Goal: Task Accomplishment & Management: Use online tool/utility

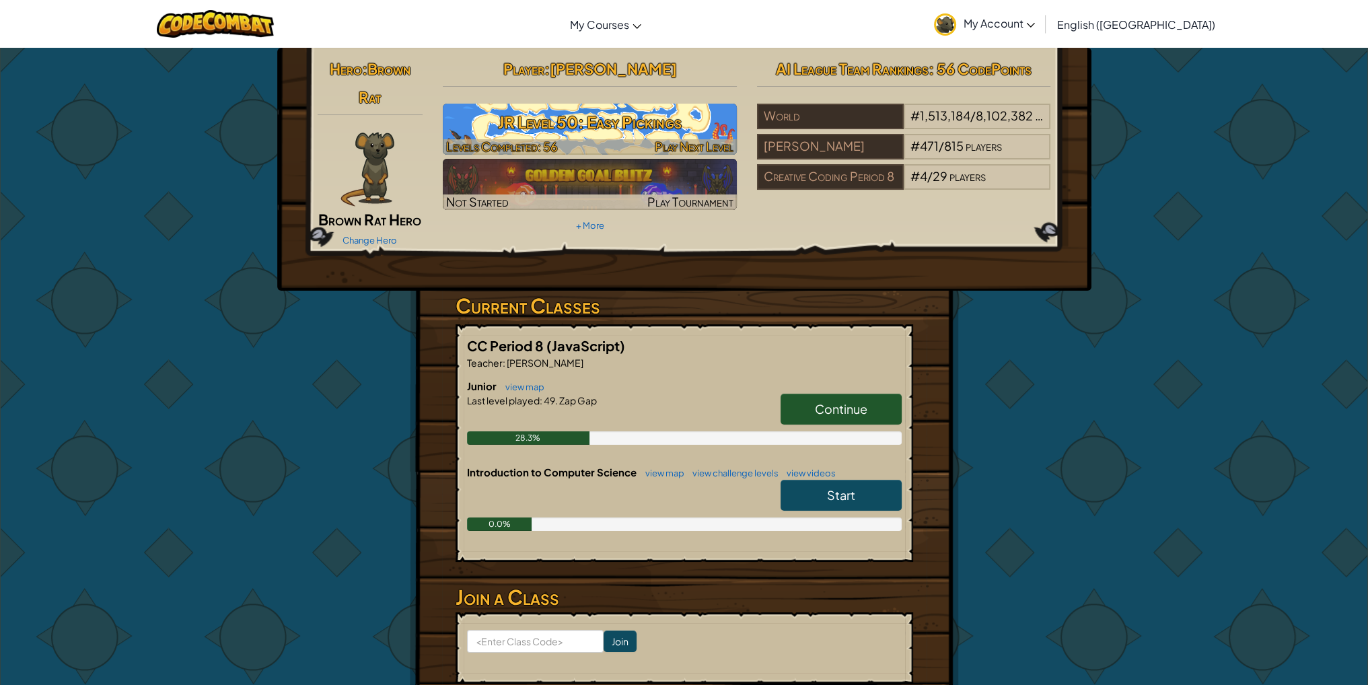
click at [562, 120] on h3 "JR Level 50: Easy Pickings" at bounding box center [590, 122] width 294 height 30
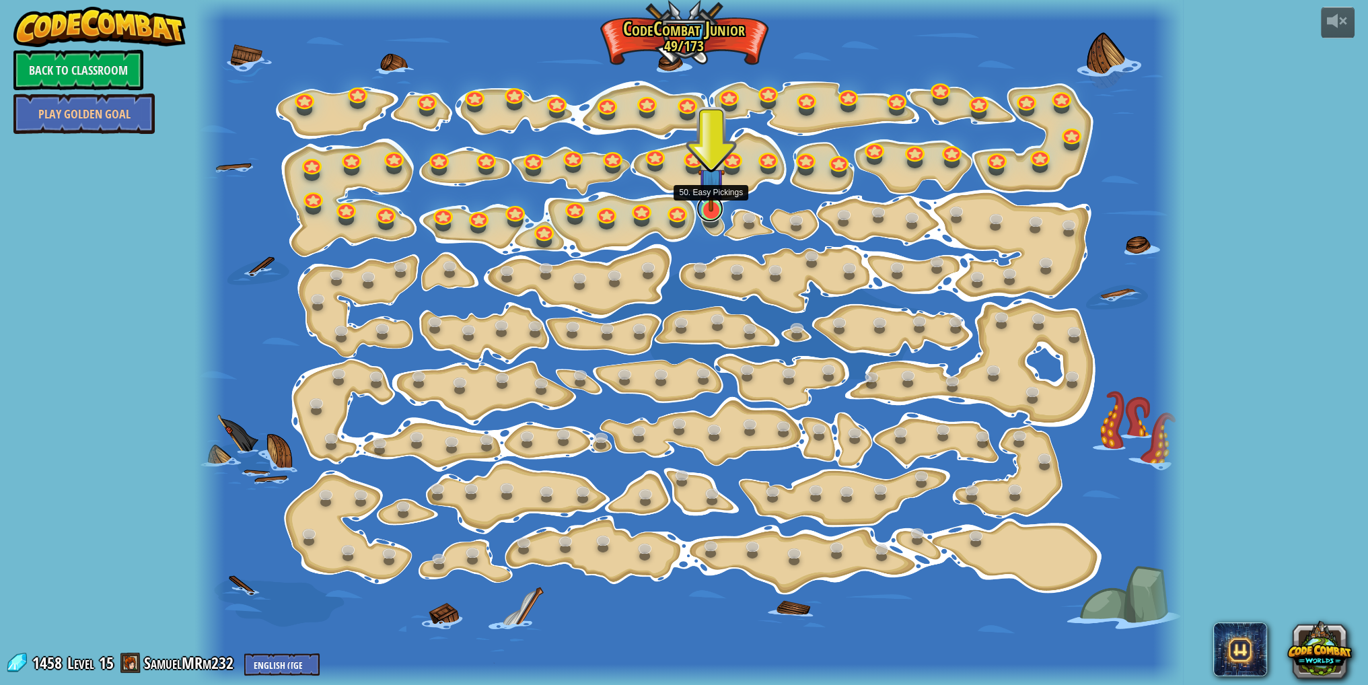
click at [713, 219] on link at bounding box center [710, 208] width 27 height 27
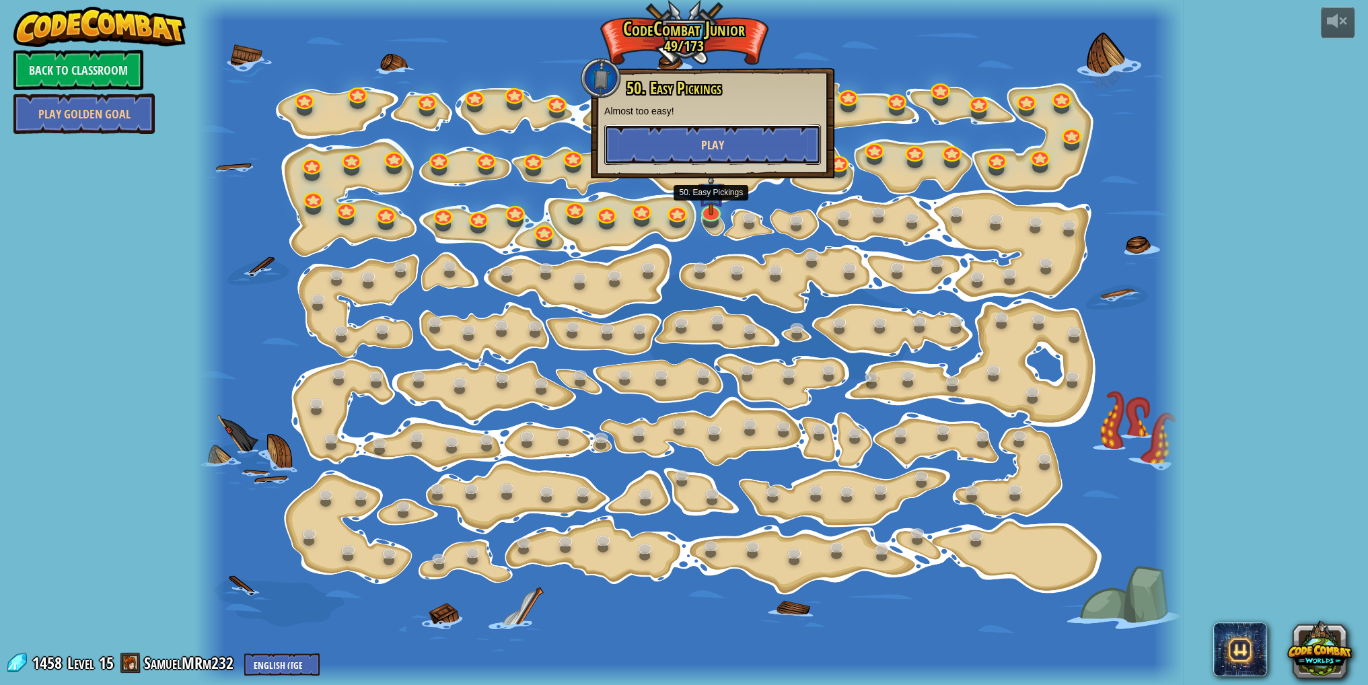
click at [701, 130] on button "Play" at bounding box center [712, 144] width 217 height 40
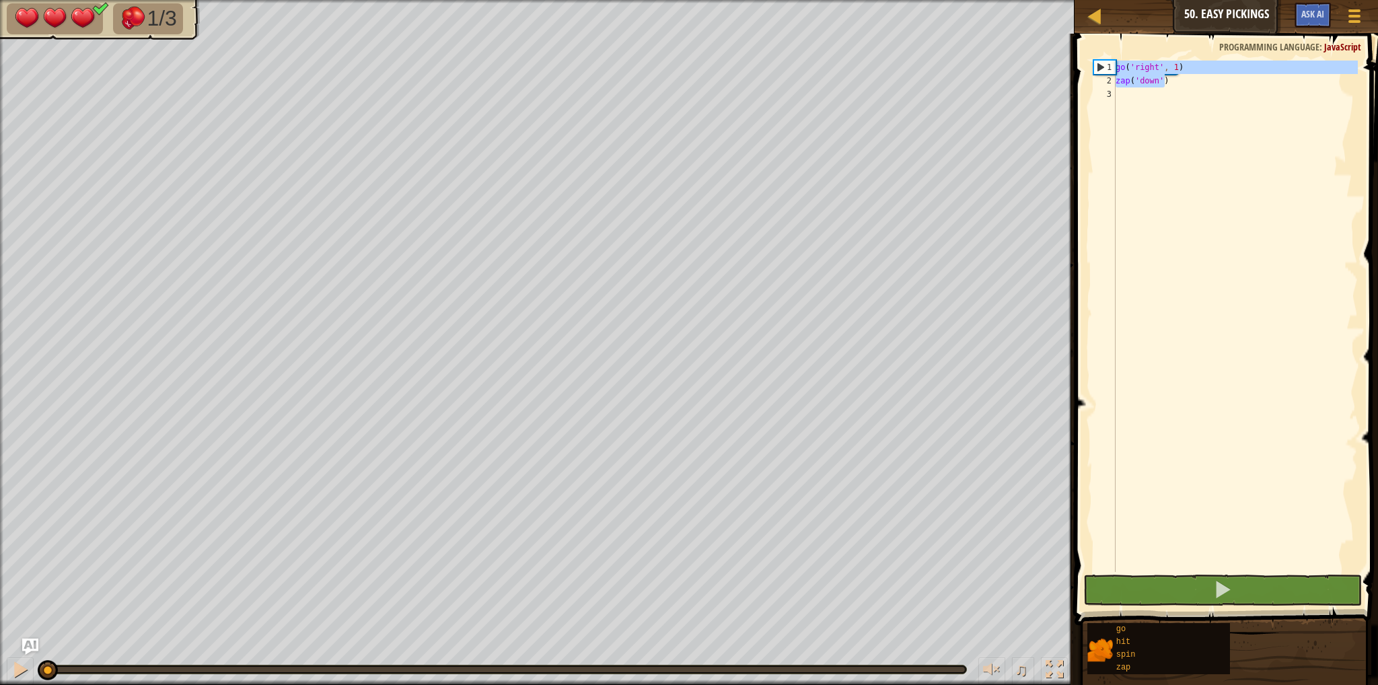
drag, startPoint x: 1170, startPoint y: 76, endPoint x: 1108, endPoint y: 69, distance: 61.6
click at [1108, 69] on div "1 2 3 go ( 'right' , 1 ) zap ( 'down' ) ההההההההההההההההההההההההההההההההההההההה…" at bounding box center [1224, 316] width 267 height 511
type textarea "go('right', 1) zap('down')"
click at [1140, 119] on div "go ( 'right' , 1 ) zap ( 'down' )" at bounding box center [1235, 330] width 245 height 538
type textarea "zap('down')"
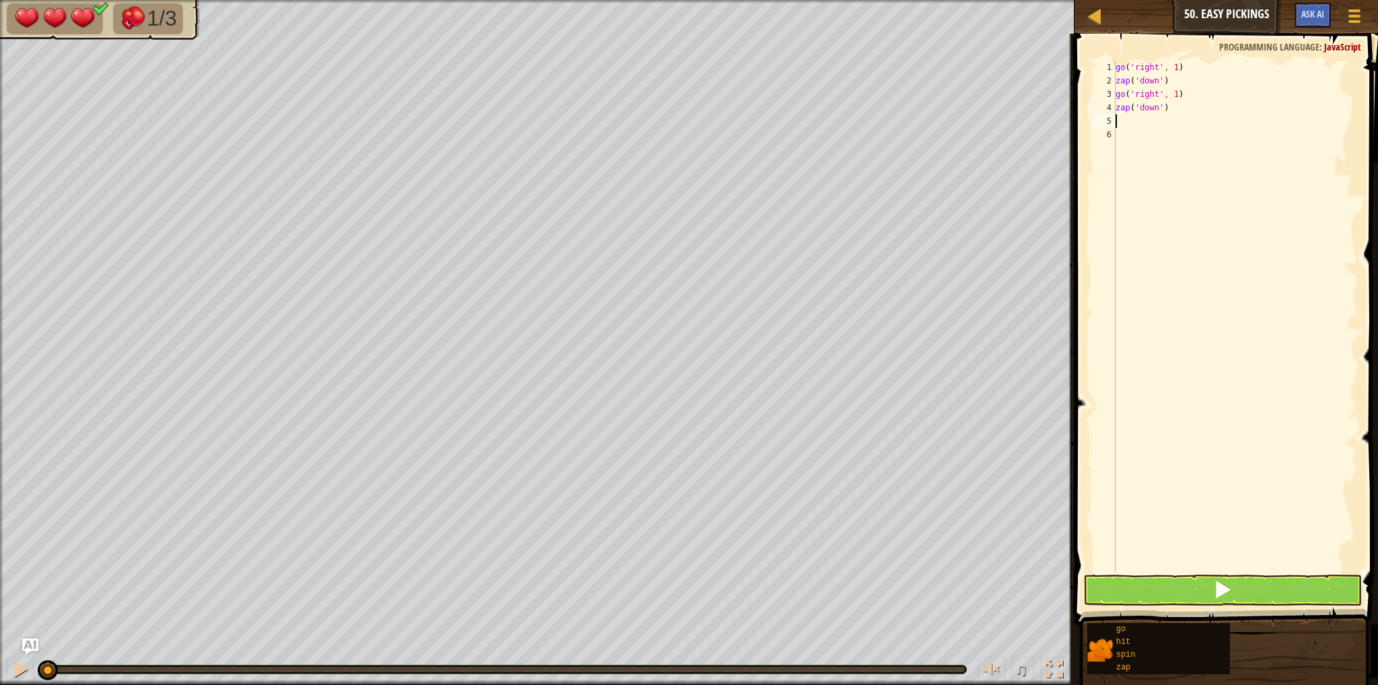
type textarea "zap('down')"
click at [1166, 600] on button at bounding box center [1222, 590] width 279 height 31
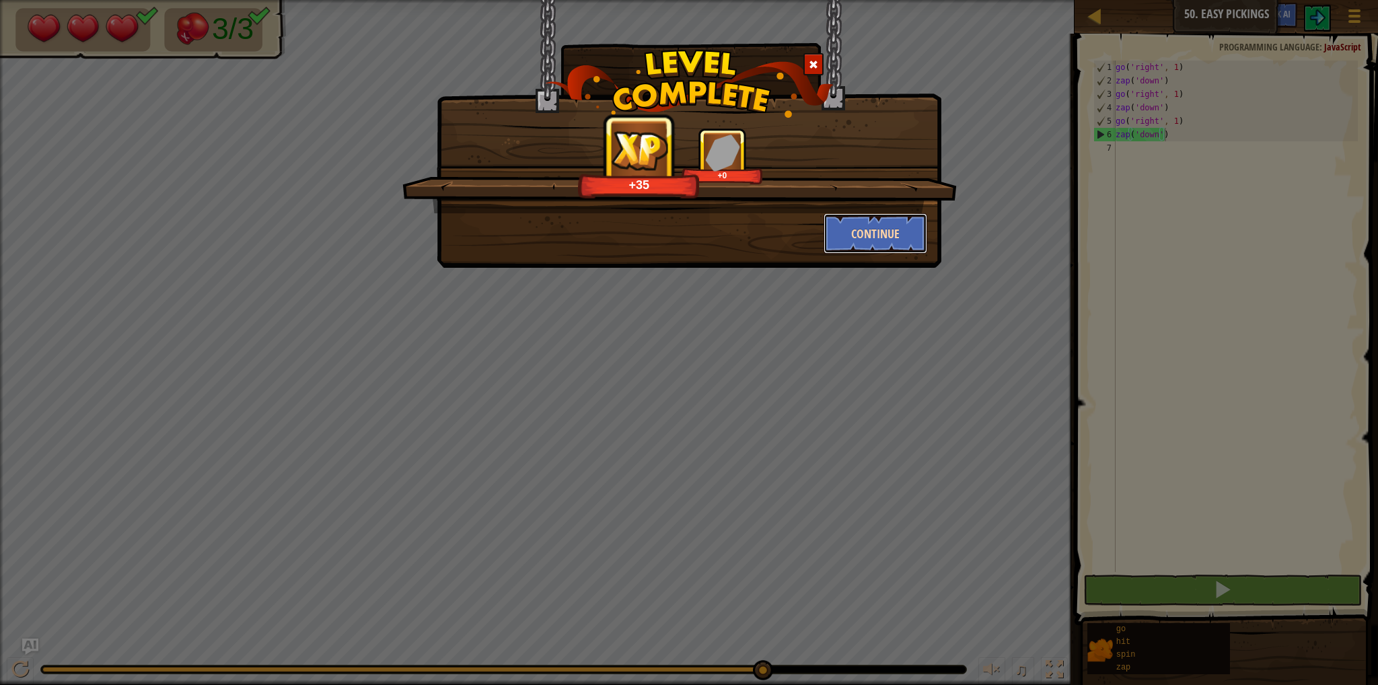
click at [895, 240] on button "Continue" at bounding box center [876, 233] width 104 height 40
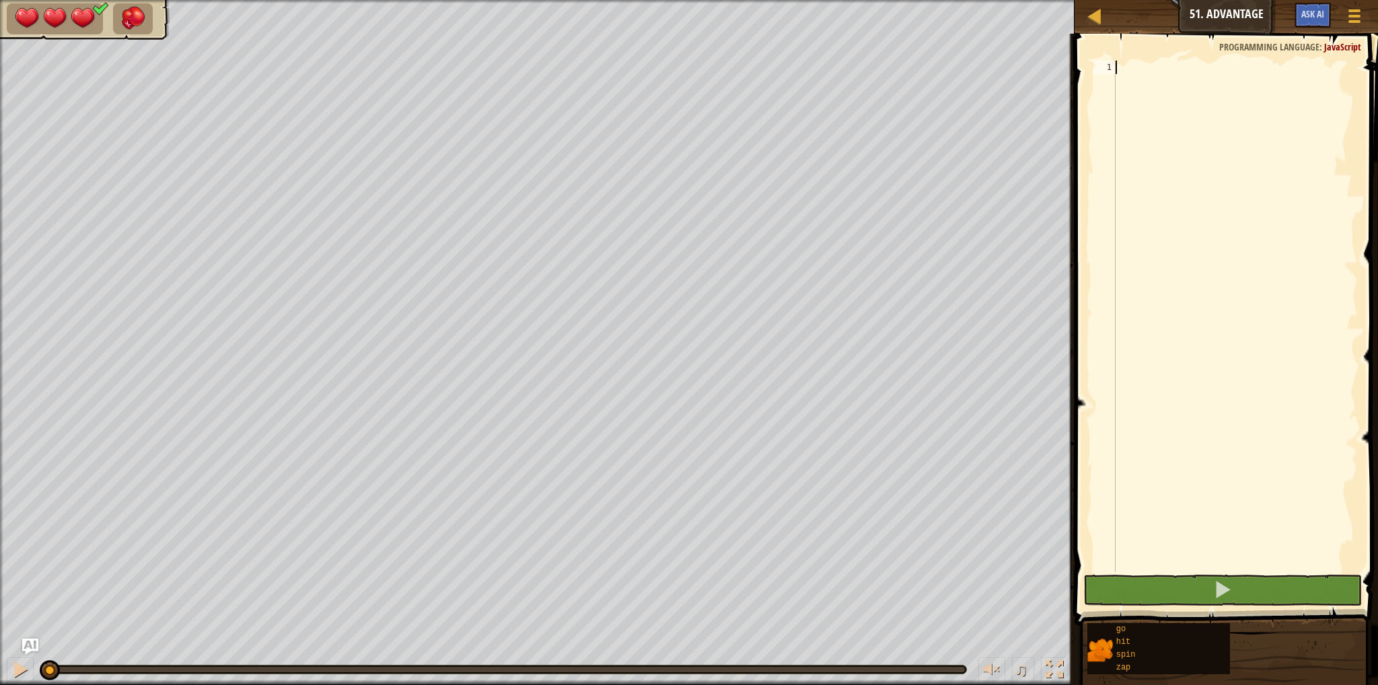
type textarea "s"
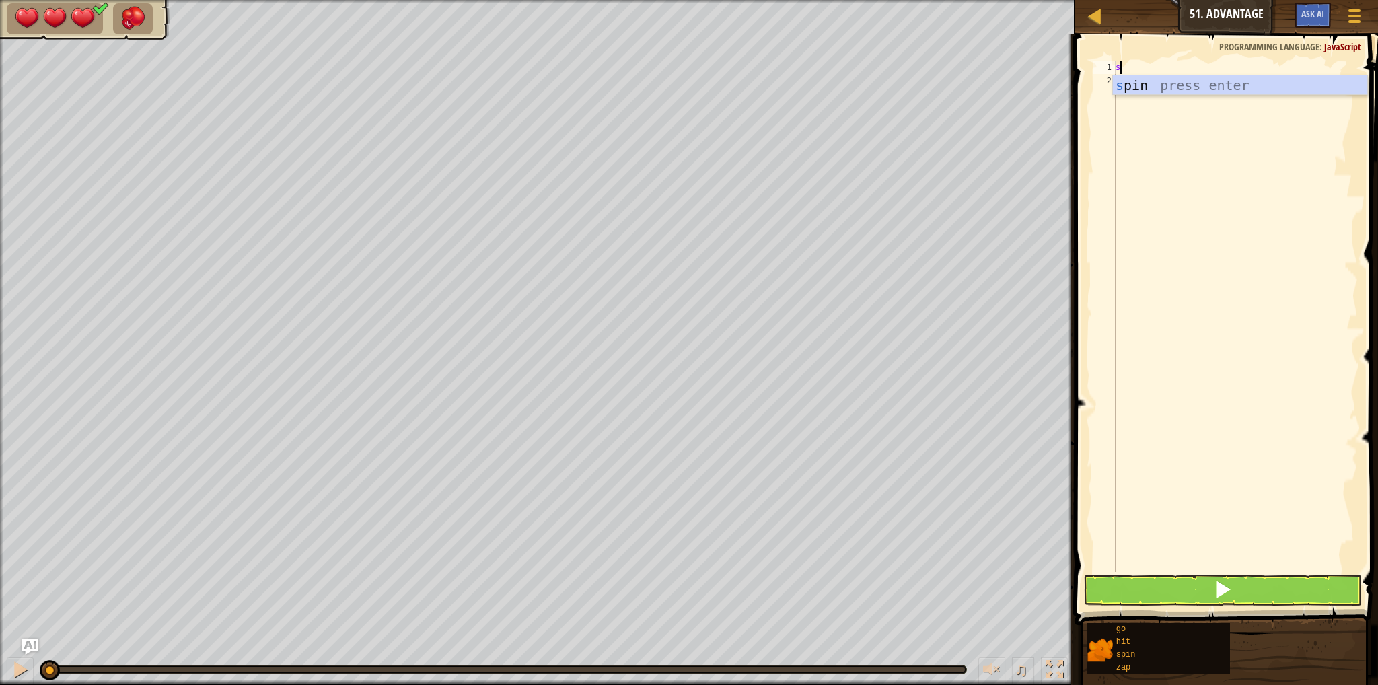
scroll to position [6, 0]
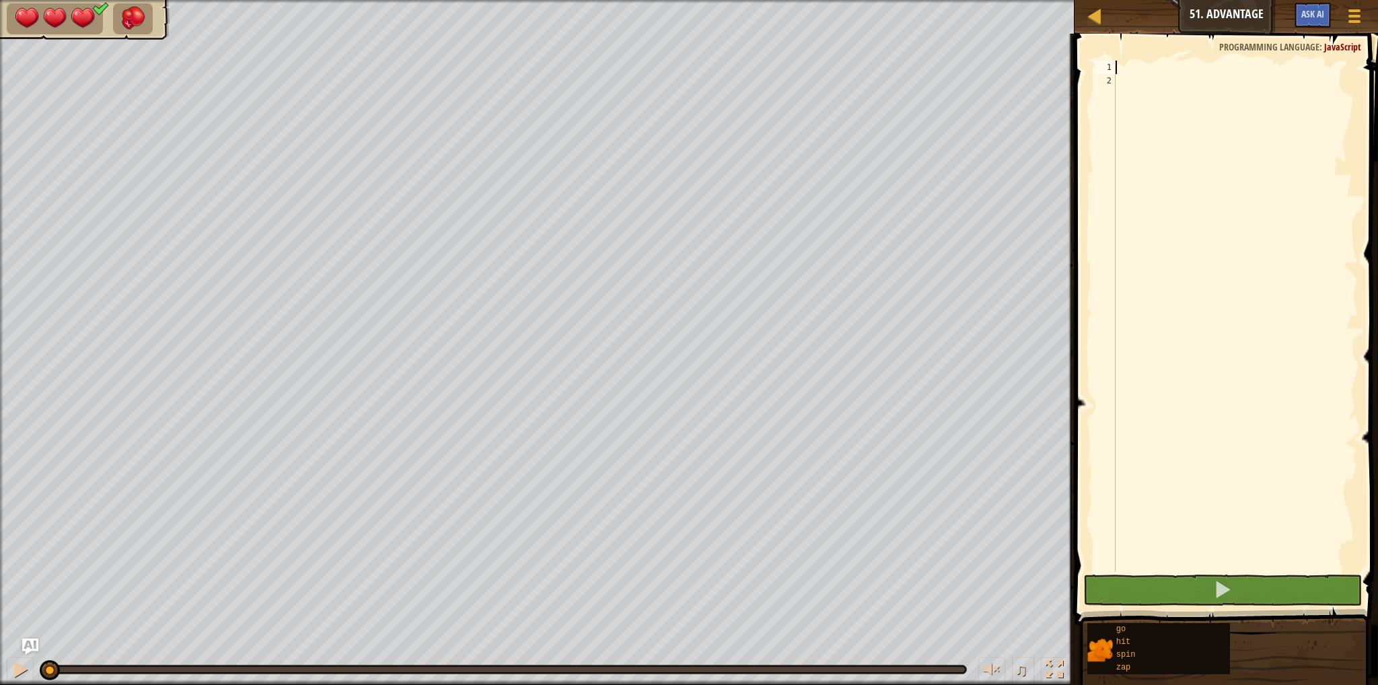
type textarea "za"
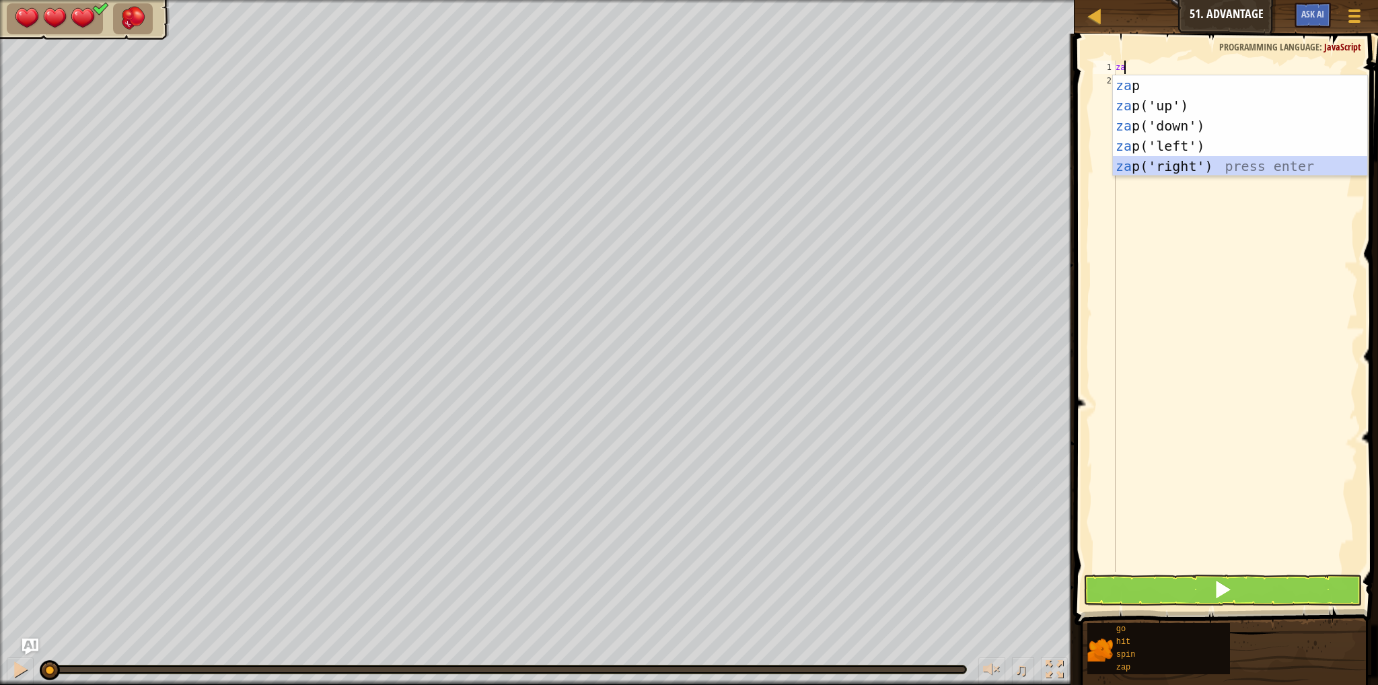
click at [1211, 170] on div "za p press enter za p('up') press enter za p('down') press enter za p('left') p…" at bounding box center [1240, 145] width 254 height 141
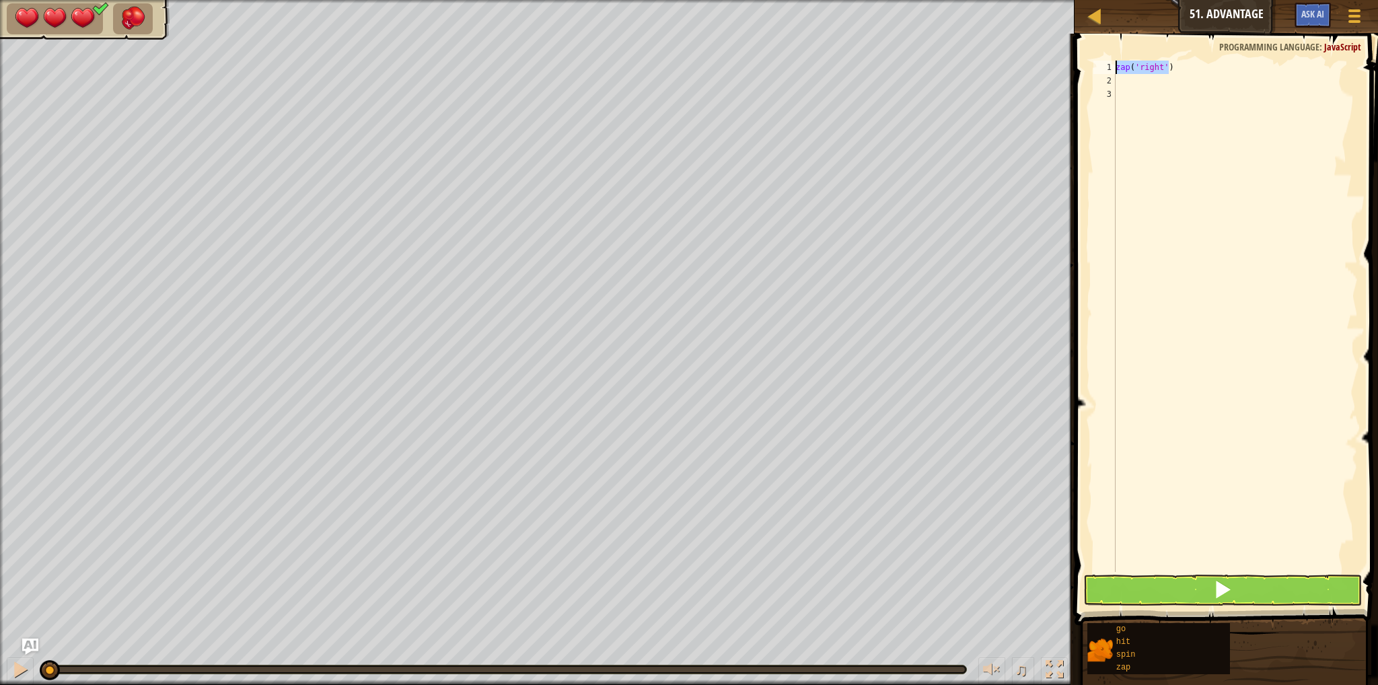
drag, startPoint x: 1174, startPoint y: 65, endPoint x: 1120, endPoint y: 59, distance: 53.6
click at [1120, 59] on div "1 2 3 zap ( 'right' ) ההההההההההההההההההההההההההההההההההההההההההההההההההההההההה…" at bounding box center [1225, 355] width 308 height 631
type textarea "zap('right')"
click at [1119, 75] on div "zap ( 'right' )" at bounding box center [1235, 330] width 245 height 538
type textarea "zap('right')"
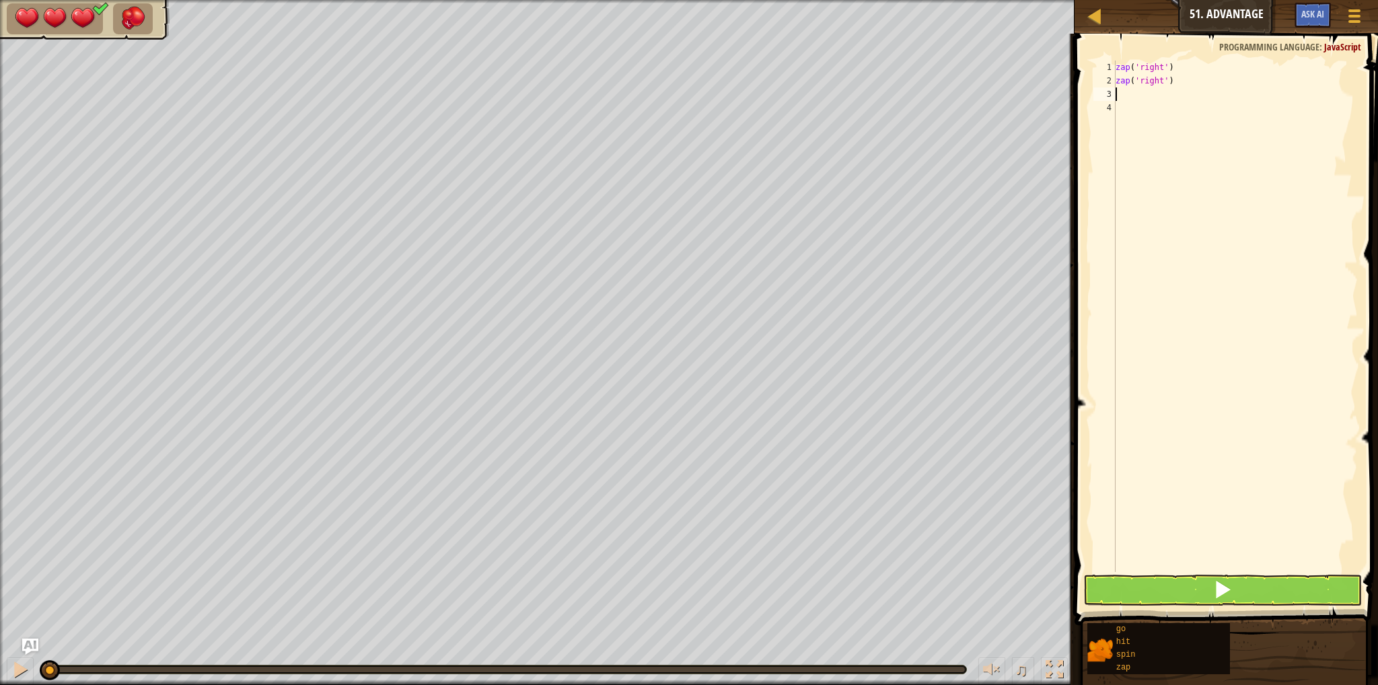
type textarea "zap('right')"
click at [1211, 604] on button at bounding box center [1222, 590] width 279 height 31
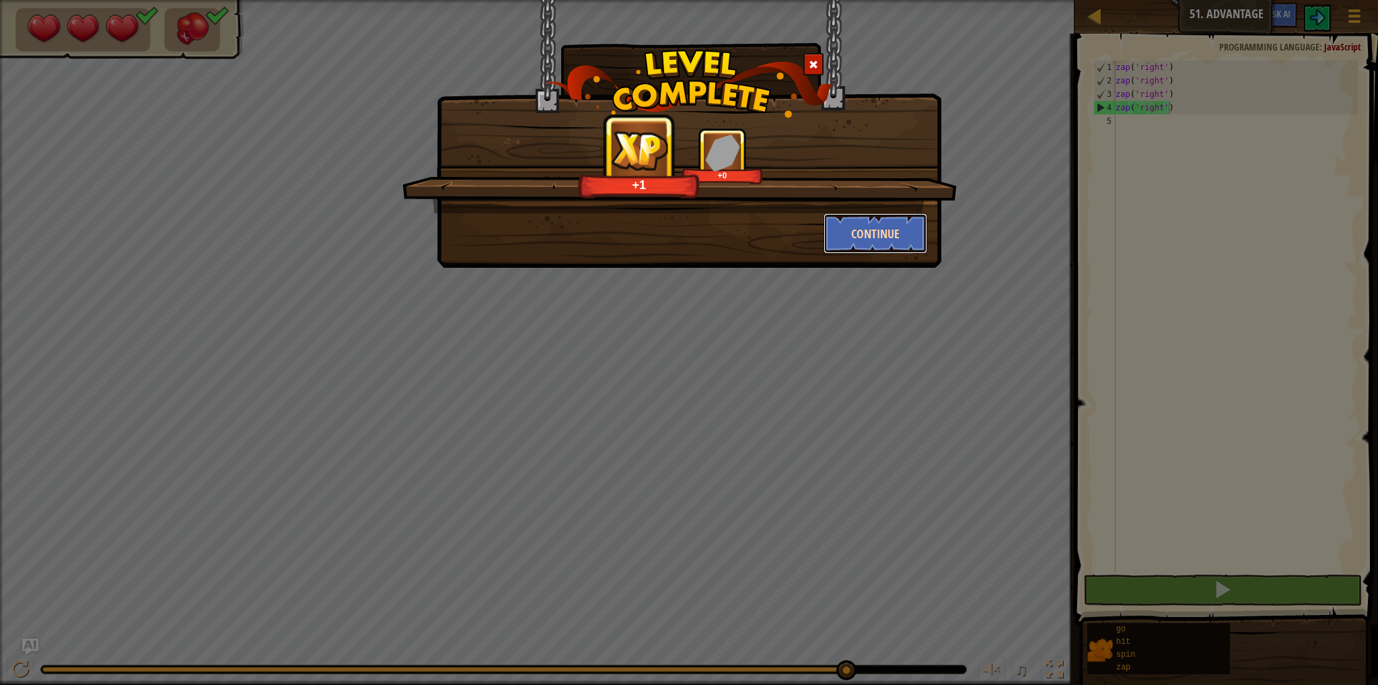
click at [867, 232] on button "Continue" at bounding box center [876, 233] width 104 height 40
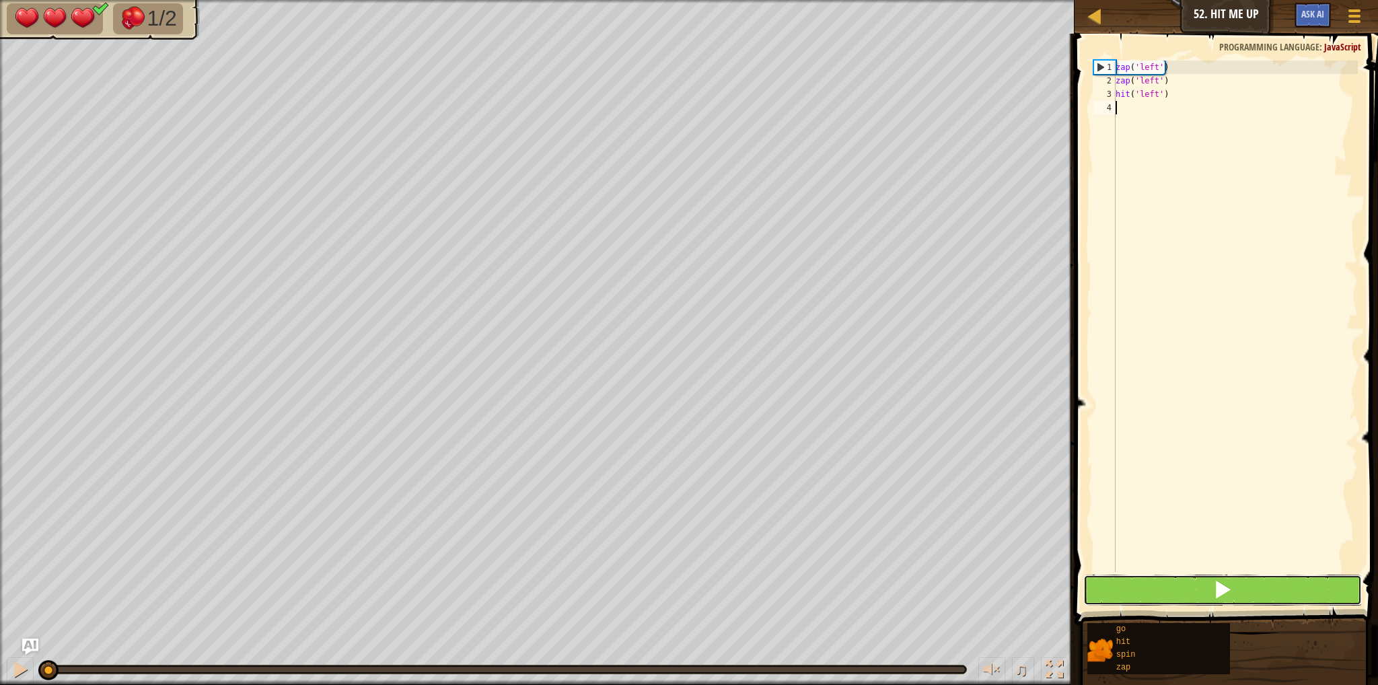
click at [1164, 585] on button at bounding box center [1222, 590] width 279 height 31
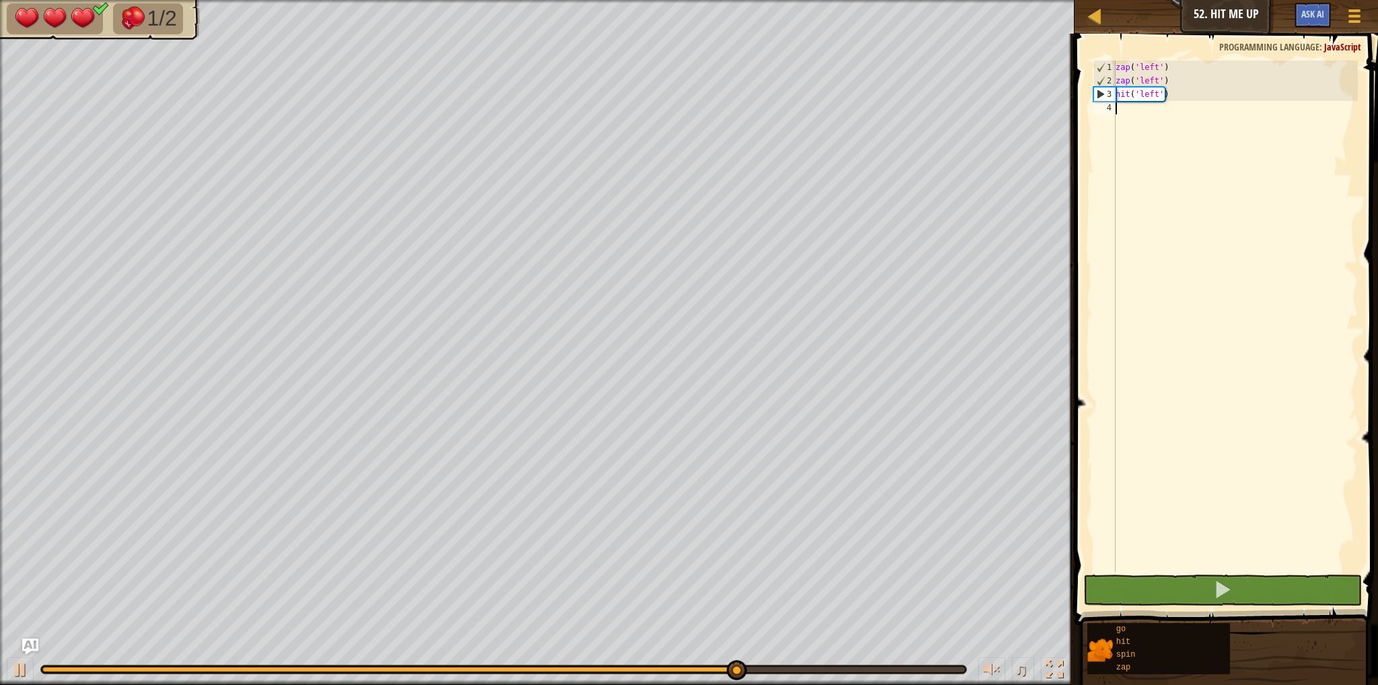
type textarea "g"
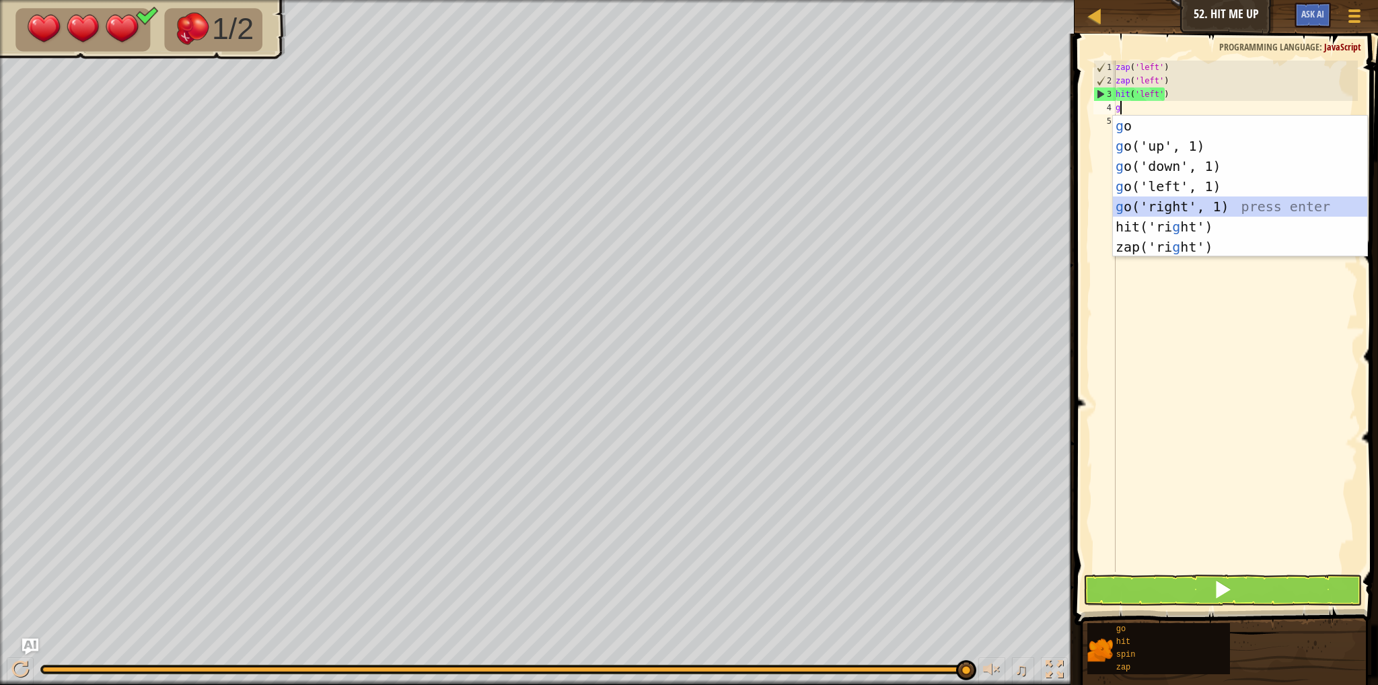
click at [1206, 206] on div "g o press enter g o('up', 1) press enter g o('down', 1) press enter g o('left',…" at bounding box center [1240, 207] width 254 height 182
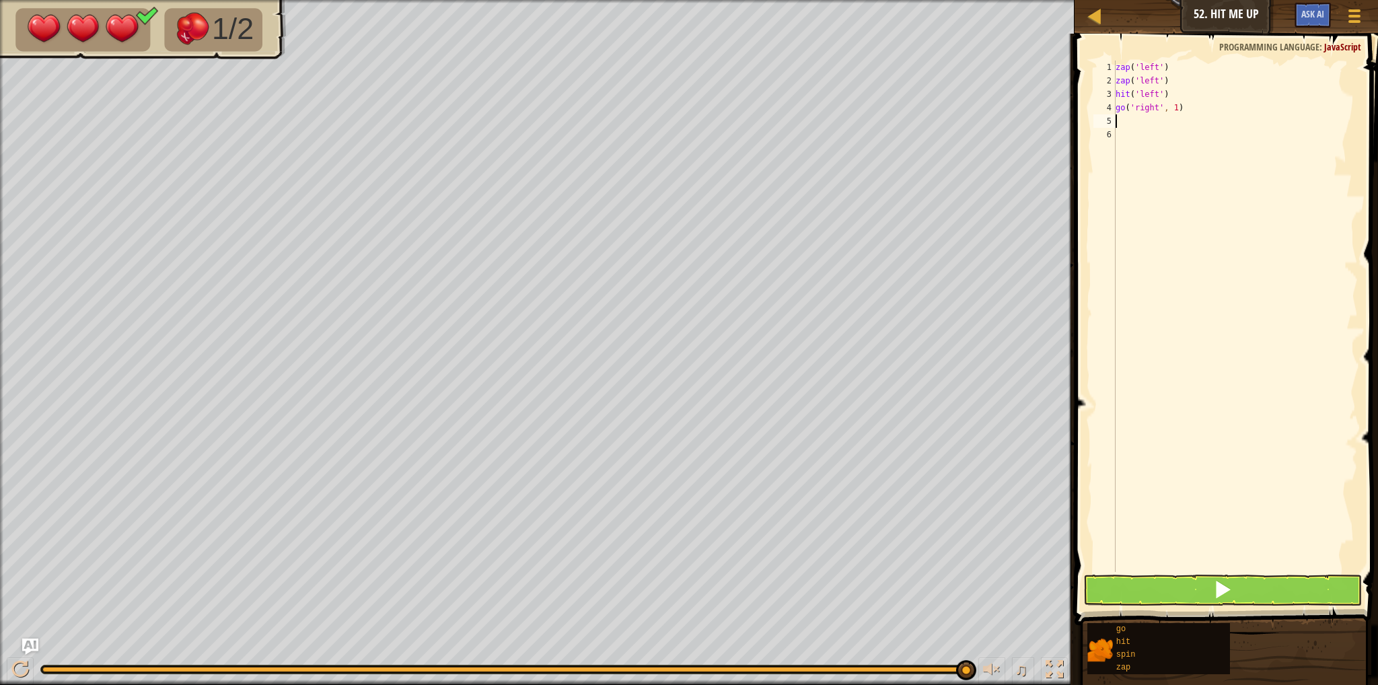
click at [1155, 108] on div "zap ( 'left' ) zap ( 'left' ) hit ( 'left' ) go ( 'right' , 1 )" at bounding box center [1235, 330] width 245 height 538
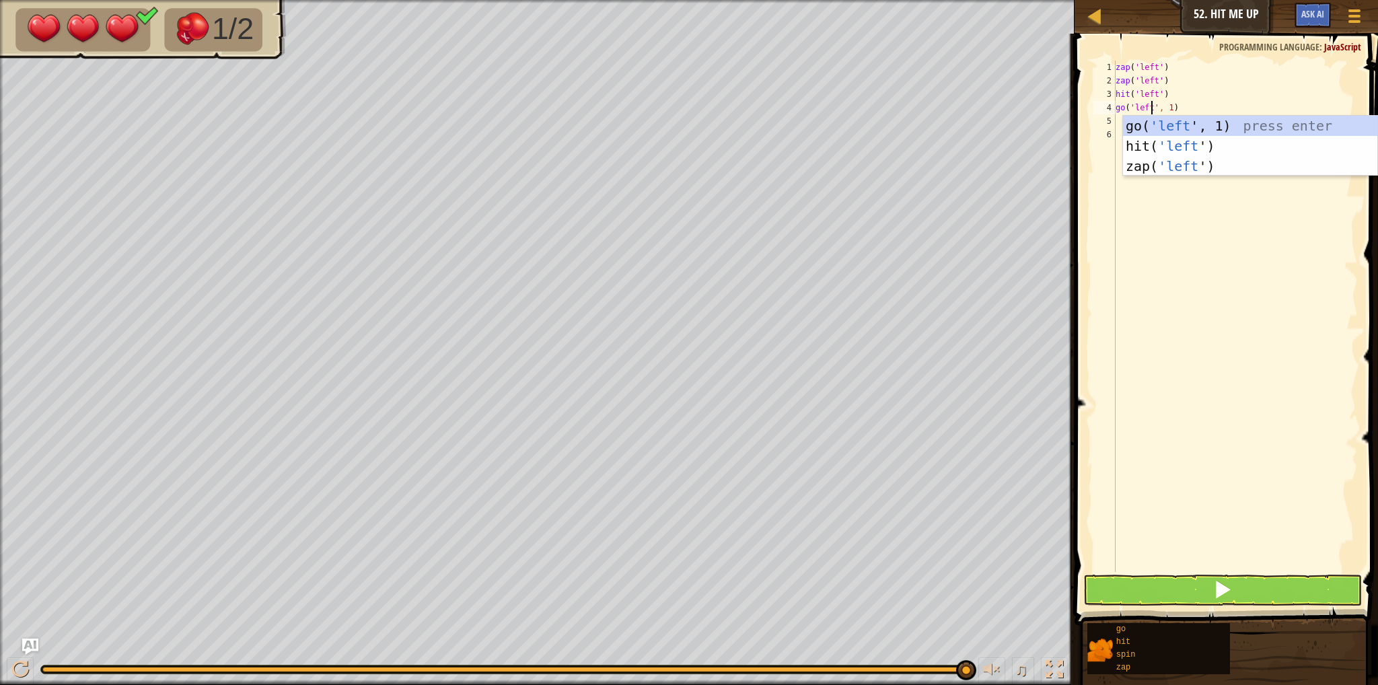
scroll to position [6, 3]
drag, startPoint x: 1164, startPoint y: 98, endPoint x: 1172, endPoint y: 101, distance: 9.4
click at [1164, 97] on div "zap ( 'left' ) zap ( 'left' ) hit ( 'left' ) go ( 'left' , 1 )" at bounding box center [1235, 330] width 245 height 538
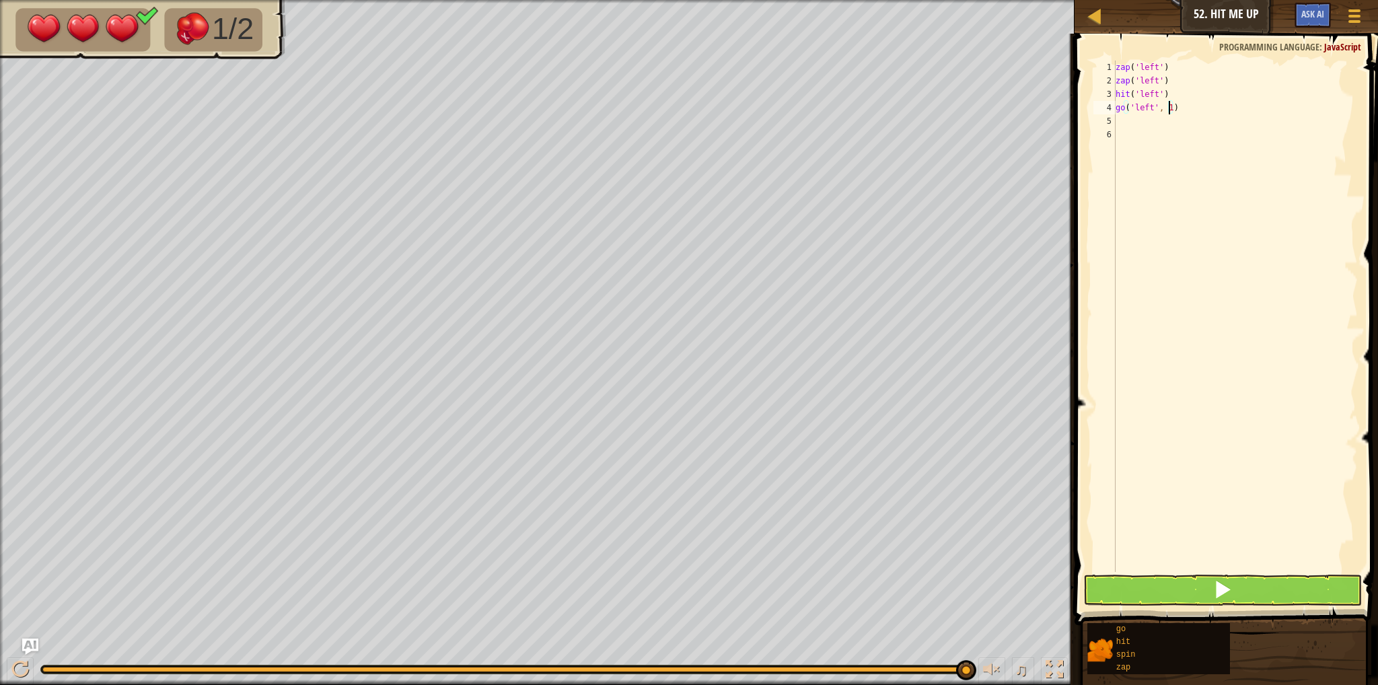
click at [1171, 110] on div "zap ( 'left' ) zap ( 'left' ) hit ( 'left' ) go ( 'left' , 1 )" at bounding box center [1235, 330] width 245 height 538
type textarea "go('left', 2)"
click at [1174, 132] on div "zap ( 'left' ) zap ( 'left' ) hit ( 'left' ) go ( 'left' , 2 )" at bounding box center [1235, 330] width 245 height 538
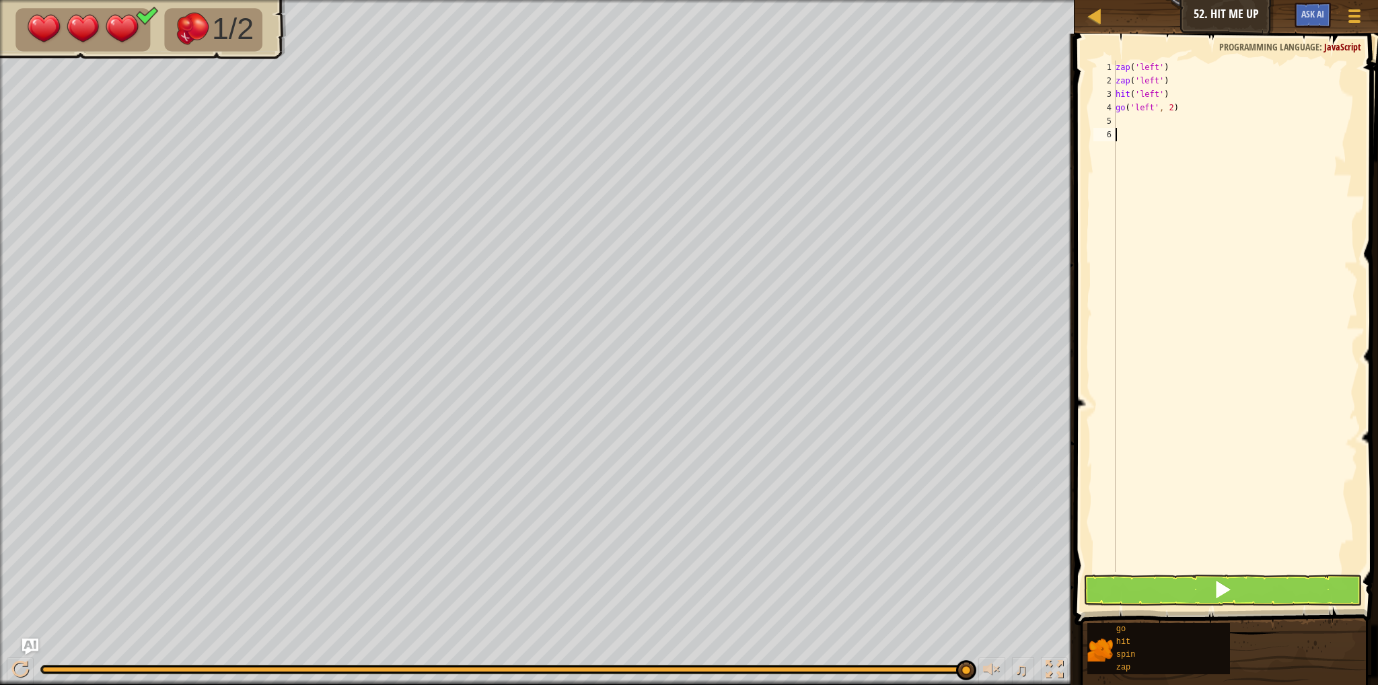
type textarea "h"
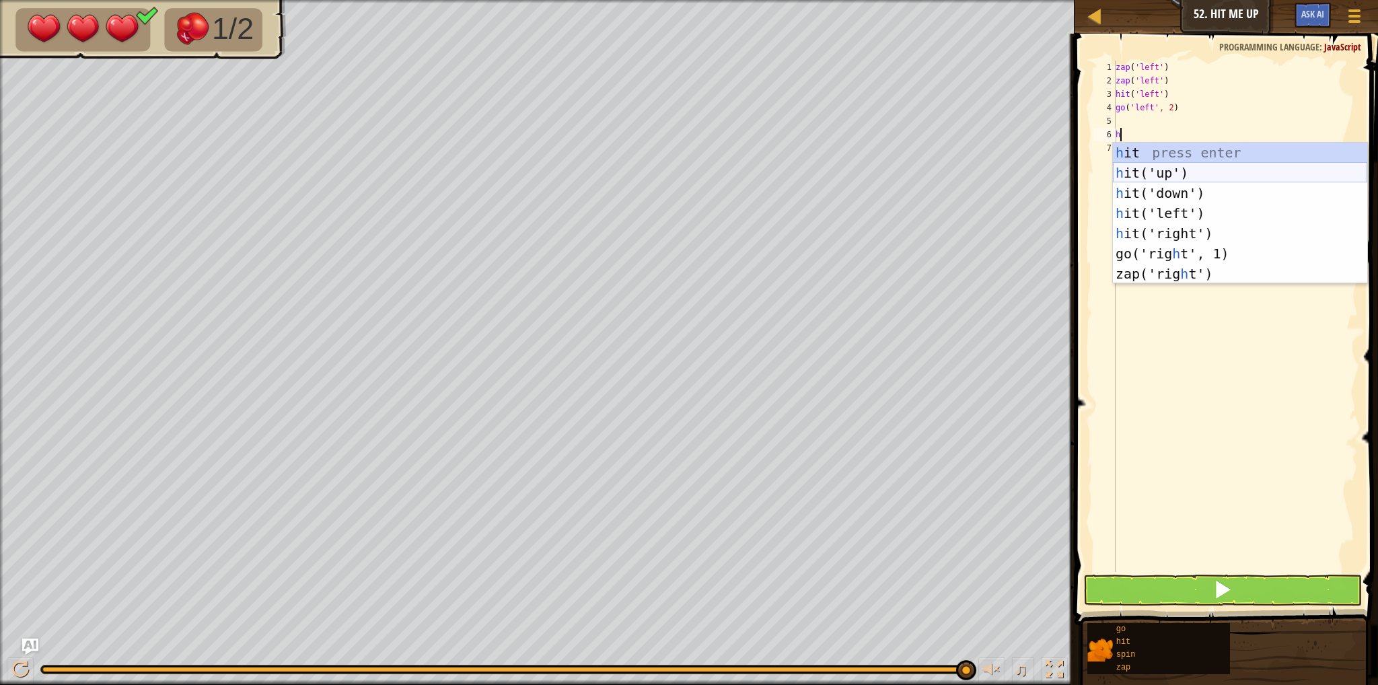
click at [1184, 174] on div "h it press enter h it('up') press enter h it('down') press enter h it('left') p…" at bounding box center [1240, 234] width 254 height 182
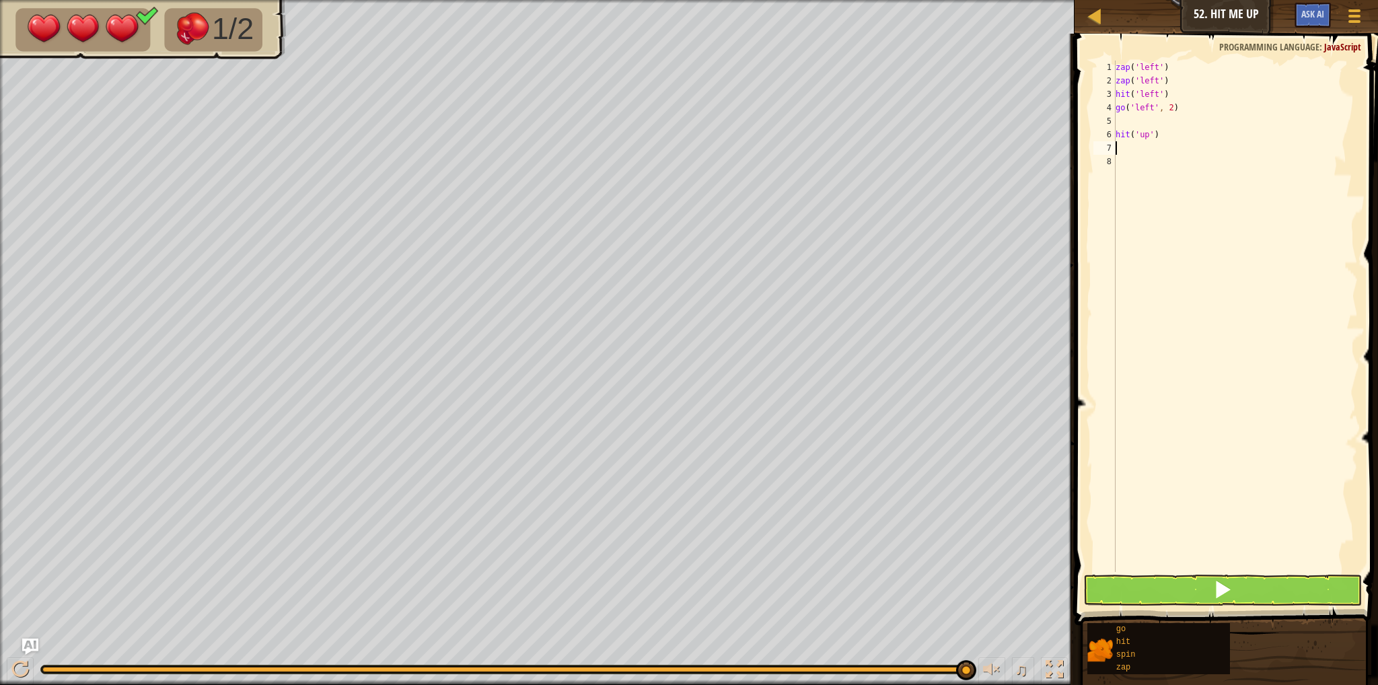
type textarea "h"
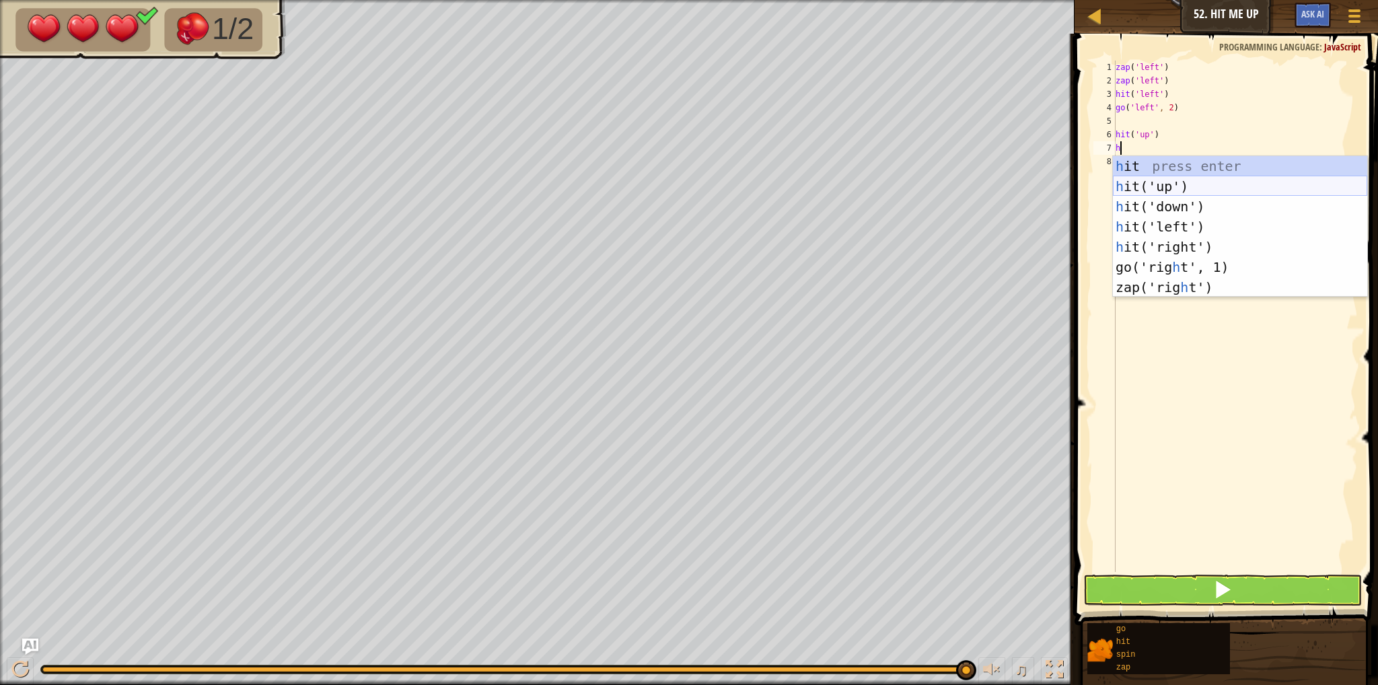
click at [1184, 176] on div "h it press enter h it('up') press enter h it('down') press enter h it('left') p…" at bounding box center [1240, 247] width 254 height 182
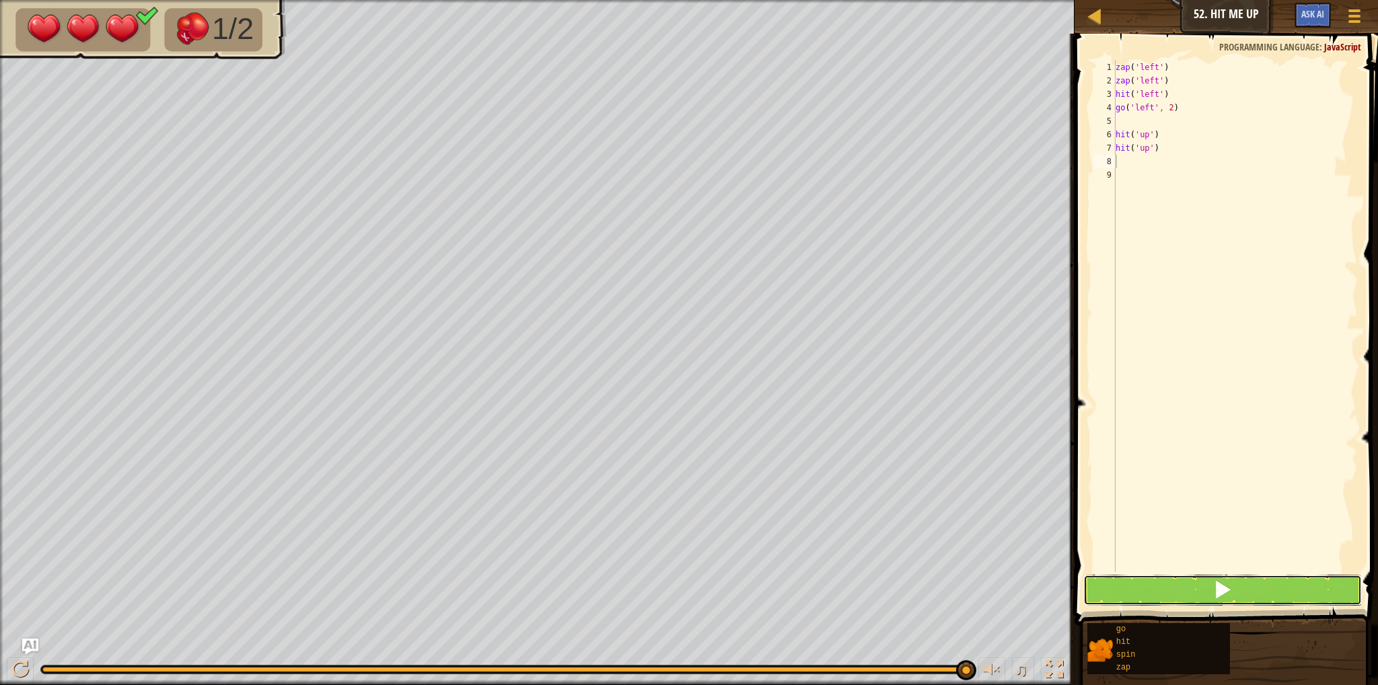
click at [1110, 584] on button at bounding box center [1222, 590] width 279 height 31
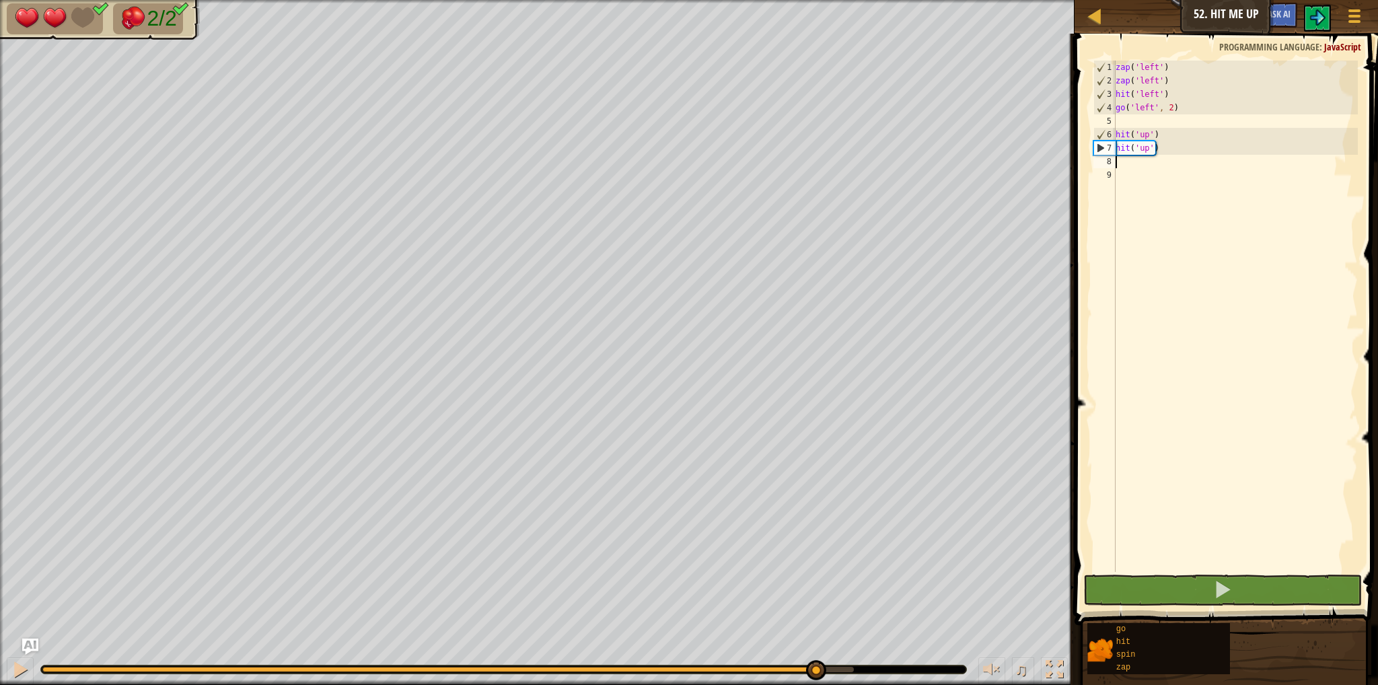
click at [816, 670] on div at bounding box center [448, 669] width 812 height 5
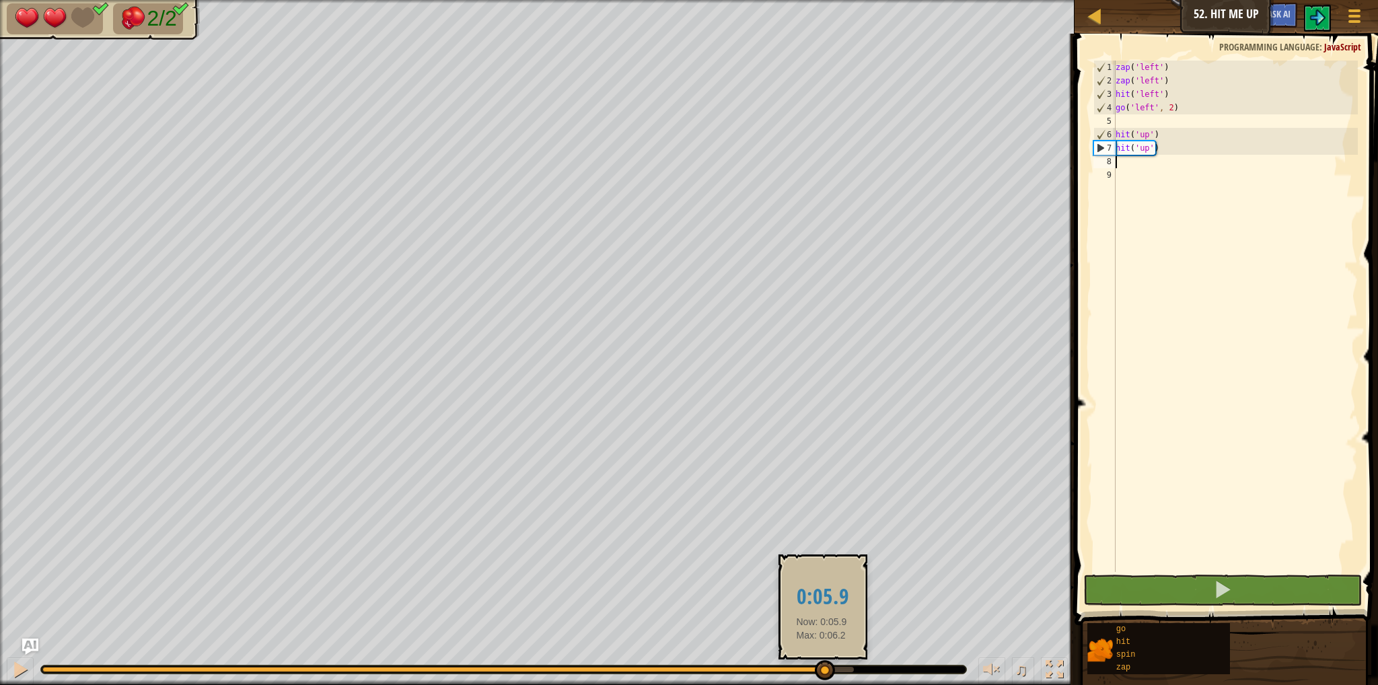
drag, startPoint x: 822, startPoint y: 674, endPoint x: 886, endPoint y: 659, distance: 66.4
click at [886, 0] on body "Map Junior 52. Hit Me Up Game Menu Ask AI 1 ההההההההההההההההההההההההההההההההההה…" at bounding box center [689, 0] width 1378 height 0
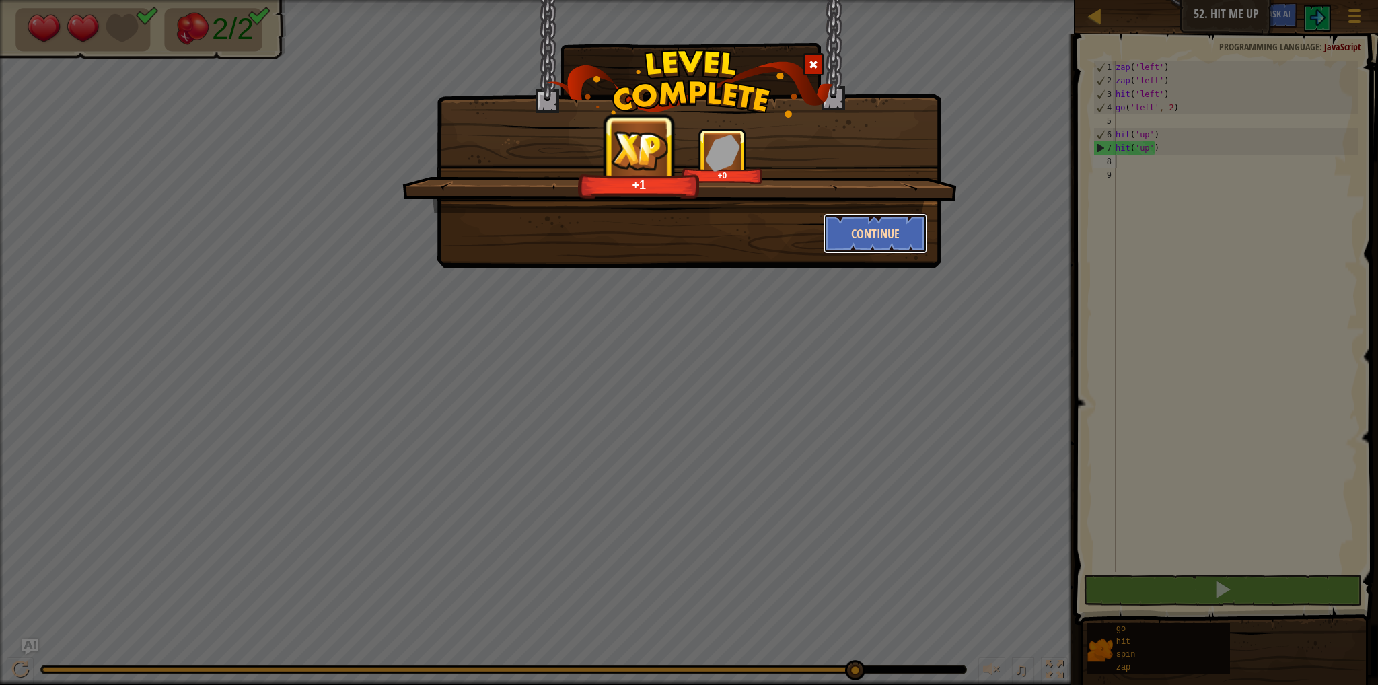
click at [901, 223] on button "Continue" at bounding box center [876, 233] width 104 height 40
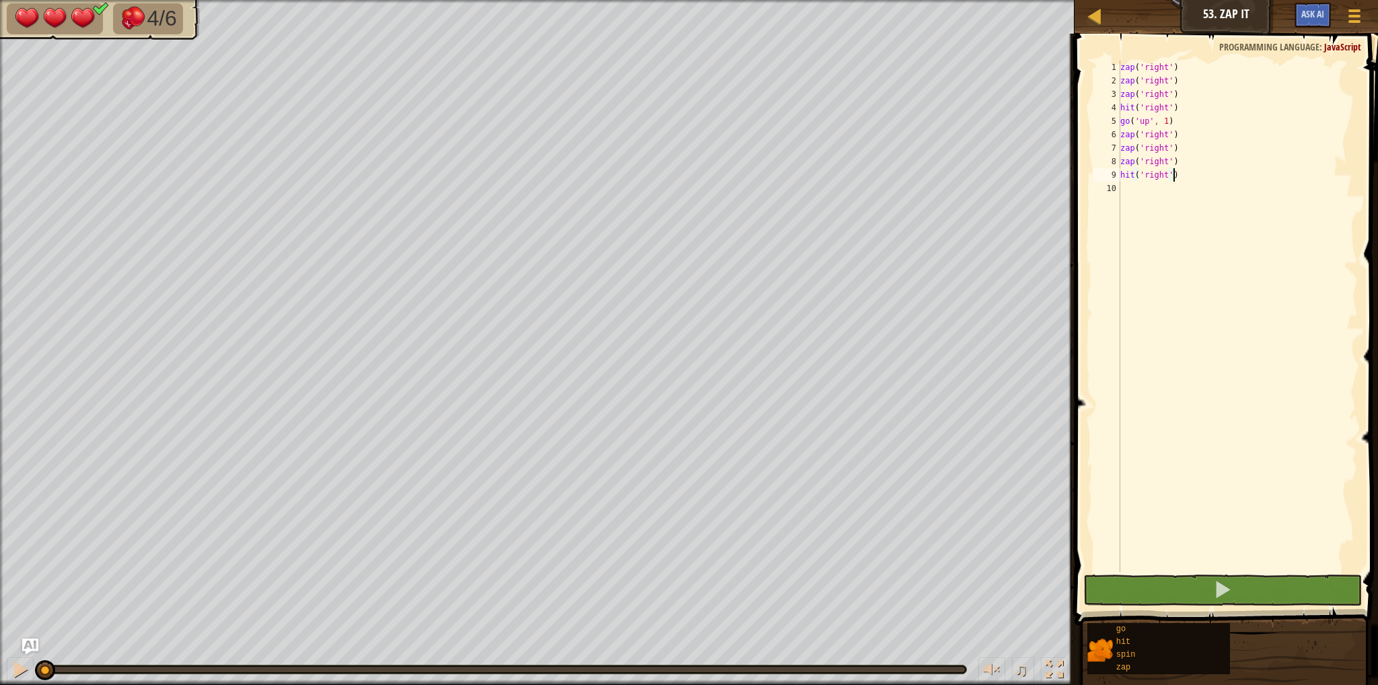
click at [1189, 170] on div "zap ( 'right' ) zap ( 'right' ) zap ( 'right' ) hit ( 'right' ) go ( 'up' , 1 )…" at bounding box center [1238, 330] width 240 height 538
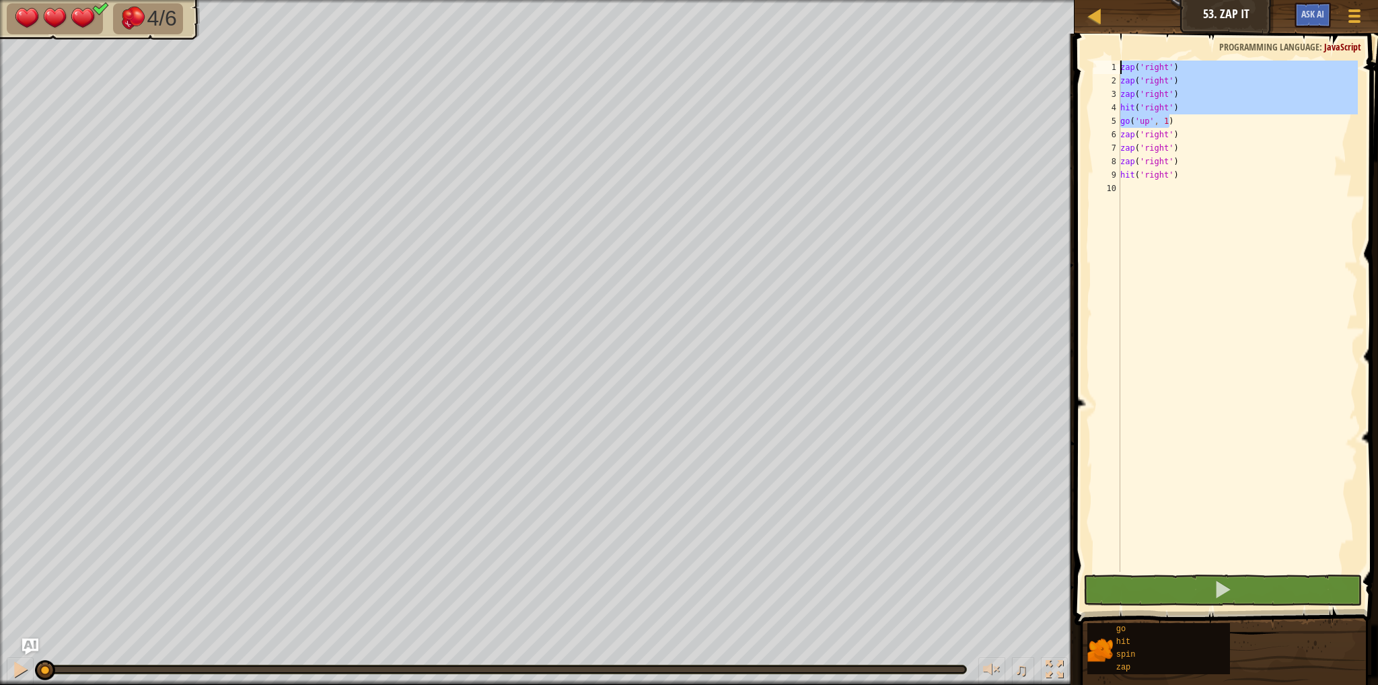
drag, startPoint x: 1184, startPoint y: 123, endPoint x: 1110, endPoint y: 70, distance: 91.1
click at [1110, 70] on div "hit('right') 1 2 3 4 5 6 7 8 9 10 zap ( 'right' ) zap ( 'right' ) zap ( 'right'…" at bounding box center [1224, 316] width 267 height 511
type textarea "zap('right') zap('right')"
click at [1152, 184] on div "zap ( 'right' ) zap ( 'right' ) zap ( 'right' ) hit ( 'right' ) go ( 'up' , 1 )…" at bounding box center [1238, 330] width 240 height 538
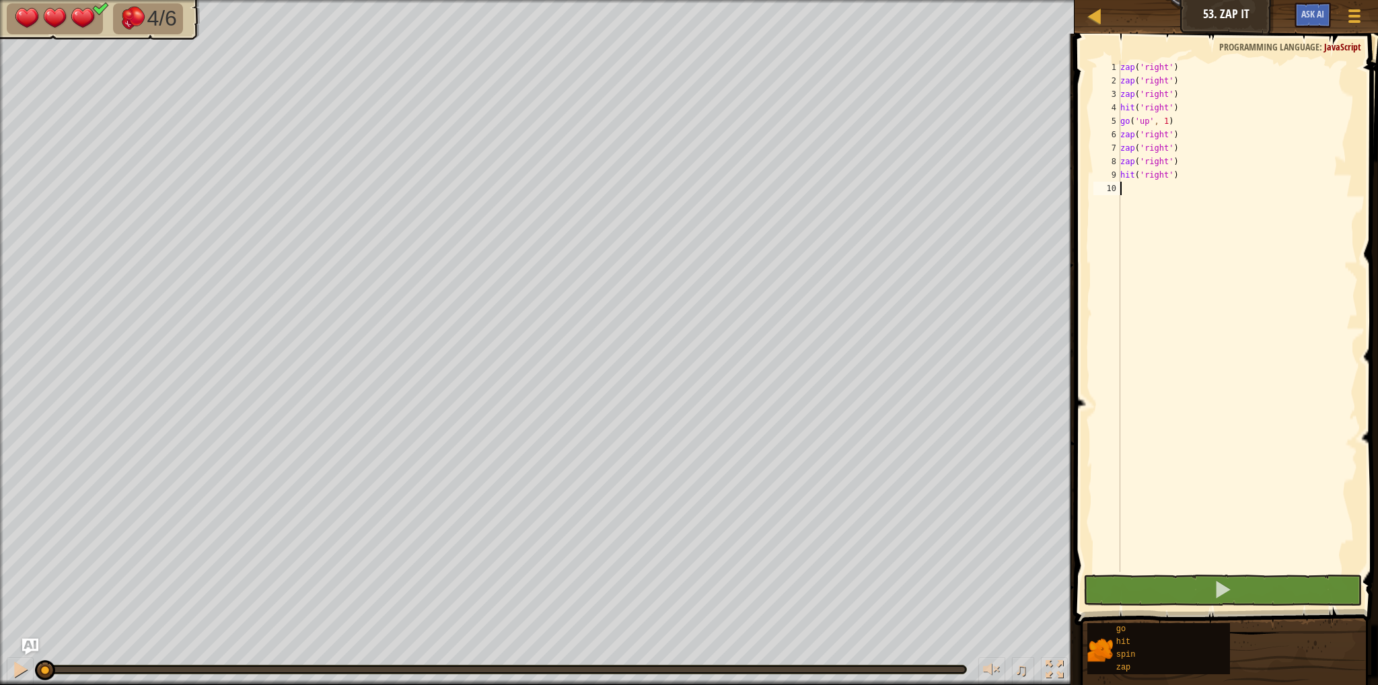
type textarea "g"
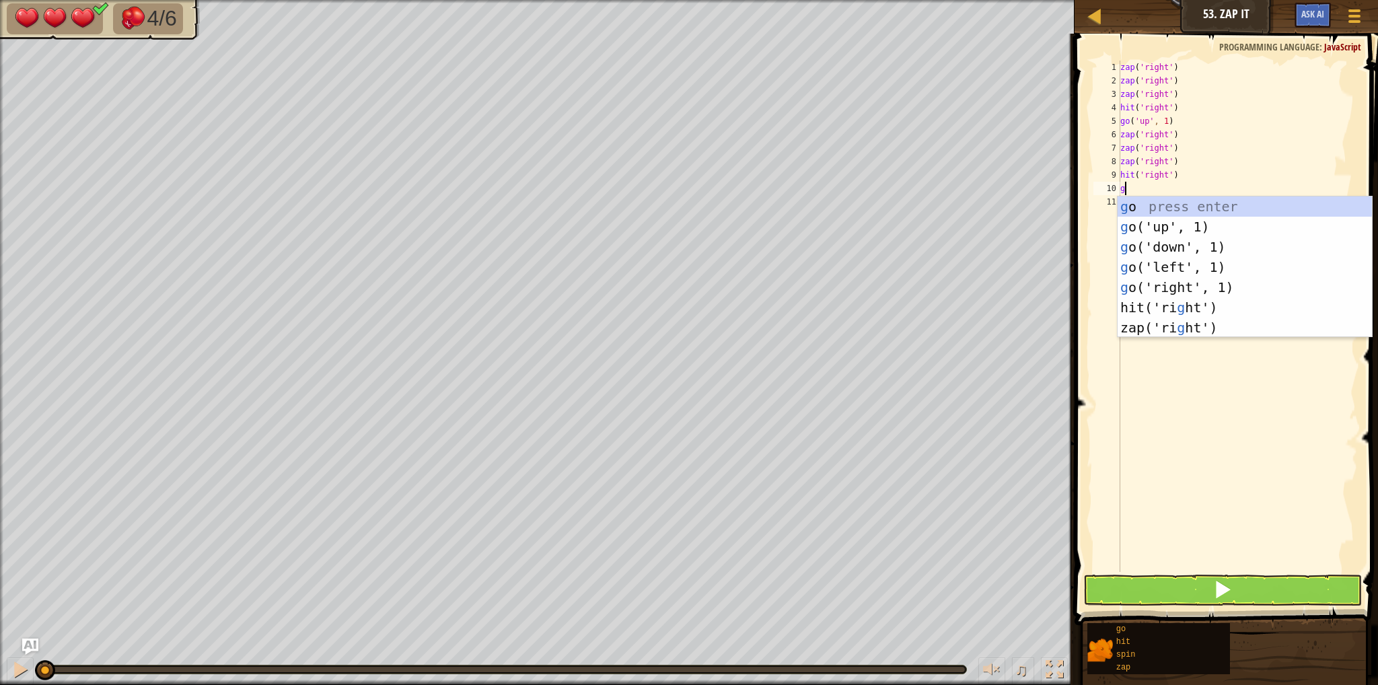
scroll to position [6, 0]
click at [1143, 225] on div "g o press enter g o('up', 1) press enter g o('down', 1) press enter g o('left',…" at bounding box center [1245, 288] width 254 height 182
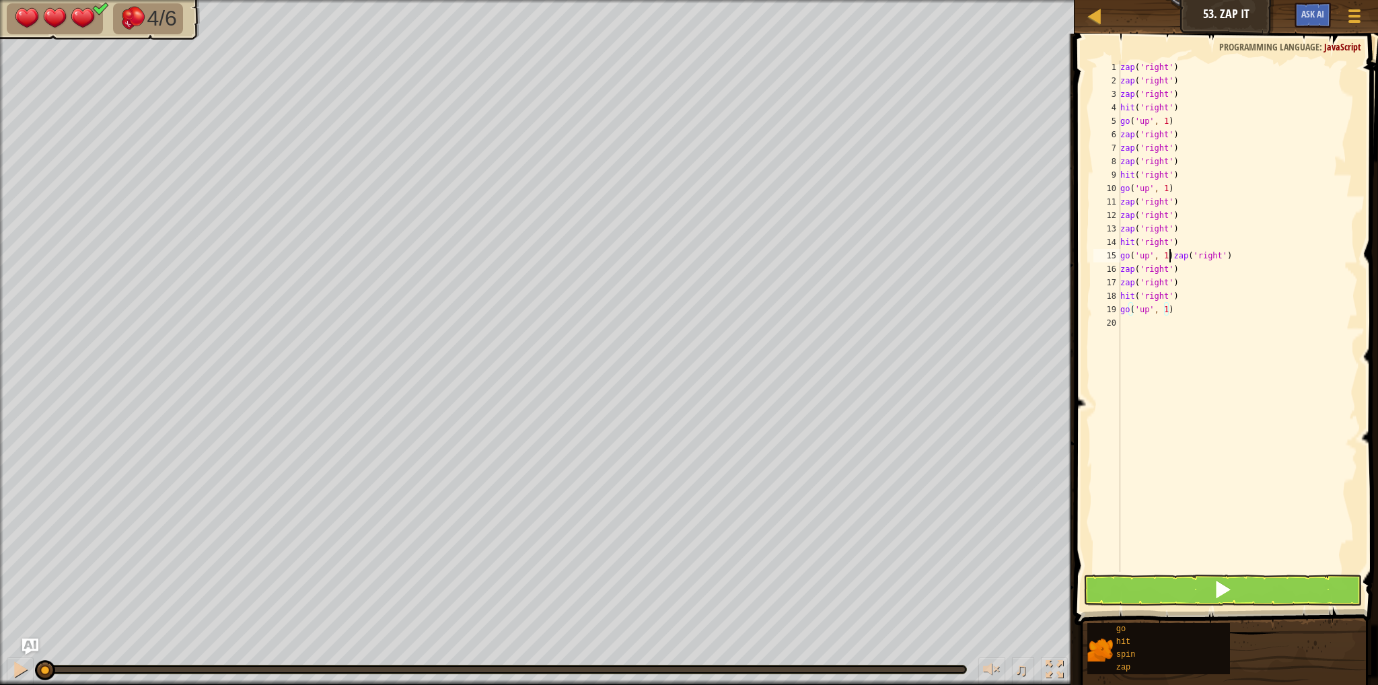
click at [1168, 259] on div "zap ( 'right' ) zap ( 'right' ) zap ( 'right' ) hit ( 'right' ) go ( 'up' , 1 )…" at bounding box center [1238, 330] width 240 height 538
type textarea "zap('right')"
click at [1165, 582] on button at bounding box center [1222, 590] width 279 height 31
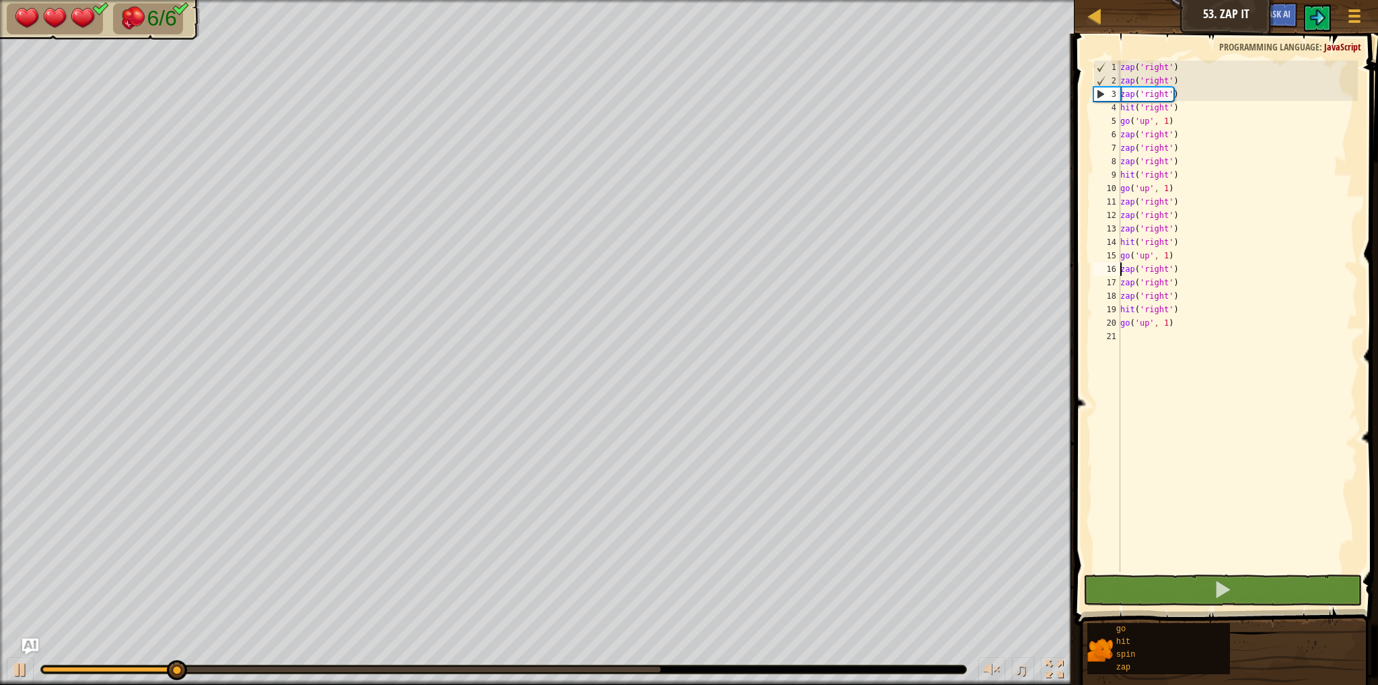
click at [635, 671] on div at bounding box center [351, 669] width 618 height 5
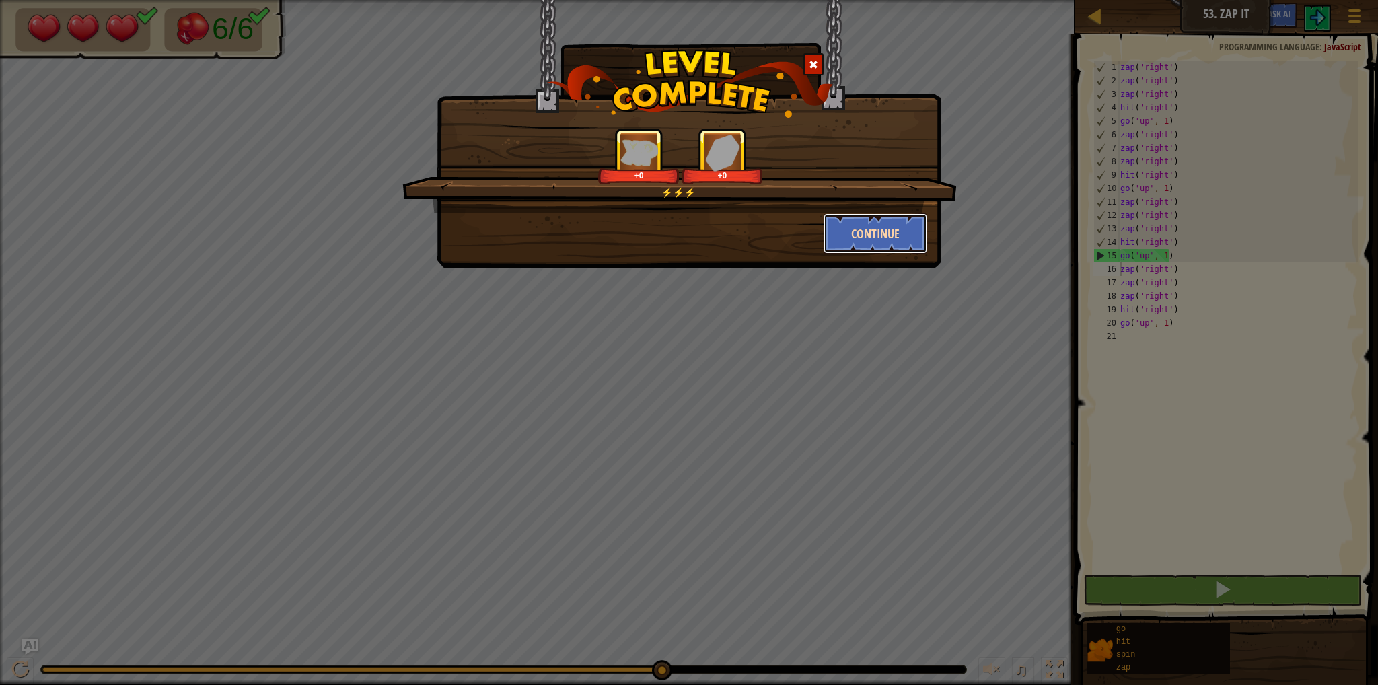
click at [870, 236] on button "Continue" at bounding box center [876, 233] width 104 height 40
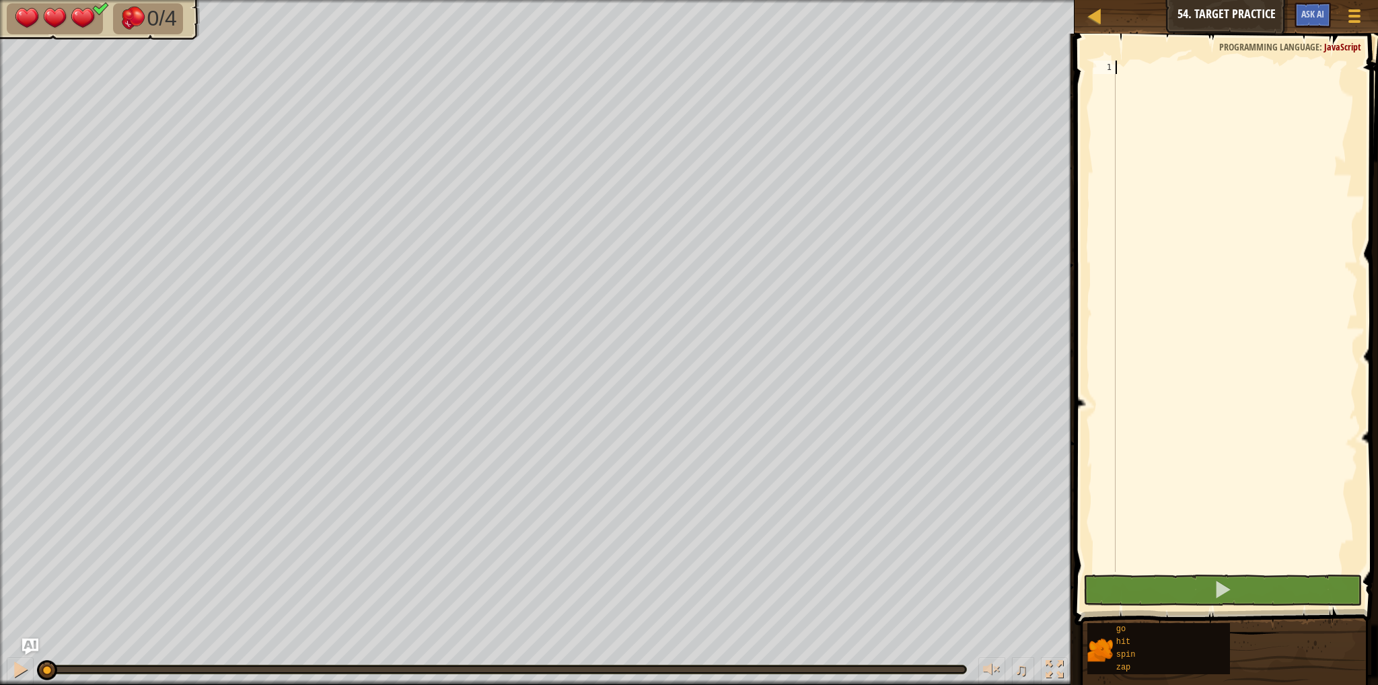
click at [1152, 148] on div at bounding box center [1235, 330] width 245 height 538
type textarea "z"
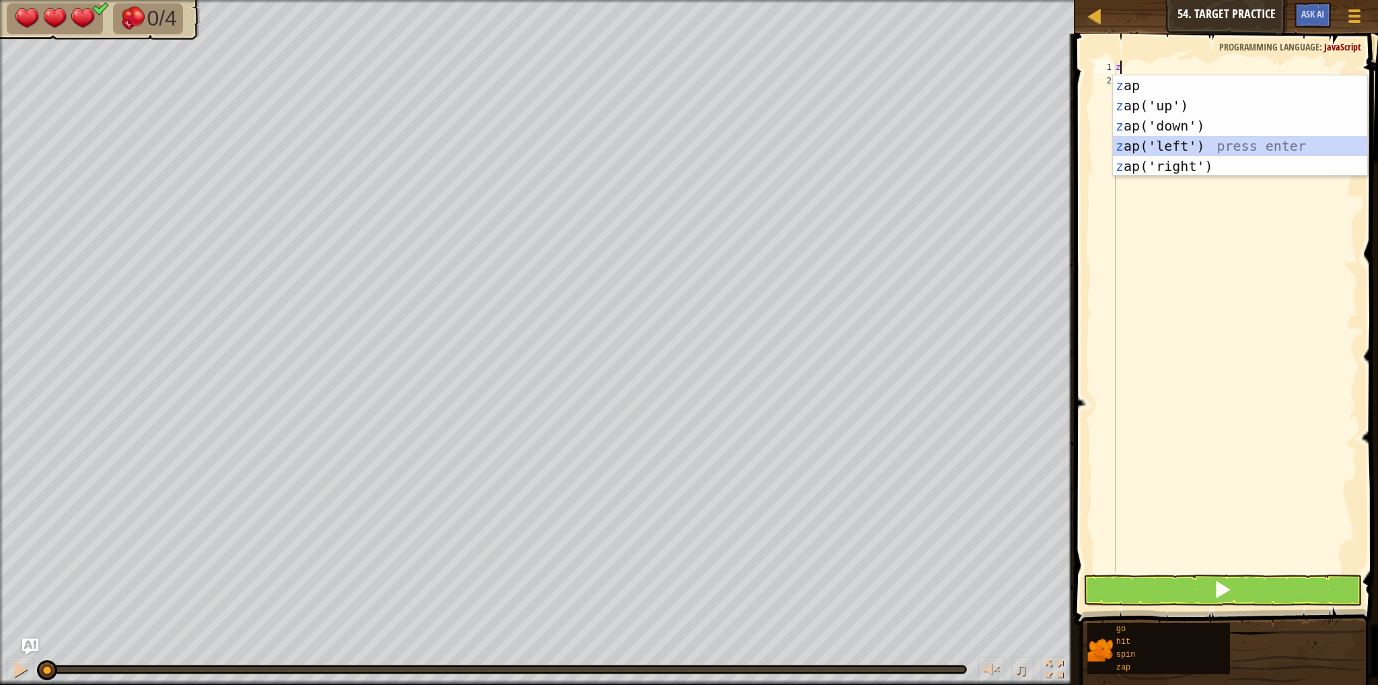
click at [1176, 149] on div "z ap press enter z ap('up') press enter z ap('down') press enter z ap('left') p…" at bounding box center [1240, 145] width 254 height 141
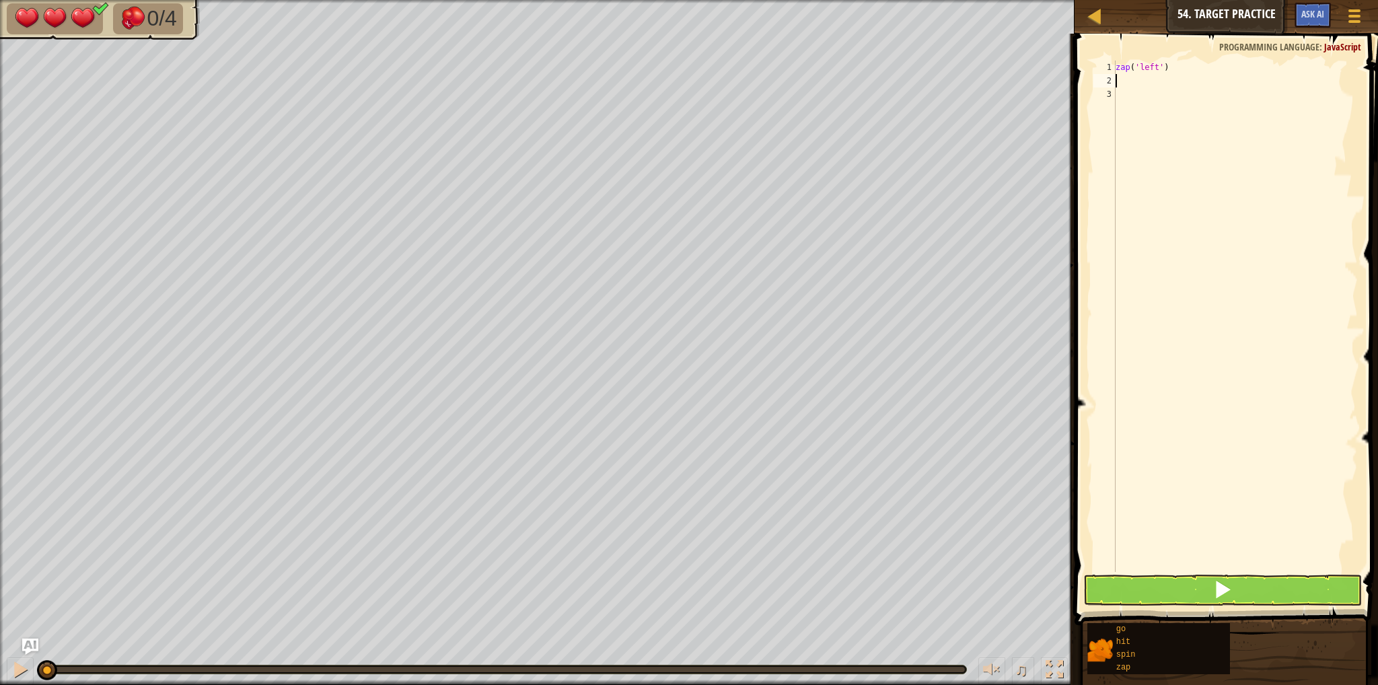
type textarea "z"
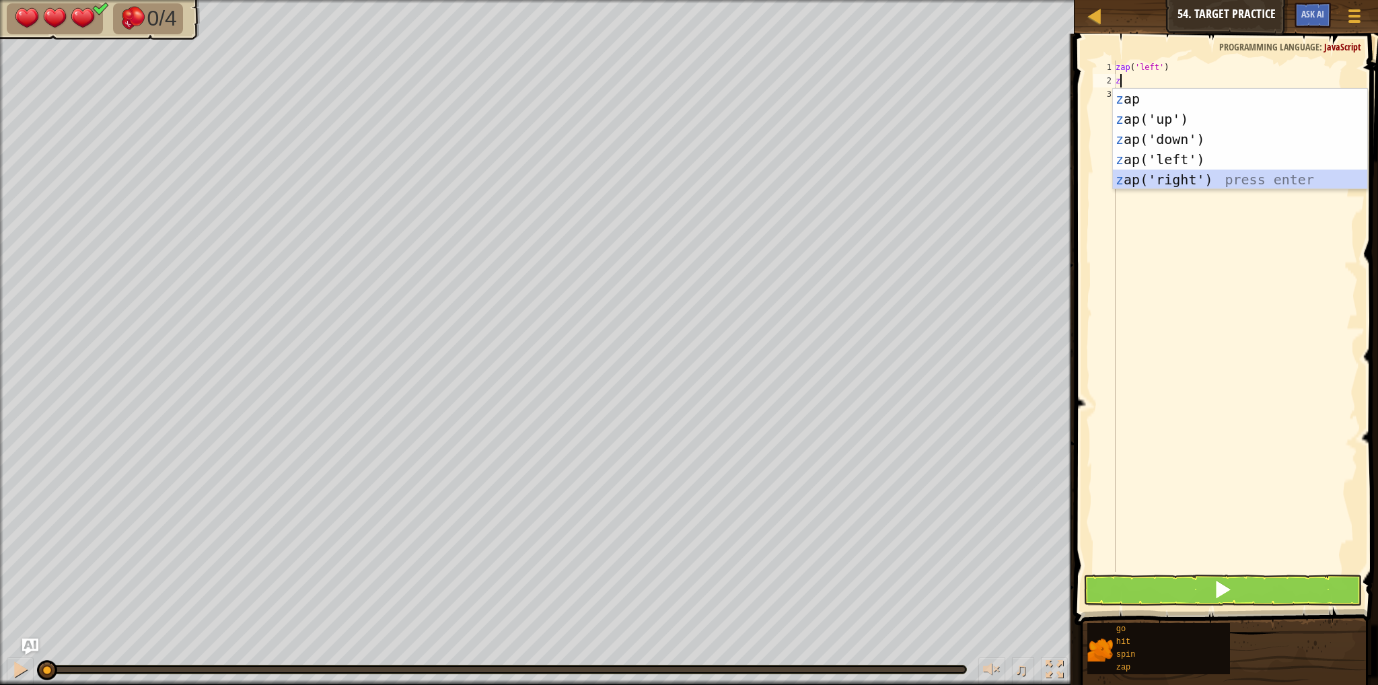
click at [1188, 178] on div "z ap press enter z ap('up') press enter z ap('down') press enter z ap('left') p…" at bounding box center [1240, 159] width 254 height 141
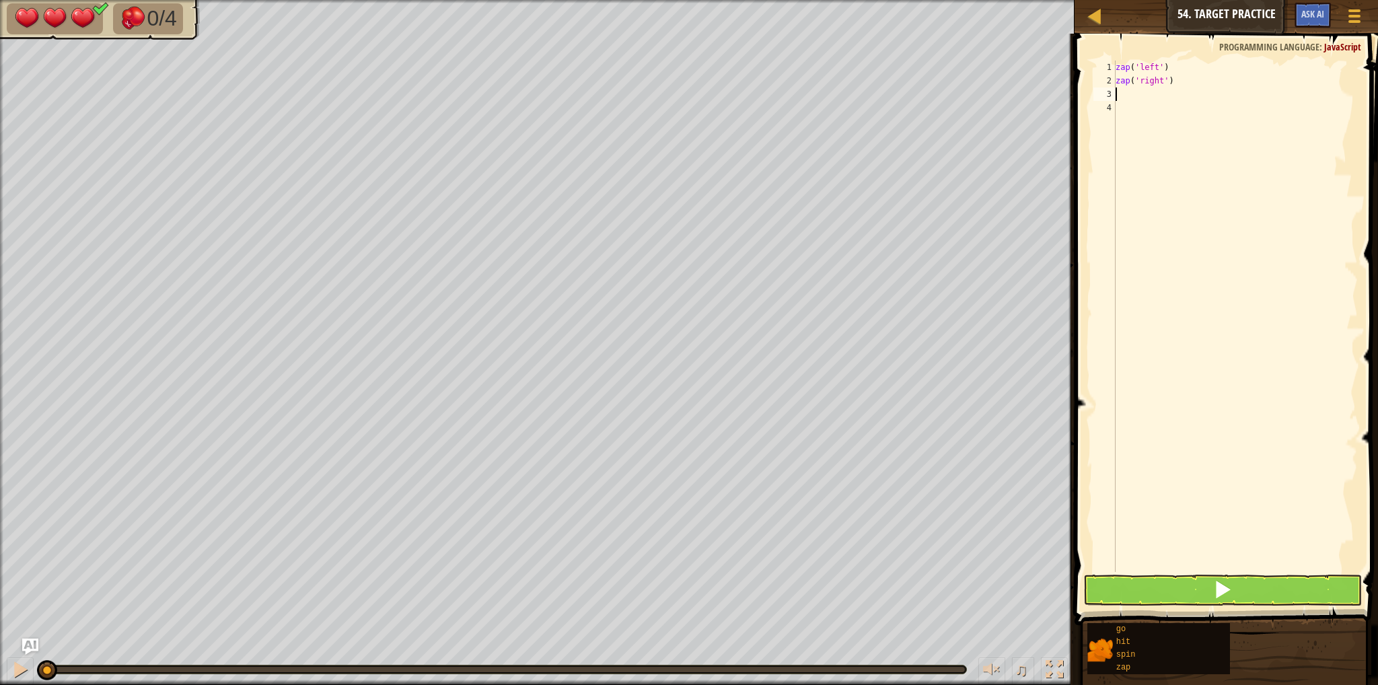
type textarea "g"
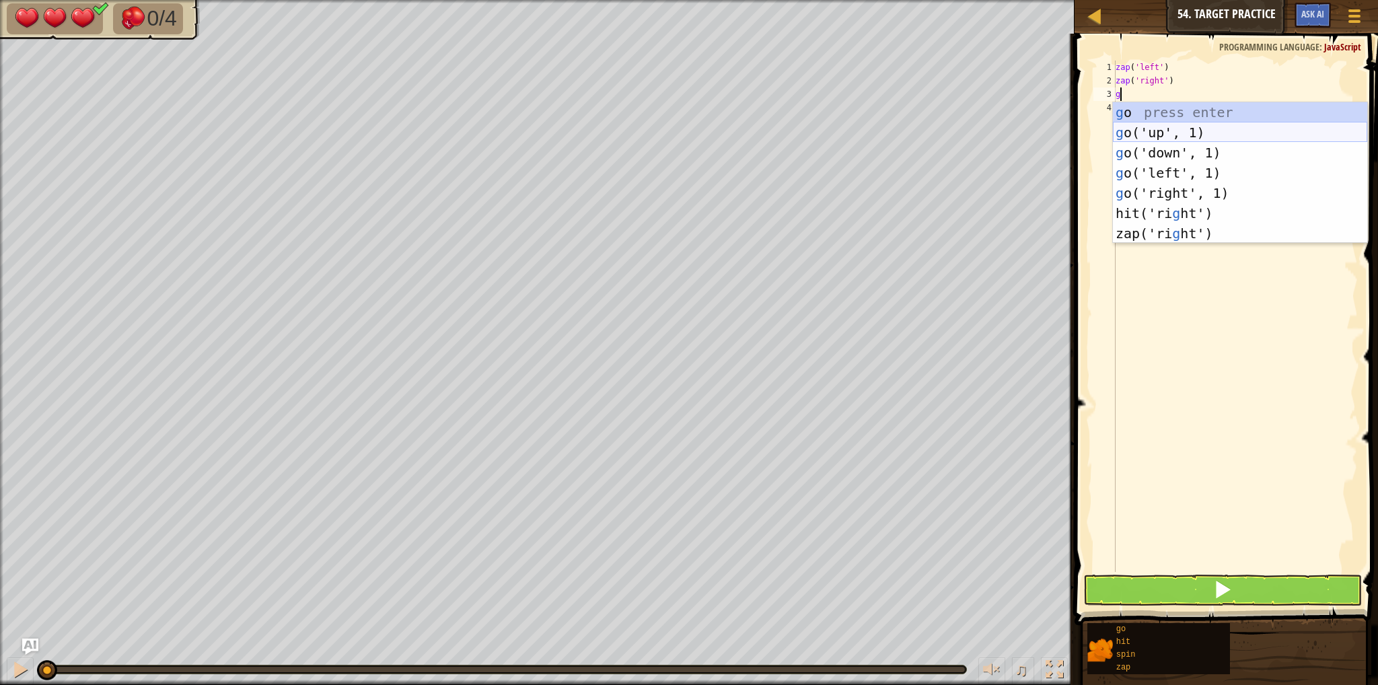
click at [1157, 133] on div "g o press enter g o('up', 1) press enter g o('down', 1) press enter g o('left',…" at bounding box center [1240, 193] width 254 height 182
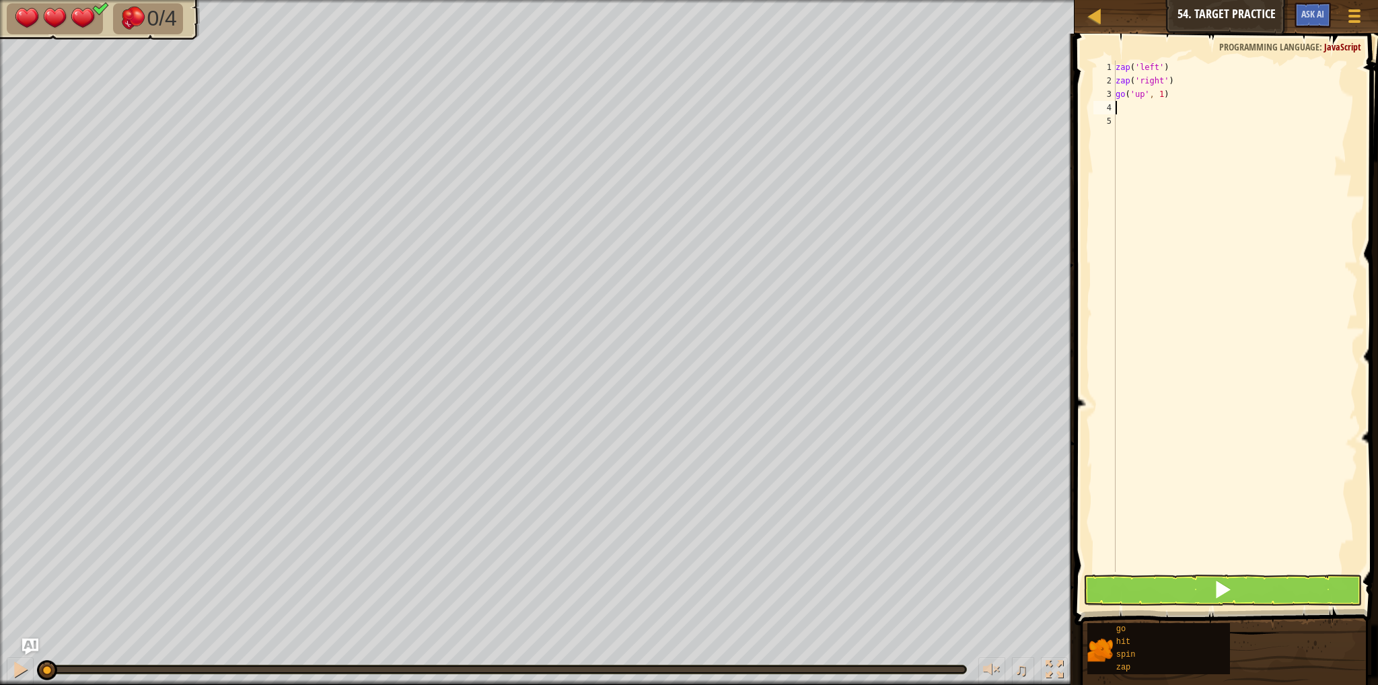
type textarea "z"
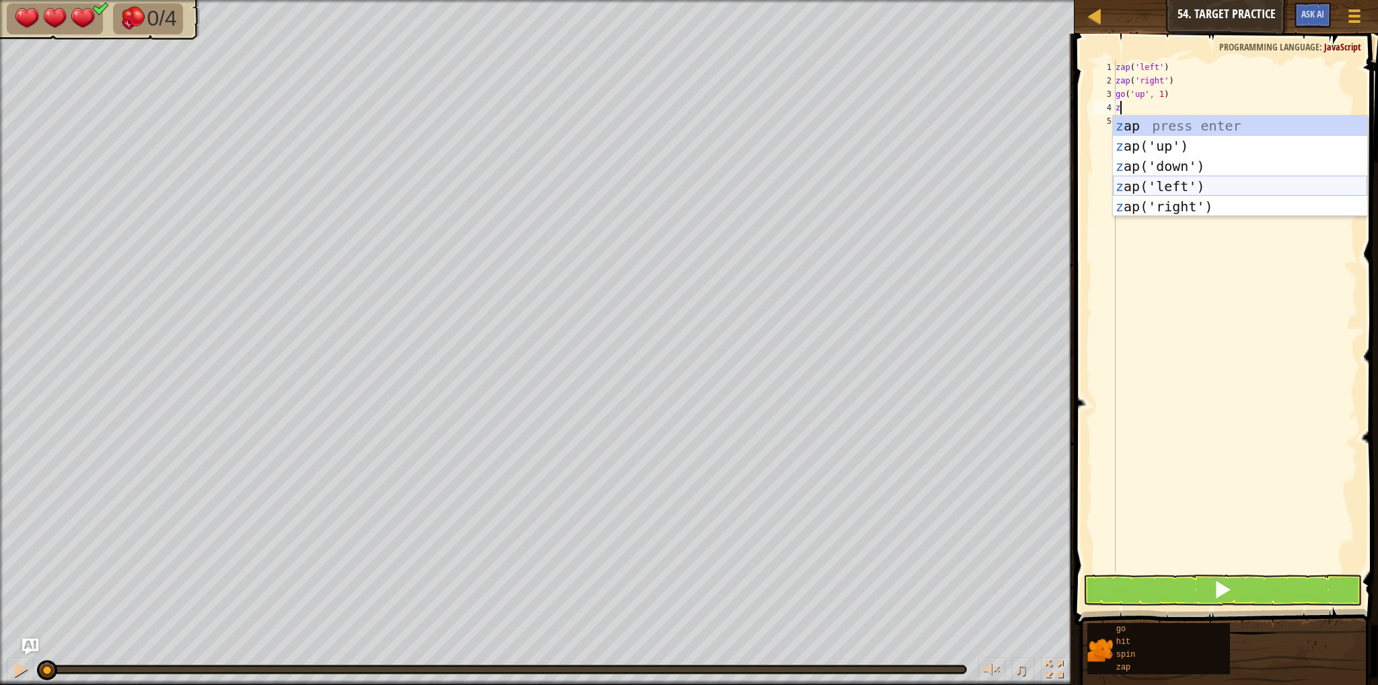
click at [1195, 183] on div "z ap press enter z ap('up') press enter z ap('down') press enter z ap('left') p…" at bounding box center [1240, 186] width 254 height 141
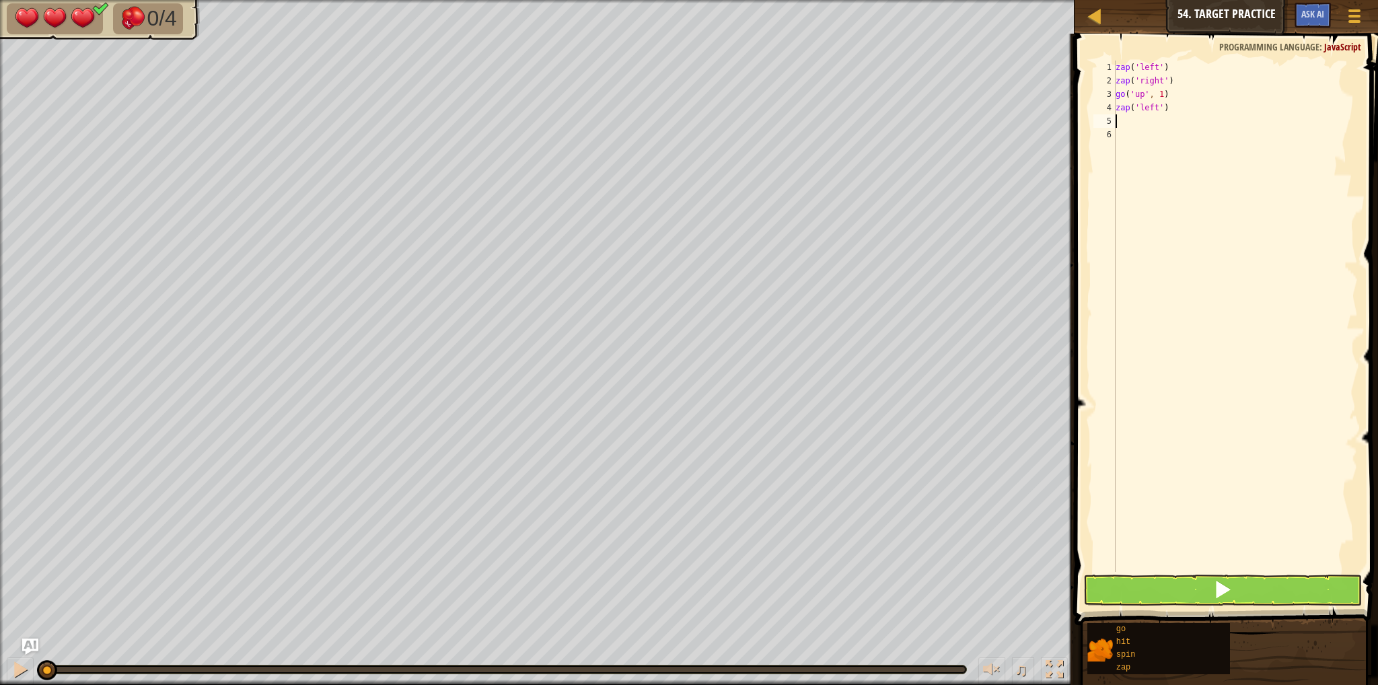
type textarea "z"
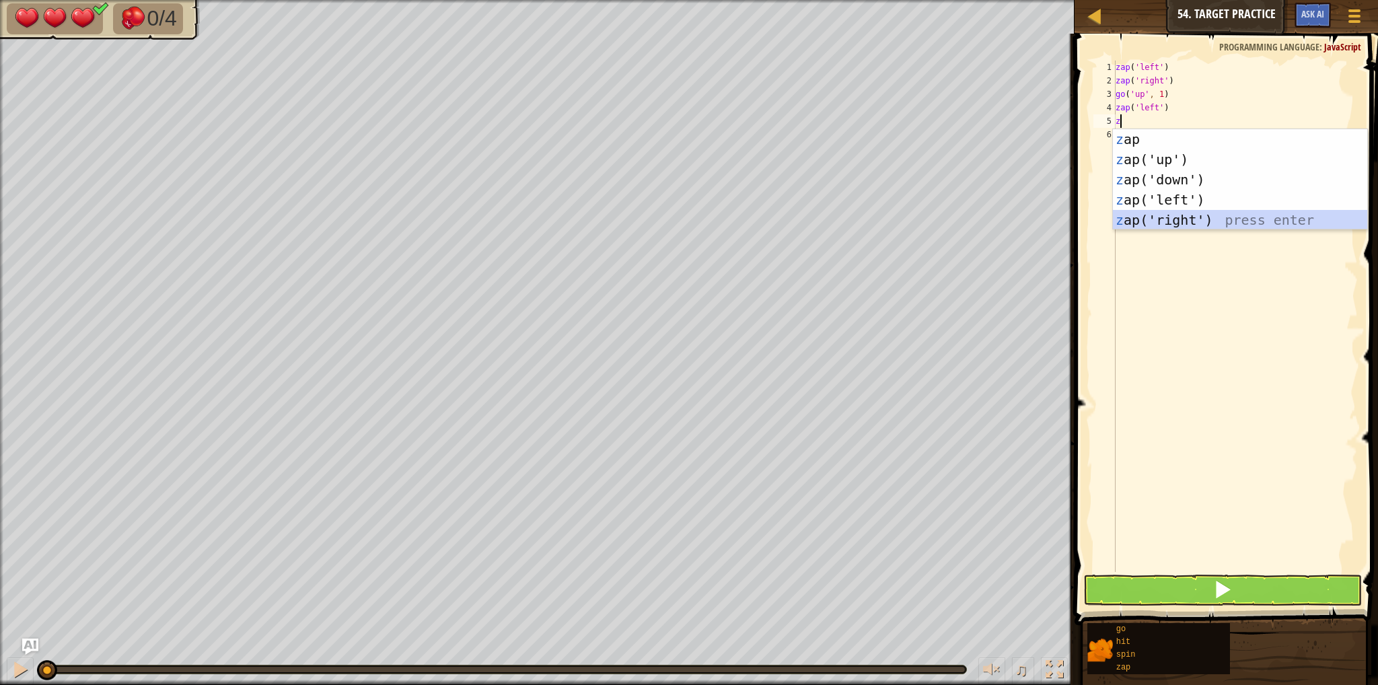
click at [1192, 215] on div "z ap press enter z ap('up') press enter z ap('down') press enter z ap('left') p…" at bounding box center [1240, 199] width 254 height 141
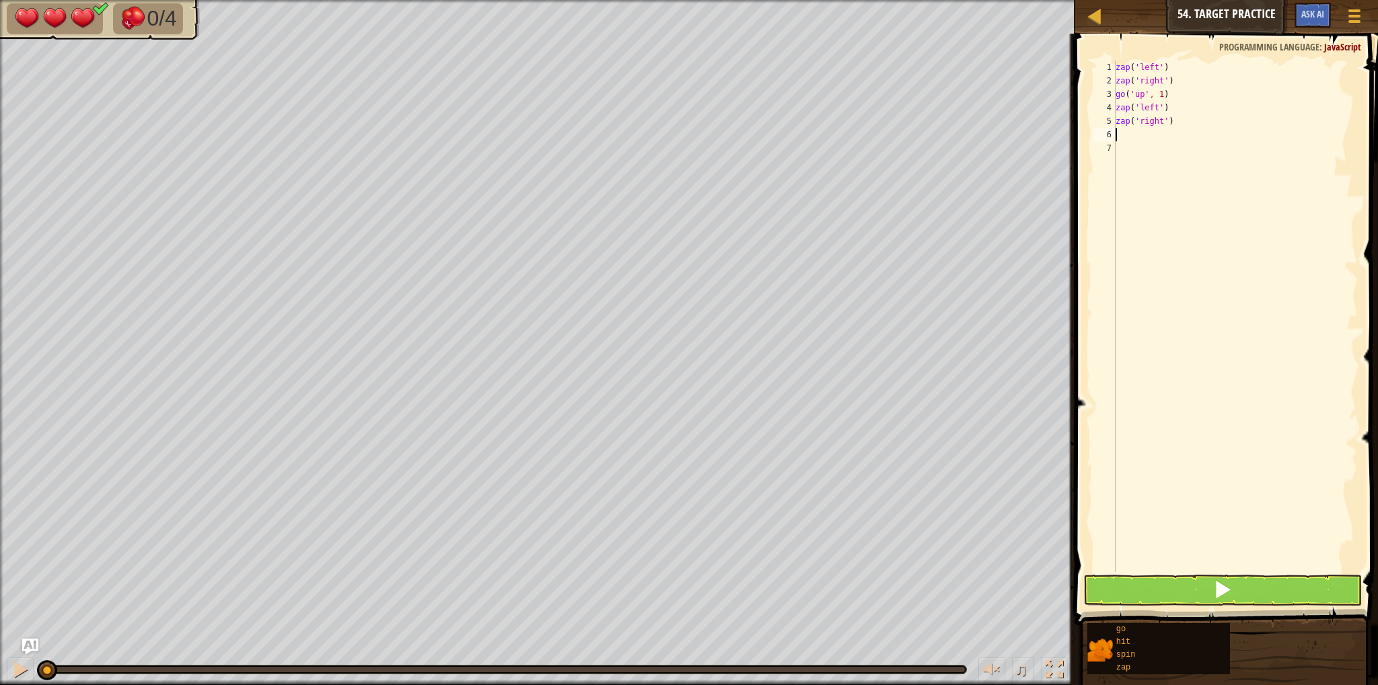
type textarea "z"
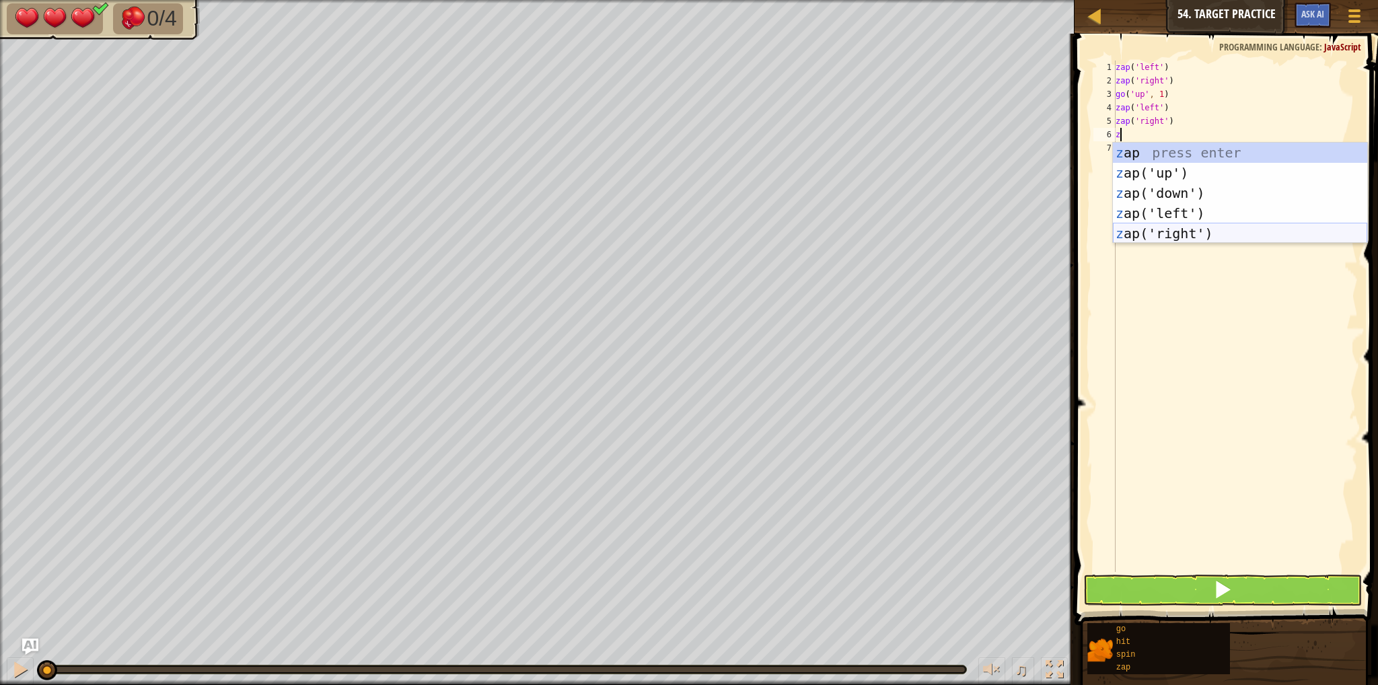
click at [1184, 236] on div "z ap press enter z ap('up') press enter z ap('down') press enter z ap('left') p…" at bounding box center [1240, 213] width 254 height 141
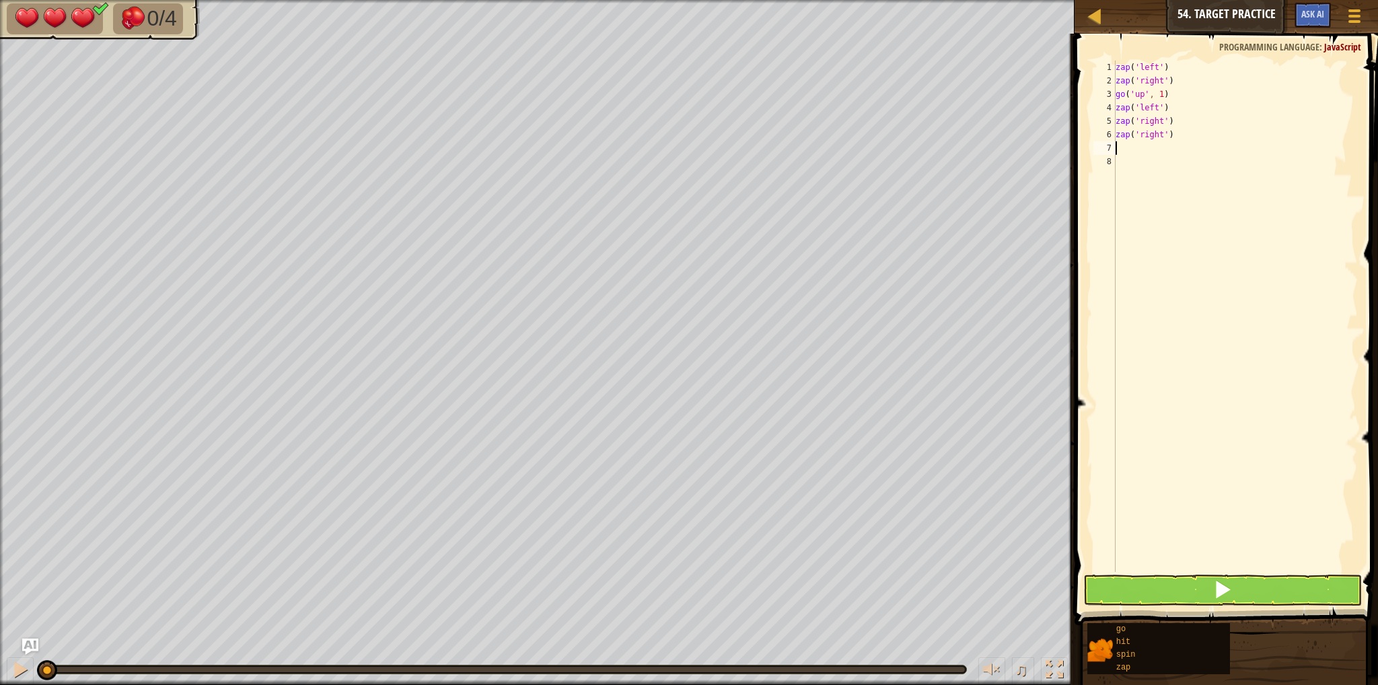
type textarea "z"
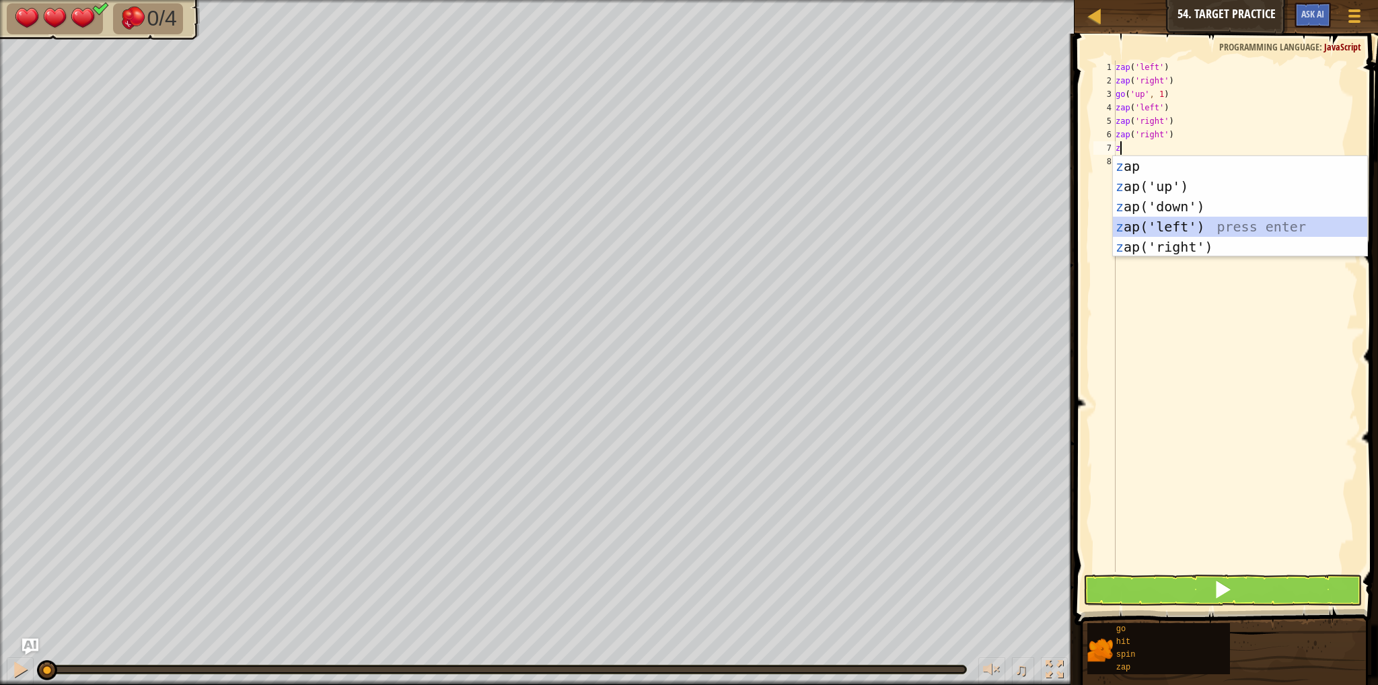
click at [1184, 236] on div "z ap press enter z ap('up') press enter z ap('down') press enter z ap('left') p…" at bounding box center [1240, 226] width 254 height 141
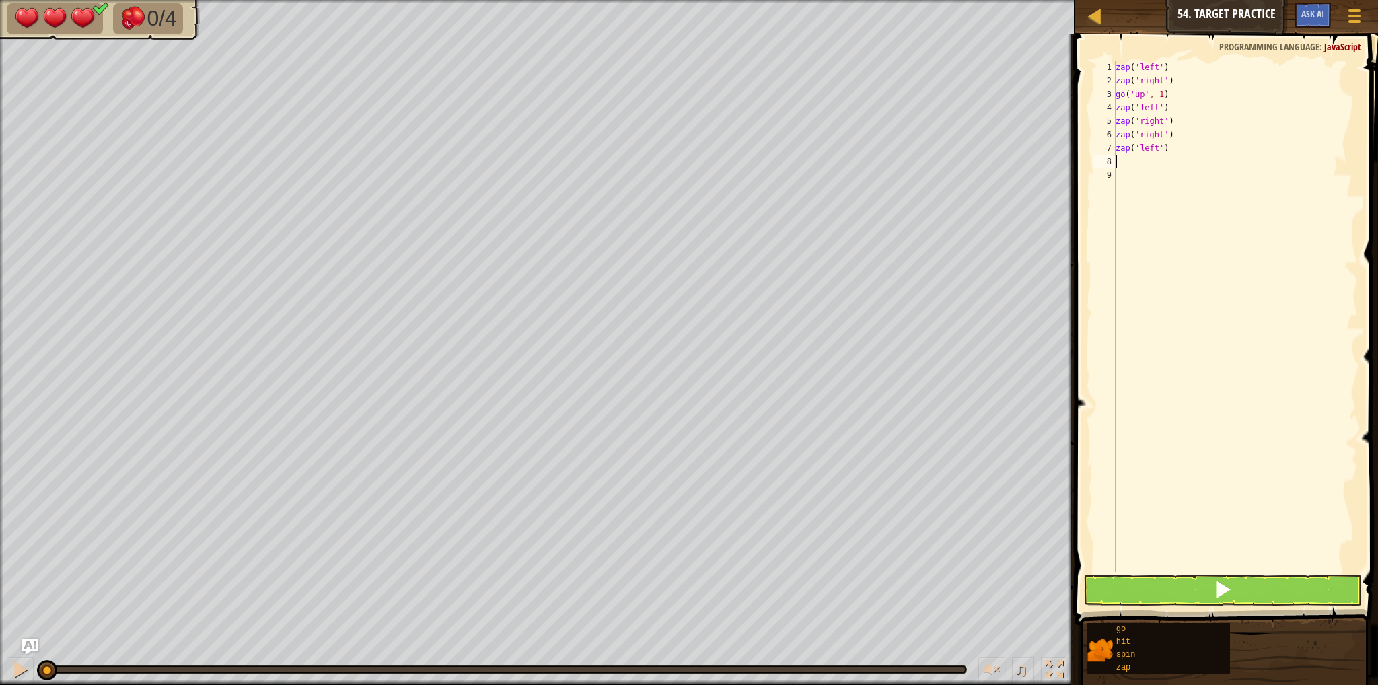
type textarea "z"
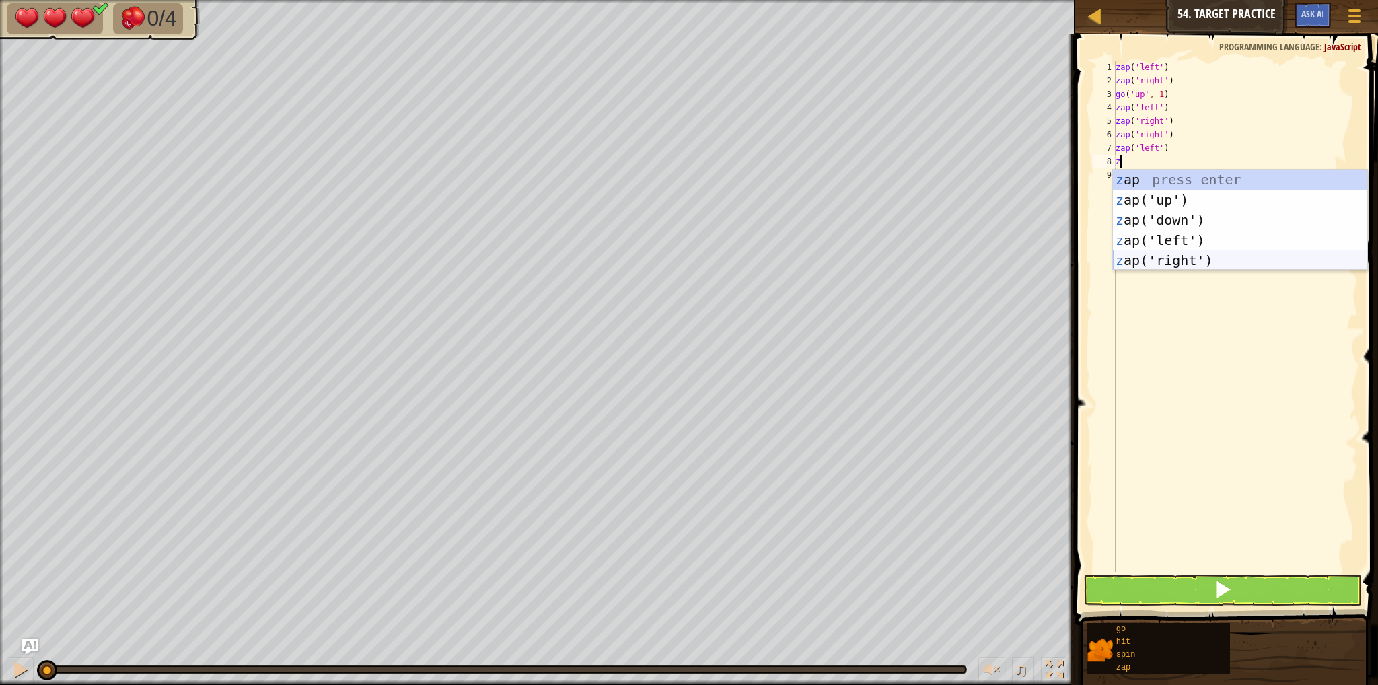
click at [1155, 257] on div "z ap press enter z ap('up') press enter z ap('down') press enter z ap('left') p…" at bounding box center [1240, 240] width 254 height 141
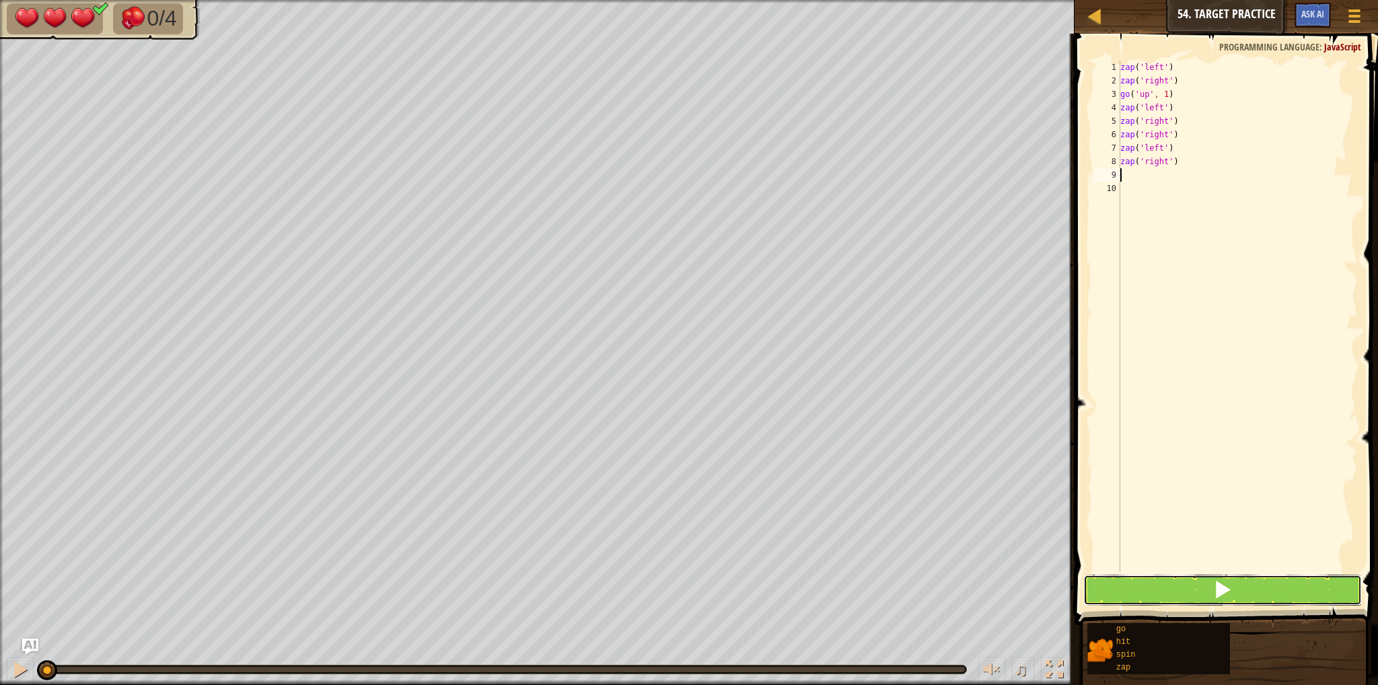
click at [1128, 592] on button at bounding box center [1222, 590] width 279 height 31
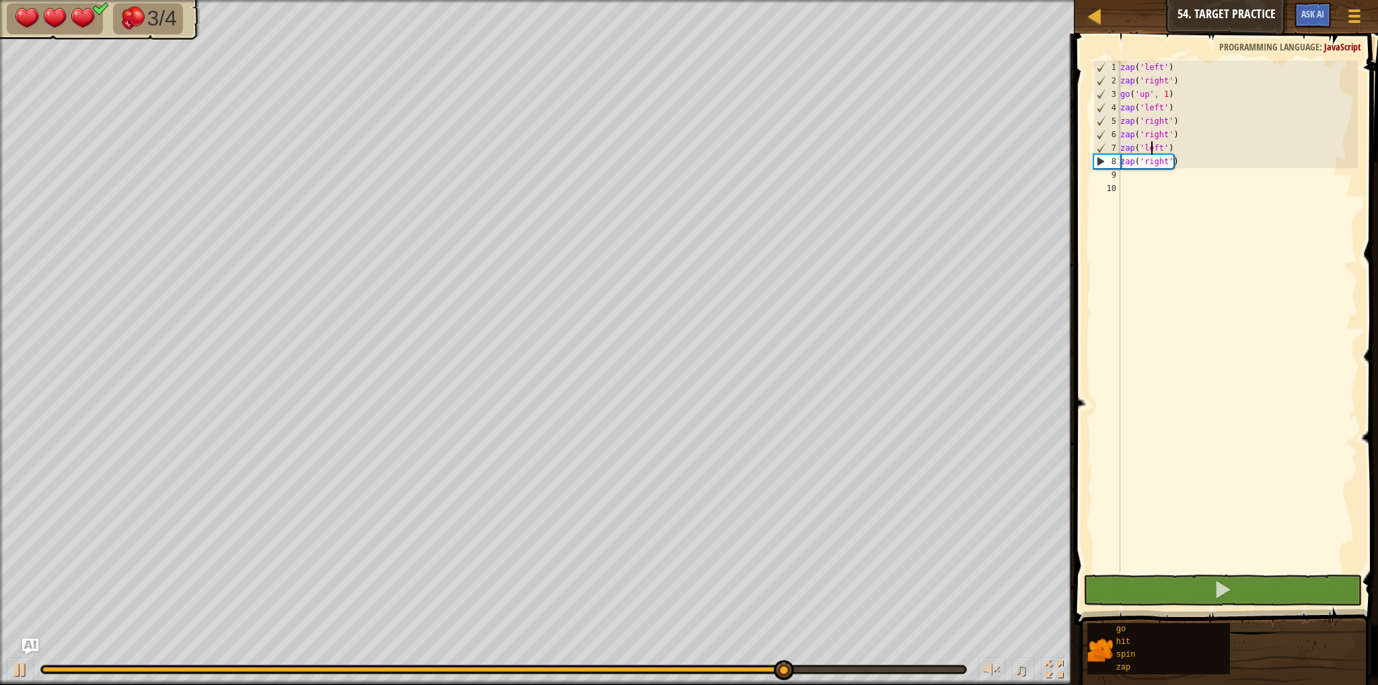
click at [1153, 143] on div "zap ( 'left' ) zap ( 'right' ) go ( 'up' , 1 ) zap ( 'left' ) zap ( 'right' ) z…" at bounding box center [1238, 330] width 240 height 538
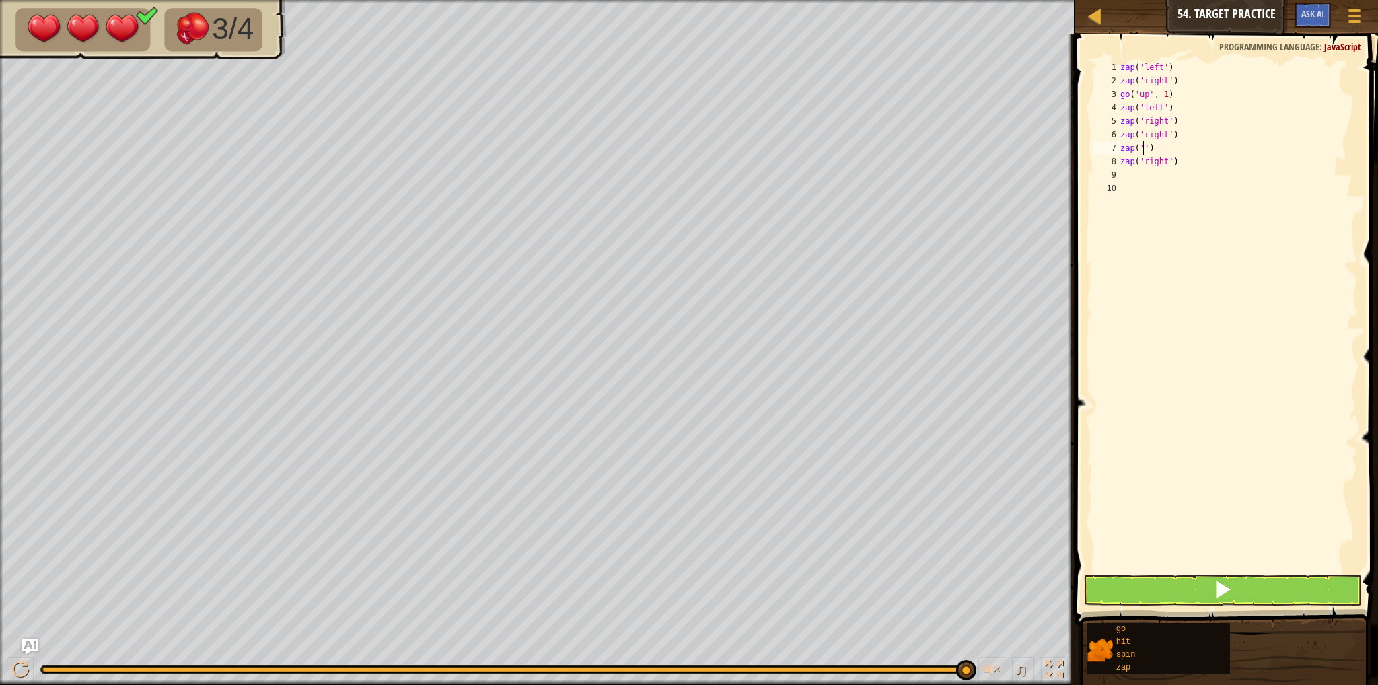
scroll to position [6, 2]
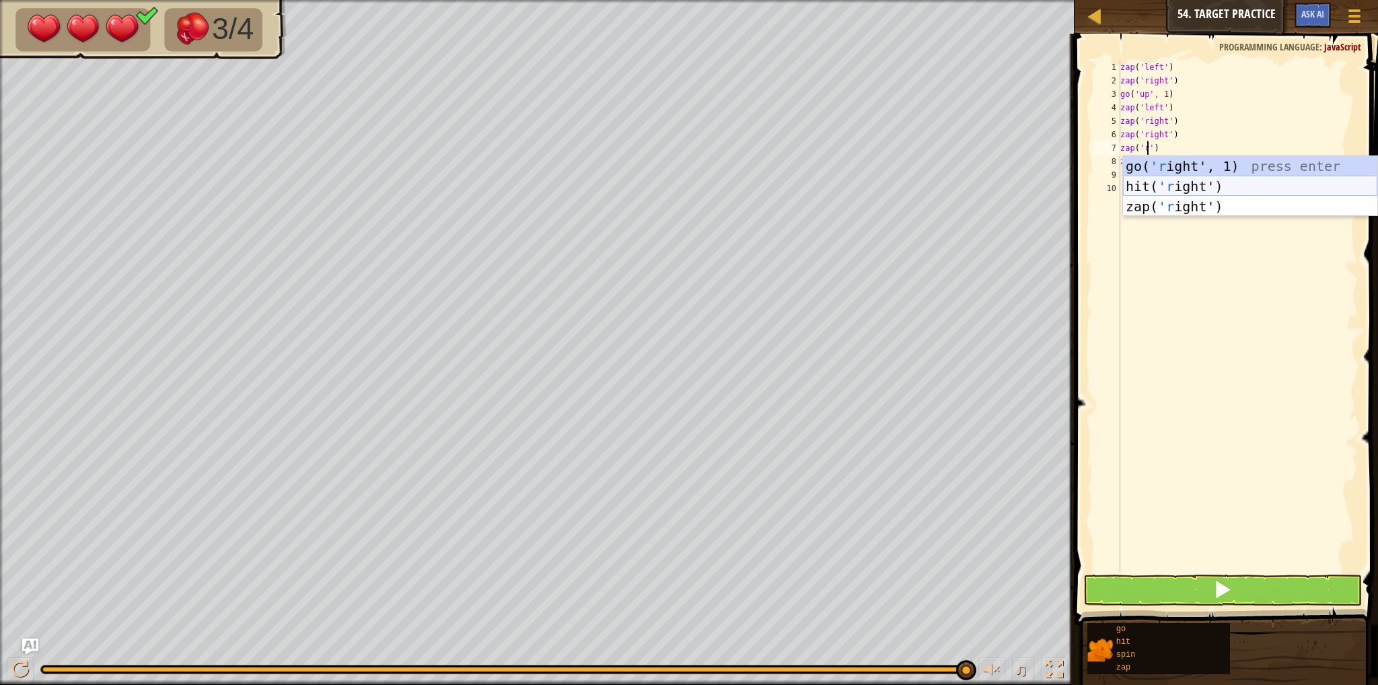
click at [1210, 192] on div "go( 'r ight', 1) press enter hit( 'r ight') press enter zap( 'r ight') press en…" at bounding box center [1250, 206] width 254 height 101
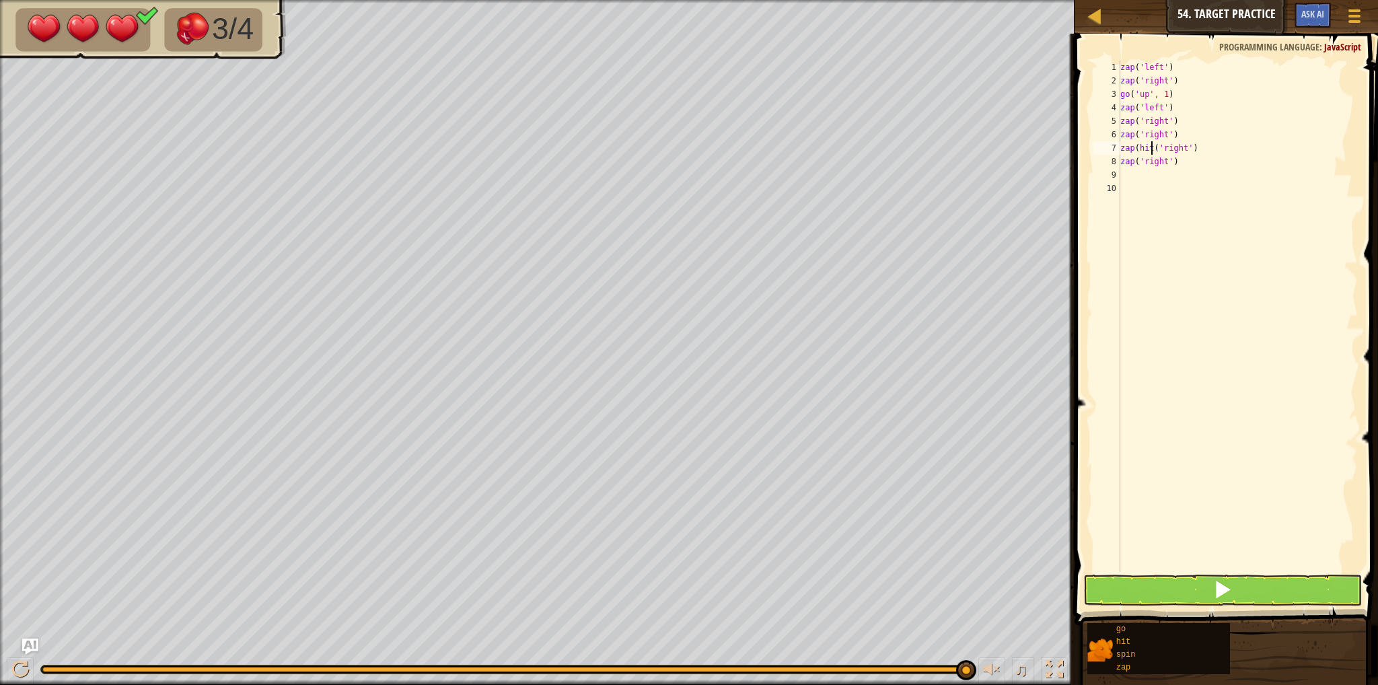
click at [1151, 146] on div "zap ( 'left' ) zap ( 'right' ) go ( 'up' , 1 ) zap ( 'left' ) zap ( 'right' ) z…" at bounding box center [1238, 330] width 240 height 538
type textarea "zap('right')"
click at [1143, 590] on button at bounding box center [1222, 590] width 279 height 31
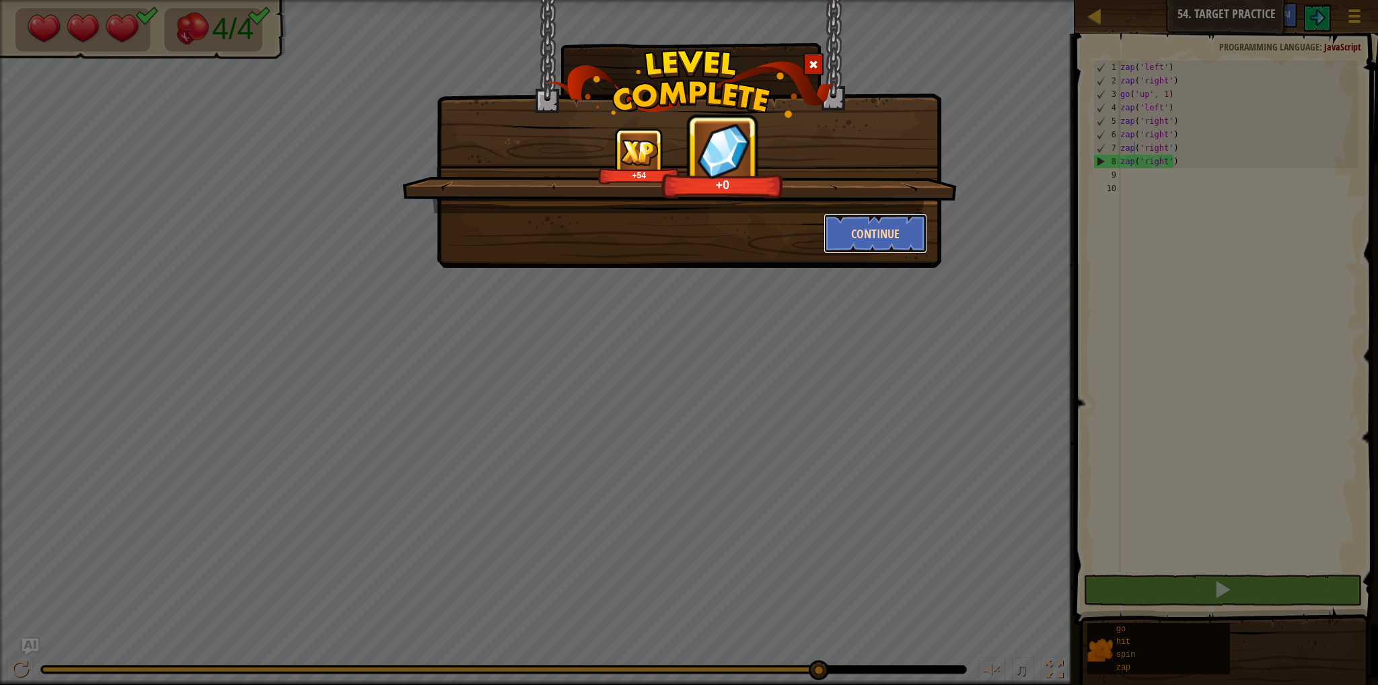
click at [907, 243] on button "Continue" at bounding box center [876, 233] width 104 height 40
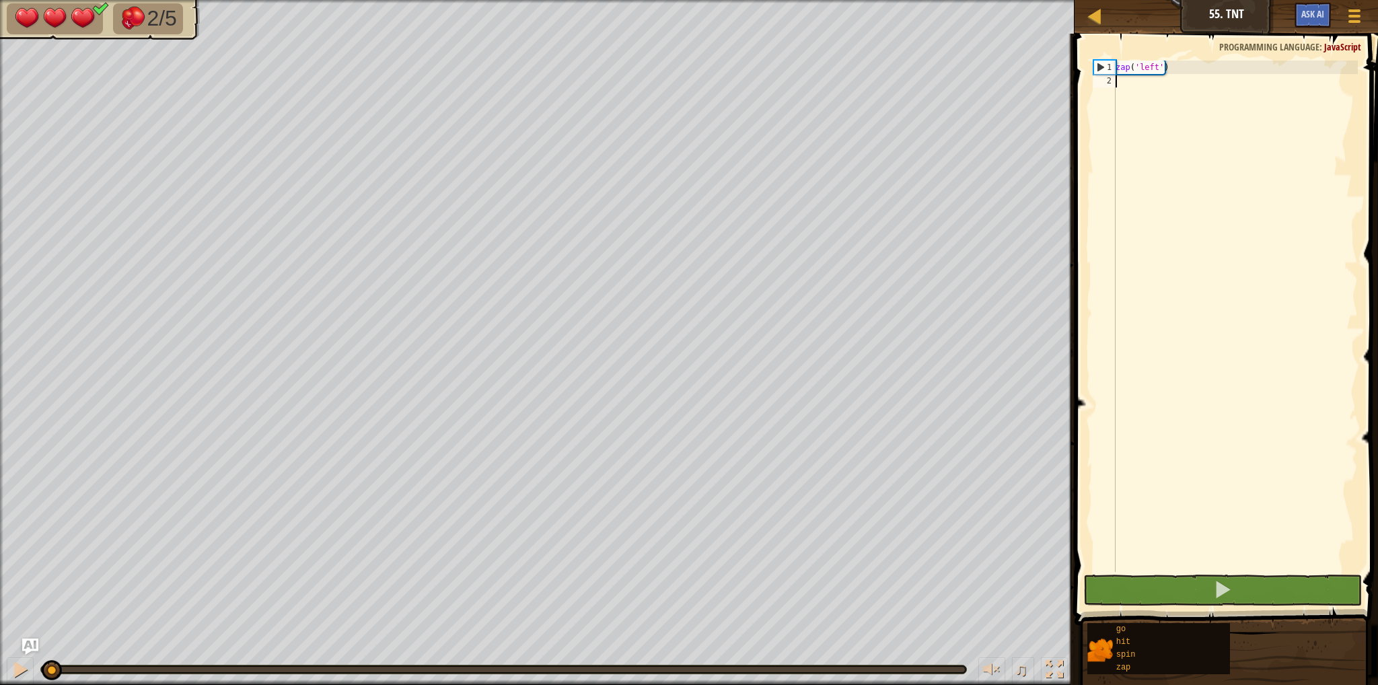
type textarea "z"
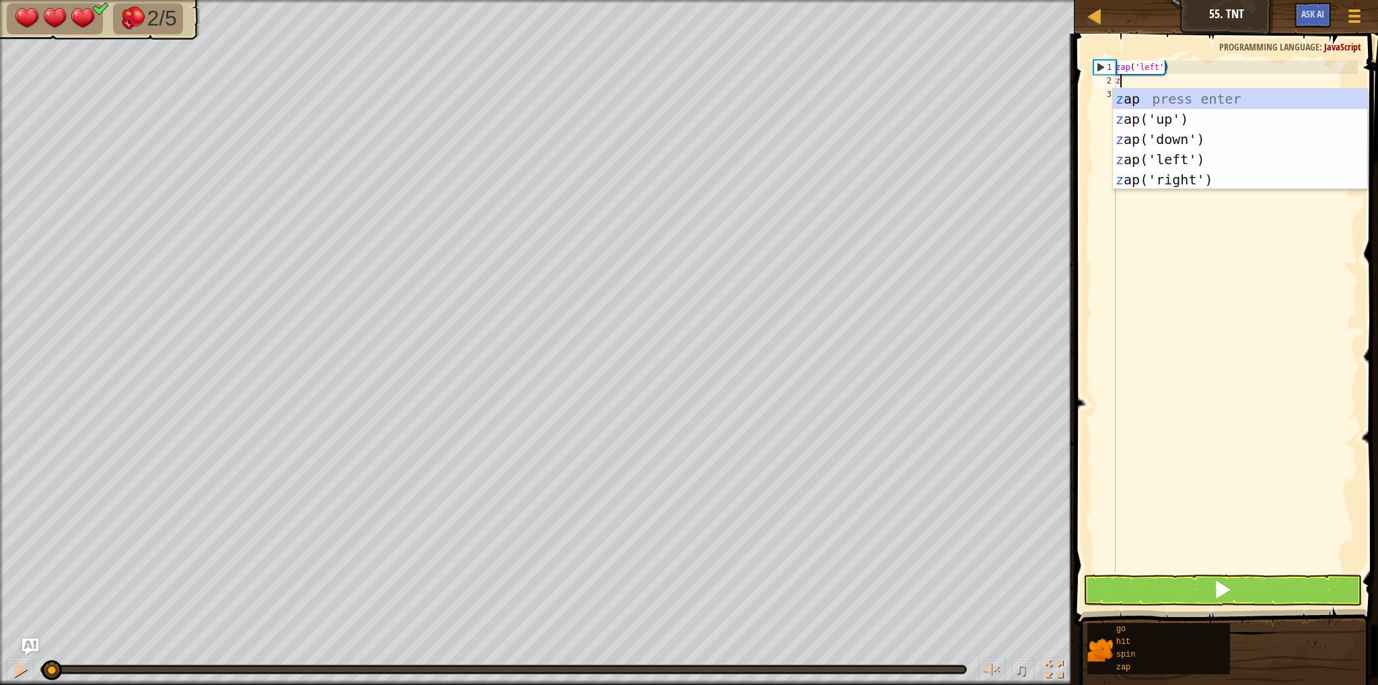
scroll to position [6, 0]
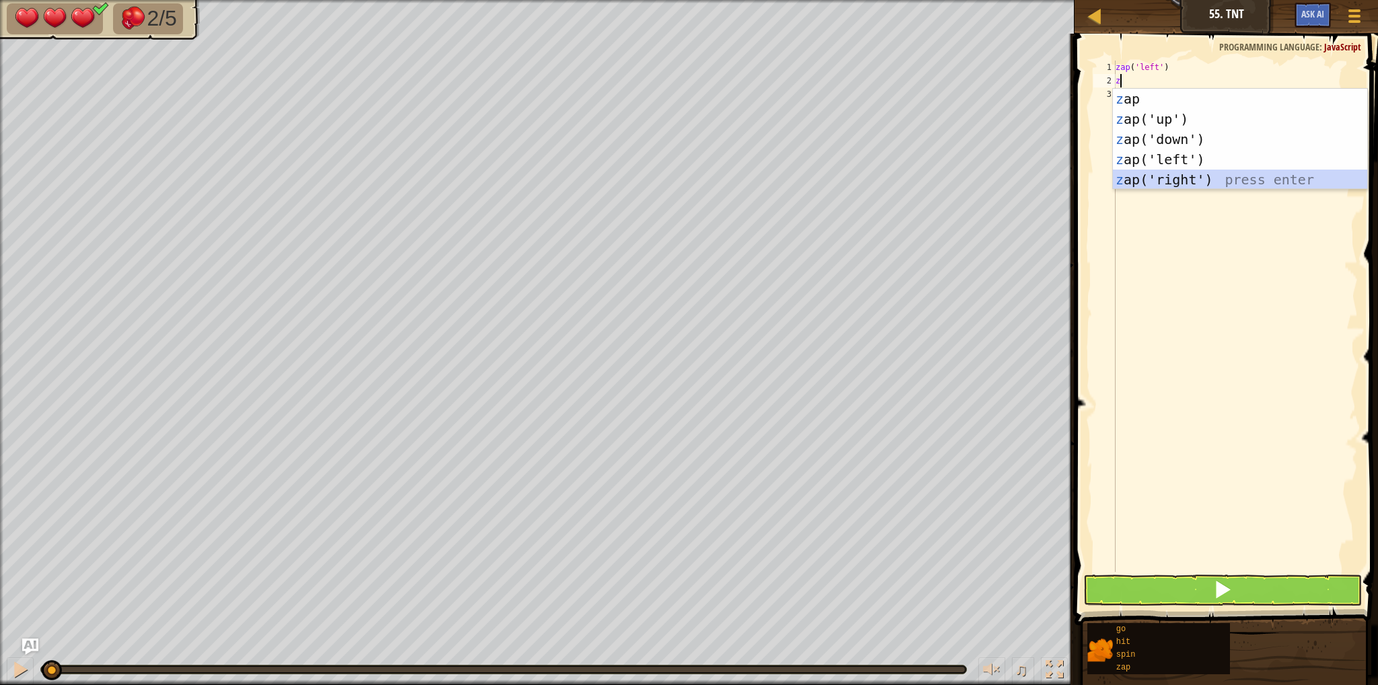
click at [1207, 170] on div "z ap press enter z ap('up') press enter z ap('down') press enter z ap('left') p…" at bounding box center [1240, 159] width 254 height 141
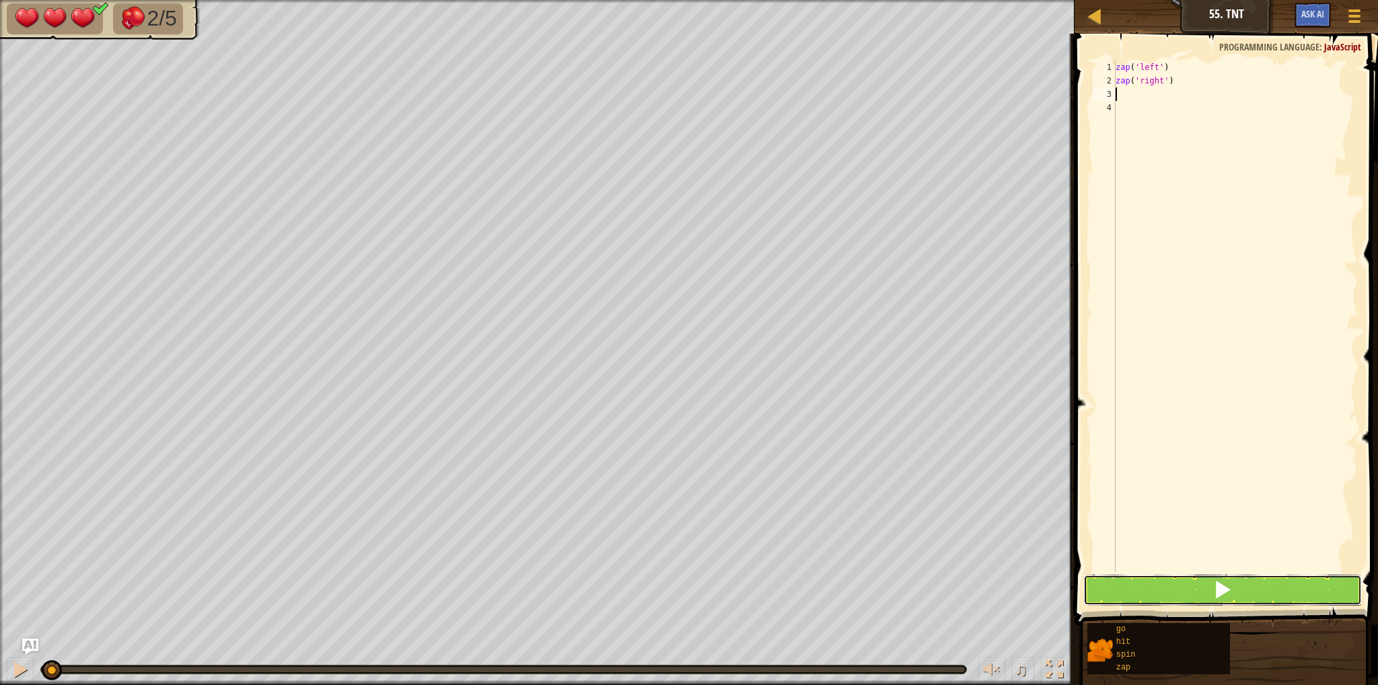
click at [1170, 596] on button at bounding box center [1222, 590] width 279 height 31
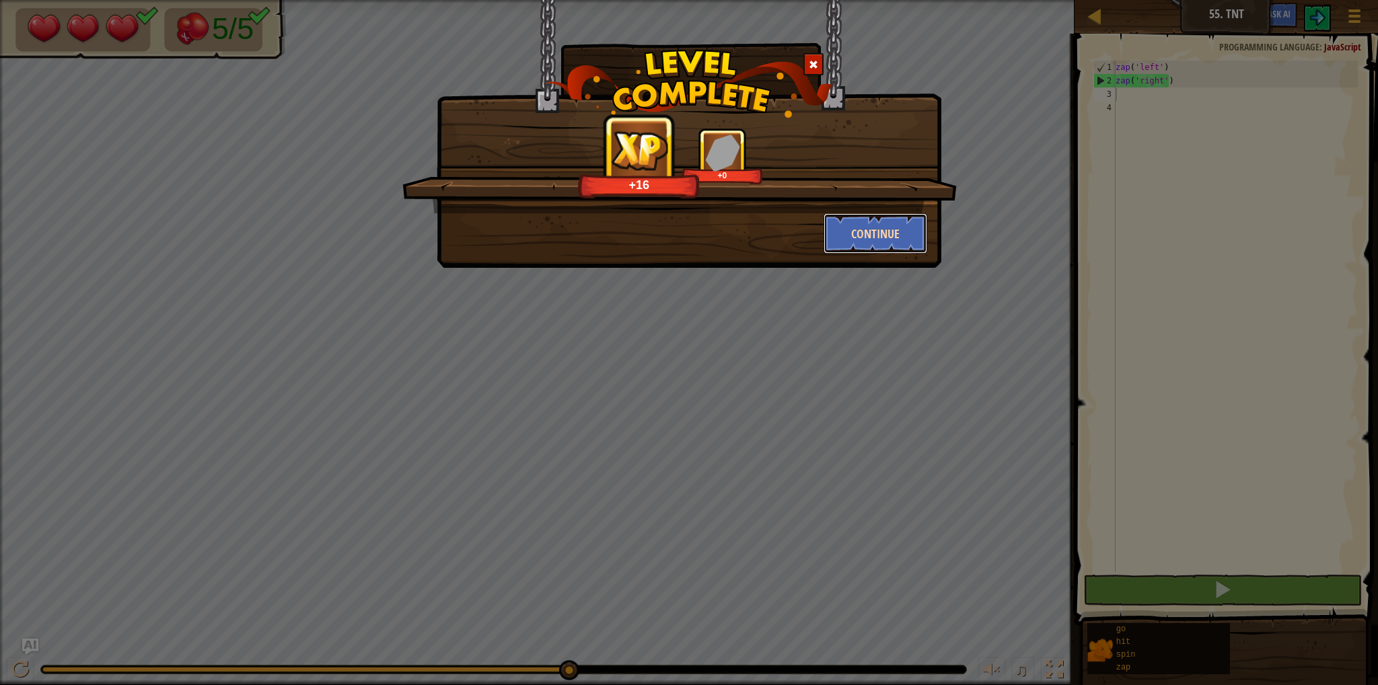
click at [882, 229] on button "Continue" at bounding box center [876, 233] width 104 height 40
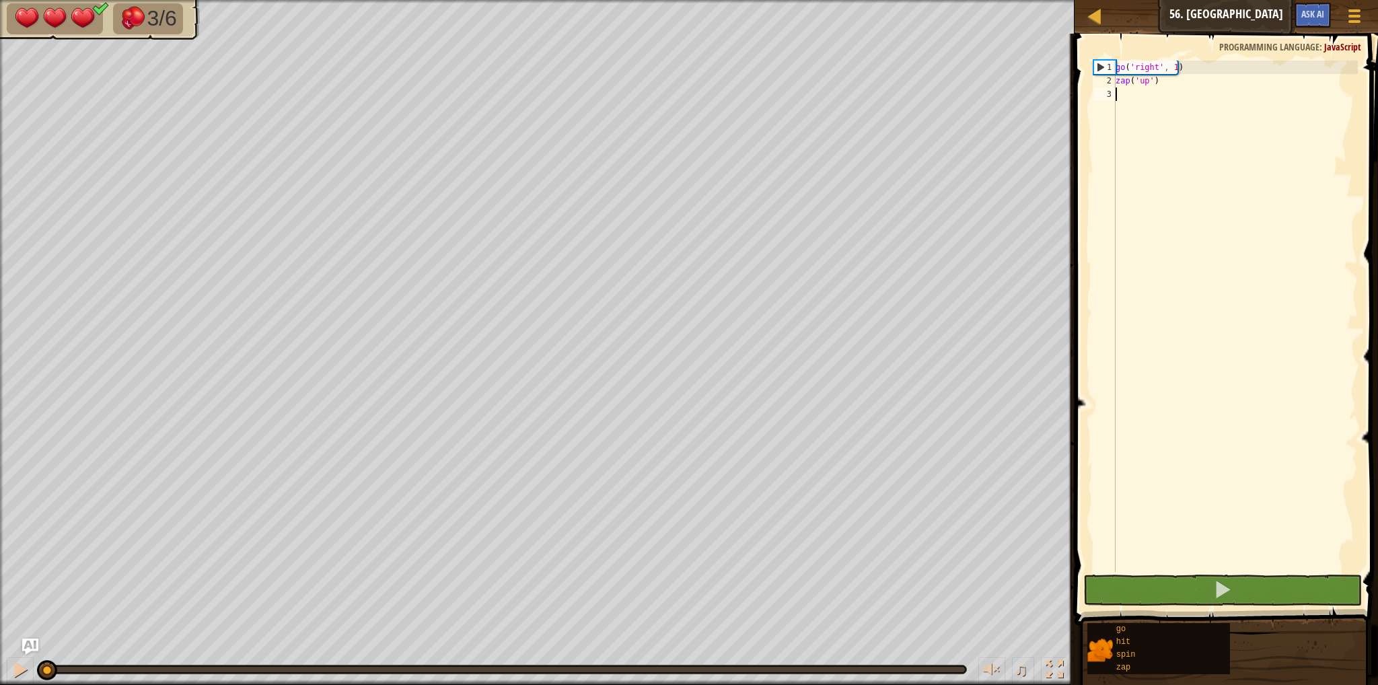
type textarea "g"
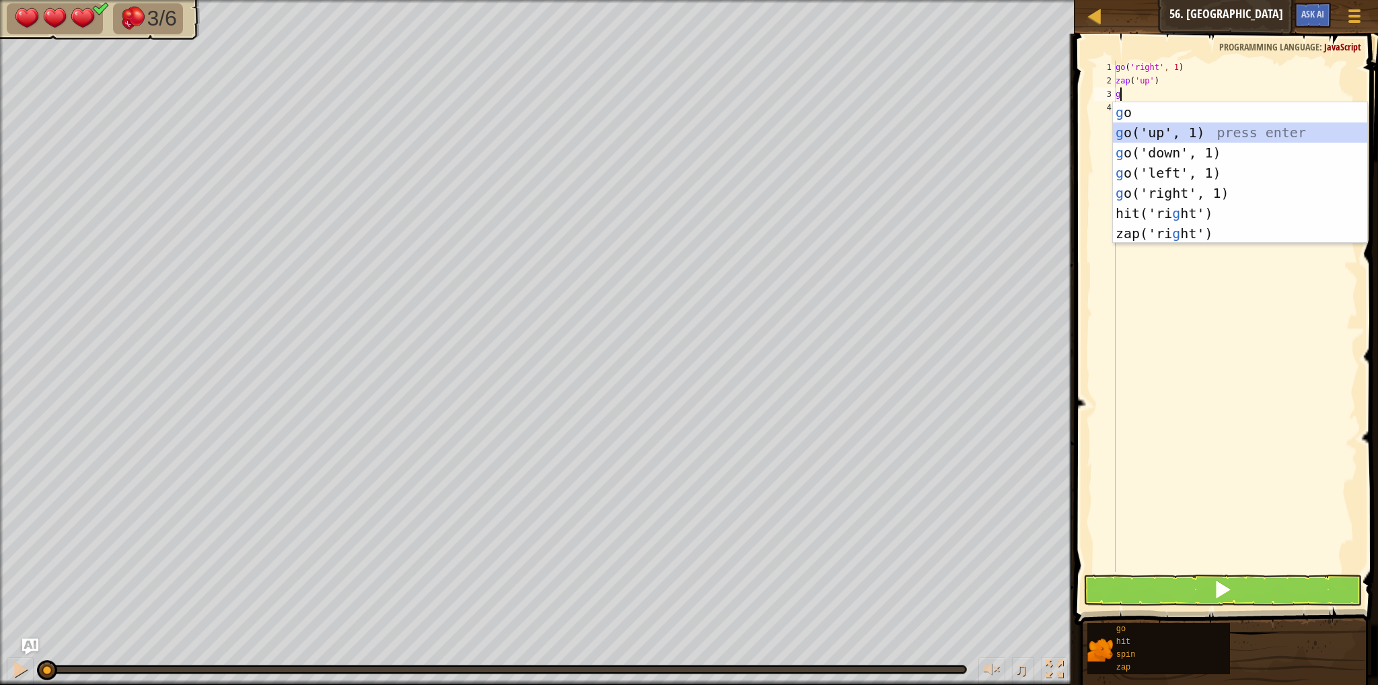
click at [1173, 138] on div "g o press enter g o('up', 1) press enter g o('down', 1) press enter g o('left',…" at bounding box center [1240, 193] width 254 height 182
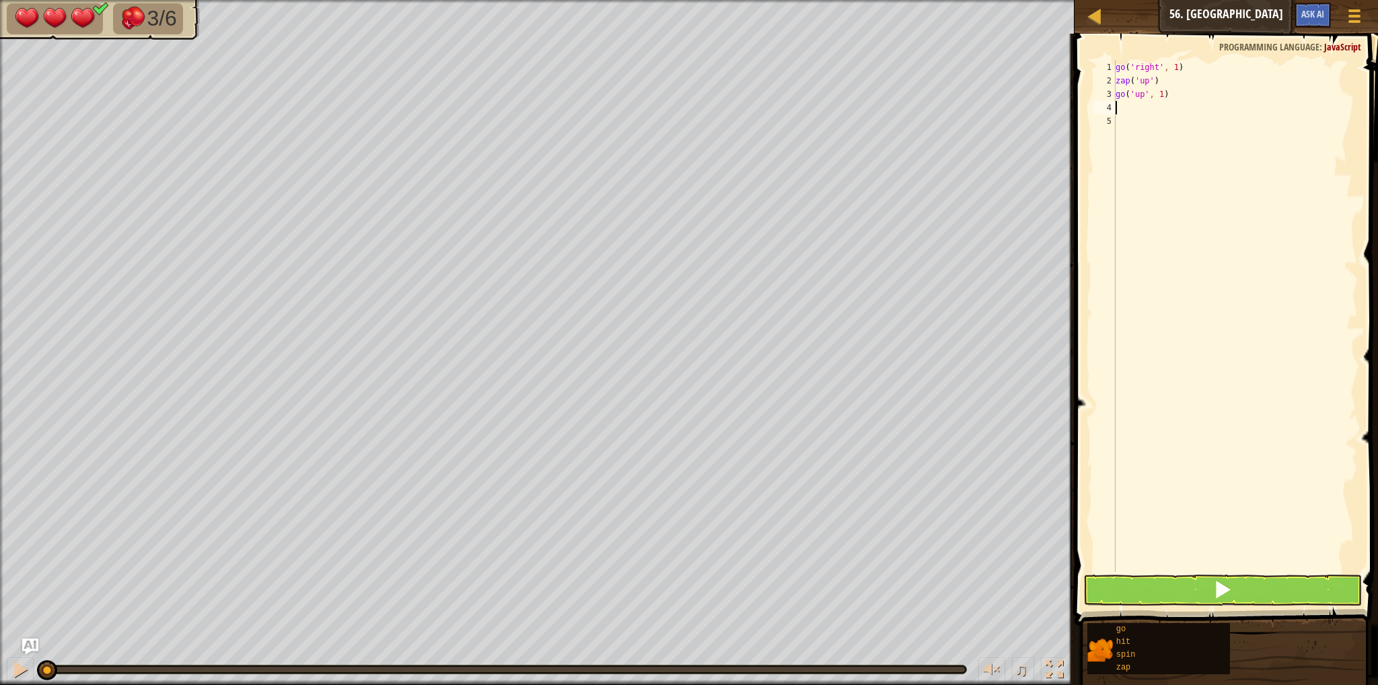
type textarea "z"
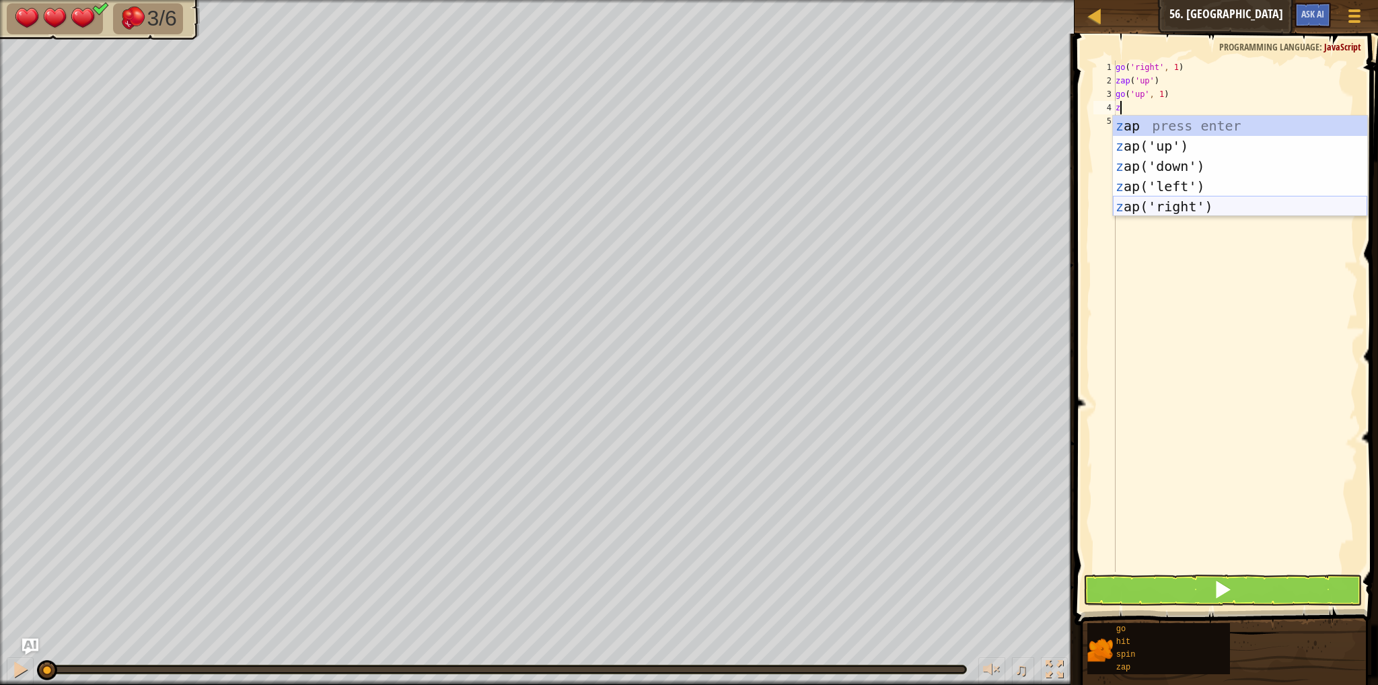
click at [1188, 198] on div "z ap press enter z ap('up') press enter z ap('down') press enter z ap('left') p…" at bounding box center [1240, 186] width 254 height 141
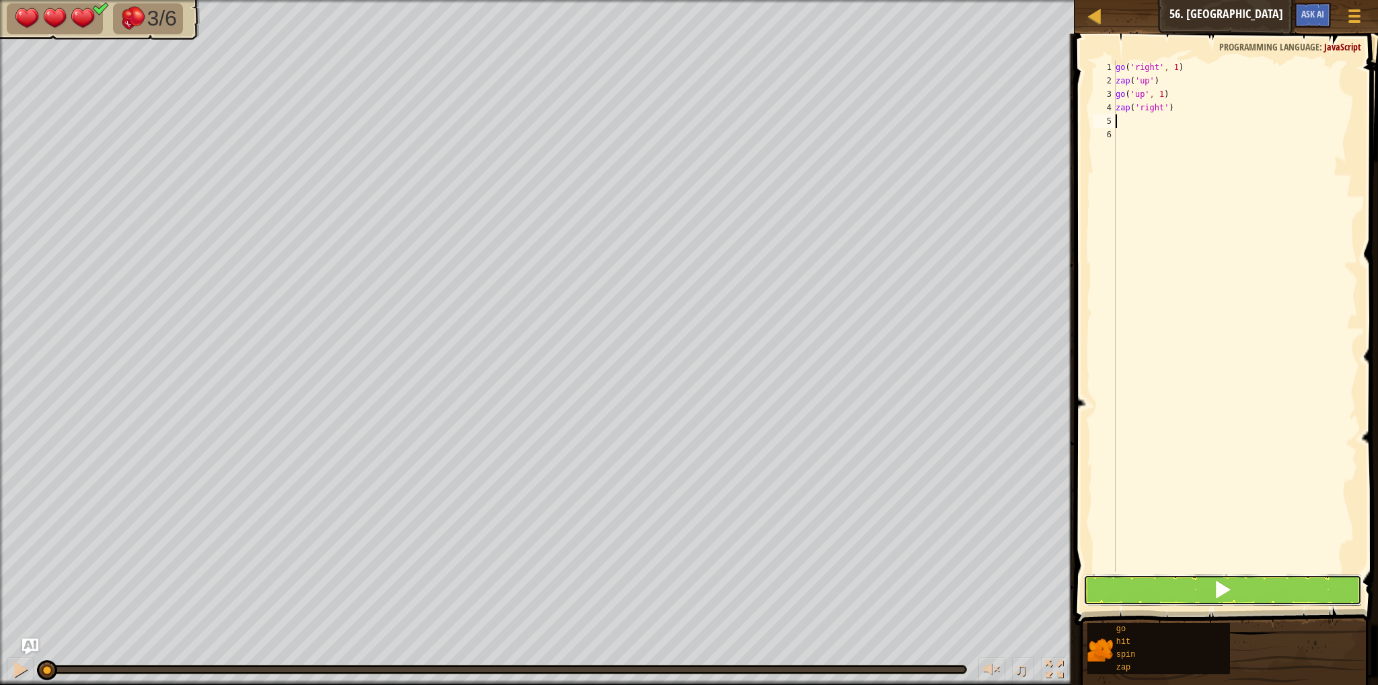
click at [1171, 592] on button at bounding box center [1222, 590] width 279 height 31
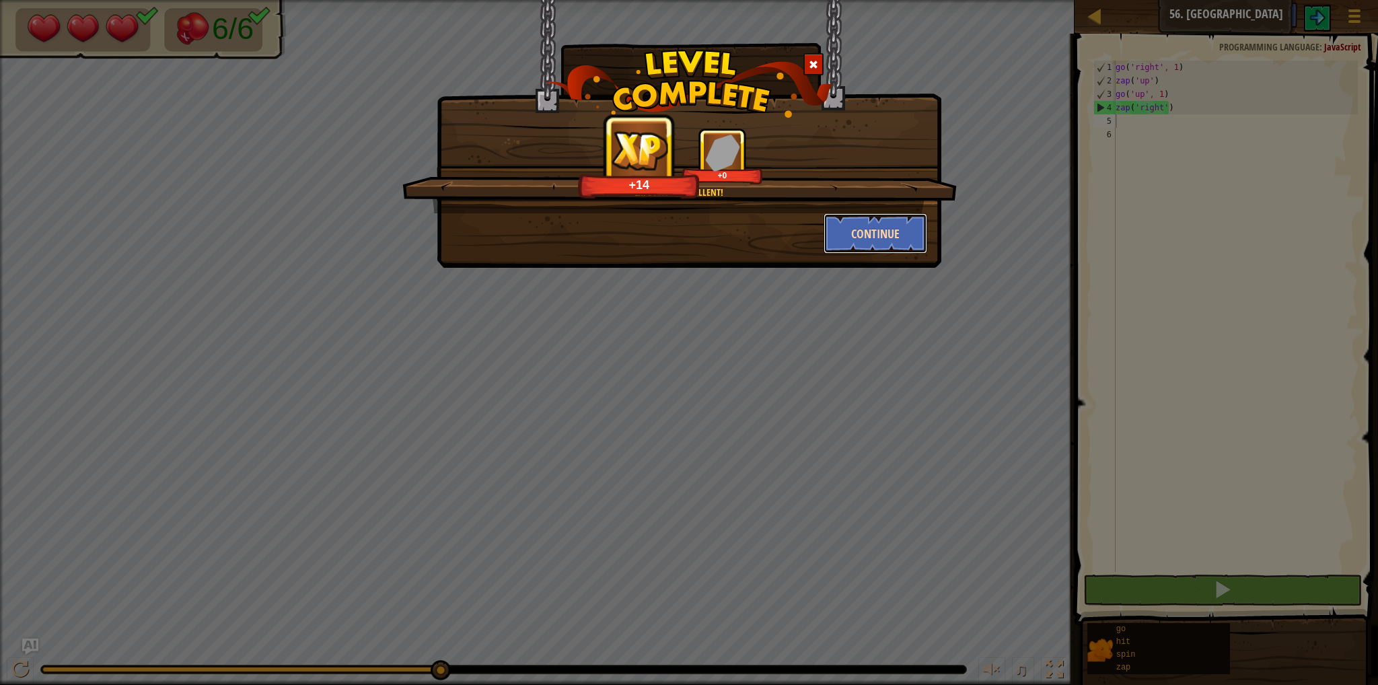
click at [900, 237] on button "Continue" at bounding box center [876, 233] width 104 height 40
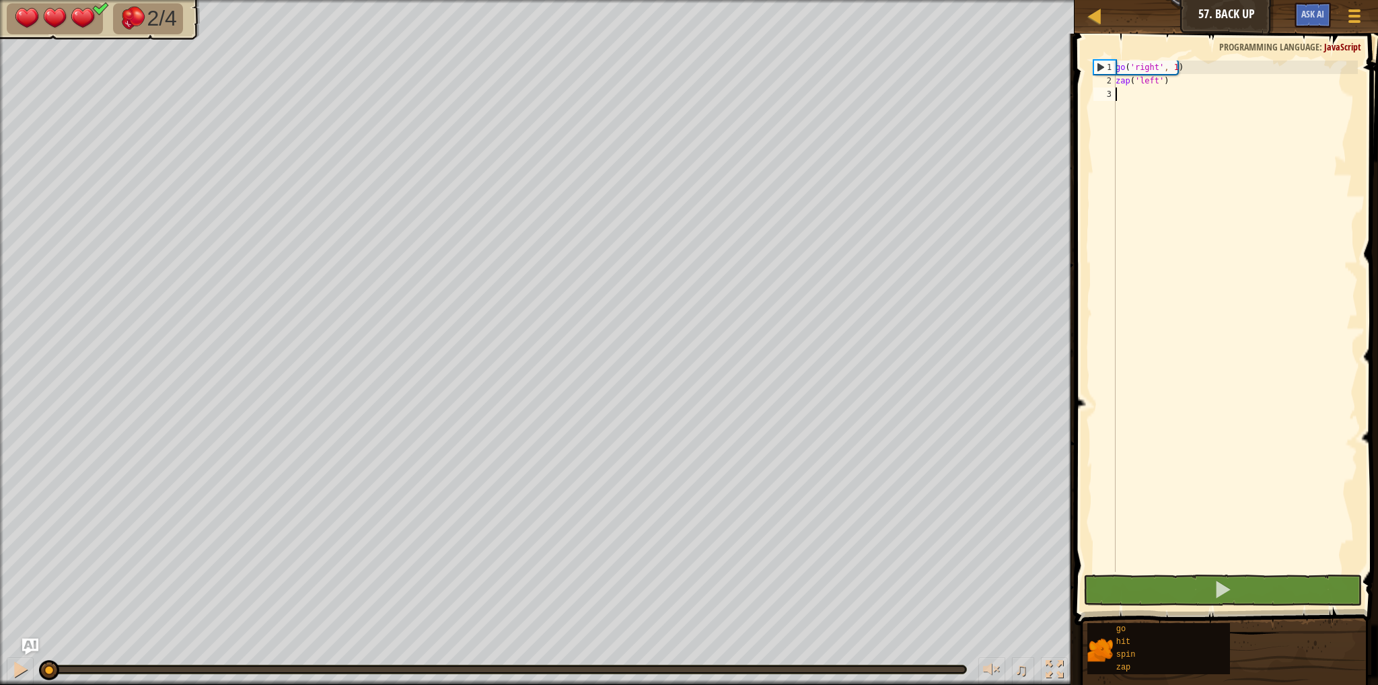
type textarea "g"
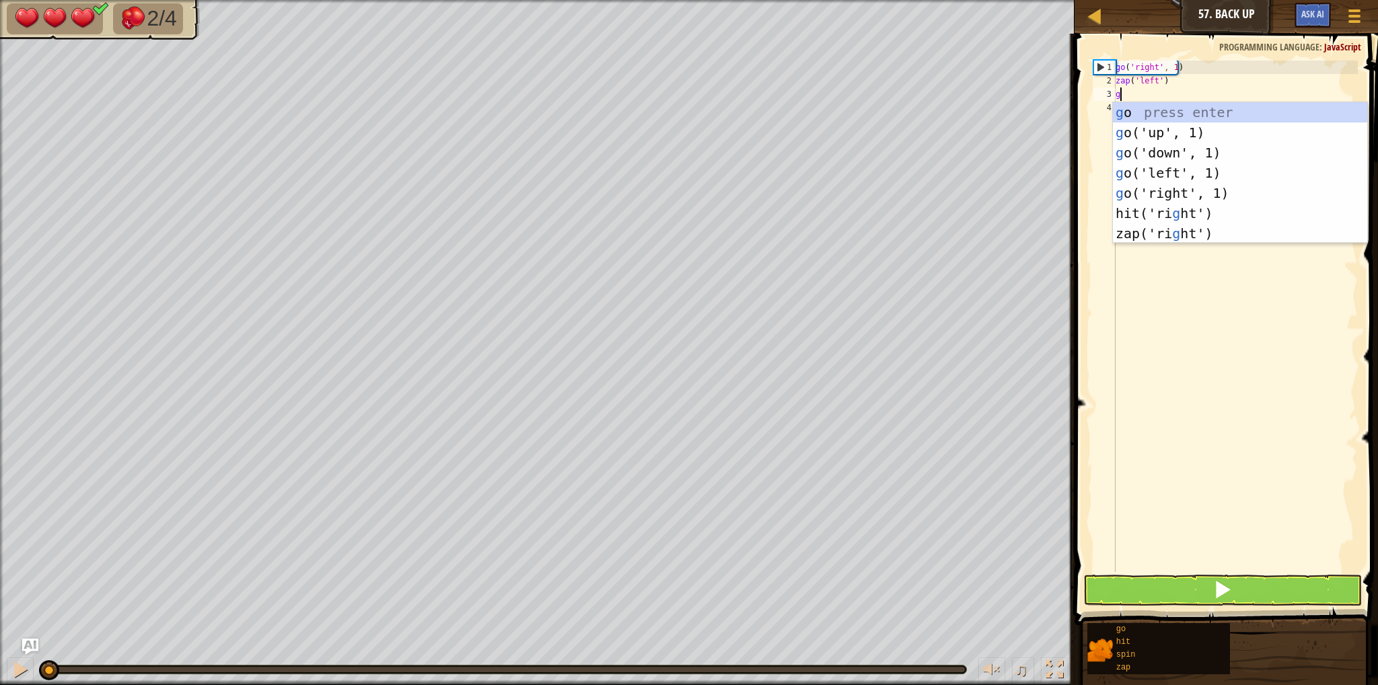
scroll to position [6, 0]
click at [1197, 177] on div "g o press enter g o('up', 1) press enter g o('down', 1) press enter g o('left',…" at bounding box center [1240, 193] width 254 height 182
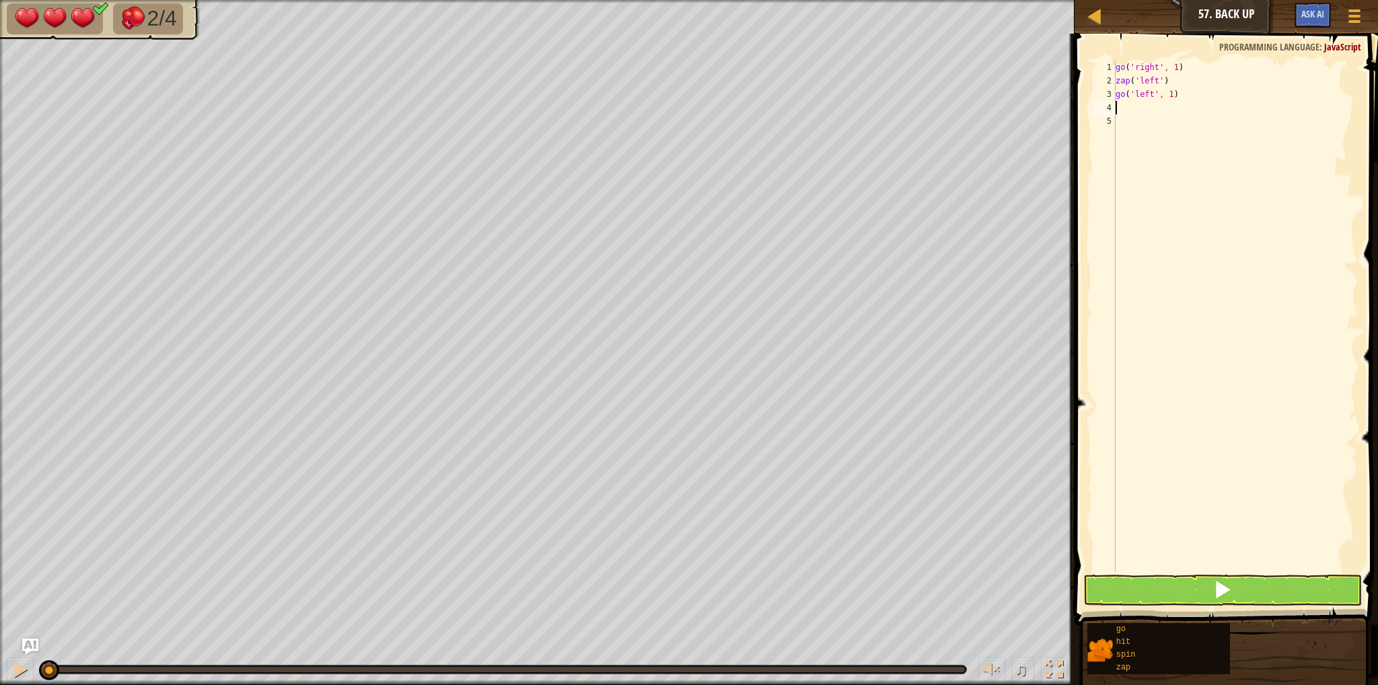
type textarea "z"
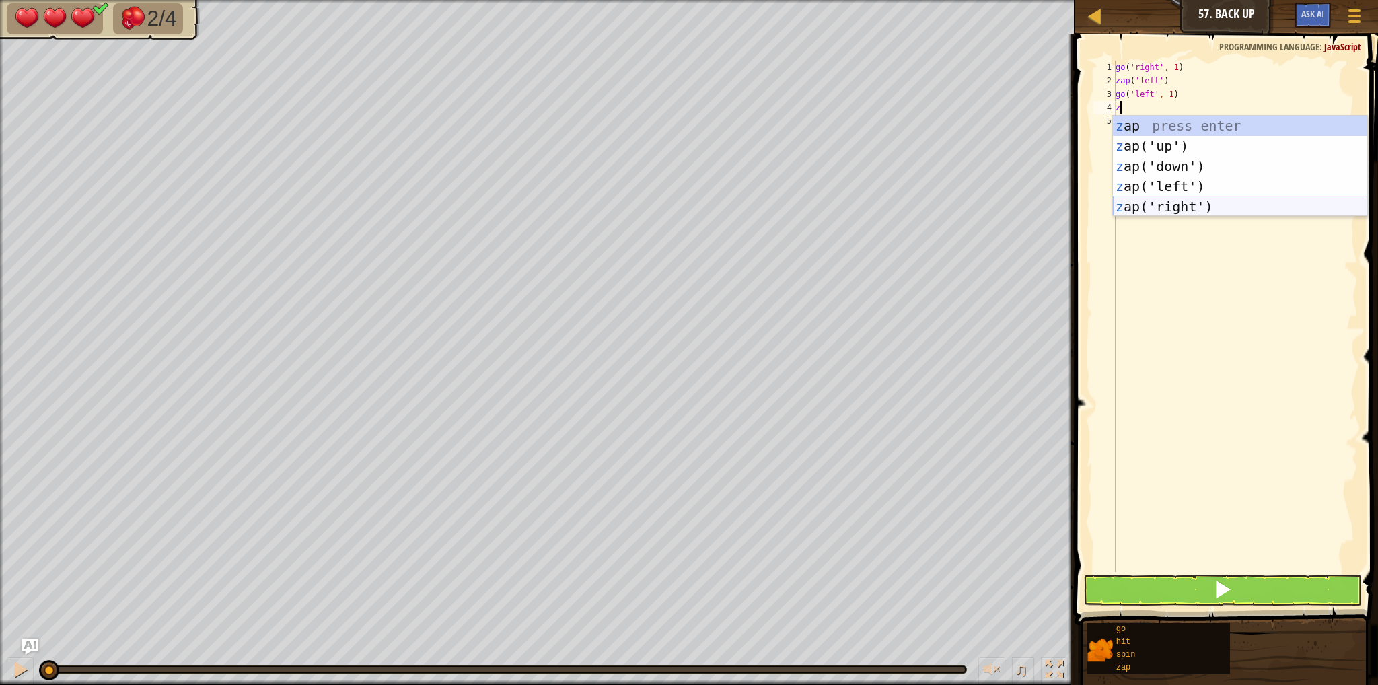
click at [1184, 200] on div "z ap press enter z ap('up') press enter z ap('down') press enter z ap('left') p…" at bounding box center [1240, 186] width 254 height 141
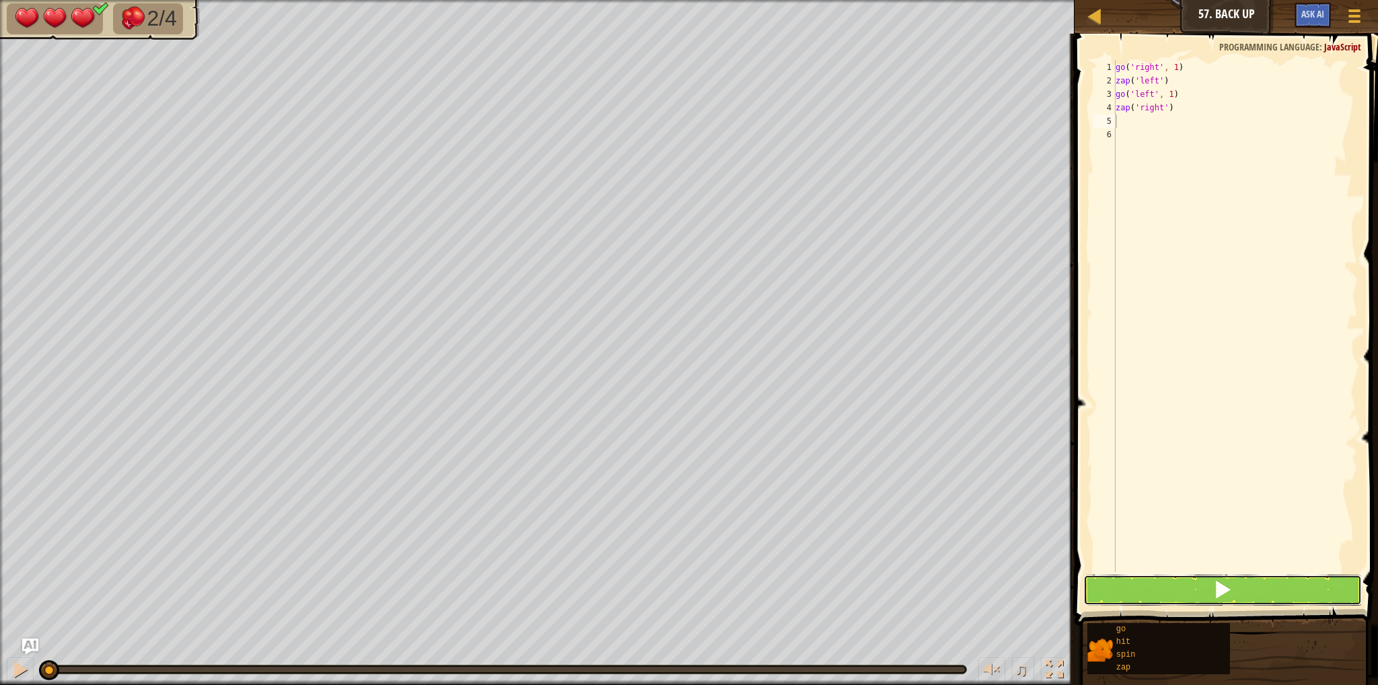
click at [1208, 596] on button at bounding box center [1222, 590] width 279 height 31
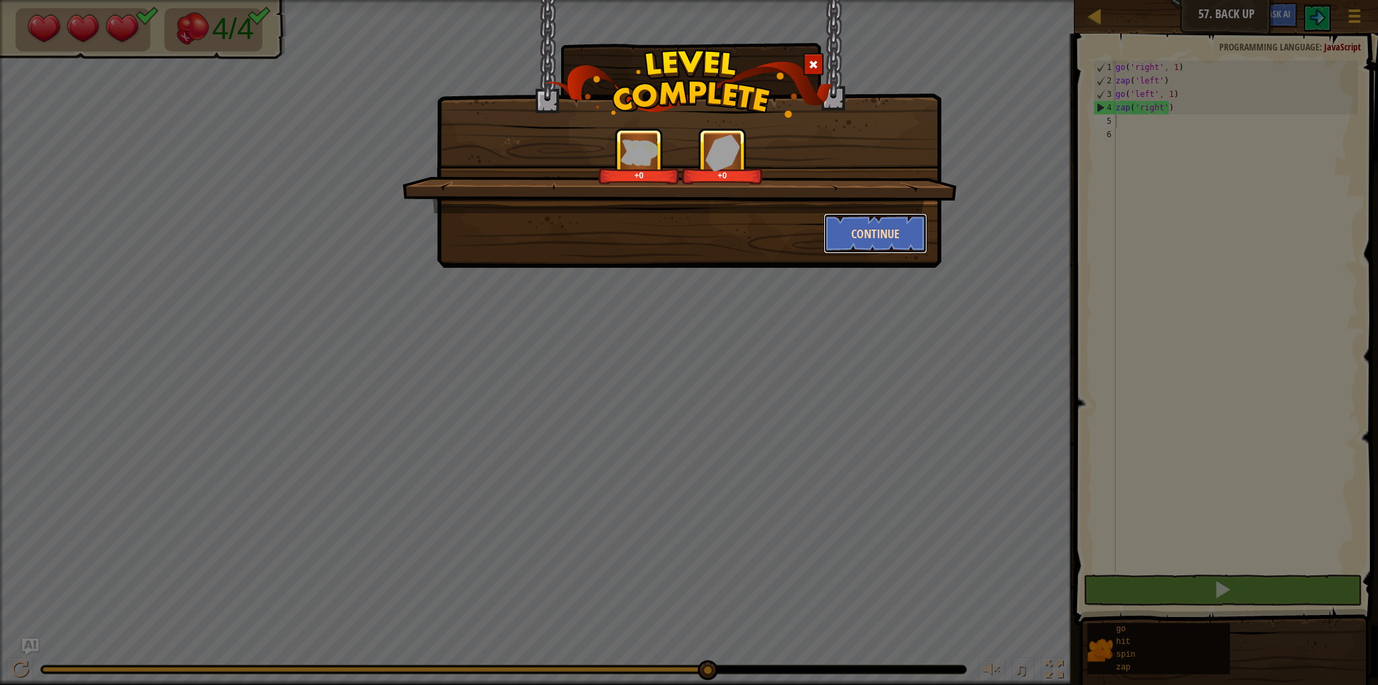
click at [838, 221] on button "Continue" at bounding box center [876, 233] width 104 height 40
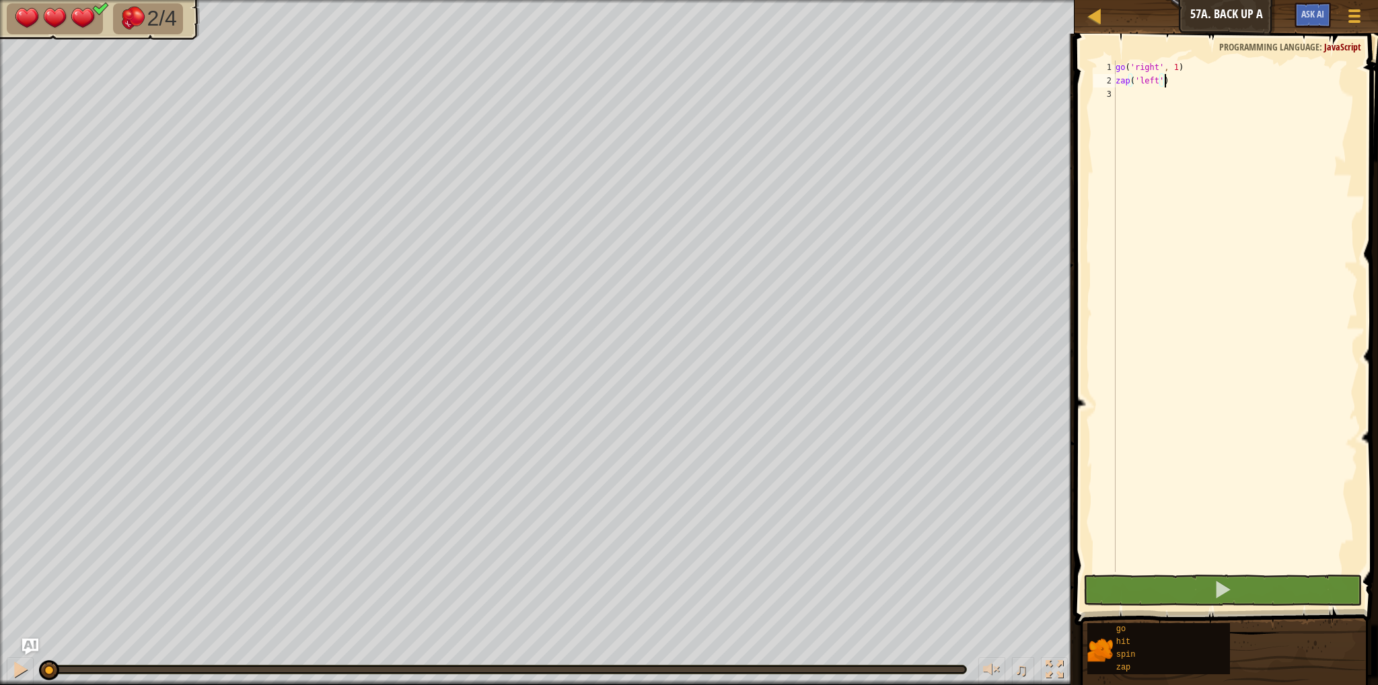
click at [1178, 74] on div "go ( 'right' , 1 ) zap ( 'left' )" at bounding box center [1235, 330] width 245 height 538
click at [1194, 67] on div "go ( 'right' , 1 ) zap ( 'left' )" at bounding box center [1235, 330] width 245 height 538
type textarea "go('right', 1)"
type textarea "zap"
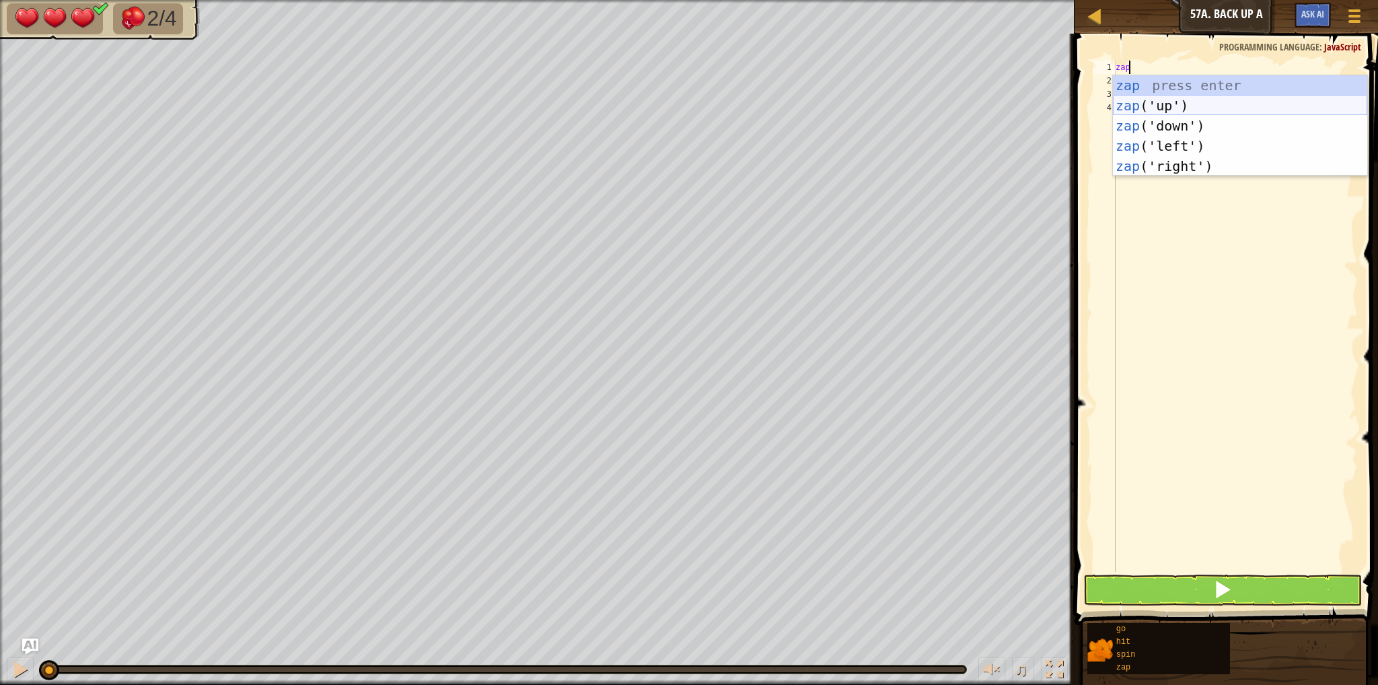
click at [1155, 111] on div "zap press enter zap ('up') press enter zap ('down') press enter zap ('left') pr…" at bounding box center [1240, 145] width 254 height 141
click at [1155, 111] on div "zap go ( 'right' , 1 ) zap ( 'left' )" at bounding box center [1235, 330] width 245 height 538
type textarea "zap('left')"
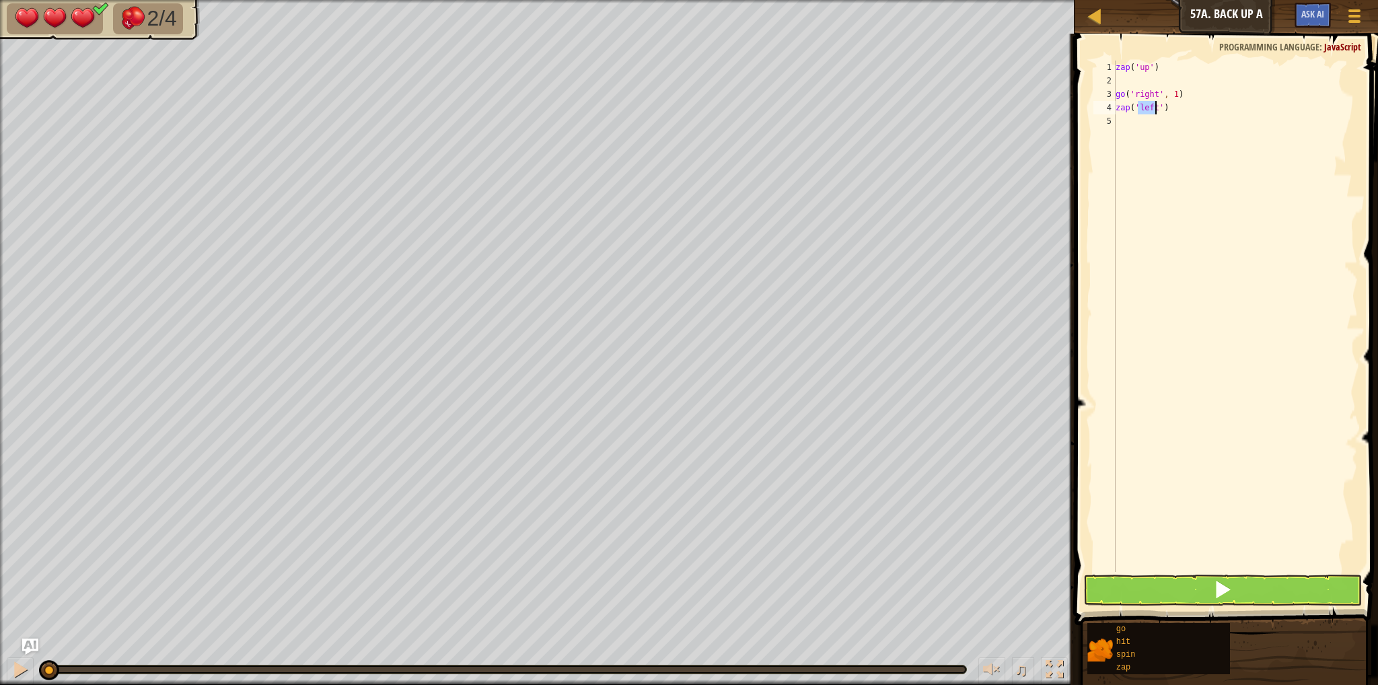
click at [1149, 203] on div "zap ( 'up' ) go ( 'right' , 1 ) zap ( 'left' )" at bounding box center [1235, 330] width 245 height 538
click at [1151, 585] on button at bounding box center [1222, 590] width 279 height 31
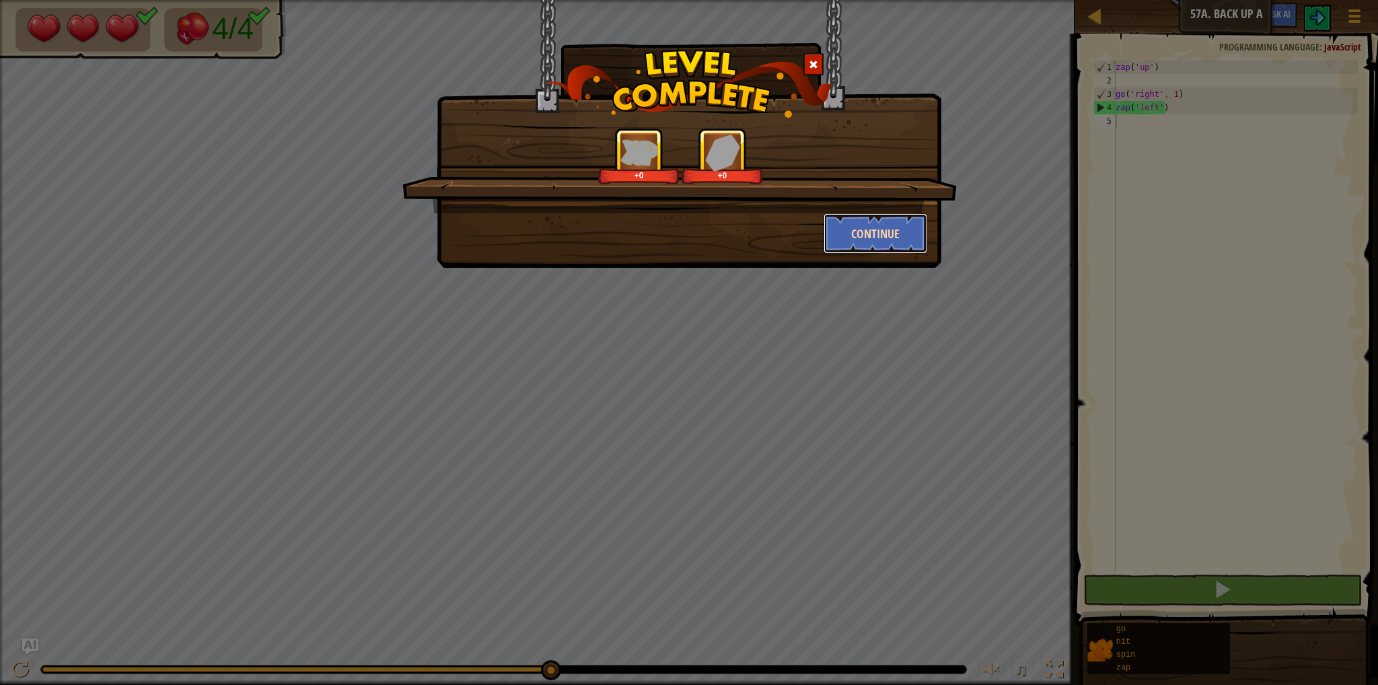
click at [891, 252] on button "Continue" at bounding box center [876, 233] width 104 height 40
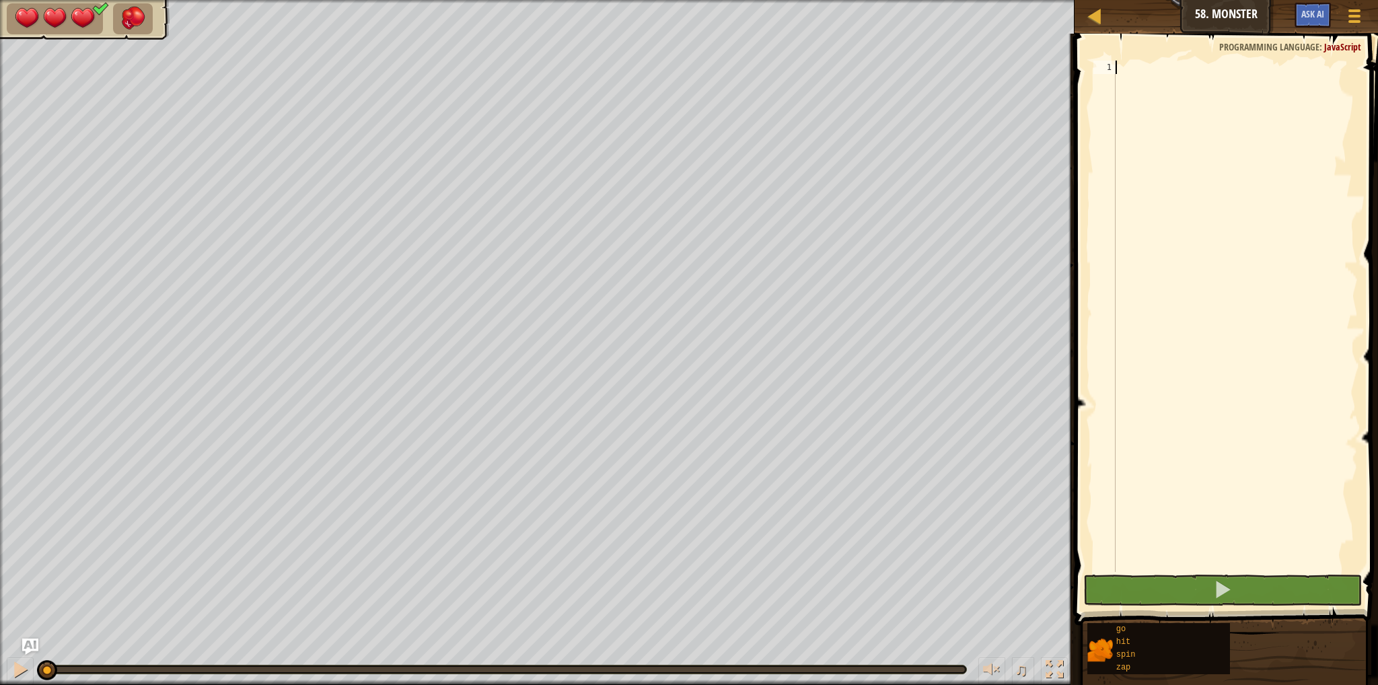
type textarea "z"
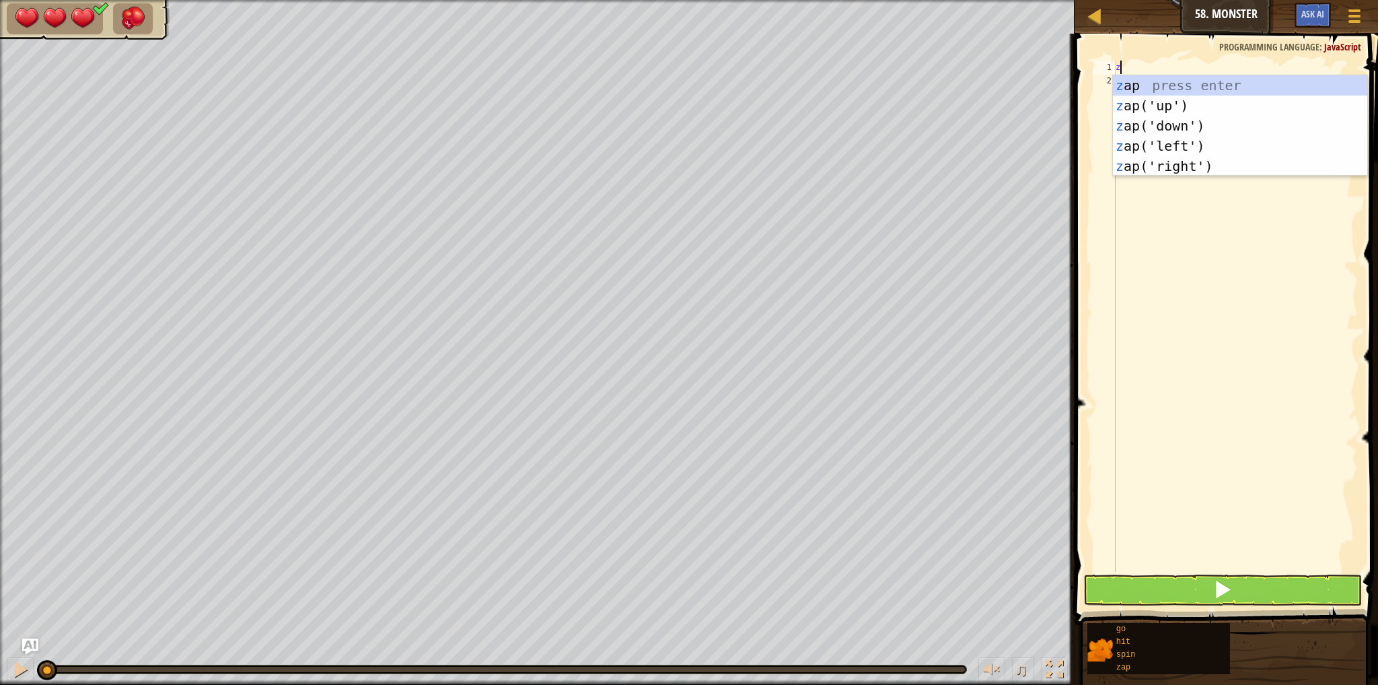
scroll to position [6, 0]
click at [1224, 162] on div "z ap press enter z ap('up') press enter z ap('down') press enter z ap('left') p…" at bounding box center [1240, 145] width 254 height 141
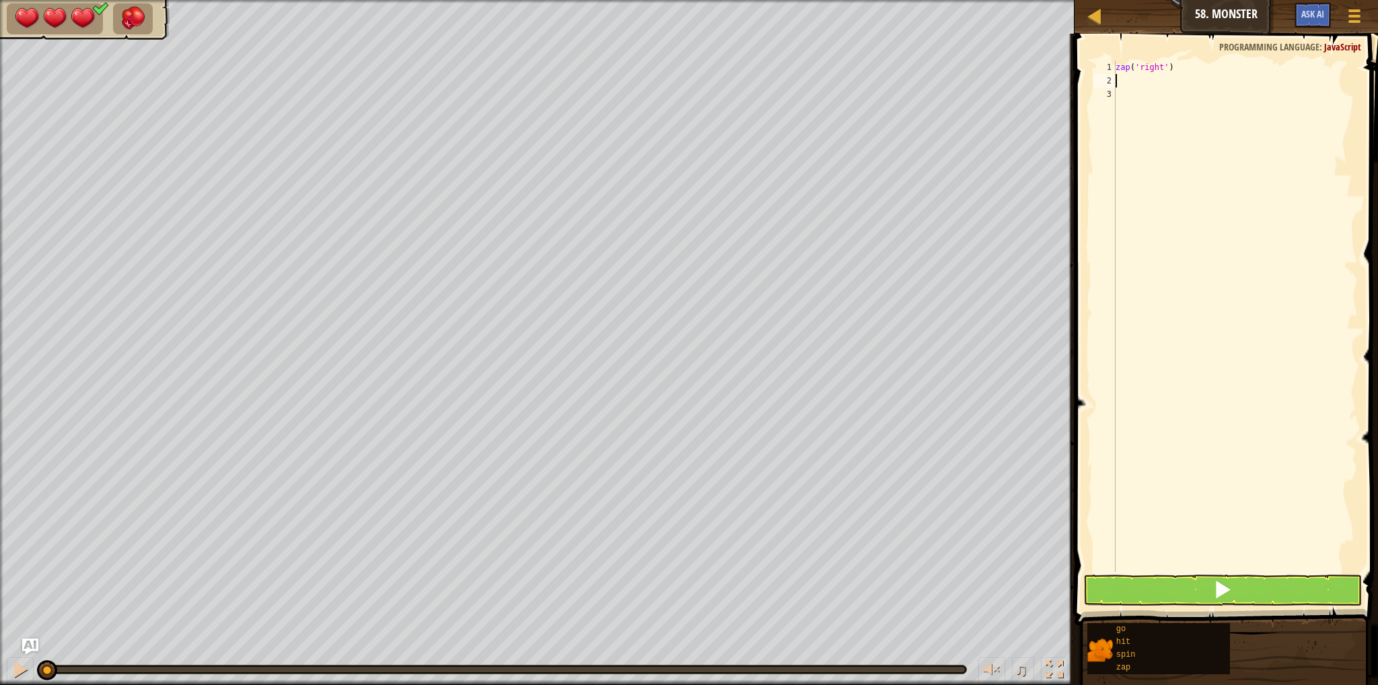
click at [1166, 71] on div "zap ( 'right' )" at bounding box center [1235, 330] width 245 height 538
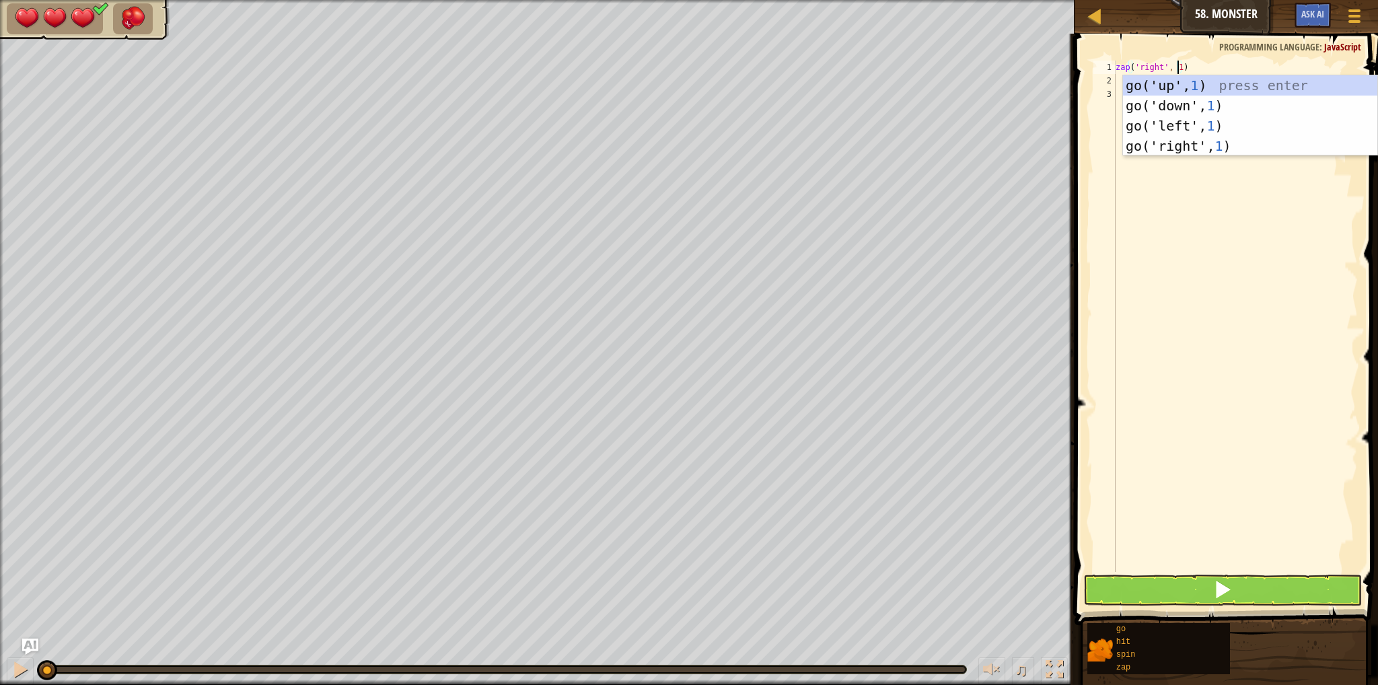
scroll to position [6, 5]
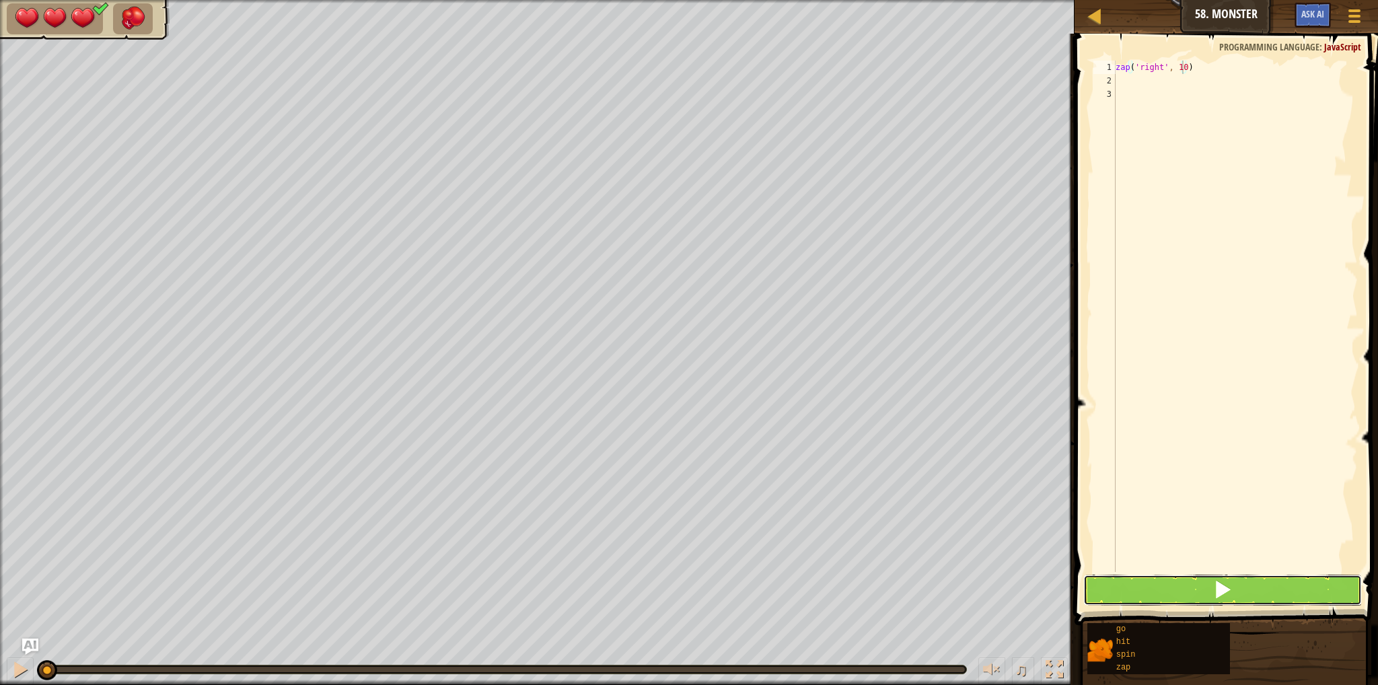
click at [1233, 589] on button at bounding box center [1222, 590] width 279 height 31
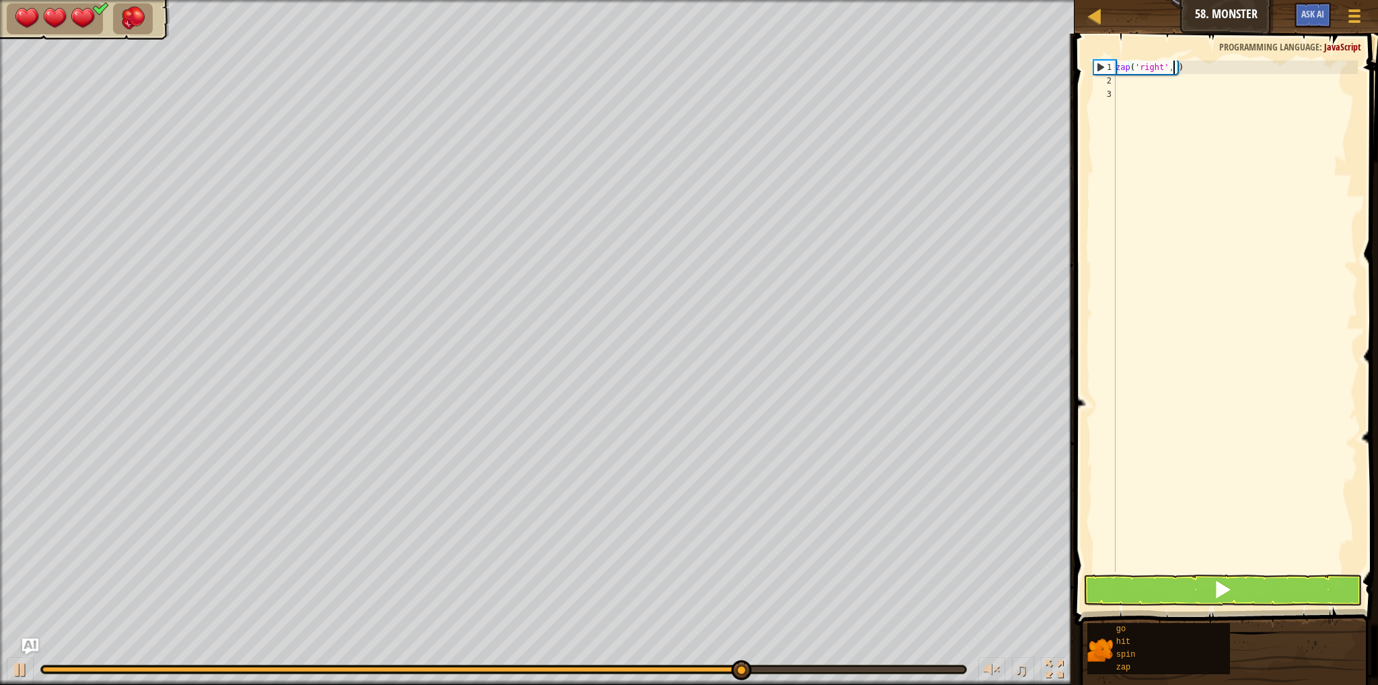
scroll to position [6, 3]
type textarea "zap('right')"
drag, startPoint x: 1185, startPoint y: 68, endPoint x: 1079, endPoint y: 73, distance: 105.8
click at [1079, 73] on div "zap('right') 1 2 3 zap ( 'right' ) הההההההההההההההההההההההההההההההההההההההההההה…" at bounding box center [1225, 355] width 308 height 631
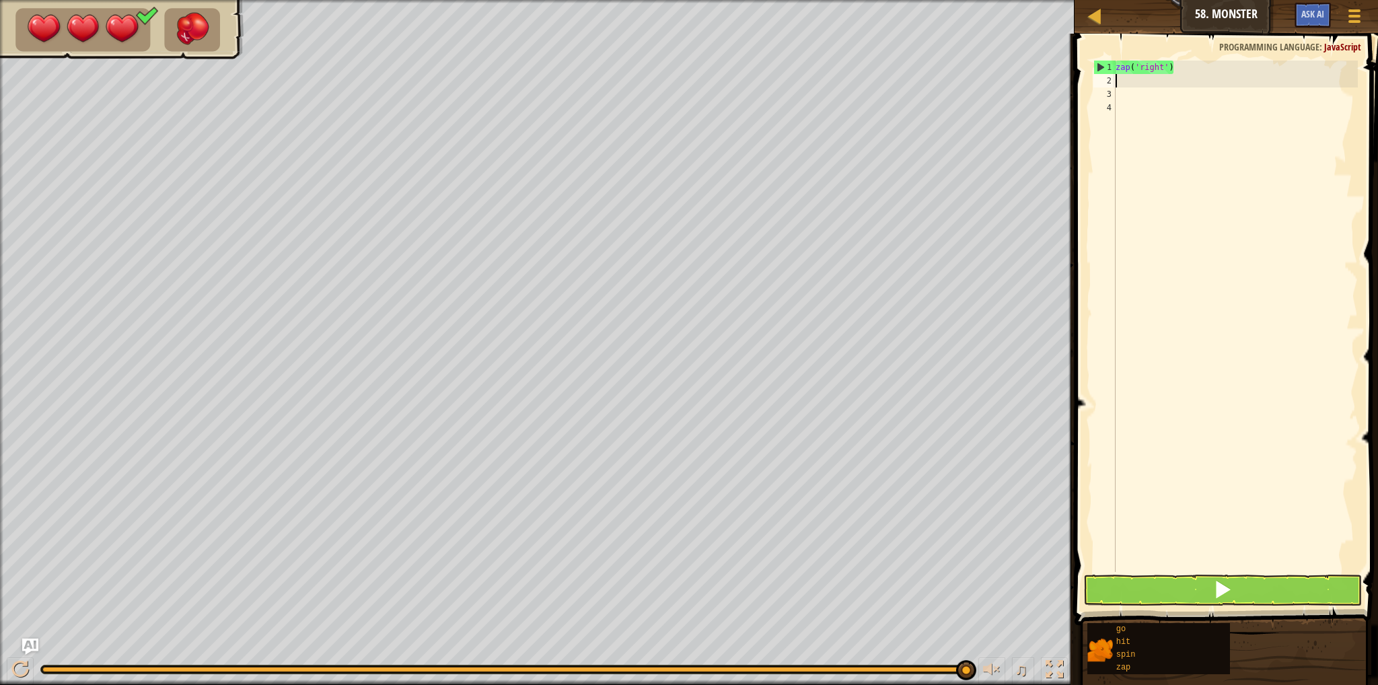
paste textarea
paste textarea "zap('right')"
type textarea "zap('right')"
paste textarea "zap('right')"
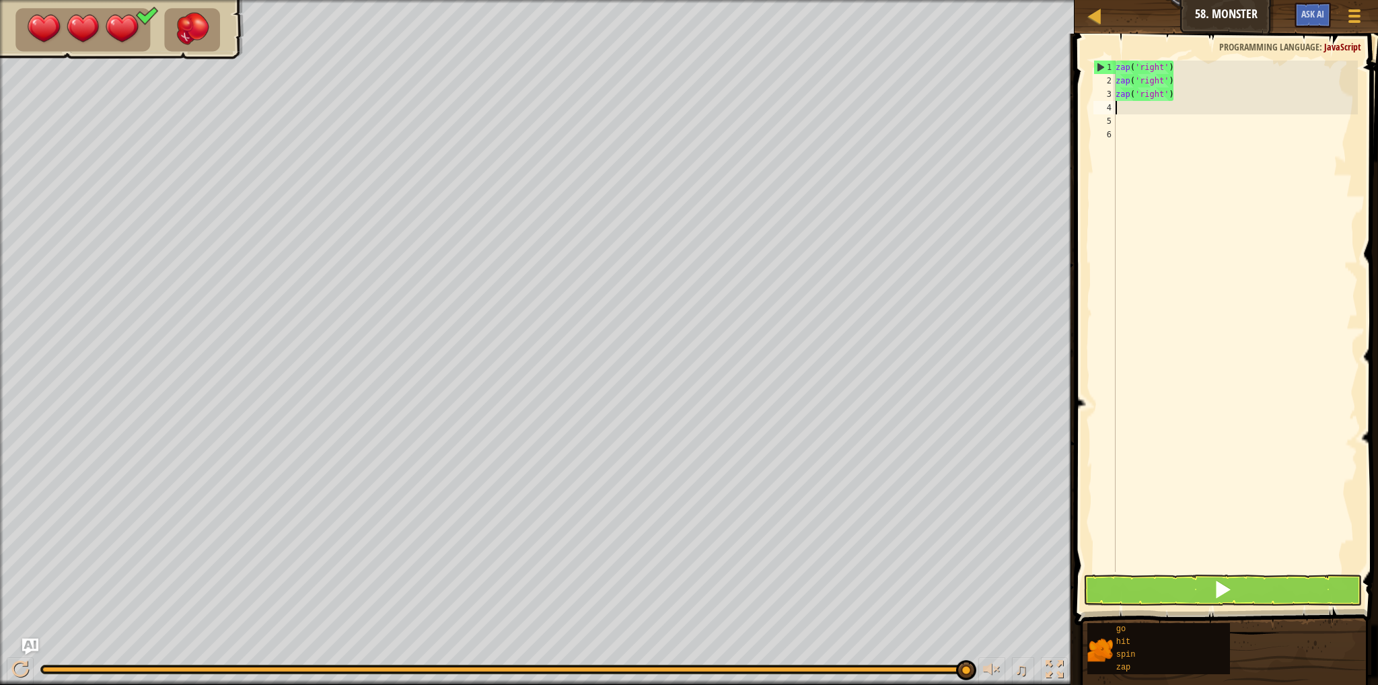
type textarea "zap('right')"
paste textarea "zap('right')"
type textarea "zap('right')"
paste textarea "zap('right')"
type textarea "zap('right')"
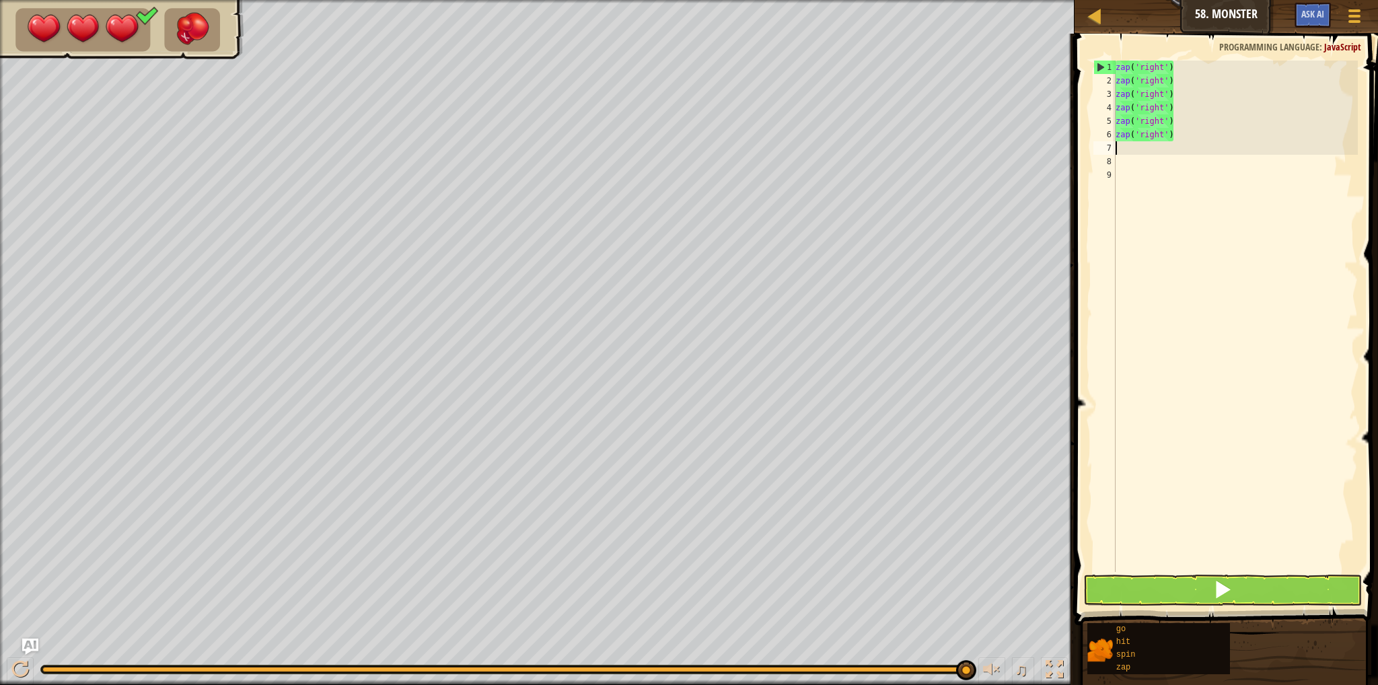
paste textarea "zap('right')"
type textarea "zap('right')"
paste textarea "zap('right')"
type textarea "zap('right')"
paste textarea "zap('right')"
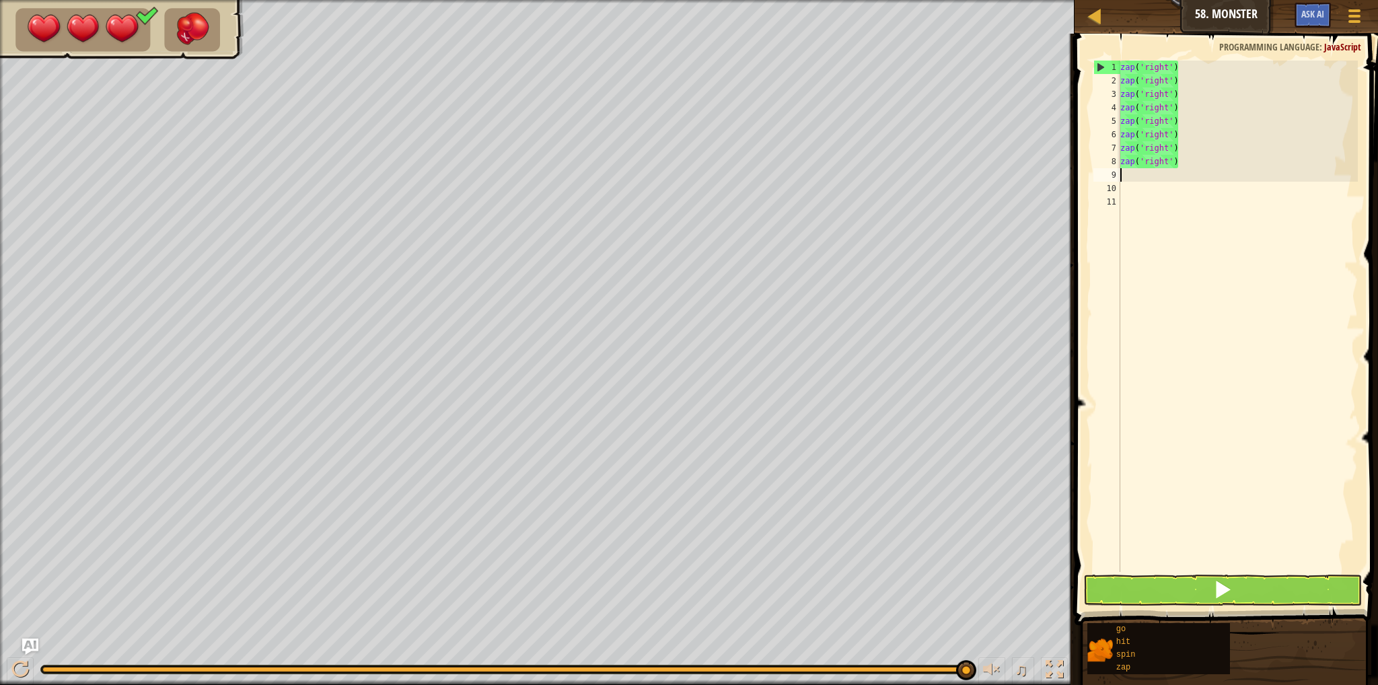
type textarea "zap('right')"
paste textarea "zap('right')"
type textarea "zap('right')"
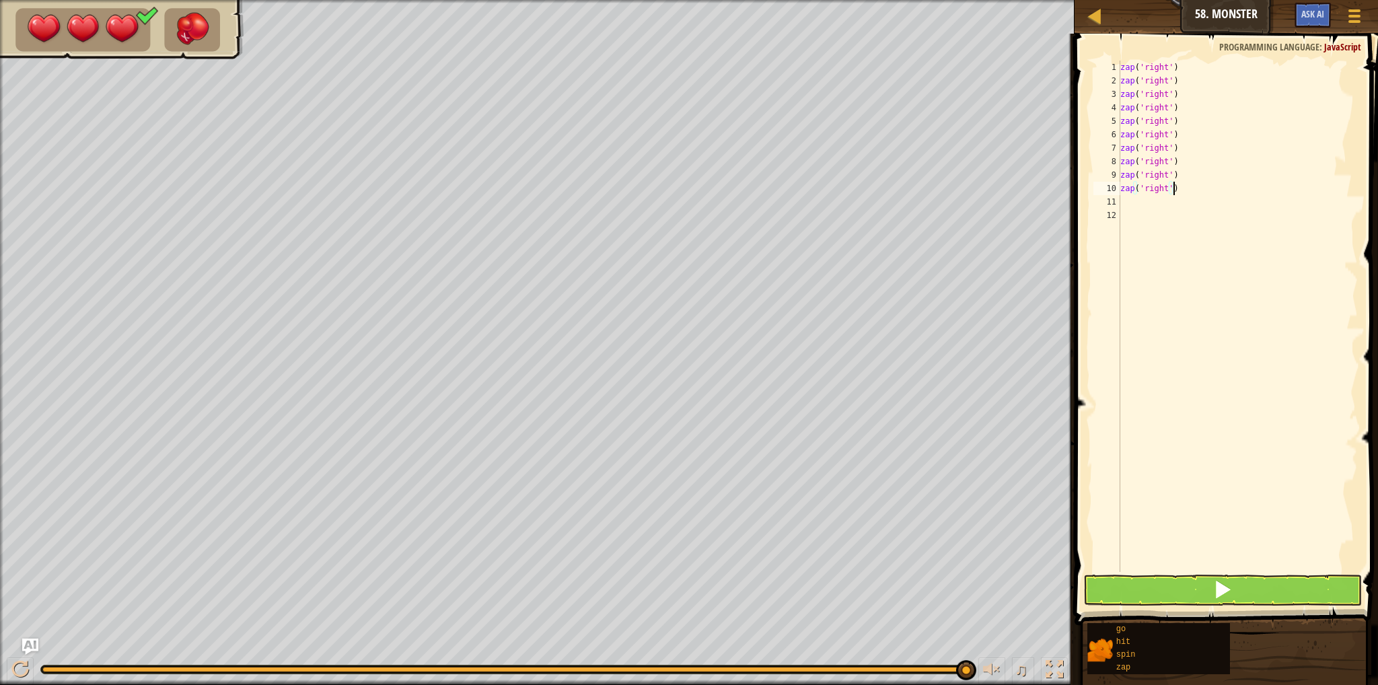
click at [1269, 606] on span at bounding box center [1228, 310] width 314 height 631
click at [1244, 592] on button at bounding box center [1222, 590] width 279 height 31
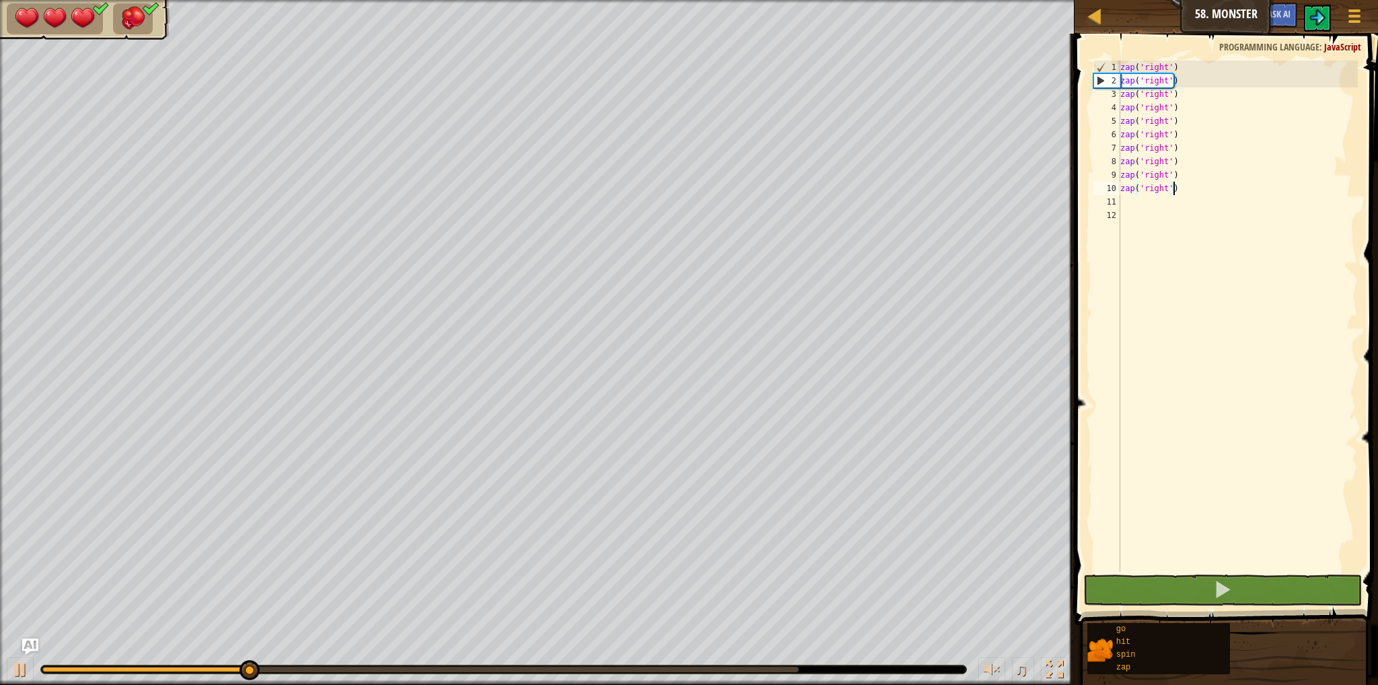
click at [725, 671] on div at bounding box center [420, 669] width 756 height 5
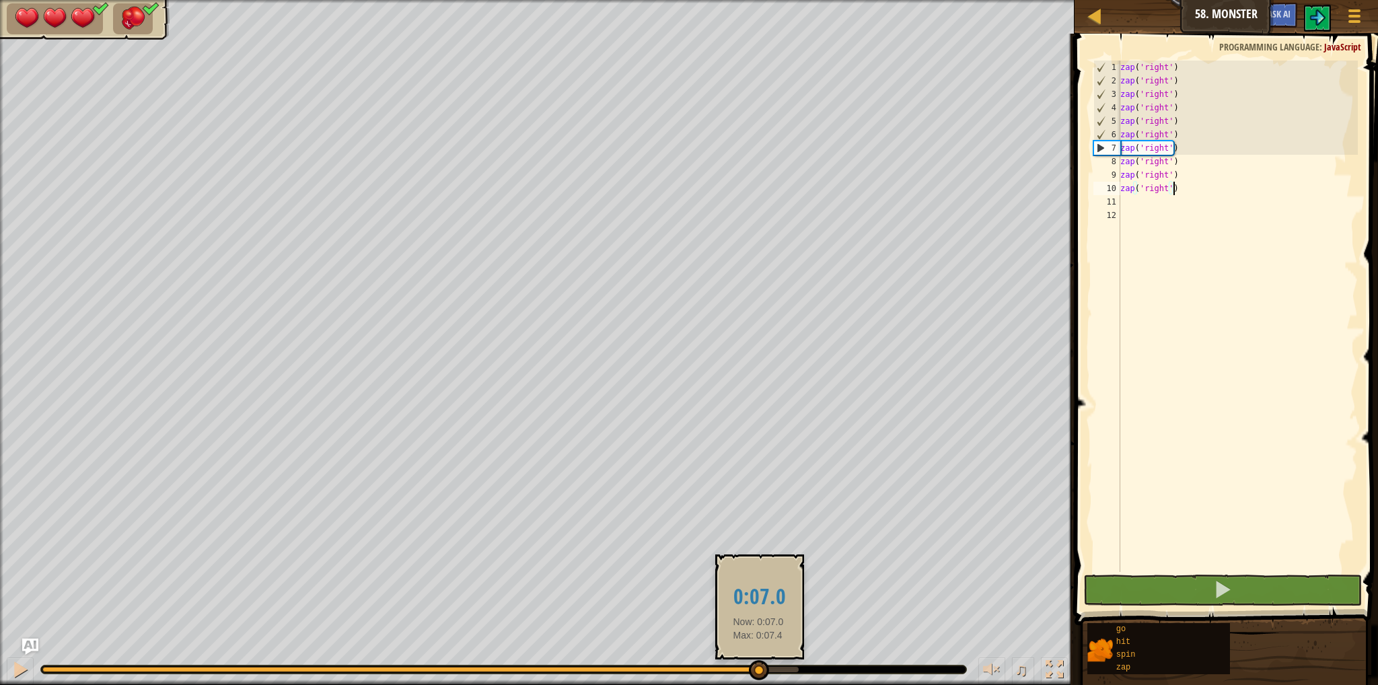
click at [971, 0] on body "Map Junior 58. Monster Game Menu Ask AI 1 ההההההההההההההההההההההההההההההההההההה…" at bounding box center [689, 0] width 1378 height 0
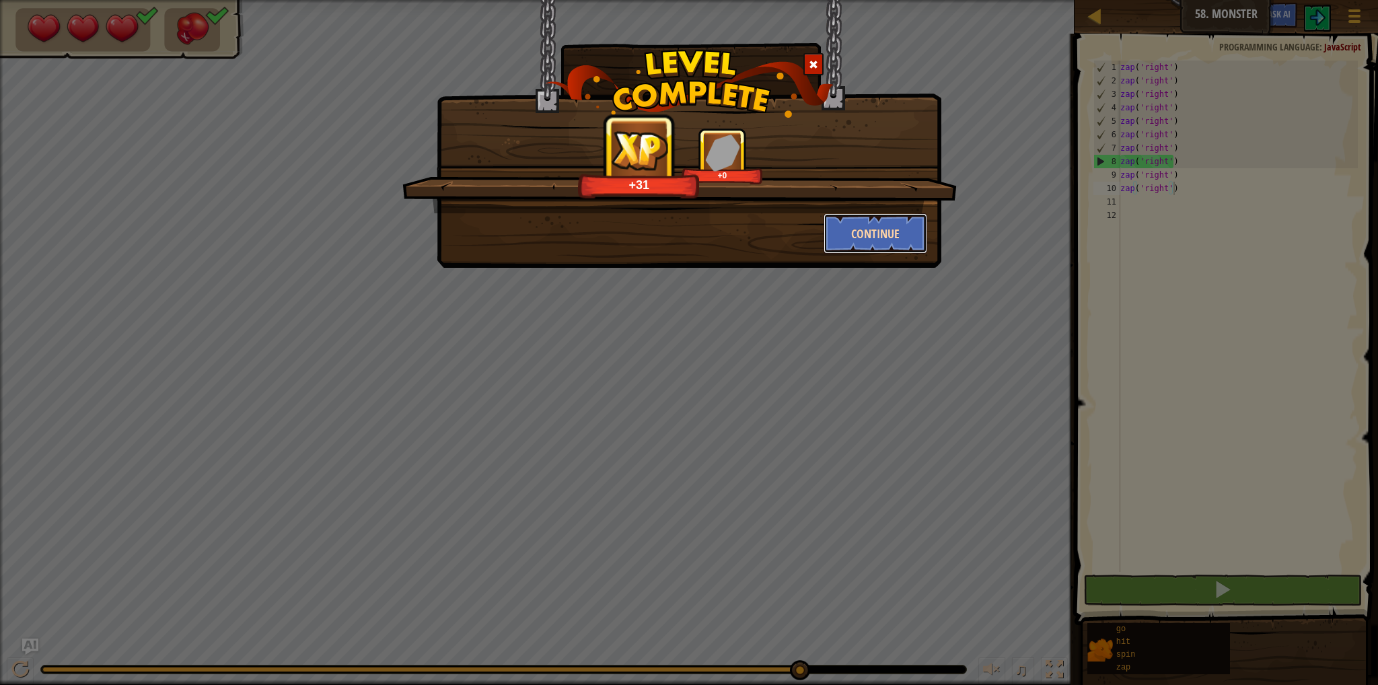
click at [875, 224] on button "Continue" at bounding box center [876, 233] width 104 height 40
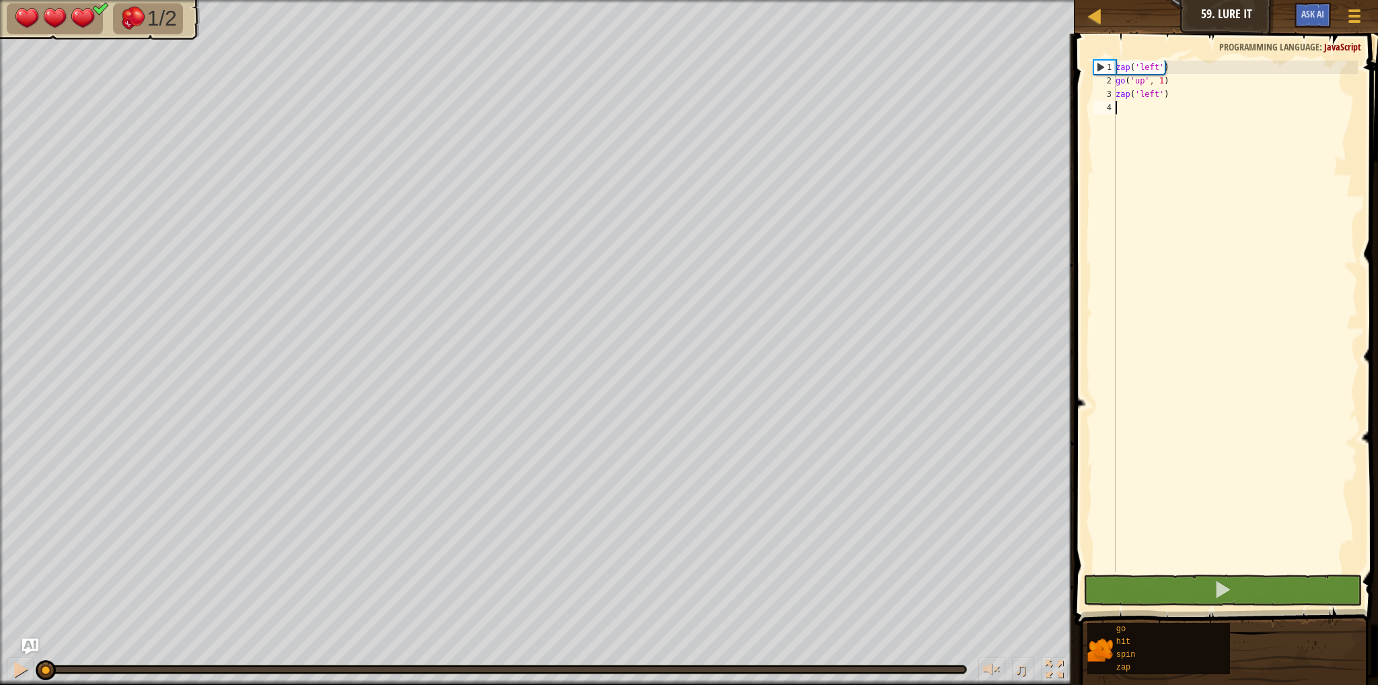
type textarea "g"
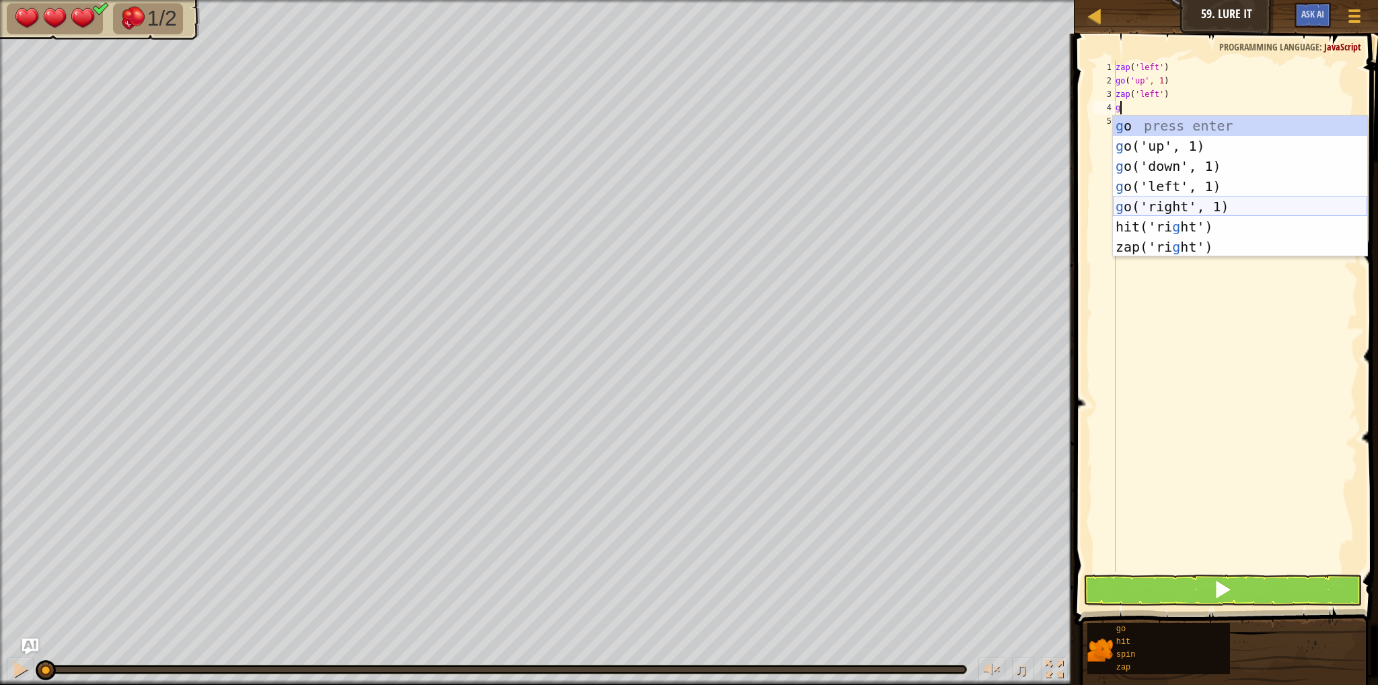
click at [1218, 210] on div "g o press enter g o('up', 1) press enter g o('down', 1) press enter g o('left',…" at bounding box center [1240, 207] width 254 height 182
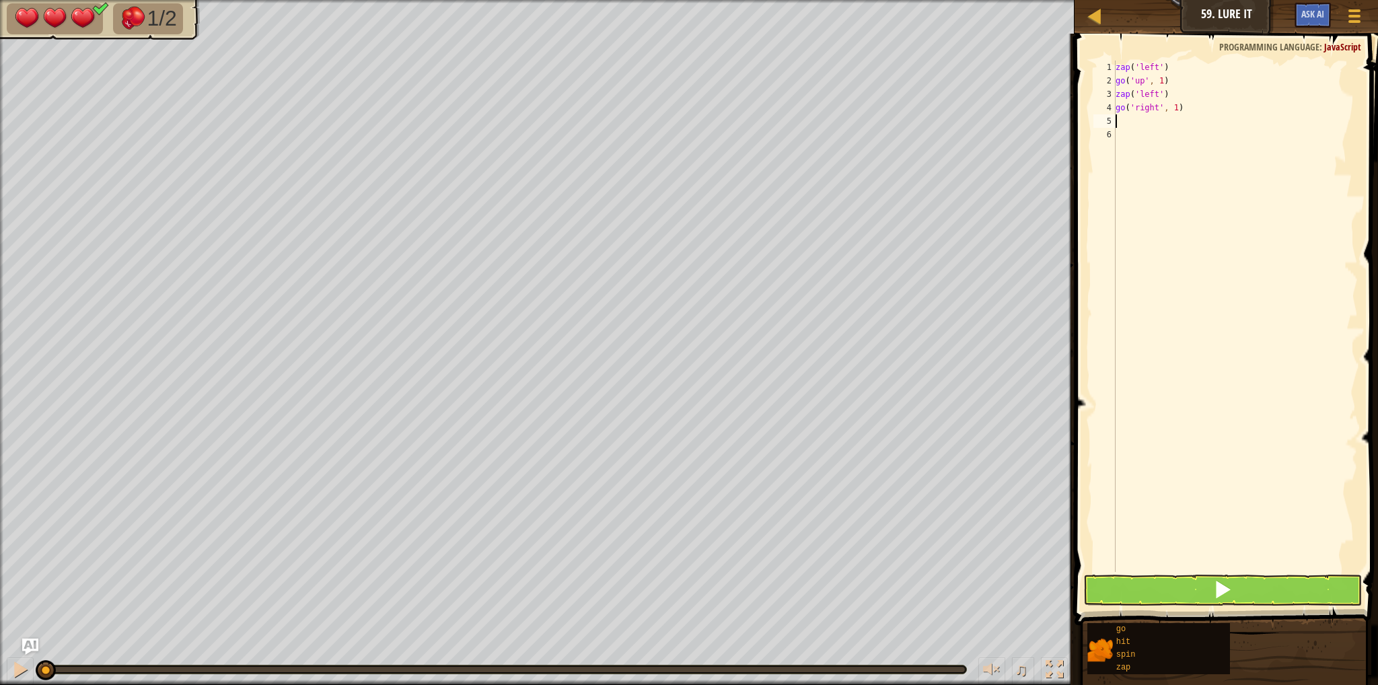
type textarea "z"
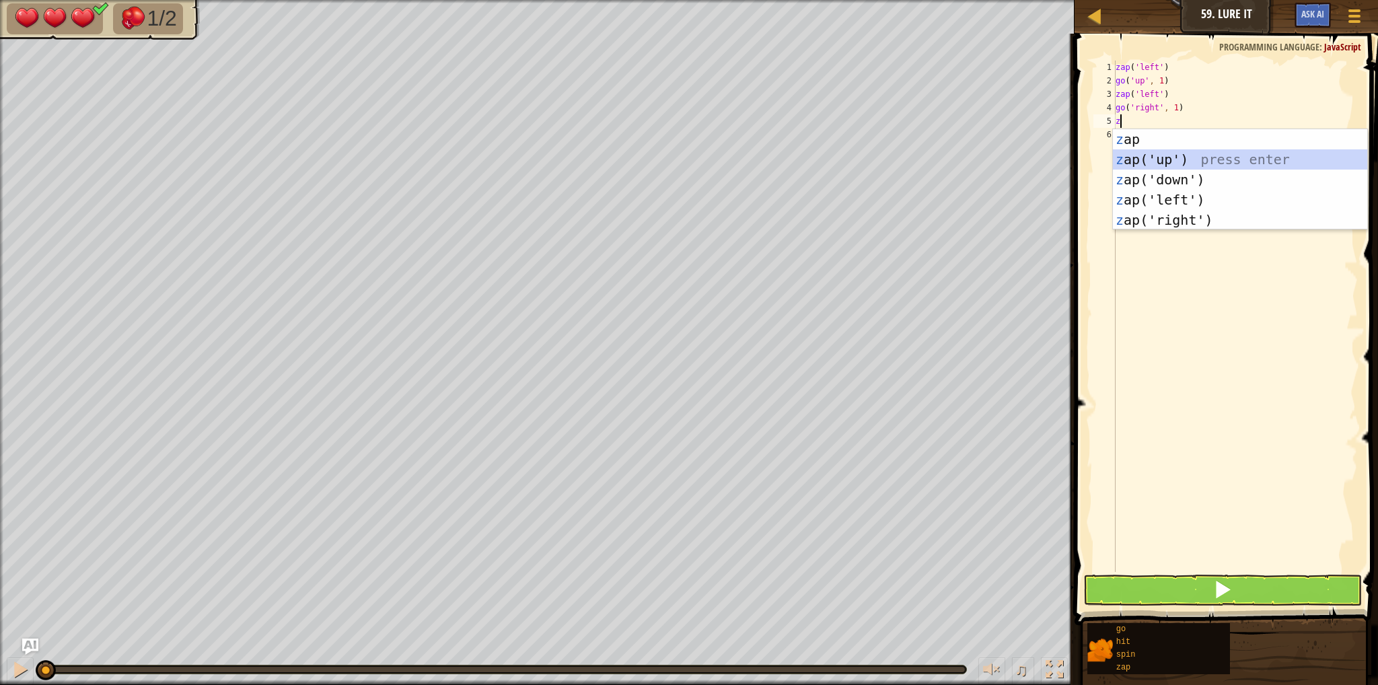
click at [1162, 162] on div "z ap press enter z ap('up') press enter z ap('down') press enter z ap('left') p…" at bounding box center [1240, 199] width 254 height 141
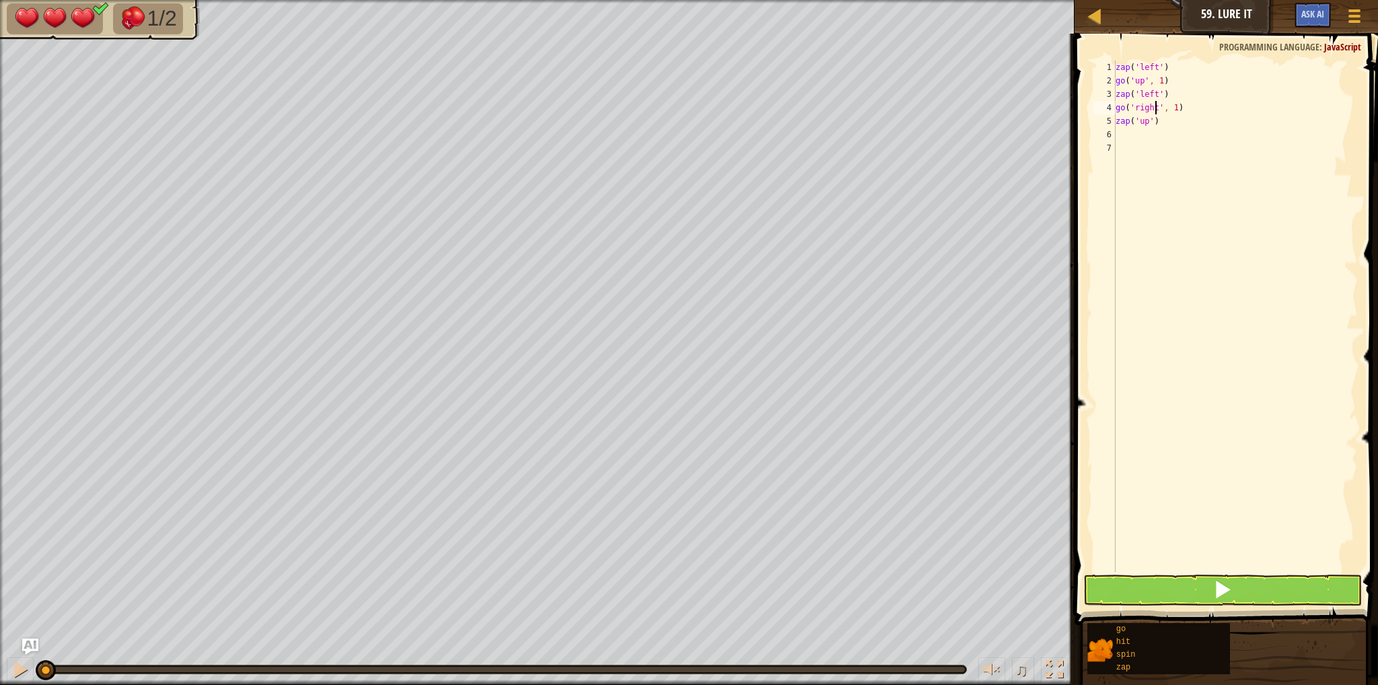
click at [1157, 107] on div "zap ( 'left' ) go ( 'up' , 1 ) zap ( 'left' ) go ( 'right' , 1 ) zap ( 'up' )" at bounding box center [1235, 330] width 245 height 538
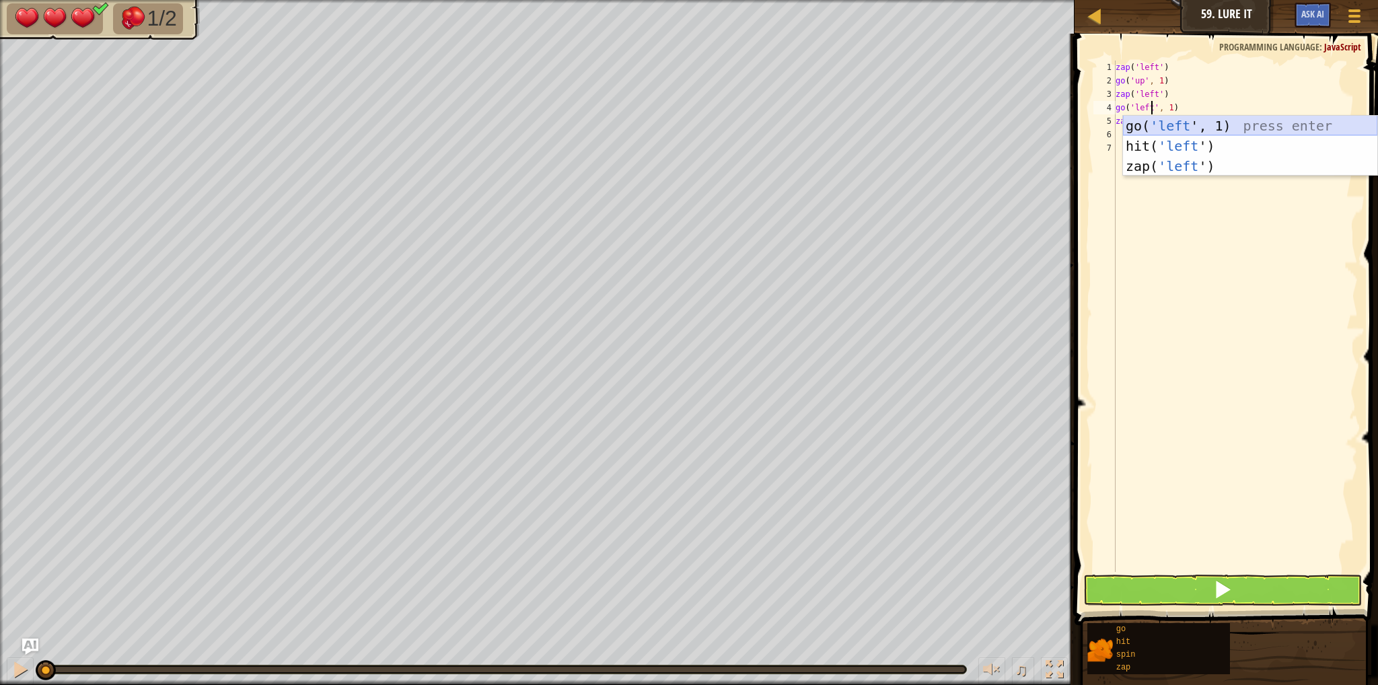
click at [1180, 124] on div "go( 'left ', 1) press enter hit( 'left ') press enter zap( 'left ') press enter" at bounding box center [1250, 166] width 254 height 101
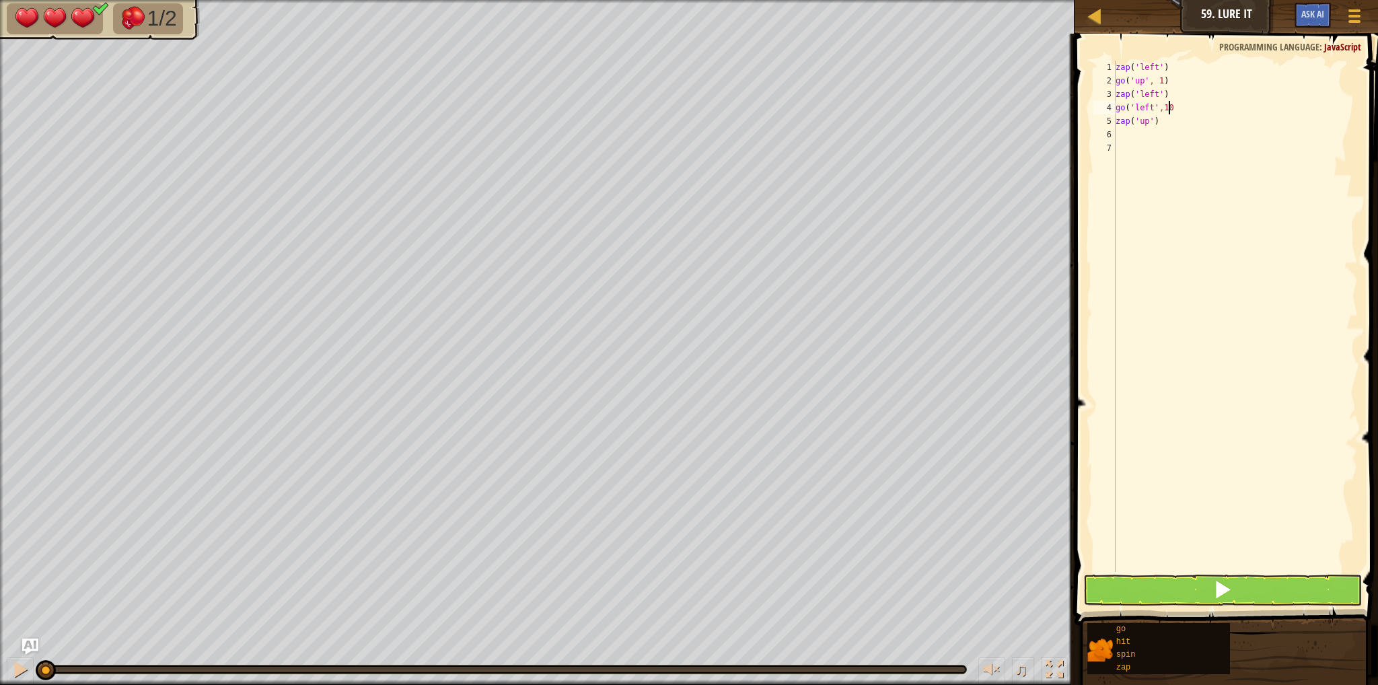
scroll to position [6, 3]
type textarea "go('left',1)"
click at [1137, 144] on div "zap ( 'left' ) go ( 'up' , 1 ) zap ( 'left' ) go ( 'left' , 1 ) zap ( 'up' )" at bounding box center [1235, 330] width 245 height 538
click at [1133, 135] on div "zap ( 'left' ) go ( 'up' , 1 ) zap ( 'left' ) go ( 'left' , 1 ) zap ( 'up' )" at bounding box center [1235, 330] width 245 height 538
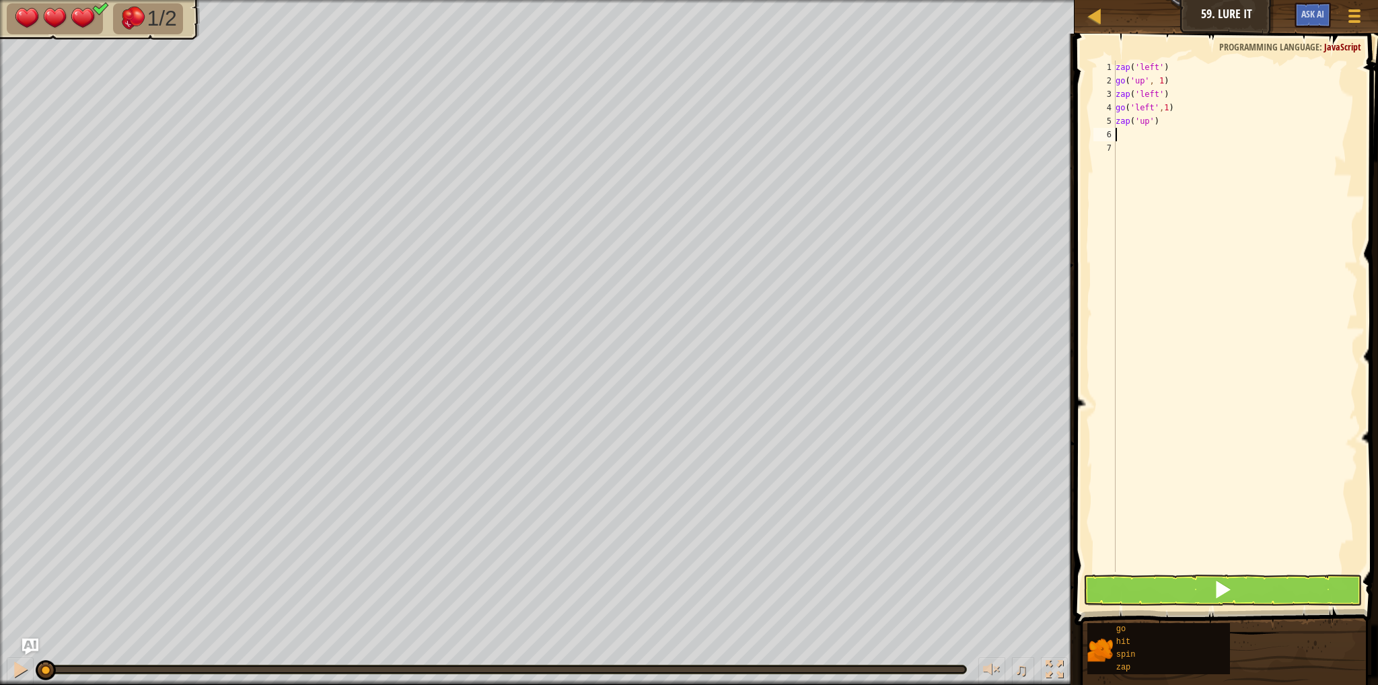
type textarea "g"
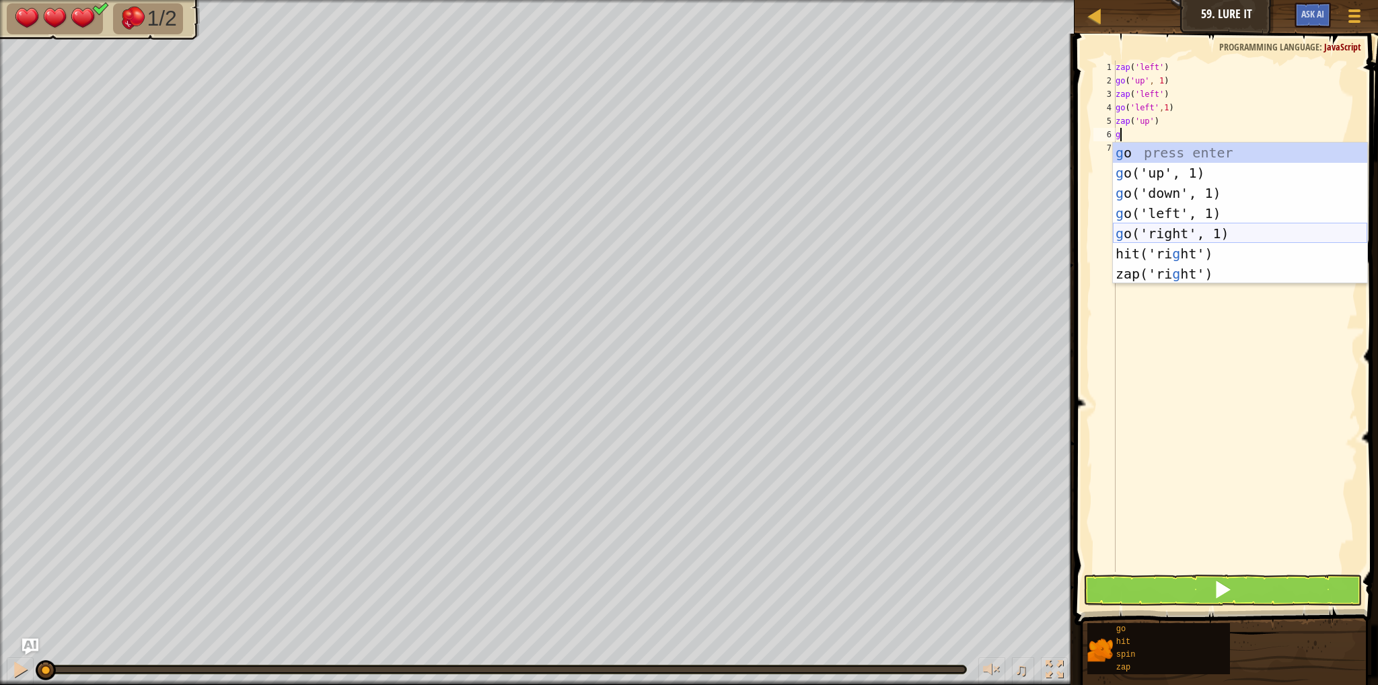
click at [1203, 235] on div "g o press enter g o('up', 1) press enter g o('down', 1) press enter g o('left',…" at bounding box center [1240, 234] width 254 height 182
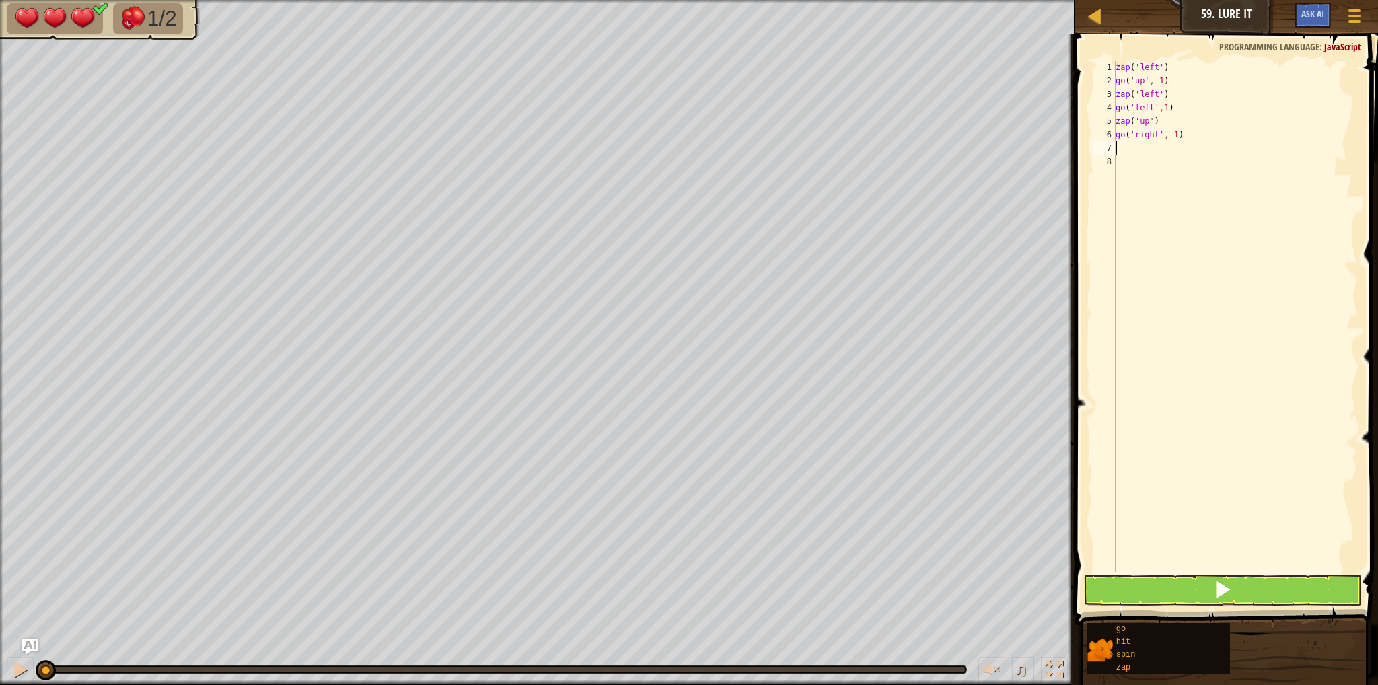
type textarea "z"
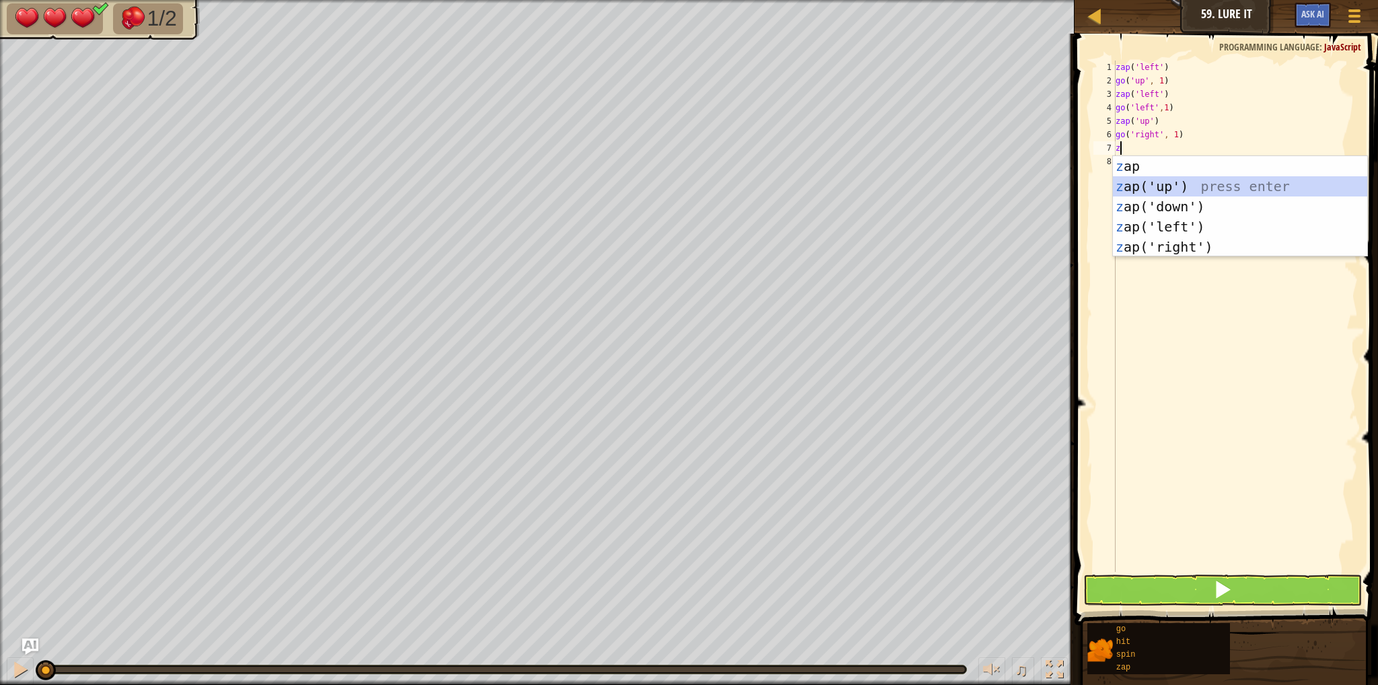
click at [1175, 184] on div "z ap press enter z ap('up') press enter z ap('down') press enter z ap('left') p…" at bounding box center [1240, 226] width 254 height 141
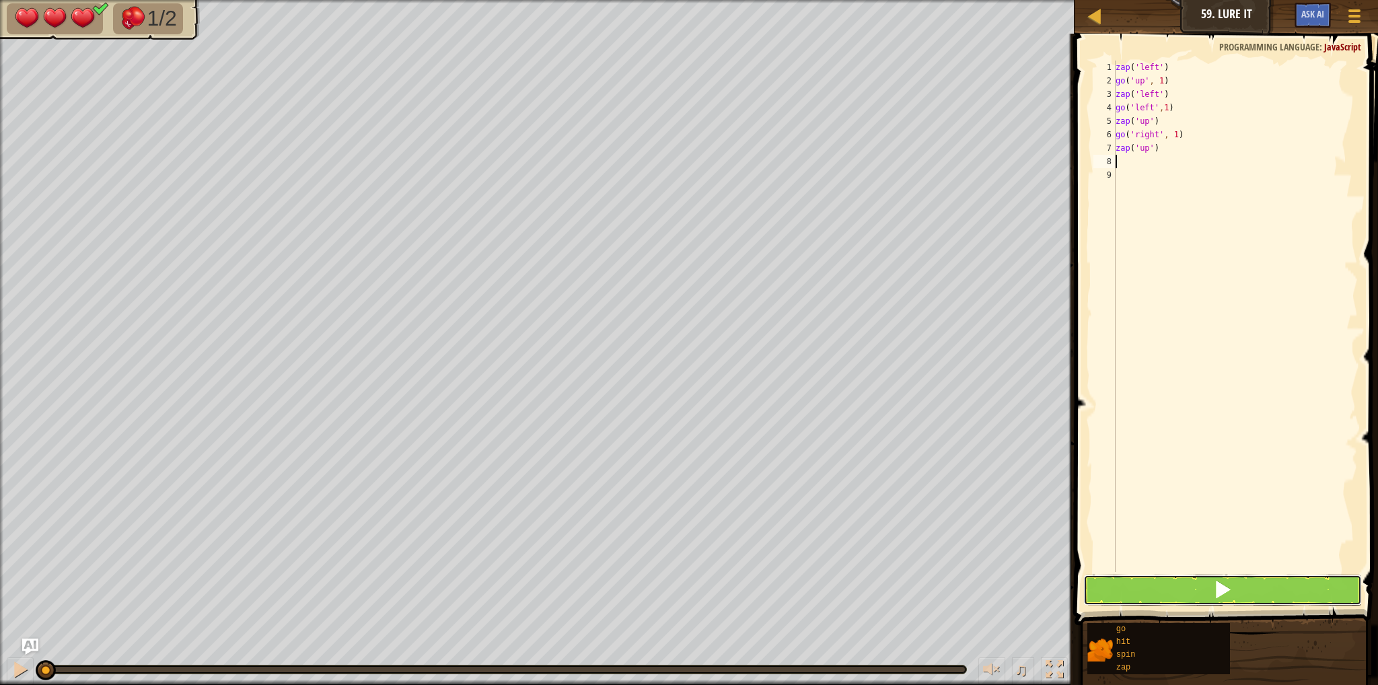
click at [1164, 602] on button at bounding box center [1222, 590] width 279 height 31
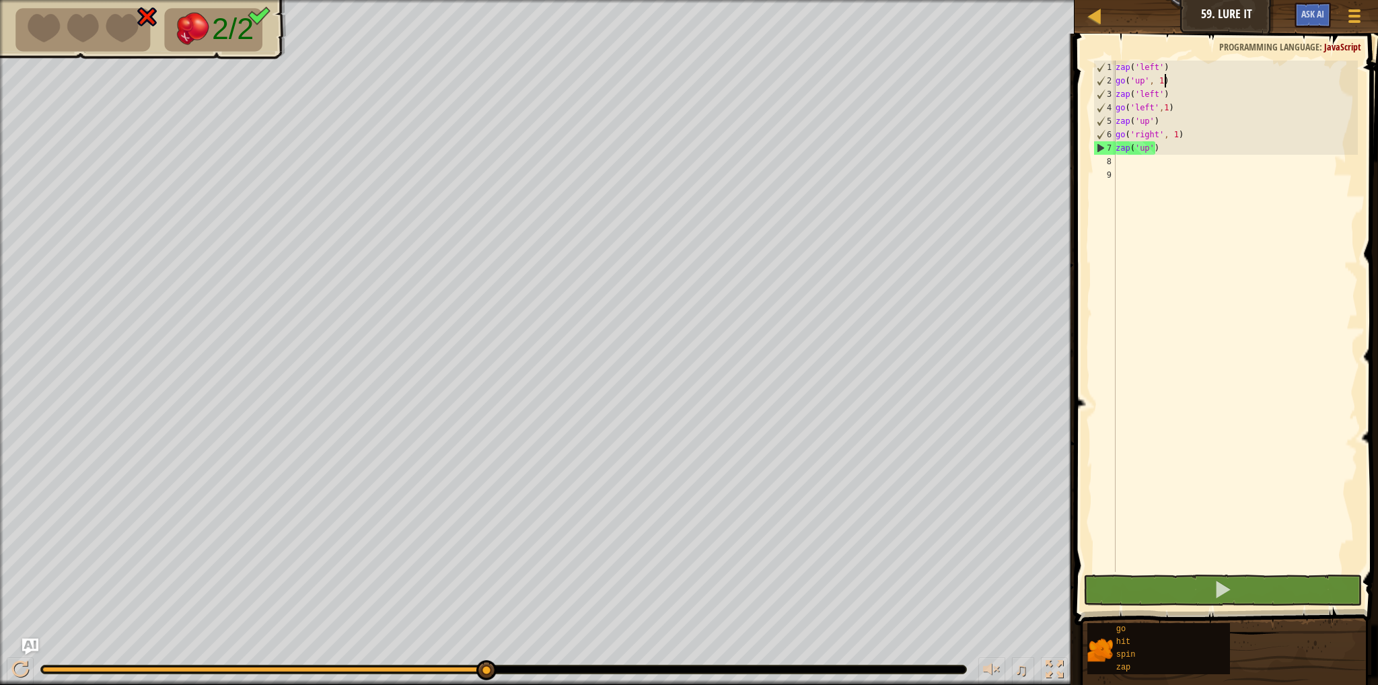
click at [1179, 83] on div "zap ( 'left' ) go ( 'up' , 1 ) zap ( 'left' ) go ( 'left' , 1 ) zap ( 'up' ) go…" at bounding box center [1235, 330] width 245 height 538
click at [1190, 97] on div "zap ( 'left' ) go ( 'up' , 1 ) zap ( 'left' ) go ( 'left' , 1 ) zap ( 'up' ) go…" at bounding box center [1235, 330] width 245 height 538
type textarea "zap('left')"
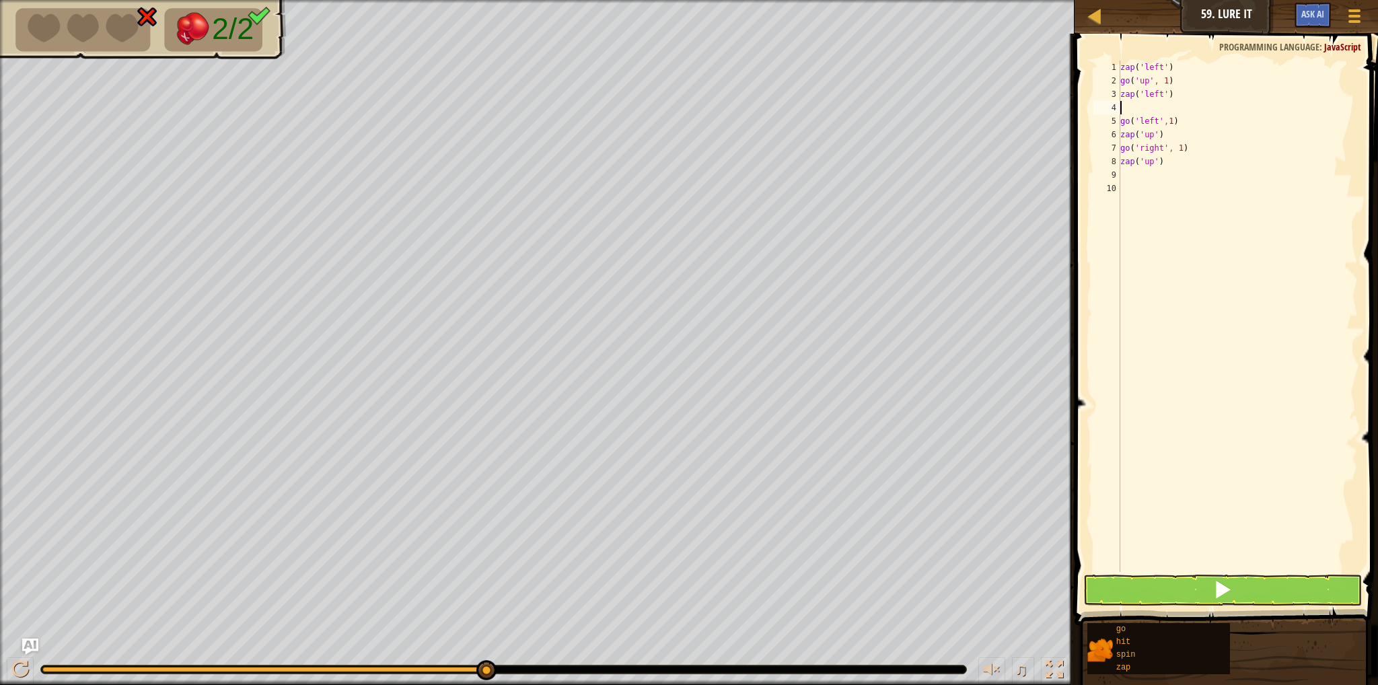
type textarea "g"
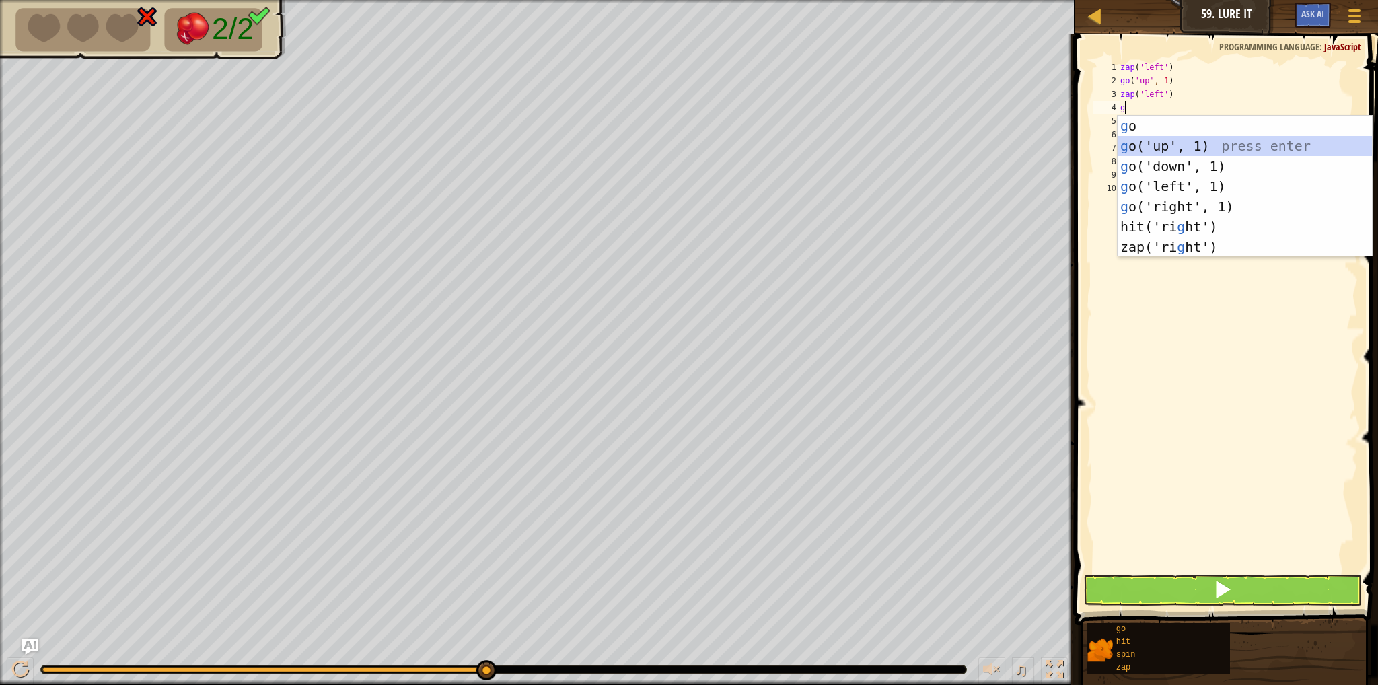
click at [1166, 154] on div "g o press enter g o('up', 1) press enter g o('down', 1) press enter g o('left',…" at bounding box center [1245, 207] width 254 height 182
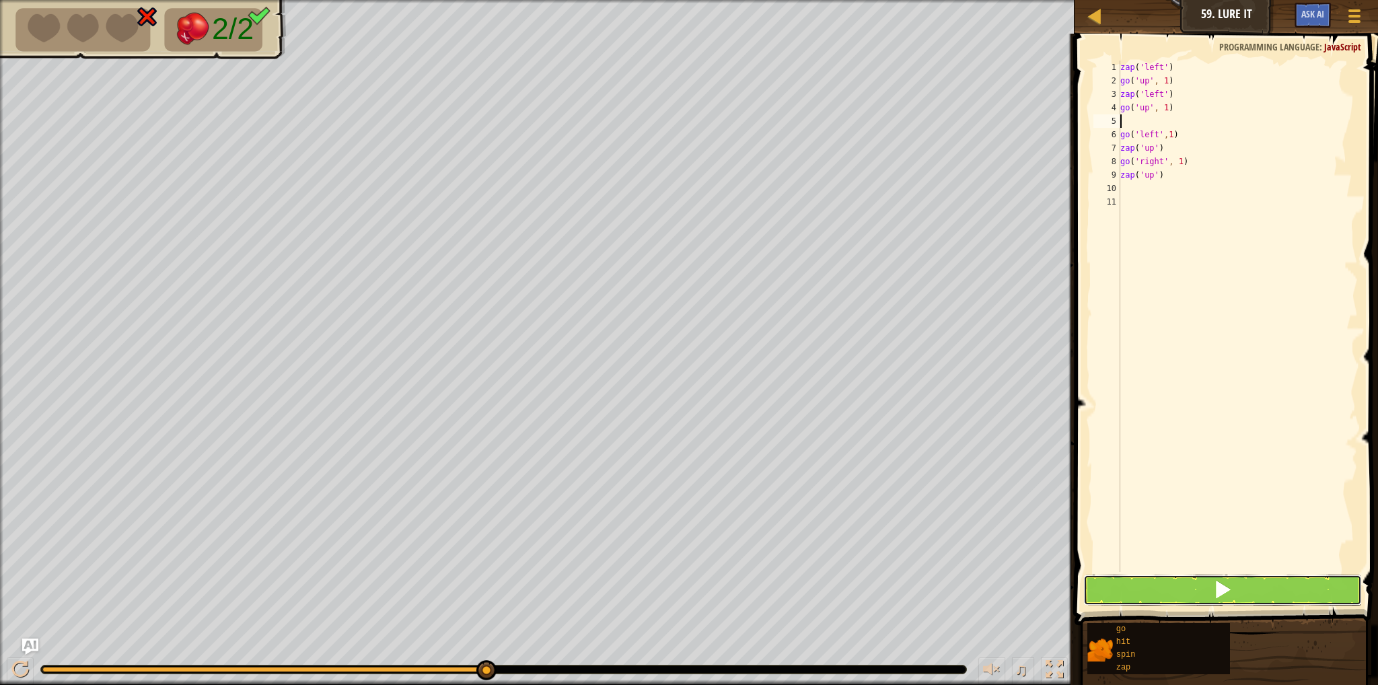
click at [1199, 583] on button at bounding box center [1222, 590] width 279 height 31
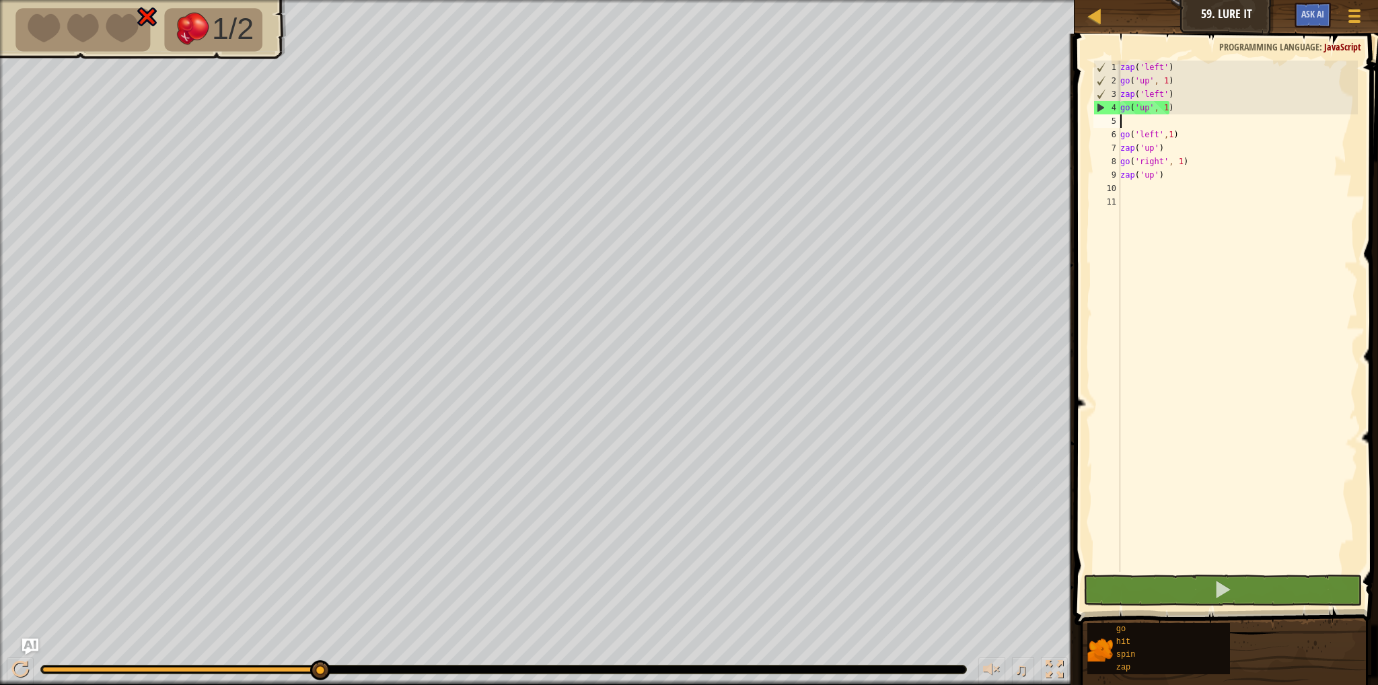
click at [1151, 104] on div "zap ( 'left' ) go ( 'up' , 1 ) zap ( 'left' ) go ( 'up' , 1 ) go ( 'left' , 1 )…" at bounding box center [1238, 330] width 240 height 538
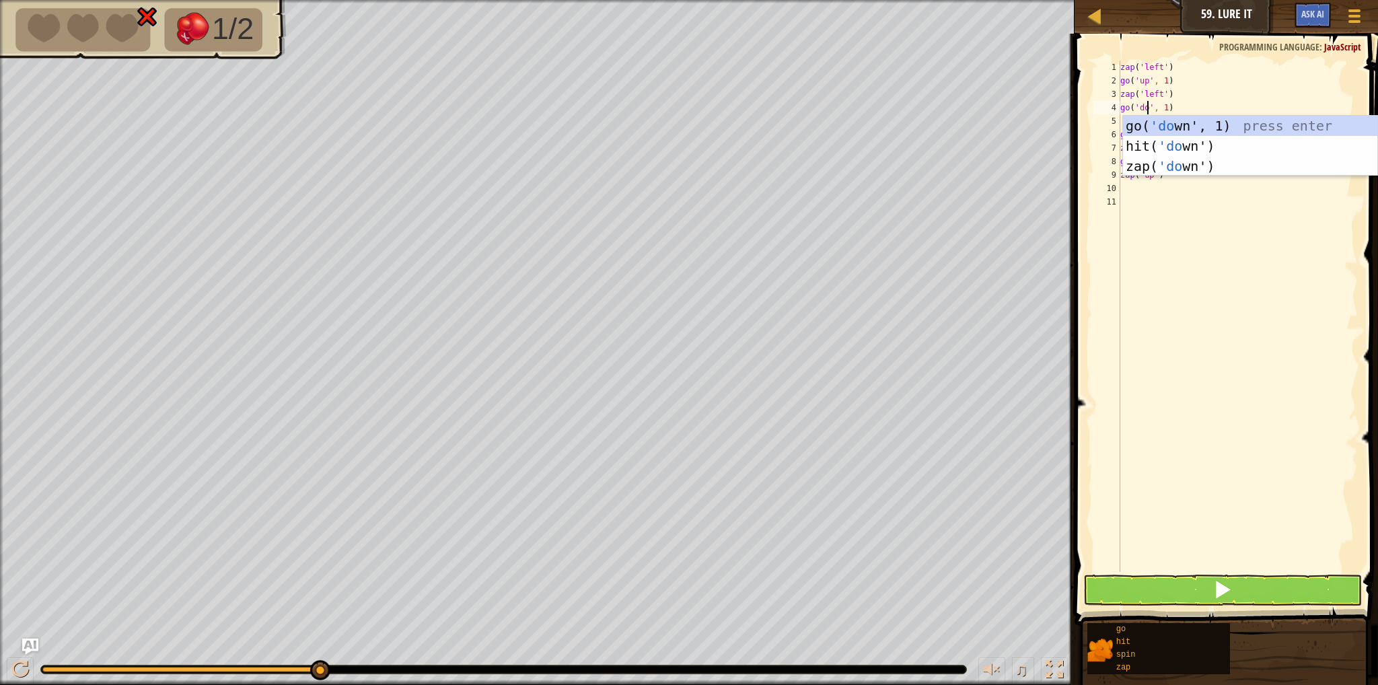
scroll to position [6, 3]
click at [1254, 123] on div "go( 'down ', 1) press enter hit( 'down ') press enter zap( 'down ') press enter" at bounding box center [1250, 166] width 254 height 101
type textarea "go('down"
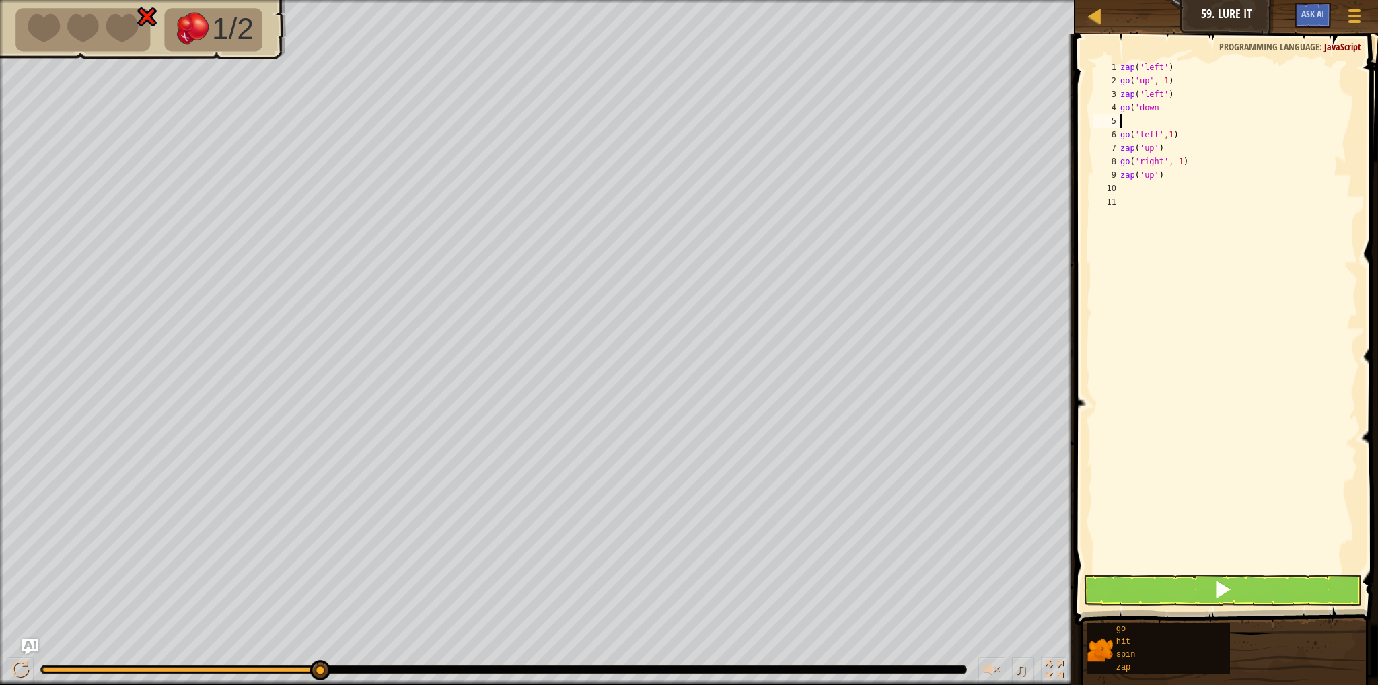
click at [1254, 123] on div "zap ( 'left' ) go ( 'up' , 1 ) zap ( 'left' ) go ( 'down go ( 'left' , 1 ) zap …" at bounding box center [1238, 330] width 240 height 538
click at [1206, 102] on div "zap ( 'left' ) go ( 'up' , 1 ) zap ( 'left' ) go ( 'down go ( 'left' , 1 ) zap …" at bounding box center [1238, 330] width 240 height 538
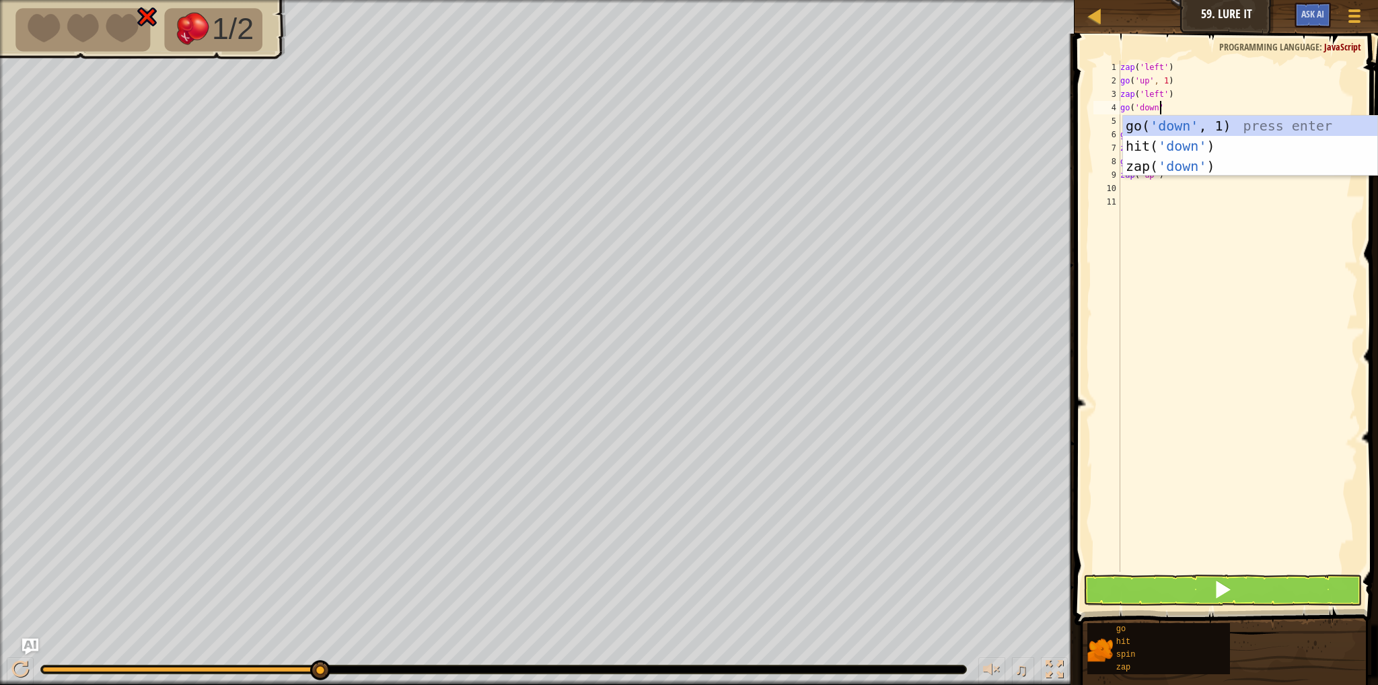
scroll to position [6, 3]
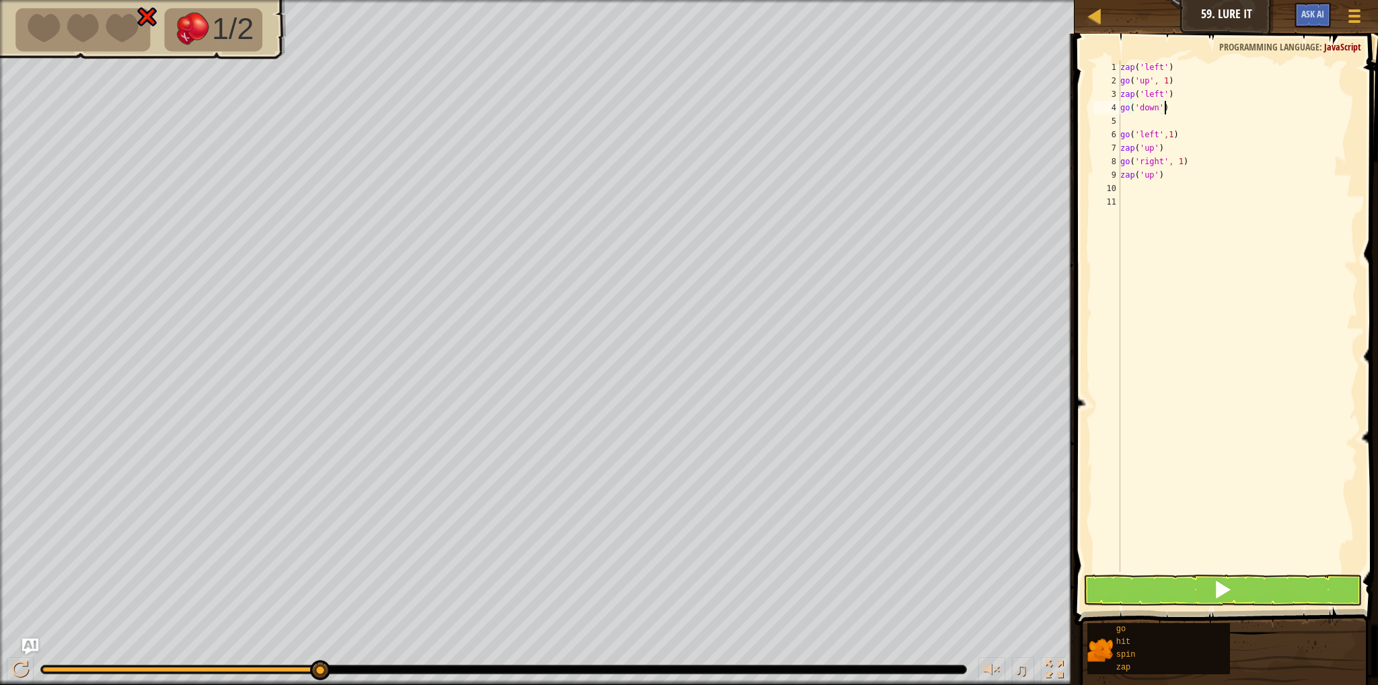
type textarea "go('down')"
click at [1198, 581] on button at bounding box center [1222, 590] width 279 height 31
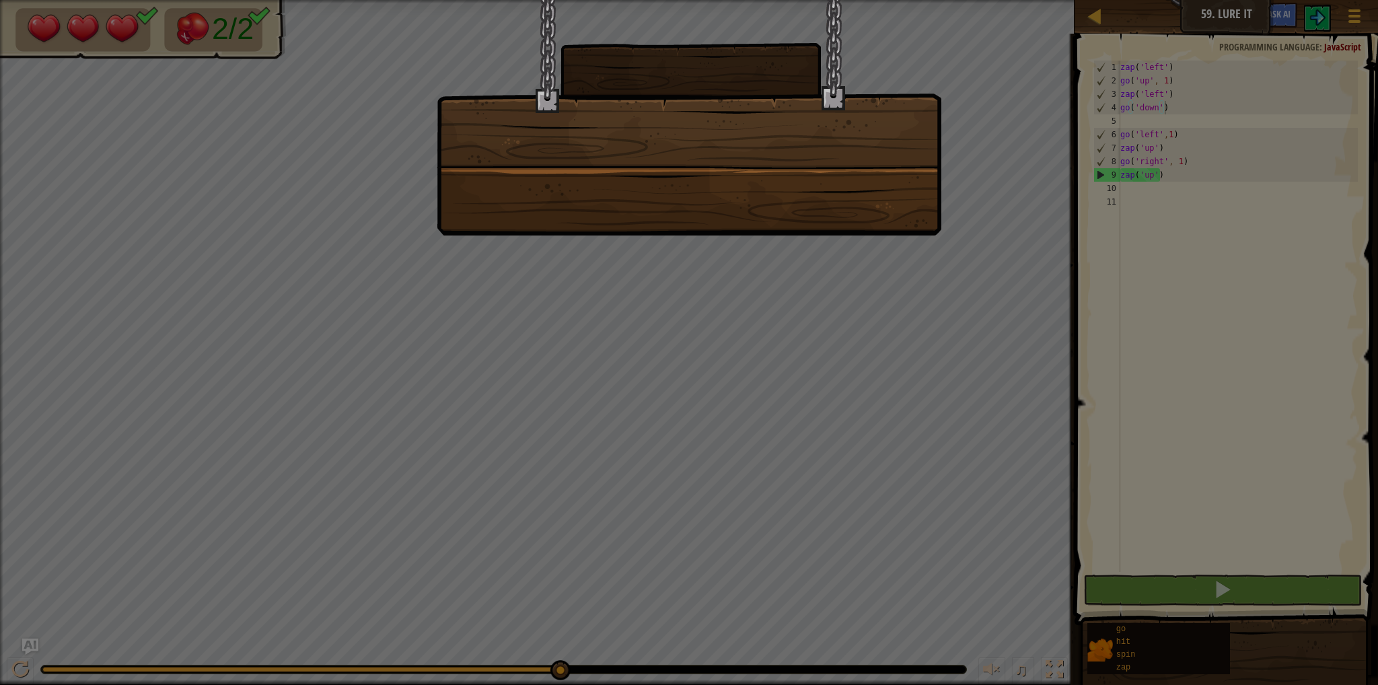
click at [662, 156] on div at bounding box center [689, 118] width 505 height 236
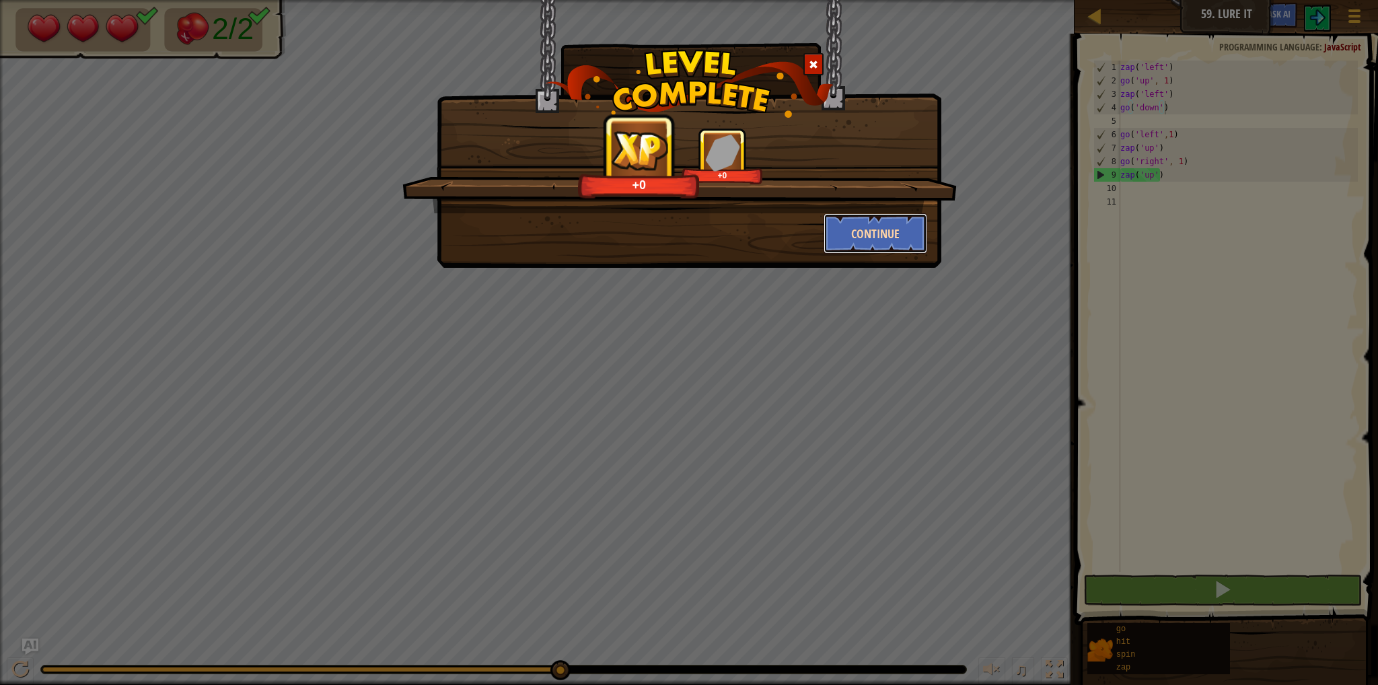
click at [880, 223] on button "Continue" at bounding box center [876, 233] width 104 height 40
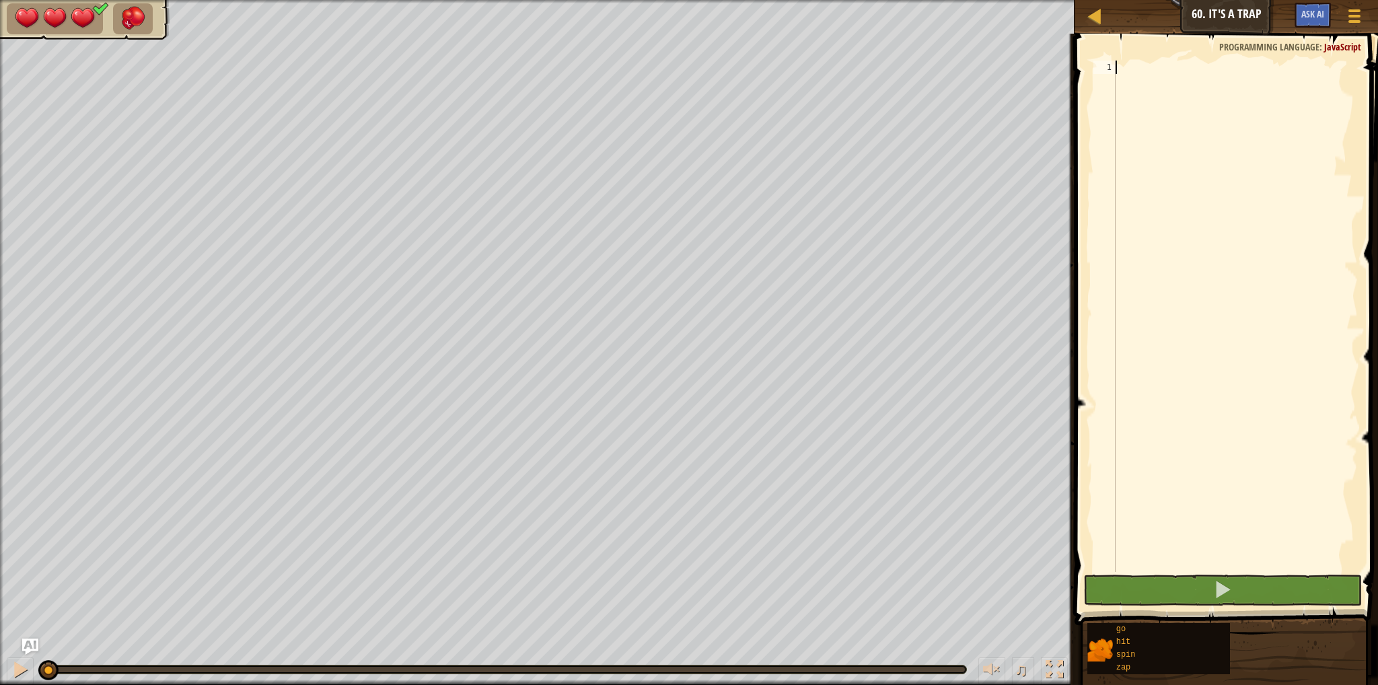
click at [1140, 151] on div at bounding box center [1235, 330] width 245 height 538
type textarea "z"
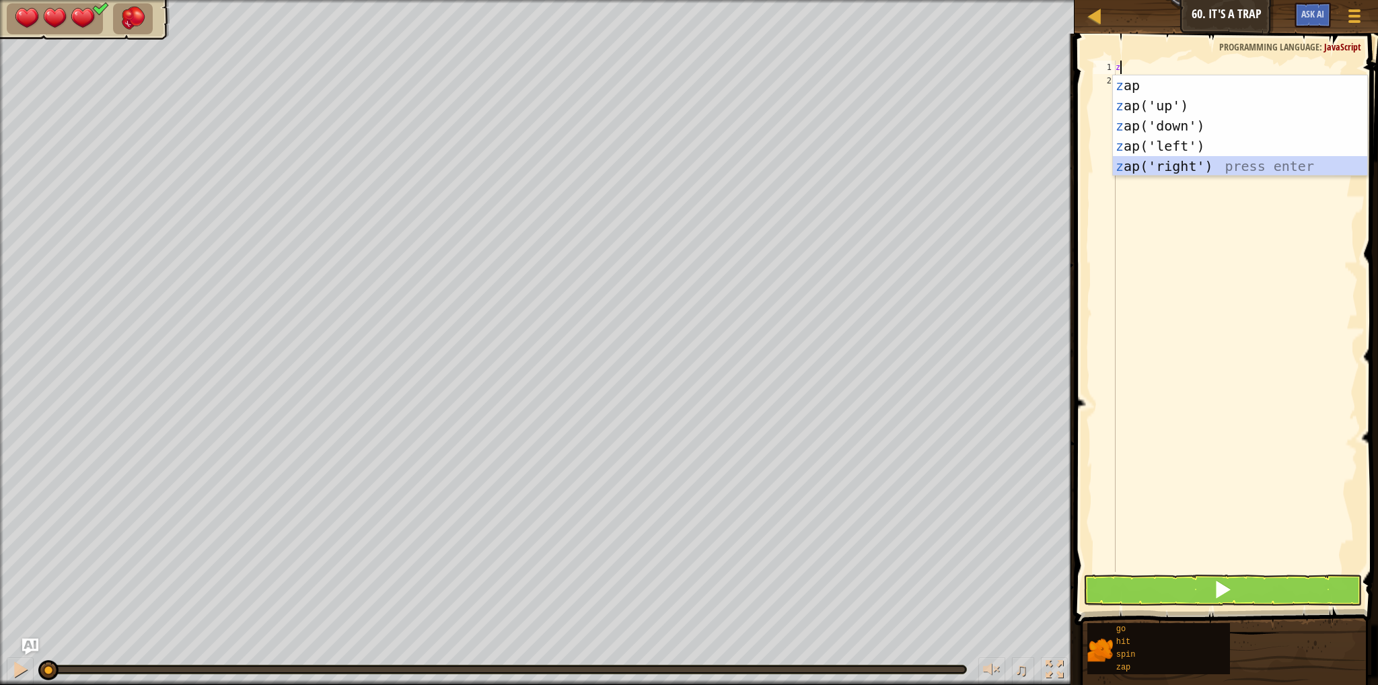
click at [1167, 166] on div "z ap press enter z ap('up') press enter z ap('down') press enter z ap('left') p…" at bounding box center [1240, 145] width 254 height 141
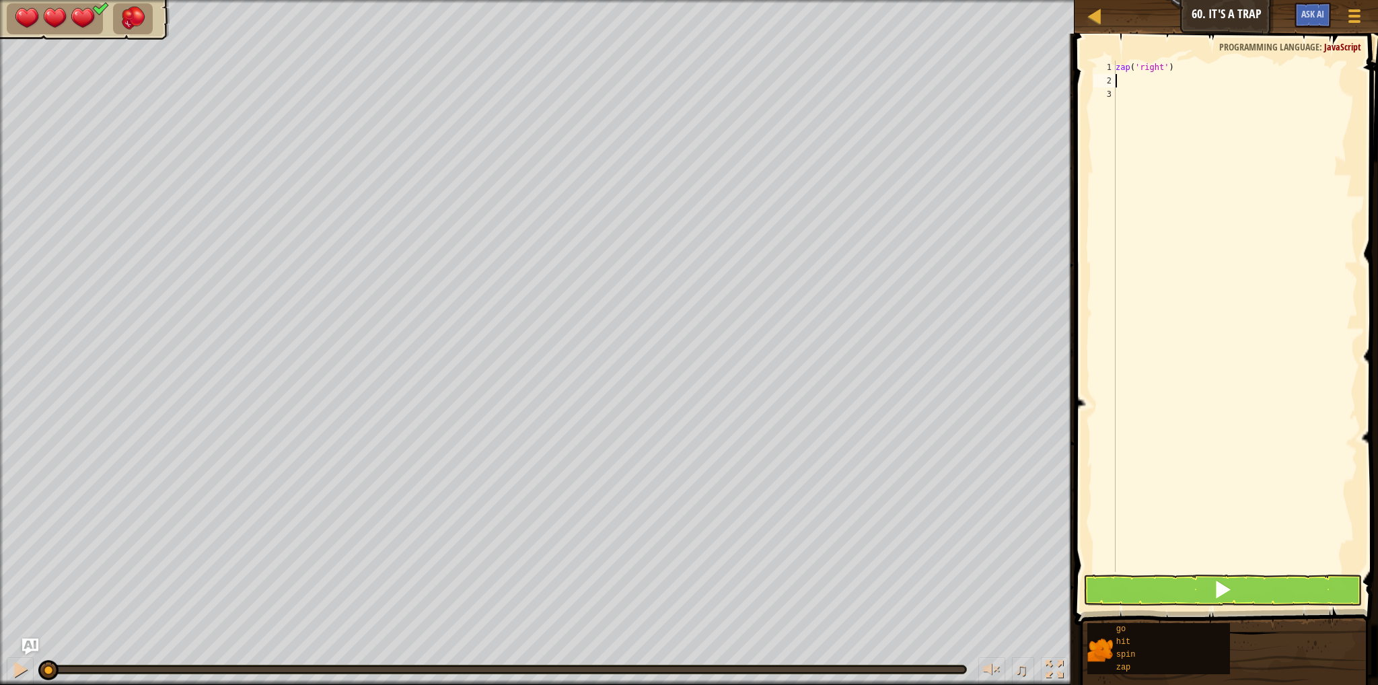
type textarea "g"
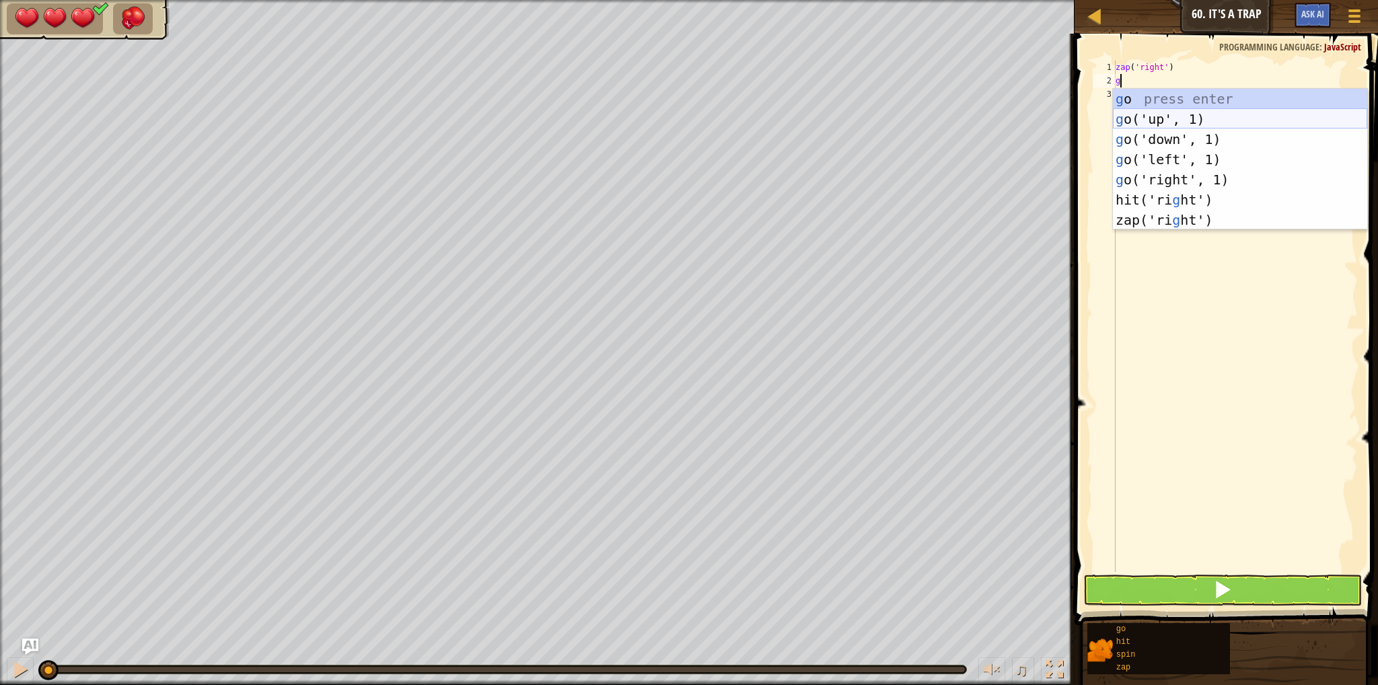
click at [1198, 119] on div "g o press enter g o('up', 1) press enter g o('down', 1) press enter g o('left',…" at bounding box center [1240, 180] width 254 height 182
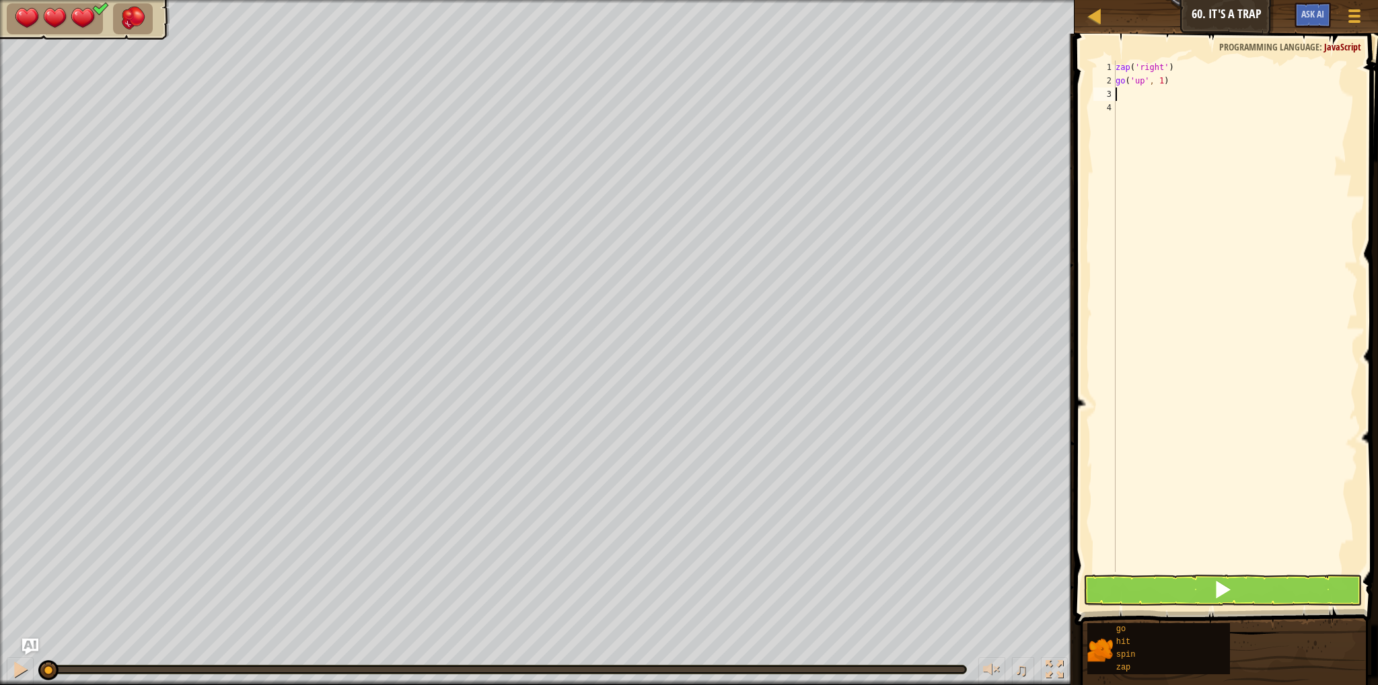
type textarea "z"
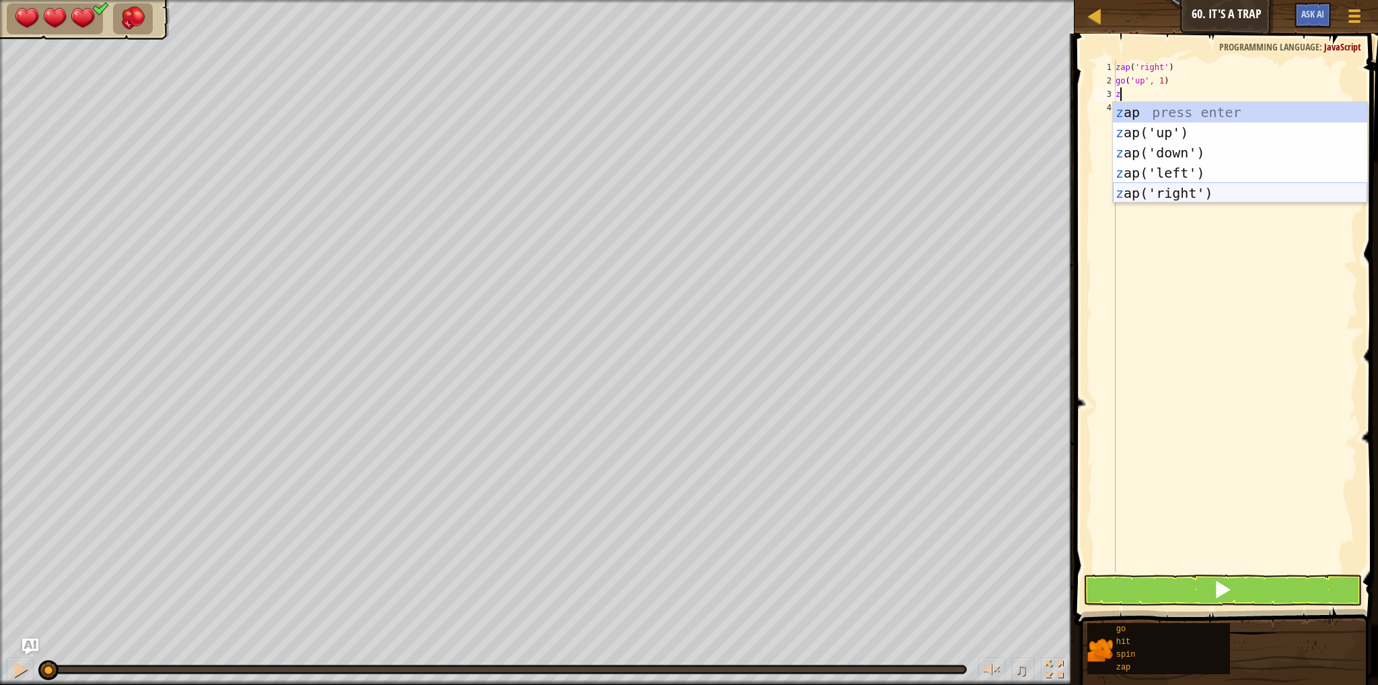
click at [1182, 184] on div "z ap press enter z ap('up') press enter z ap('down') press enter z ap('left') p…" at bounding box center [1240, 172] width 254 height 141
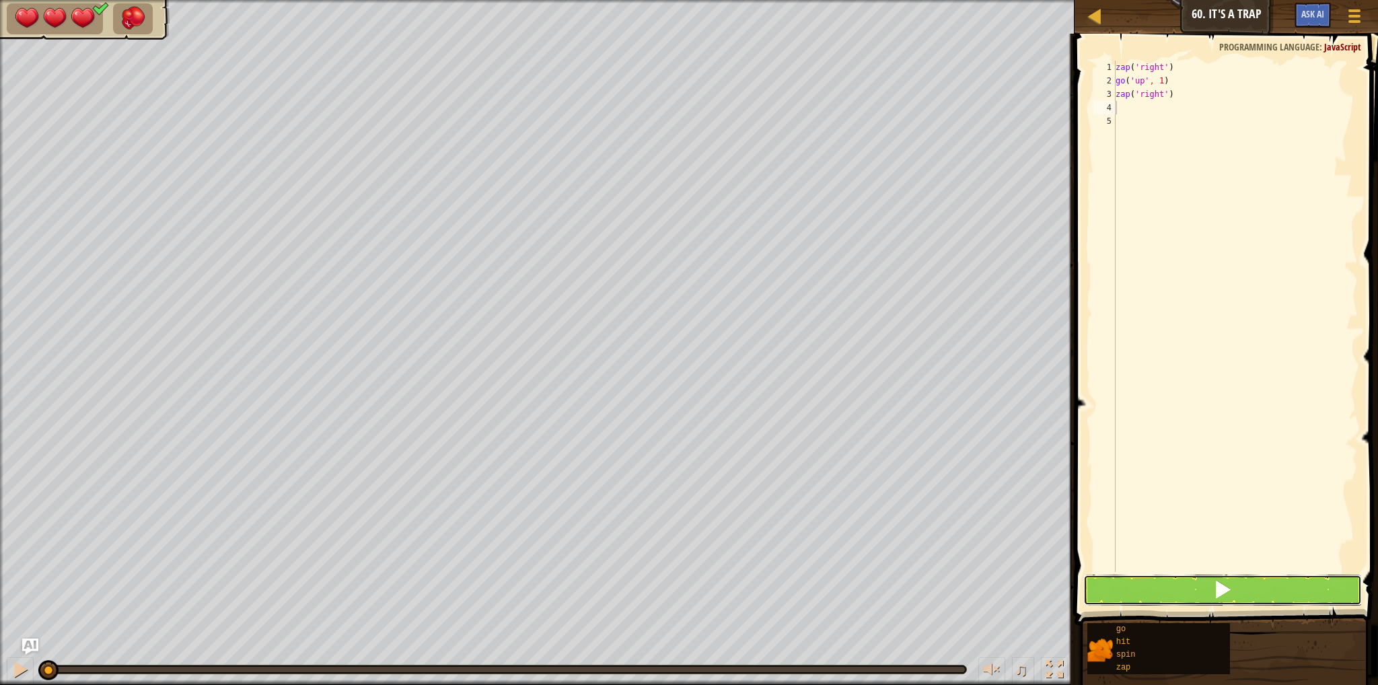
click at [1141, 590] on button at bounding box center [1222, 590] width 279 height 31
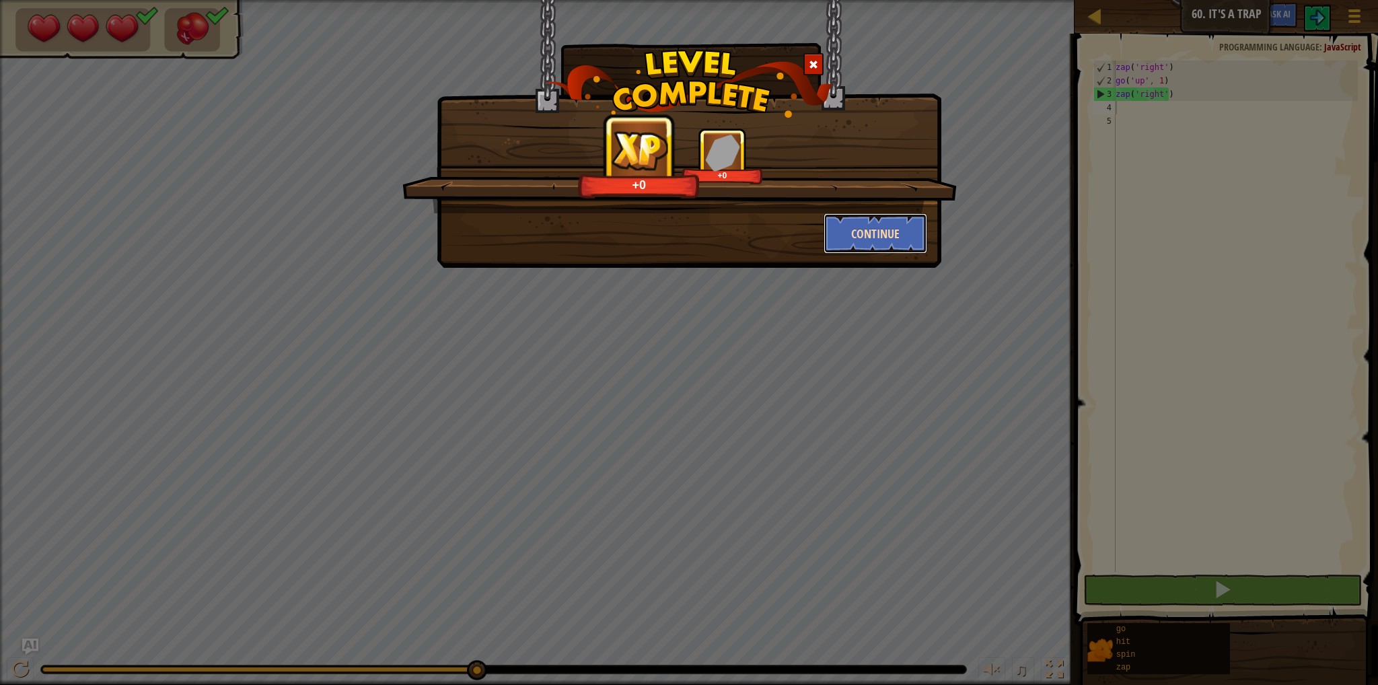
click at [886, 240] on button "Continue" at bounding box center [876, 233] width 104 height 40
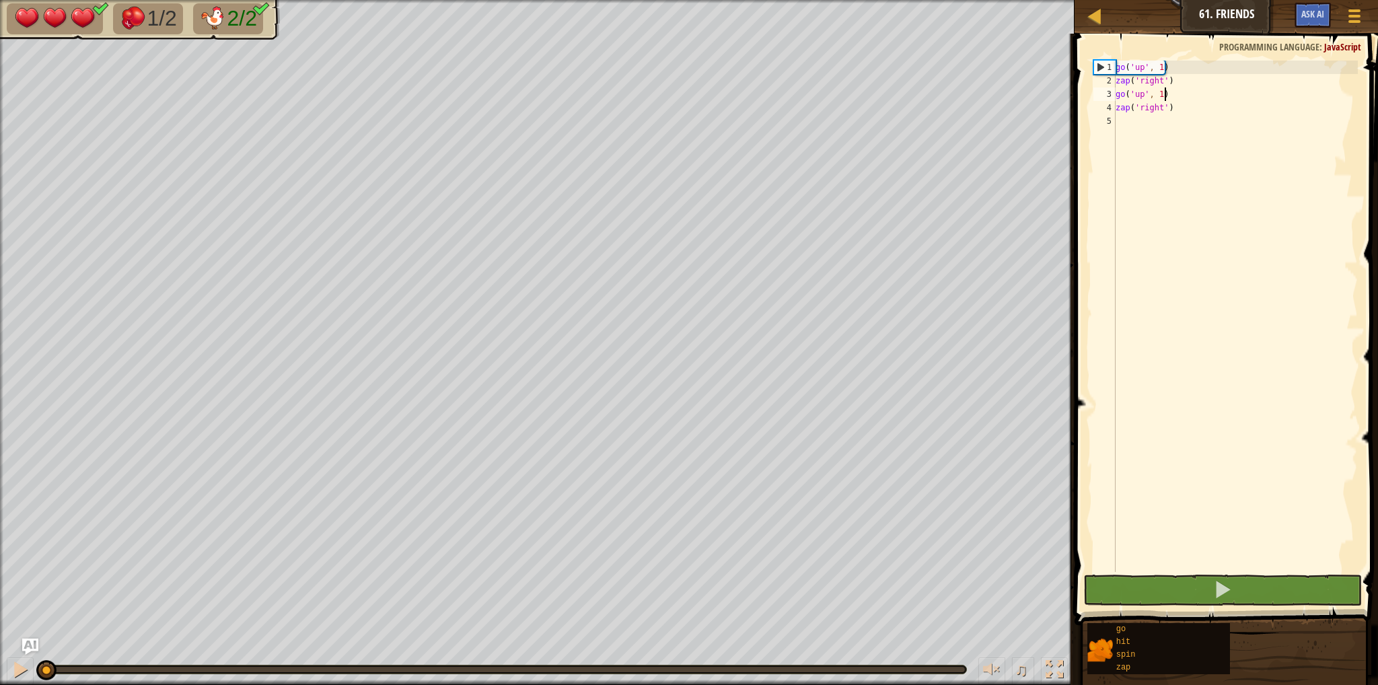
click at [1171, 96] on div "go ( 'up' , 1 ) zap ( 'right' ) go ( 'up' , 1 ) zap ( 'right' )" at bounding box center [1235, 330] width 245 height 538
click at [1159, 100] on div "go ( 'up' , 1 ) zap ( 'right' ) go ( 'up' , 1 ) zap ( 'right' )" at bounding box center [1235, 330] width 245 height 538
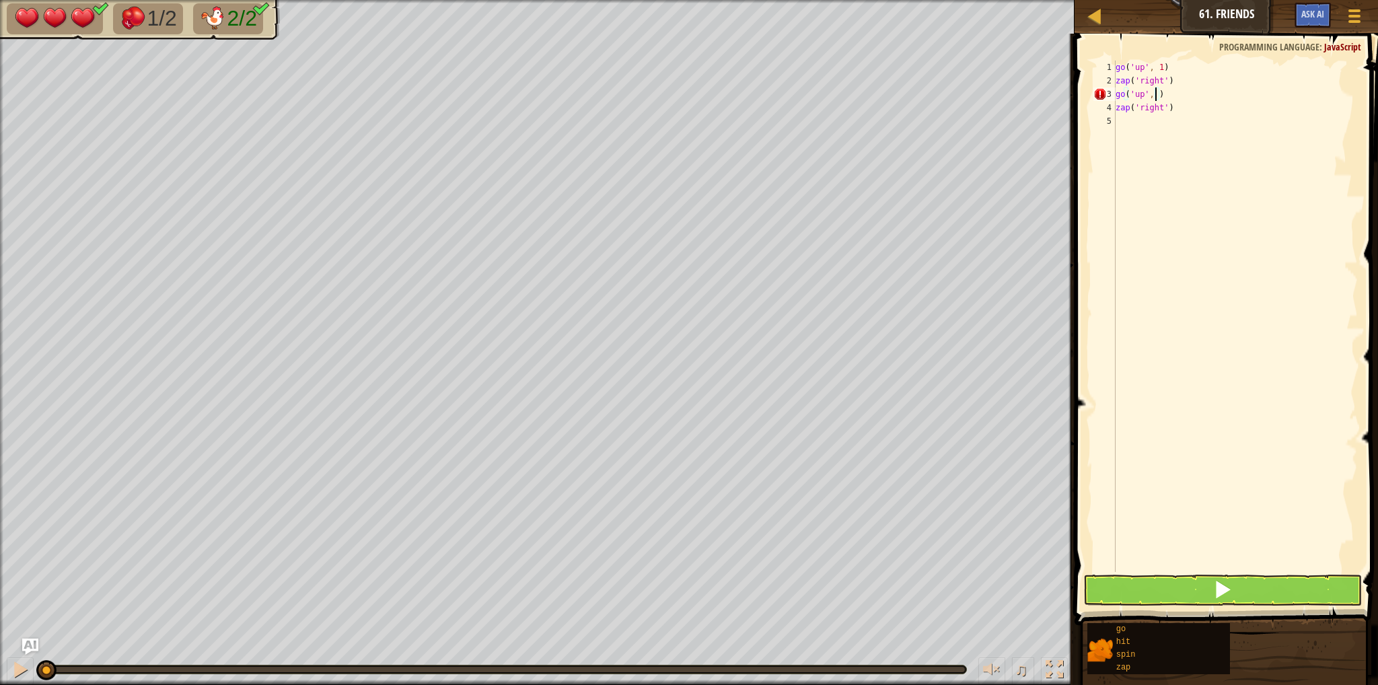
type textarea "go('up', 2)"
click at [1158, 122] on div "go ( 'up' , 1 ) zap ( 'right' ) go ( 'up' , 2 ) zap ( 'right' )" at bounding box center [1235, 330] width 245 height 538
type textarea "g"
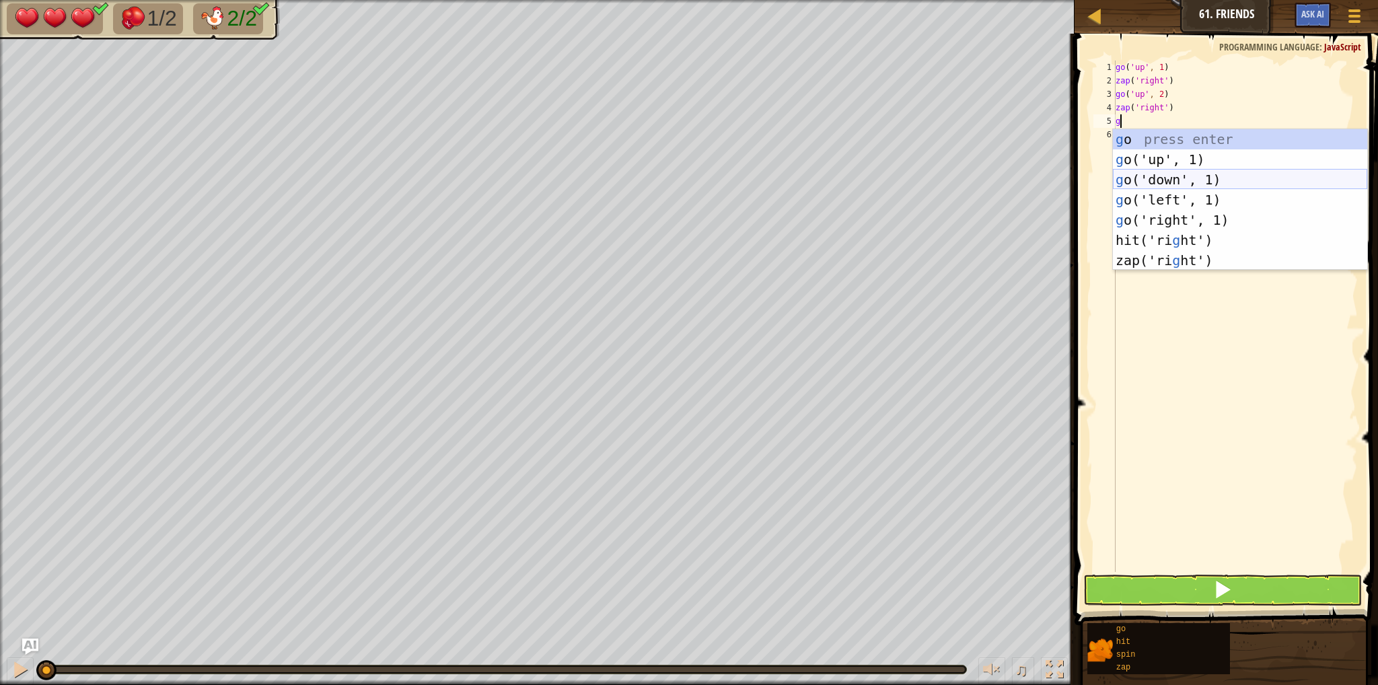
click at [1201, 185] on div "g o press enter g o('up', 1) press enter g o('down', 1) press enter g o('left',…" at bounding box center [1240, 220] width 254 height 182
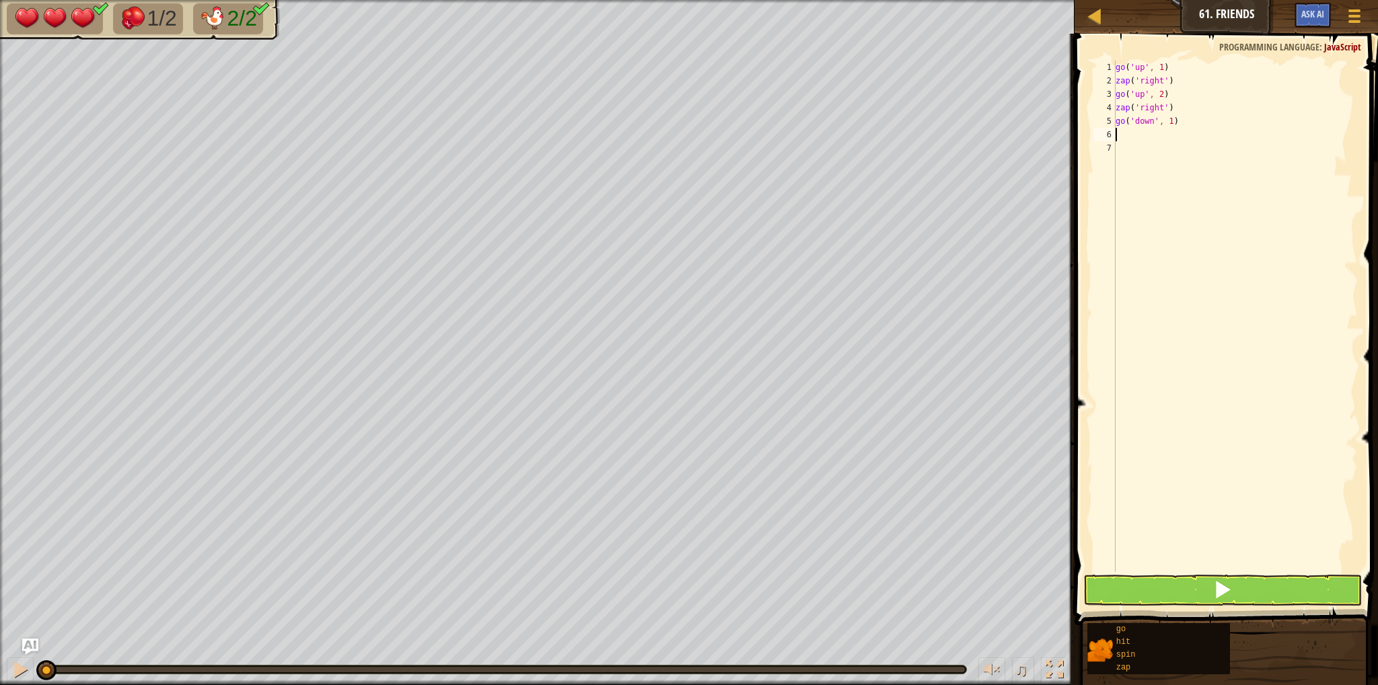
type textarea "z"
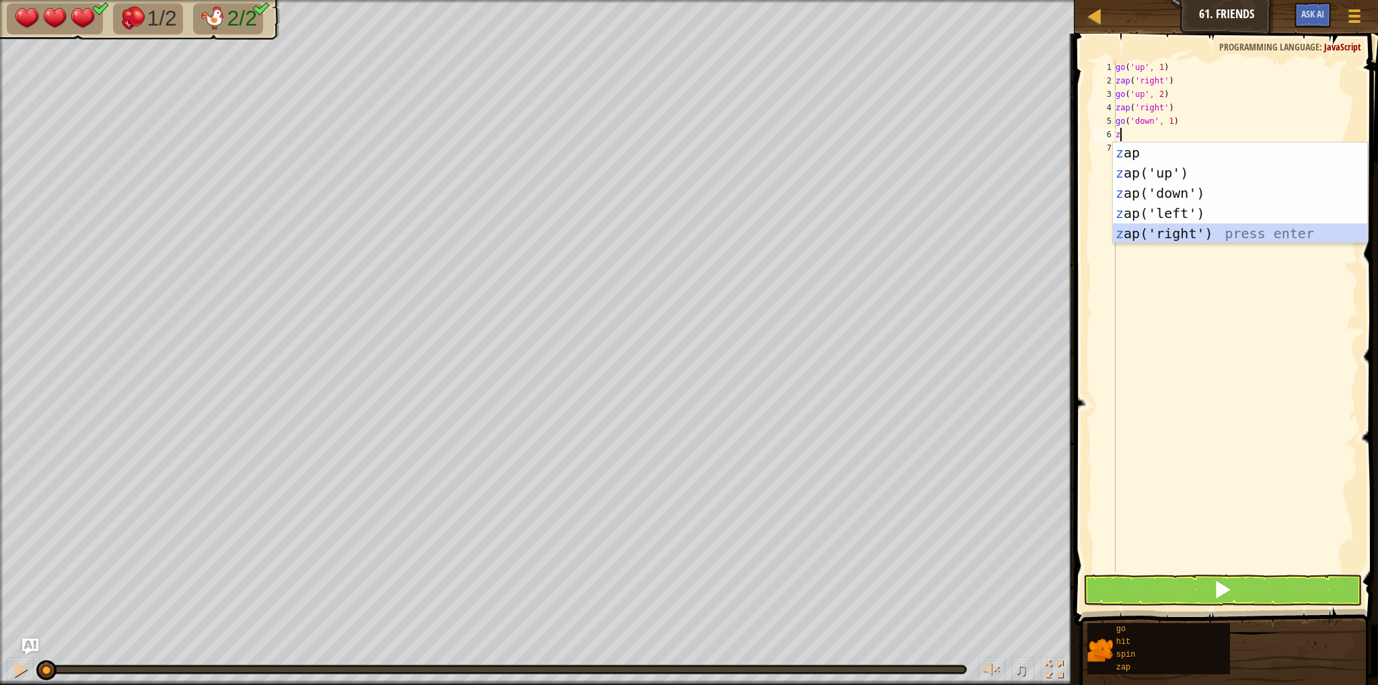
click at [1201, 229] on div "z ap press enter z ap('up') press enter z ap('down') press enter z ap('left') p…" at bounding box center [1240, 213] width 254 height 141
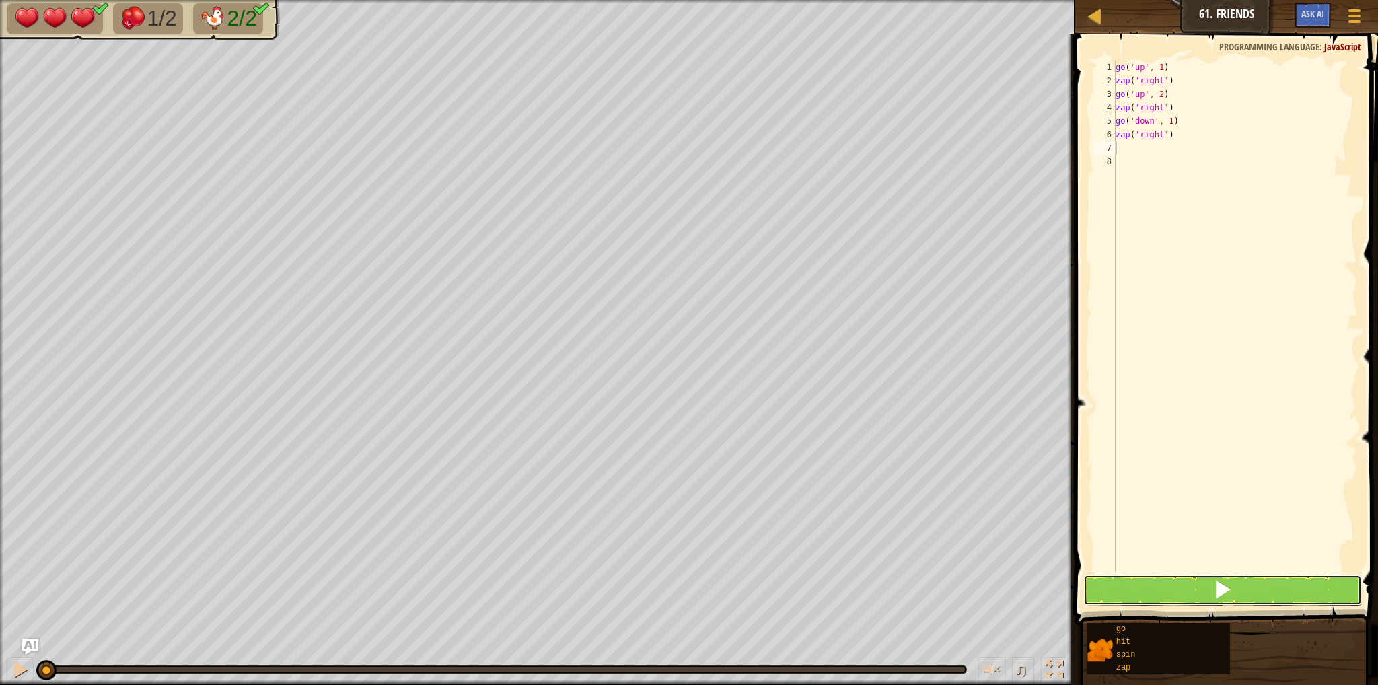
click at [1195, 593] on button at bounding box center [1222, 590] width 279 height 31
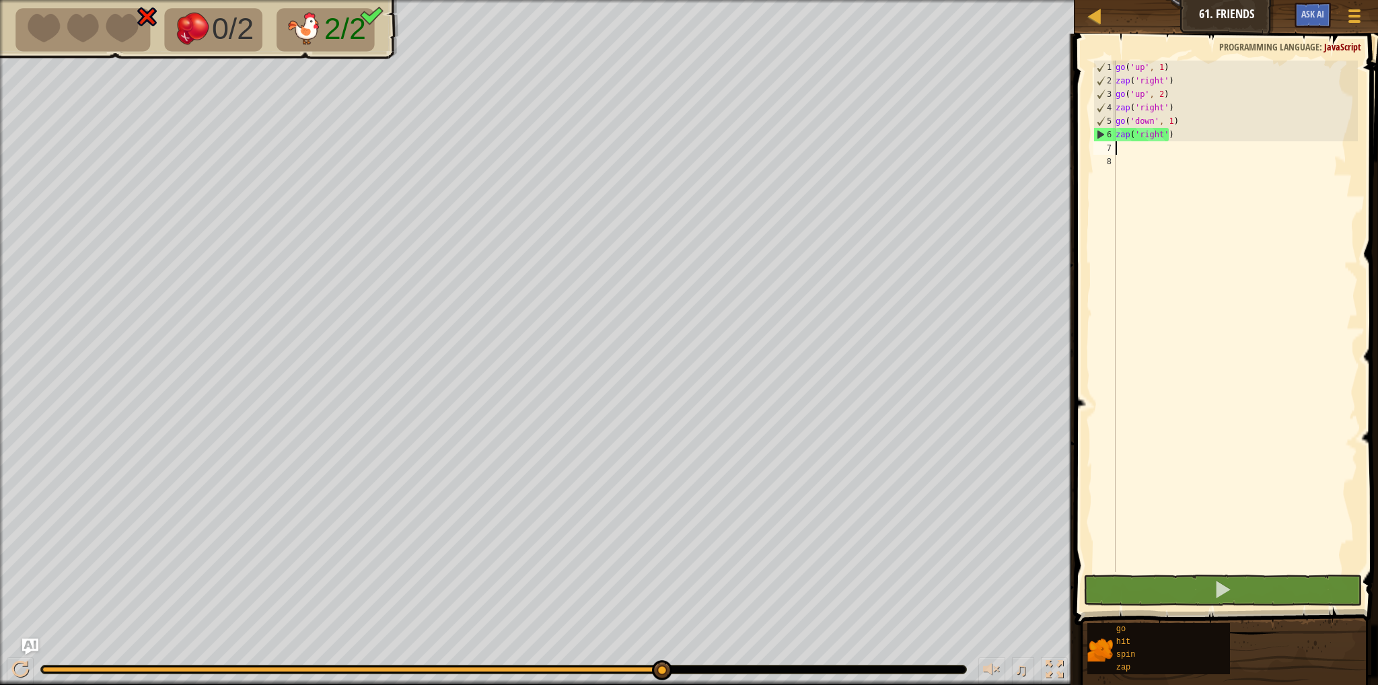
click at [1162, 95] on div "go ( 'up' , 1 ) zap ( 'right' ) go ( 'up' , 2 ) zap ( 'right' ) go ( 'down' , 1…" at bounding box center [1235, 330] width 245 height 538
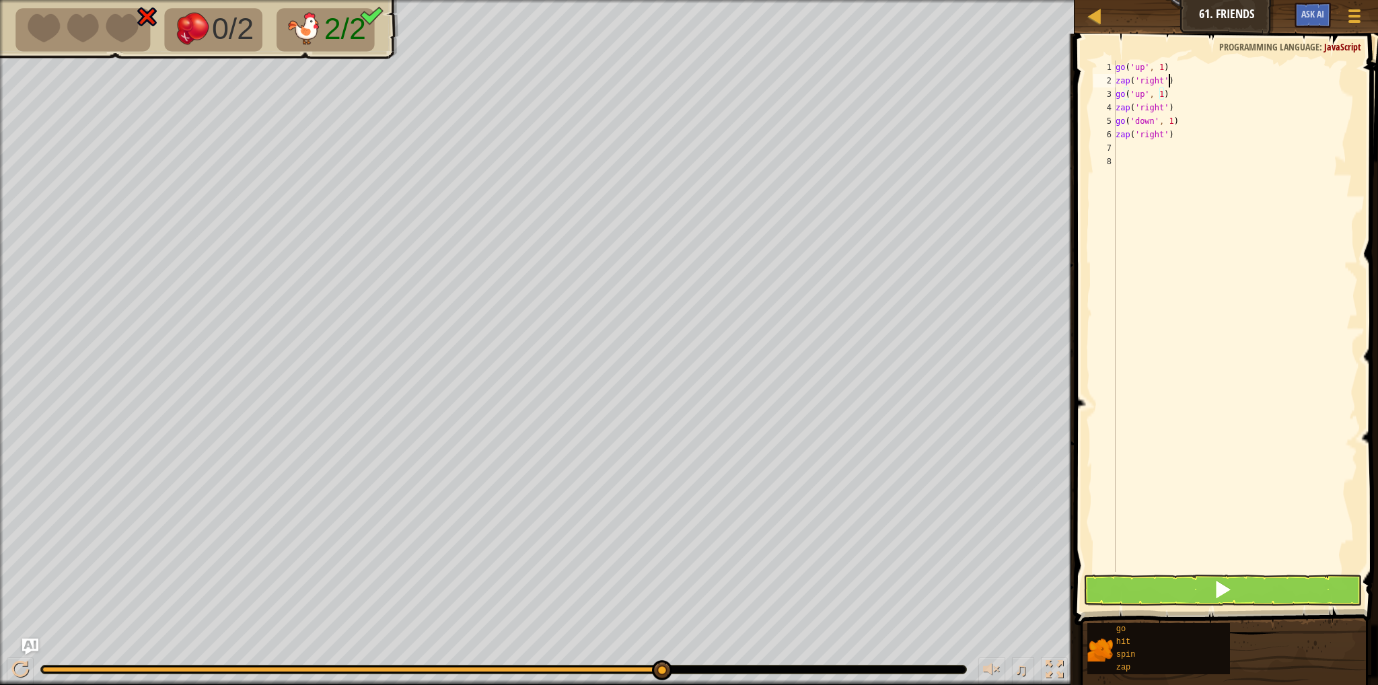
click at [1201, 79] on div "go ( 'up' , 1 ) zap ( 'right' ) go ( 'up' , 1 ) zap ( 'right' ) go ( 'down' , 1…" at bounding box center [1235, 330] width 245 height 538
click at [1182, 108] on div "go ( 'up' , 1 ) zap ( 'right' ) go ( 'up' , 1 ) zap ( 'right' ) go ( 'down' , 1…" at bounding box center [1235, 330] width 245 height 538
click at [1152, 123] on div "go ( 'up' , 1 ) zap ( 'right' ) go ( 'up' , 1 ) zap ( 'right' ) go ( 'down' , 1…" at bounding box center [1235, 330] width 245 height 538
type textarea "go('up', 1)"
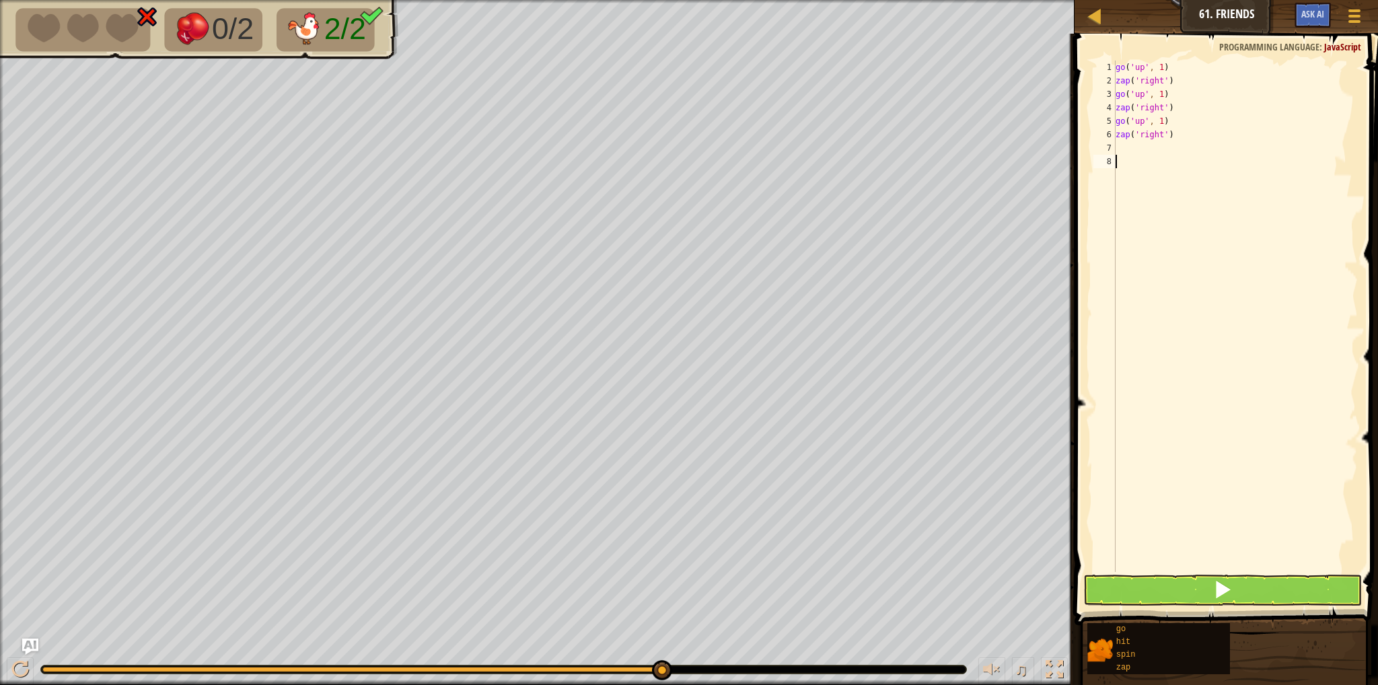
click at [1147, 355] on div "go ( 'up' , 1 ) zap ( 'right' ) go ( 'up' , 1 ) zap ( 'right' ) go ( 'up' , 1 )…" at bounding box center [1235, 330] width 245 height 538
click at [1229, 599] on span at bounding box center [1222, 589] width 19 height 19
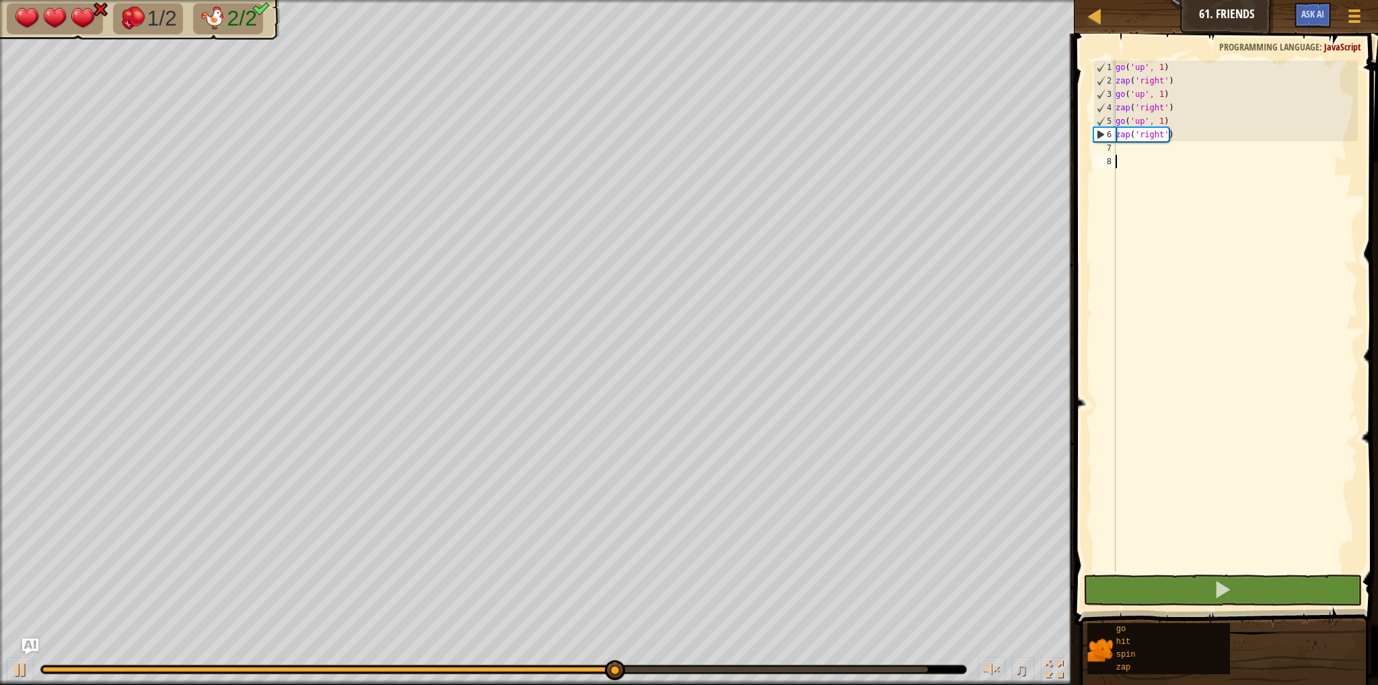
type textarea "g"
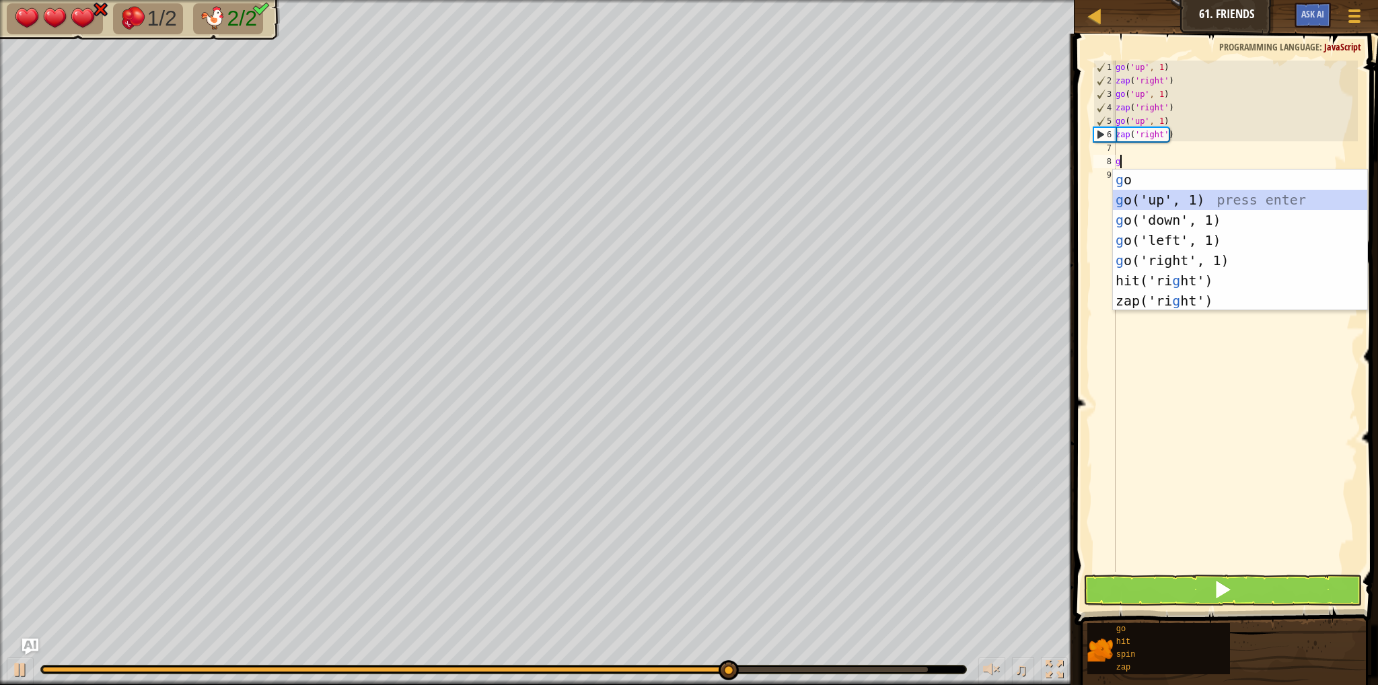
click at [1134, 205] on div "g o press enter g o('up', 1) press enter g o('down', 1) press enter g o('left',…" at bounding box center [1240, 261] width 254 height 182
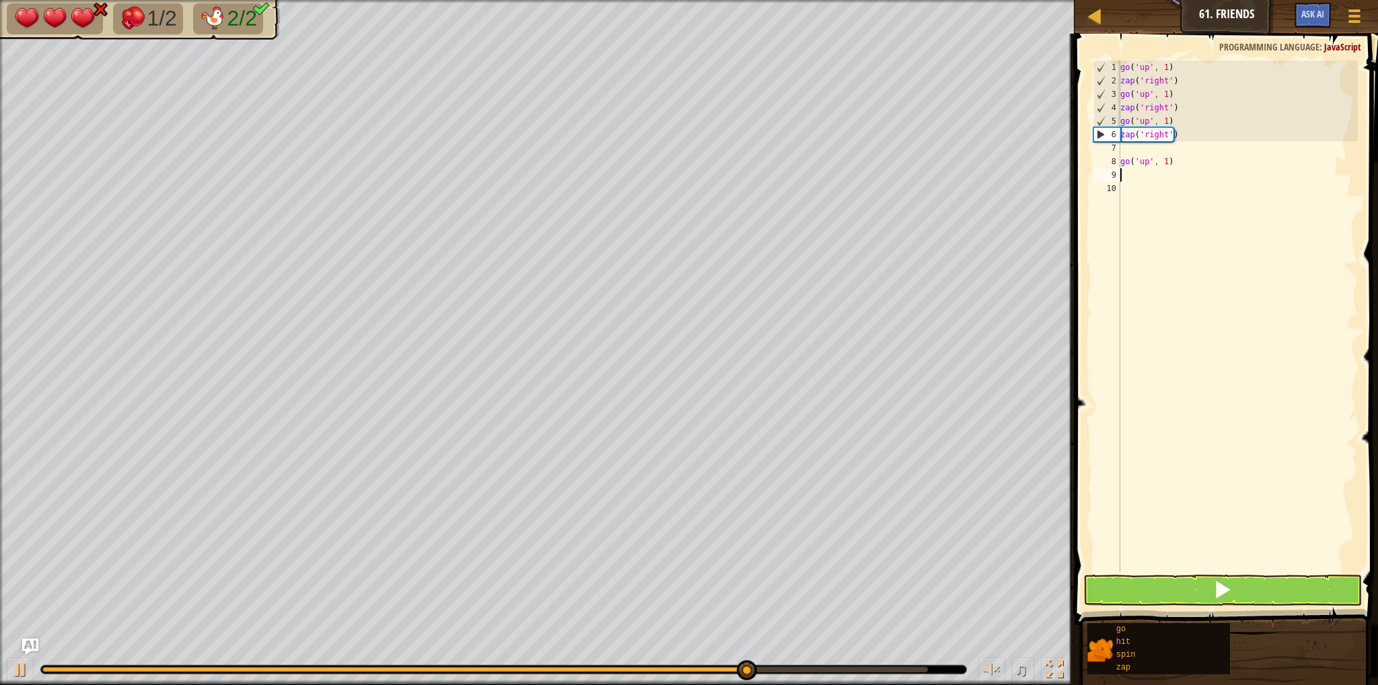
type textarea "z"
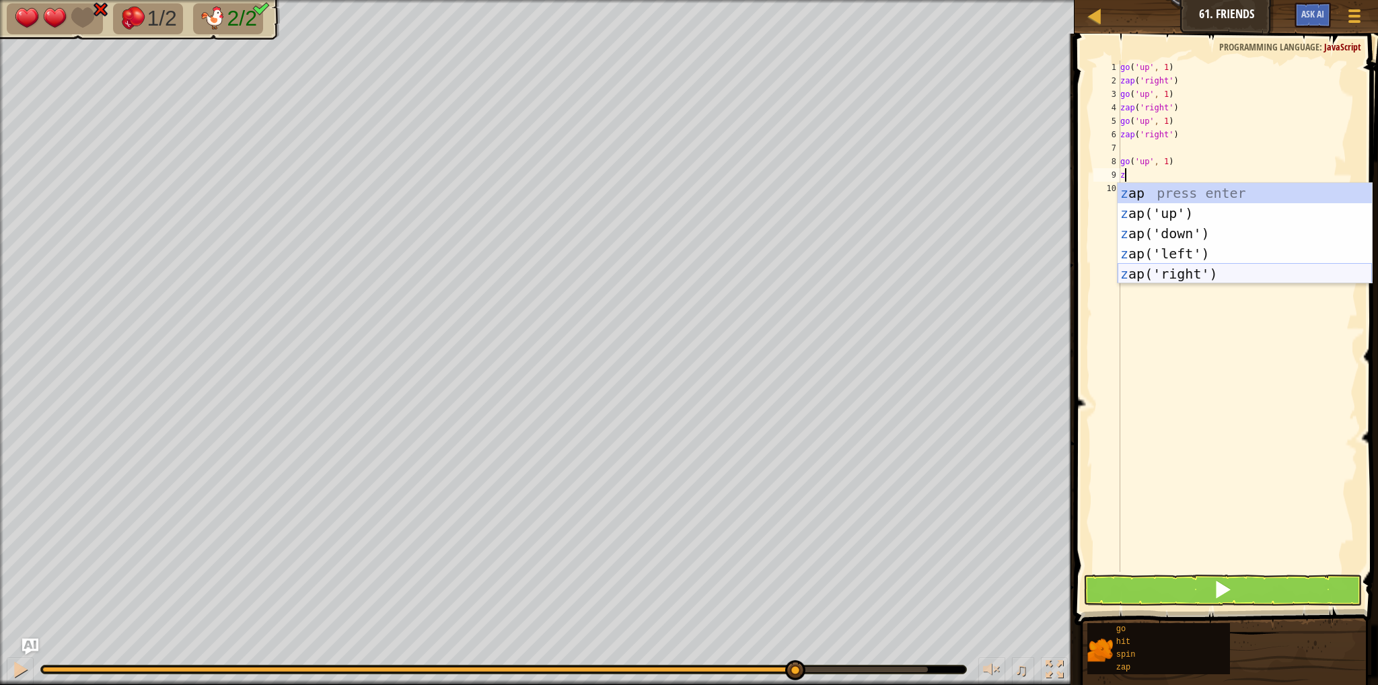
click at [1190, 271] on div "z ap press enter z ap('up') press enter z ap('down') press enter z ap('left') p…" at bounding box center [1245, 253] width 254 height 141
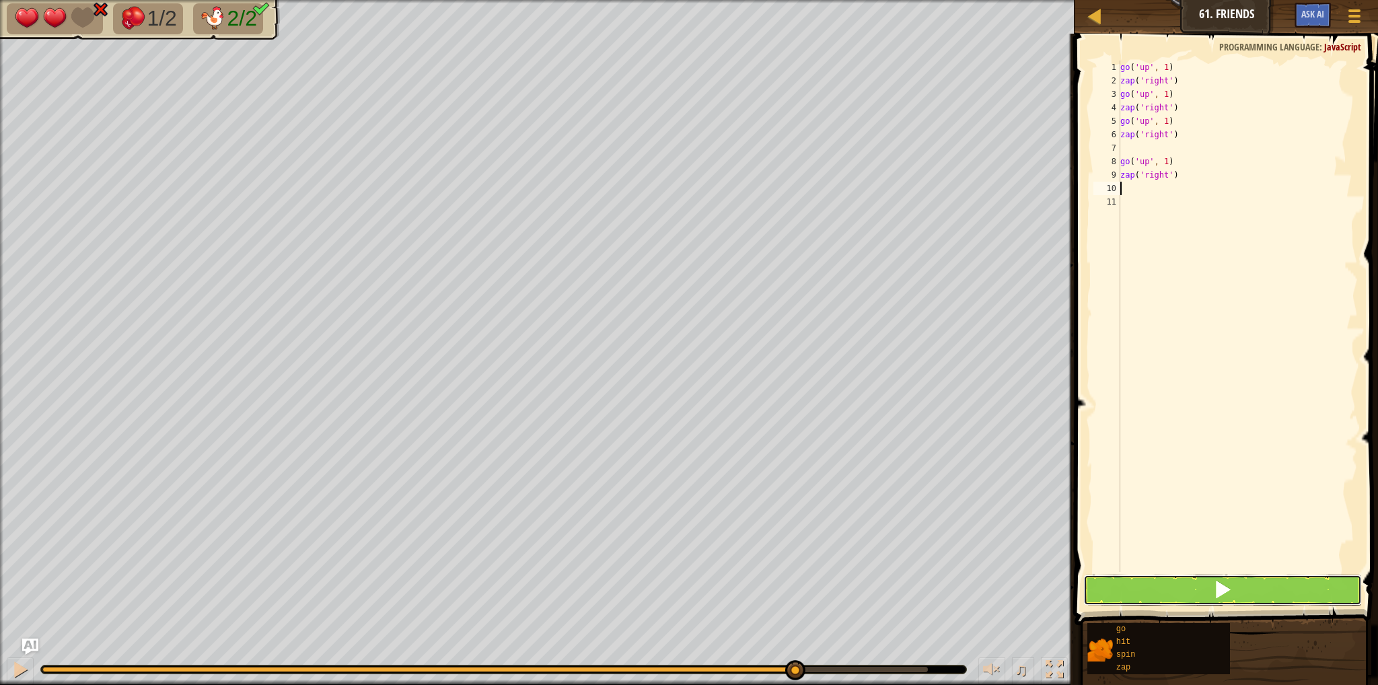
click at [1183, 581] on button at bounding box center [1222, 590] width 279 height 31
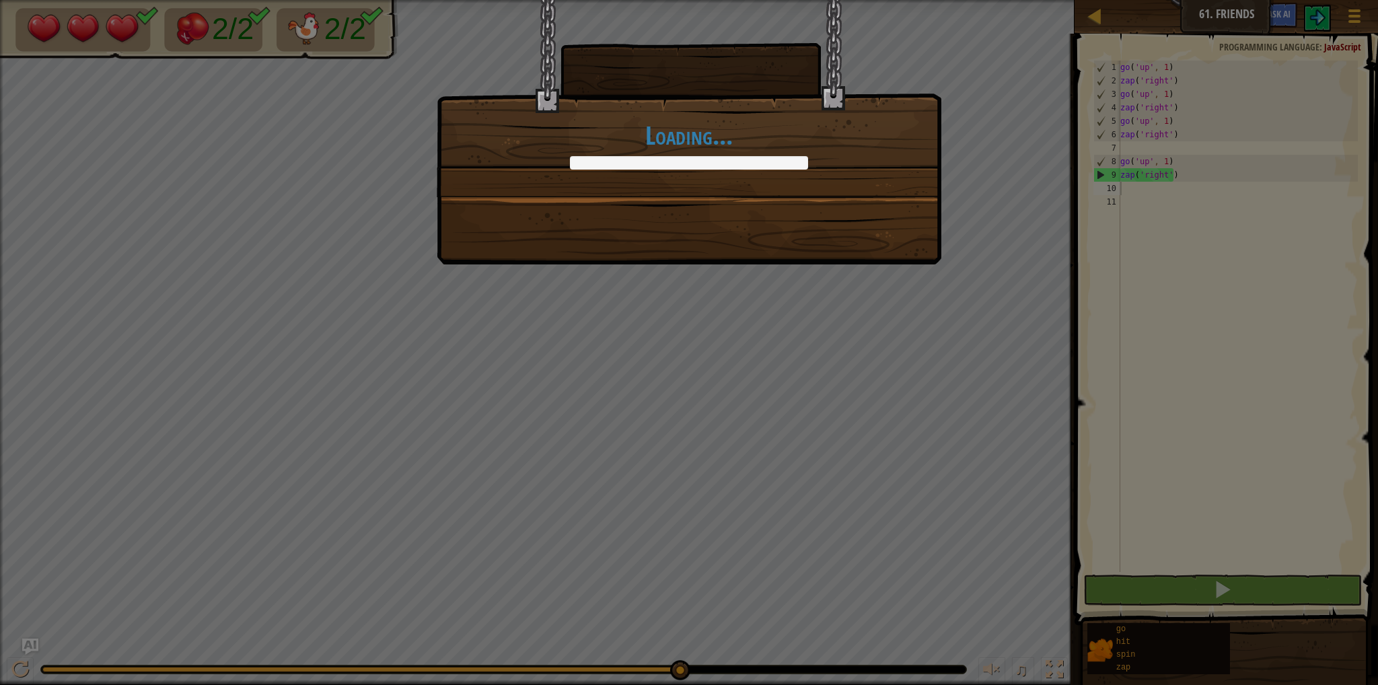
click at [764, 217] on div "Loading..." at bounding box center [689, 132] width 505 height 264
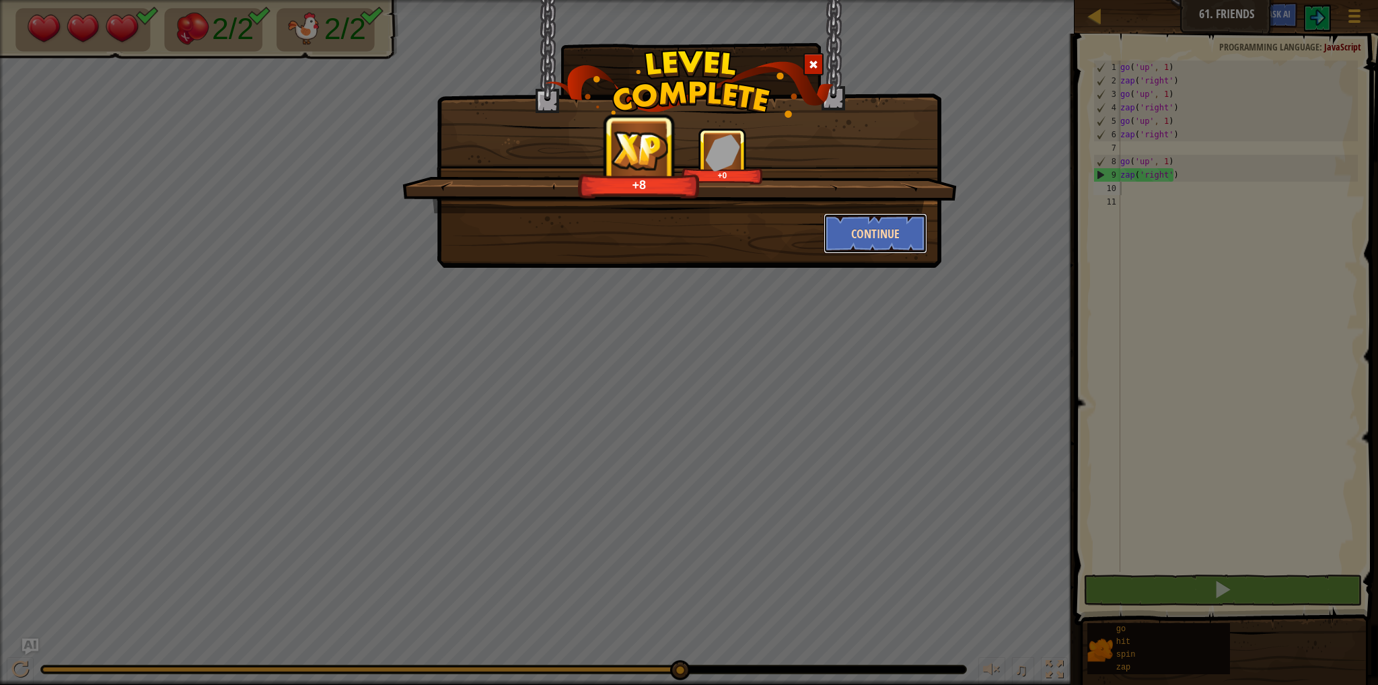
click at [849, 243] on button "Continue" at bounding box center [876, 233] width 104 height 40
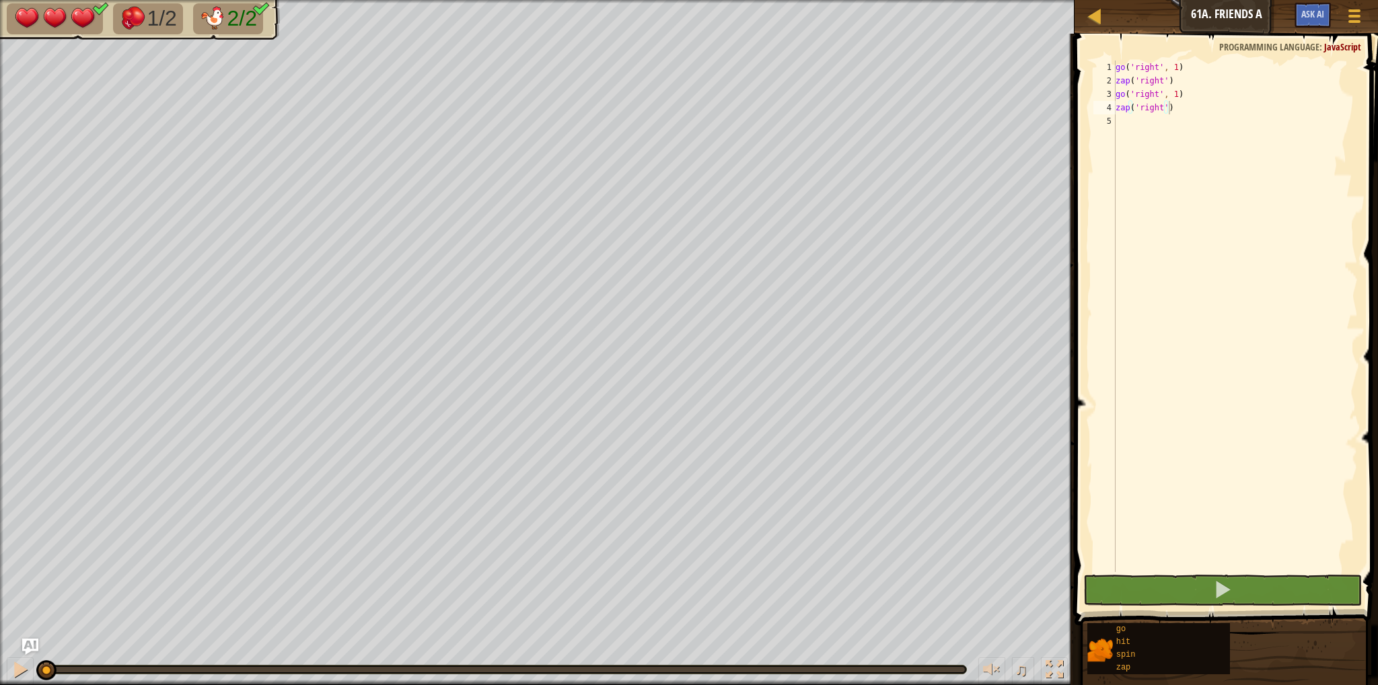
click at [1167, 573] on span at bounding box center [1228, 310] width 314 height 631
click at [1171, 576] on button at bounding box center [1222, 590] width 279 height 31
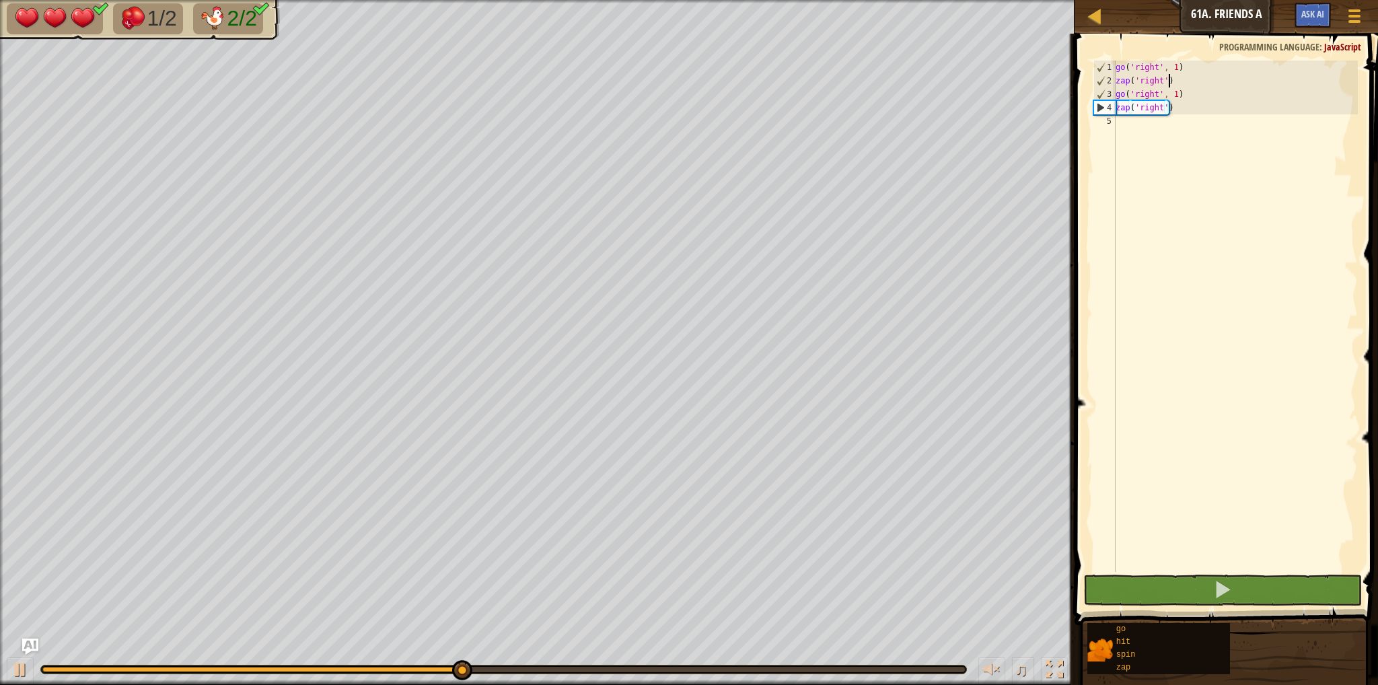
click at [1211, 83] on div "go ( 'right' , 1 ) zap ( 'right' ) go ( 'right' , 1 ) zap ( 'right' )" at bounding box center [1235, 330] width 245 height 538
click at [1172, 95] on div "go ( 'right' , 1 ) zap ( 'right' ) go ( 'right' , 1 ) zap ( 'right' )" at bounding box center [1235, 330] width 245 height 538
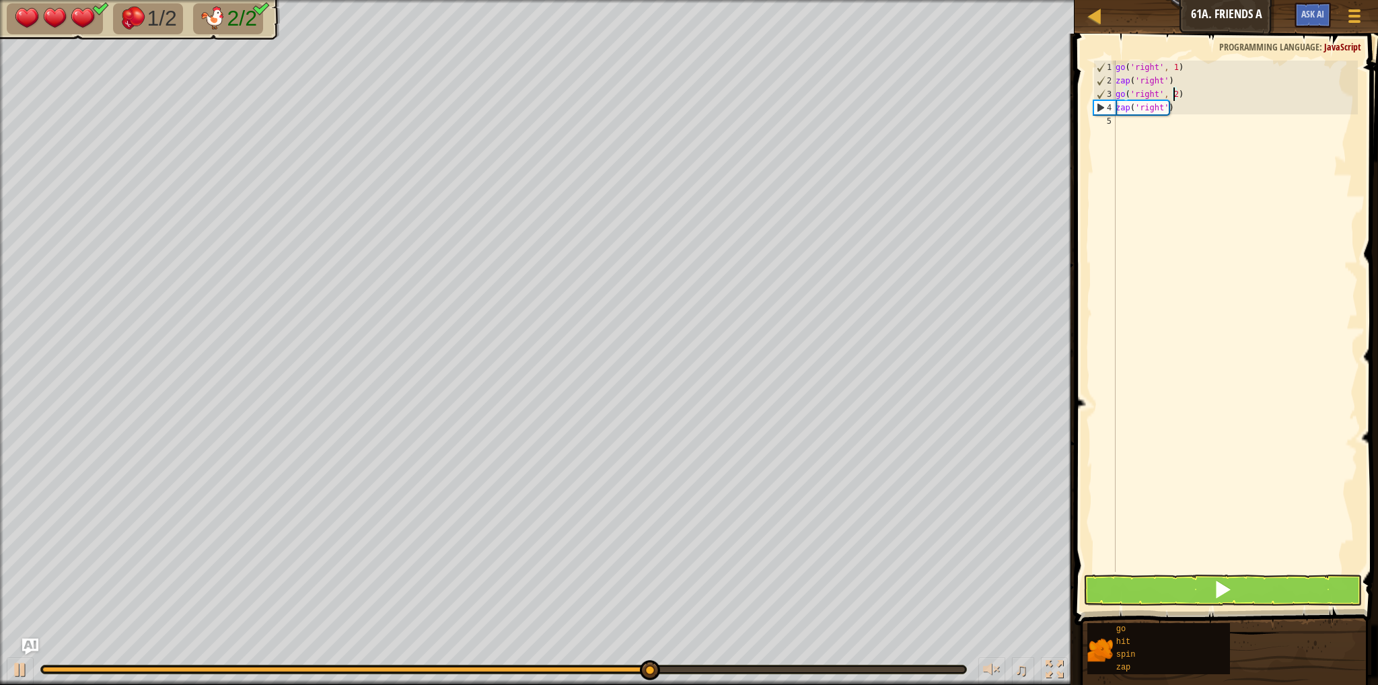
scroll to position [6, 4]
click at [1154, 104] on div "go ( 'right' , 1 ) zap ( 'right' ) go ( 'right' , 2 ) zap ( 'right' )" at bounding box center [1235, 330] width 245 height 538
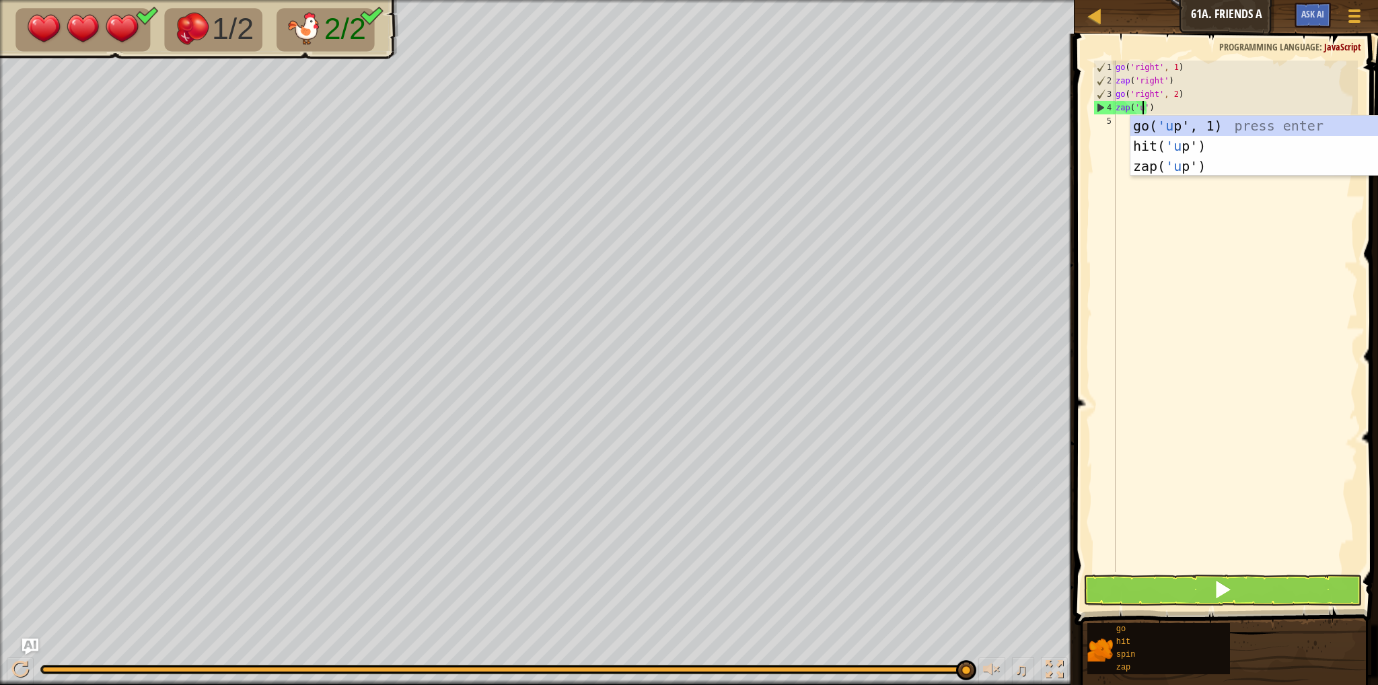
scroll to position [6, 2]
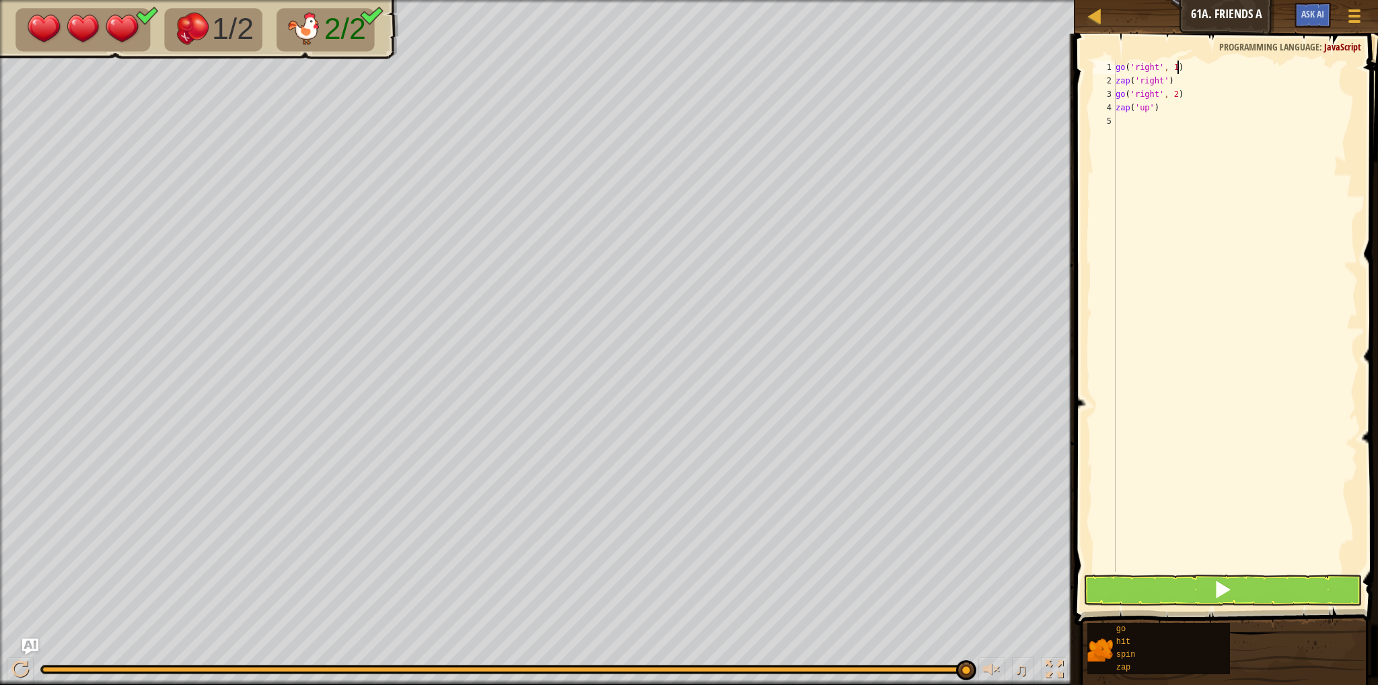
click at [1188, 68] on div "go ( 'right' , 1 ) zap ( 'right' ) go ( 'right' , 2 ) zap ( 'up' )" at bounding box center [1235, 330] width 245 height 538
type textarea "go('right', 1)"
click at [1166, 122] on div "go ( 'right' , 1 ) zap ( 'right' ) go ( 'right' , 2 ) zap ( 'up' )" at bounding box center [1235, 330] width 245 height 538
type textarea "g"
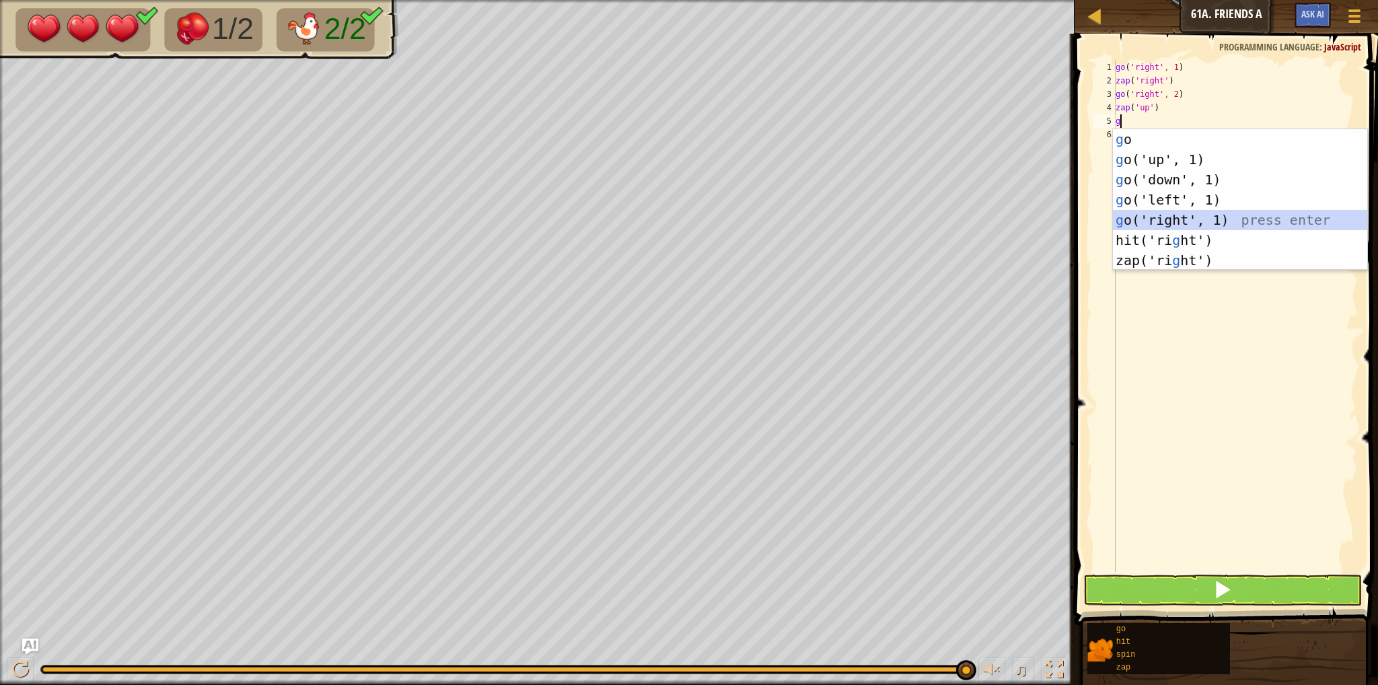
click at [1200, 223] on div "g o press enter g o('up', 1) press enter g o('down', 1) press enter g o('left',…" at bounding box center [1240, 220] width 254 height 182
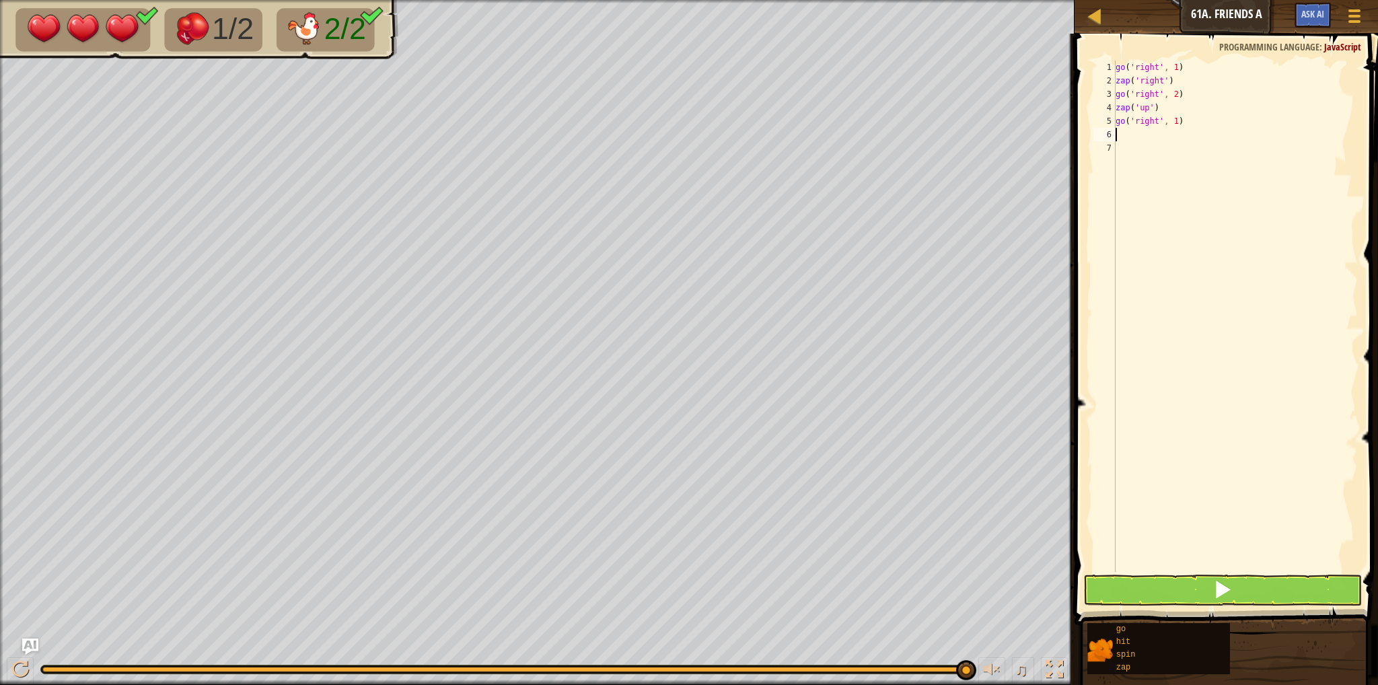
type textarea "z"
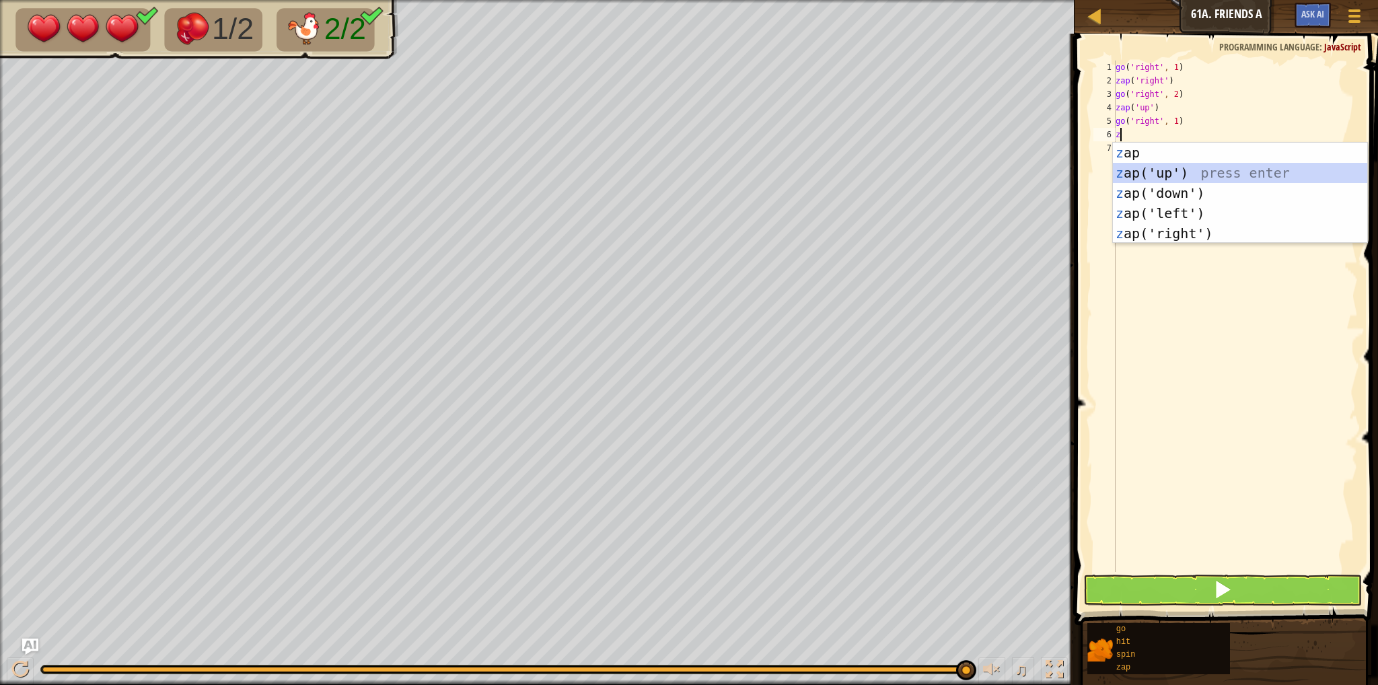
click at [1192, 167] on div "z ap press enter z ap('up') press enter z ap('down') press enter z ap('left') p…" at bounding box center [1240, 213] width 254 height 141
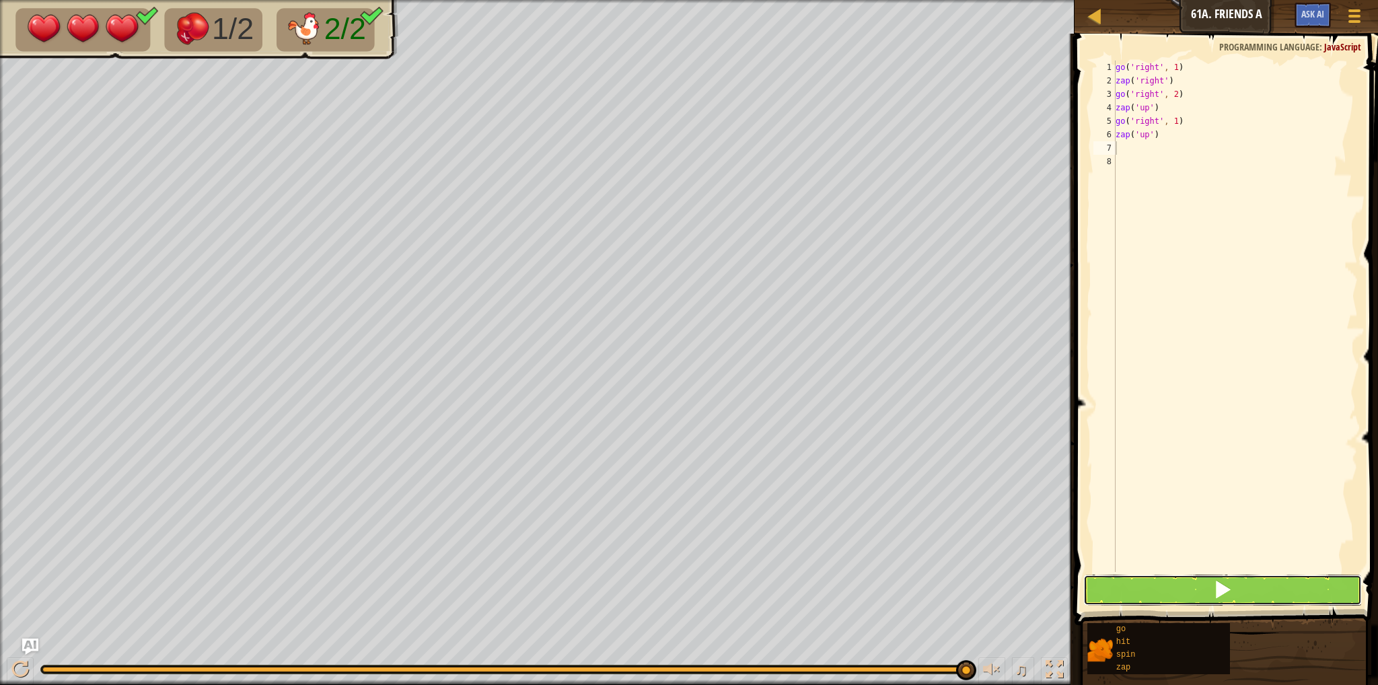
click at [1154, 583] on button at bounding box center [1222, 590] width 279 height 31
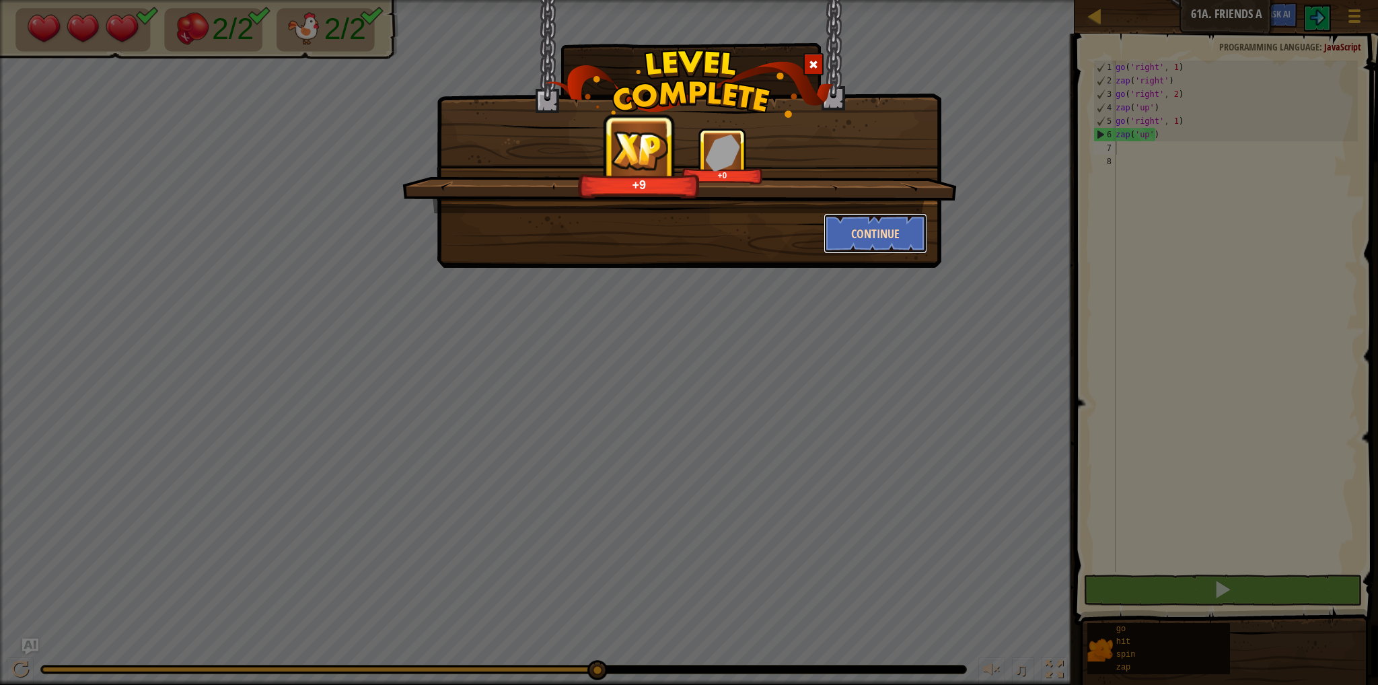
click at [868, 227] on button "Continue" at bounding box center [876, 233] width 104 height 40
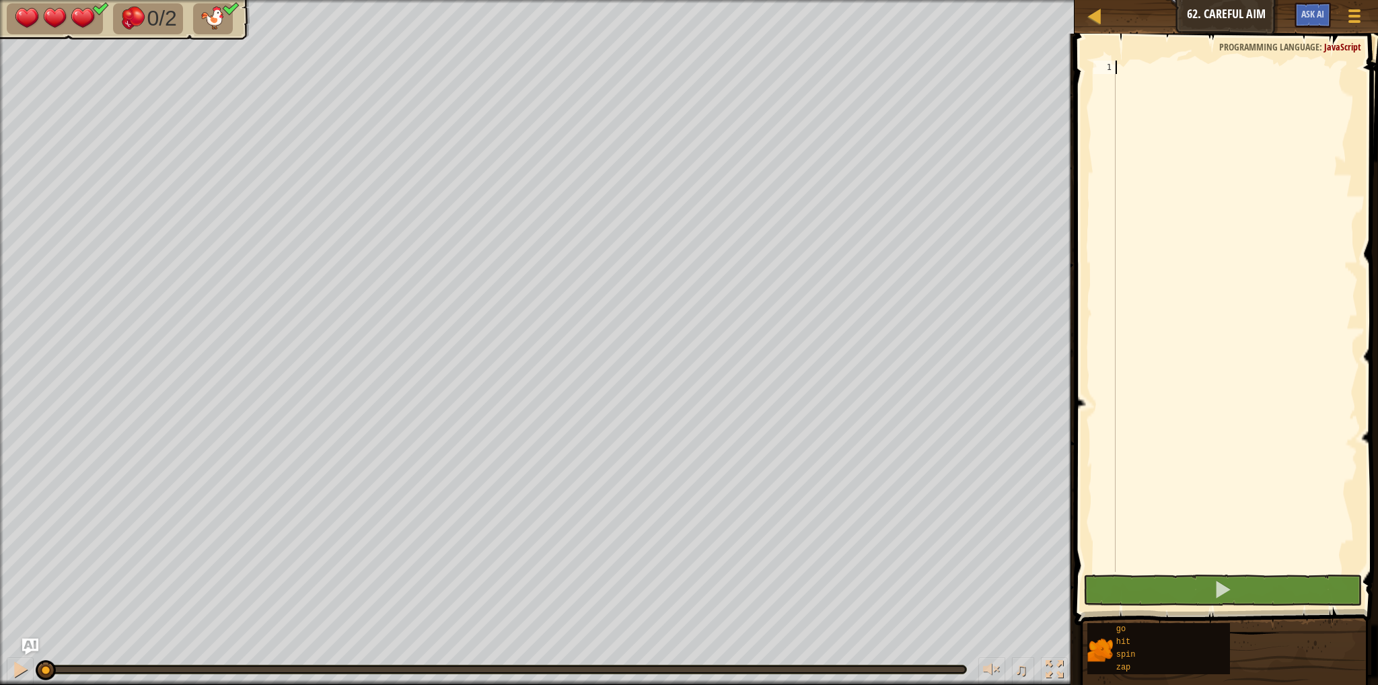
type textarea "g"
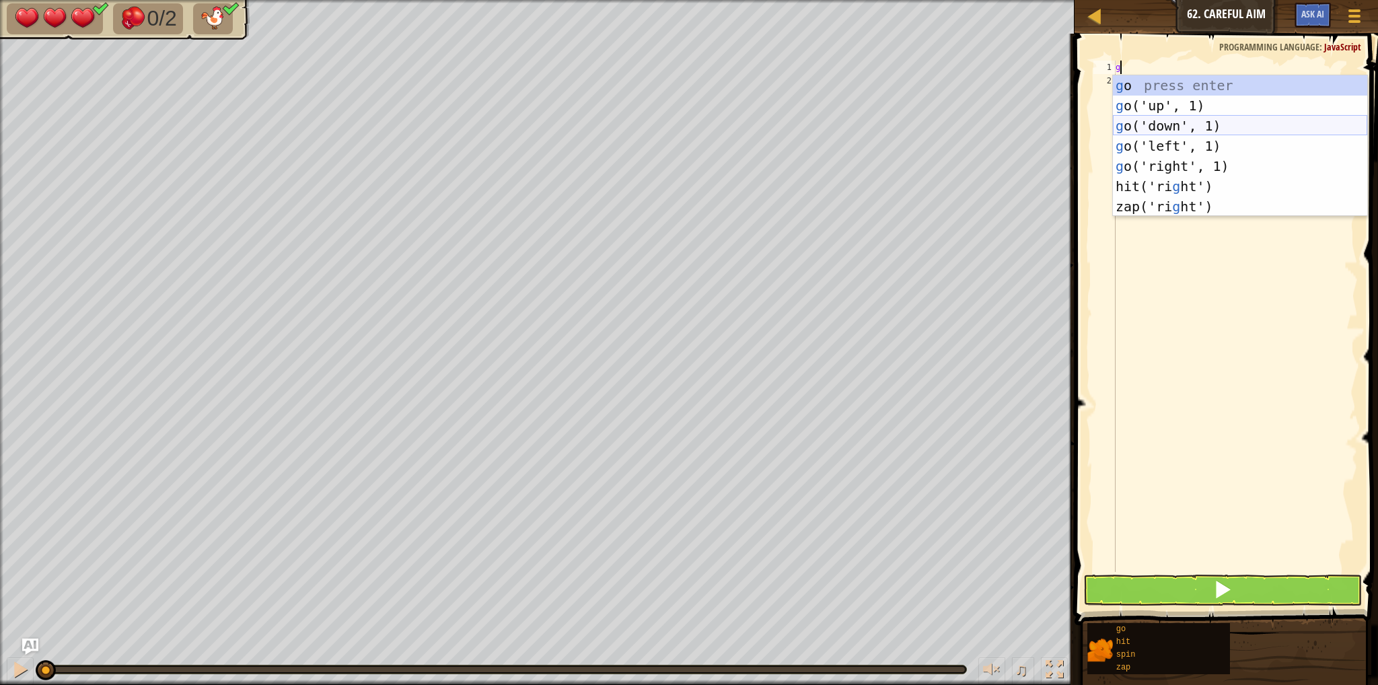
click at [1201, 130] on div "g o press enter g o('up', 1) press enter g o('down', 1) press enter g o('left',…" at bounding box center [1240, 166] width 254 height 182
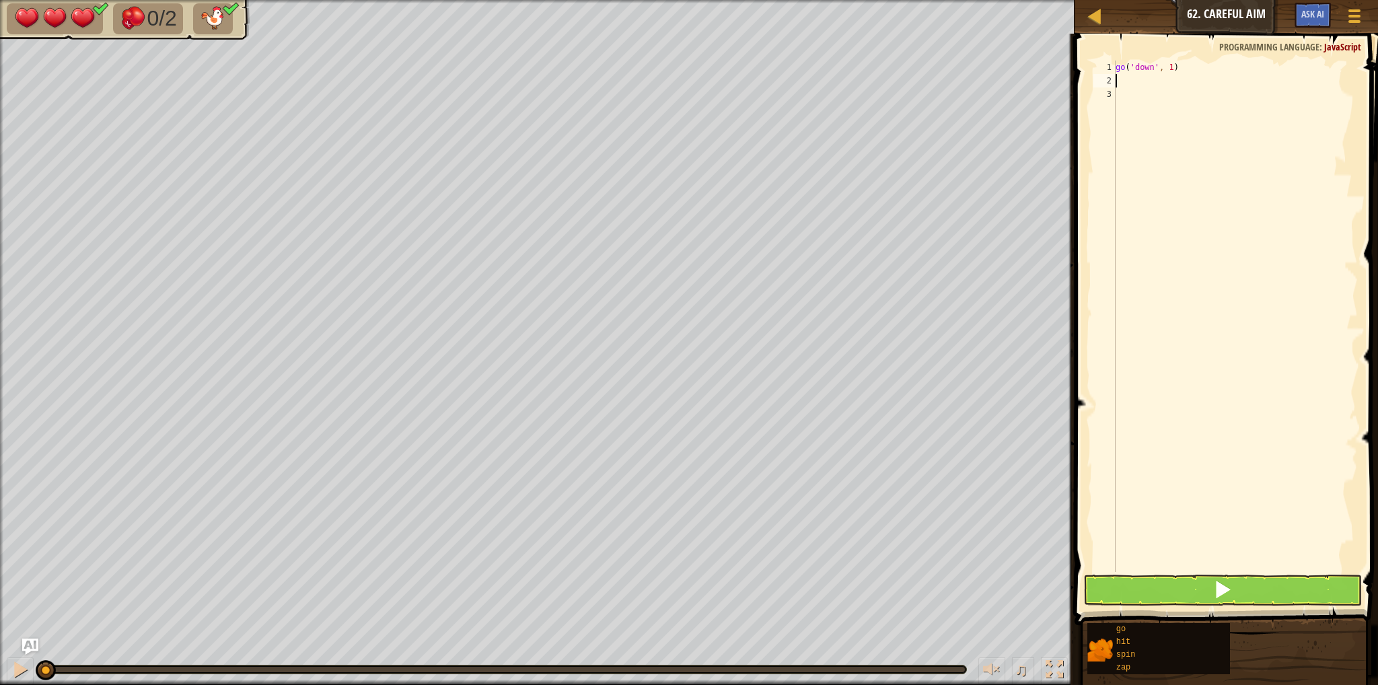
type textarea "z"
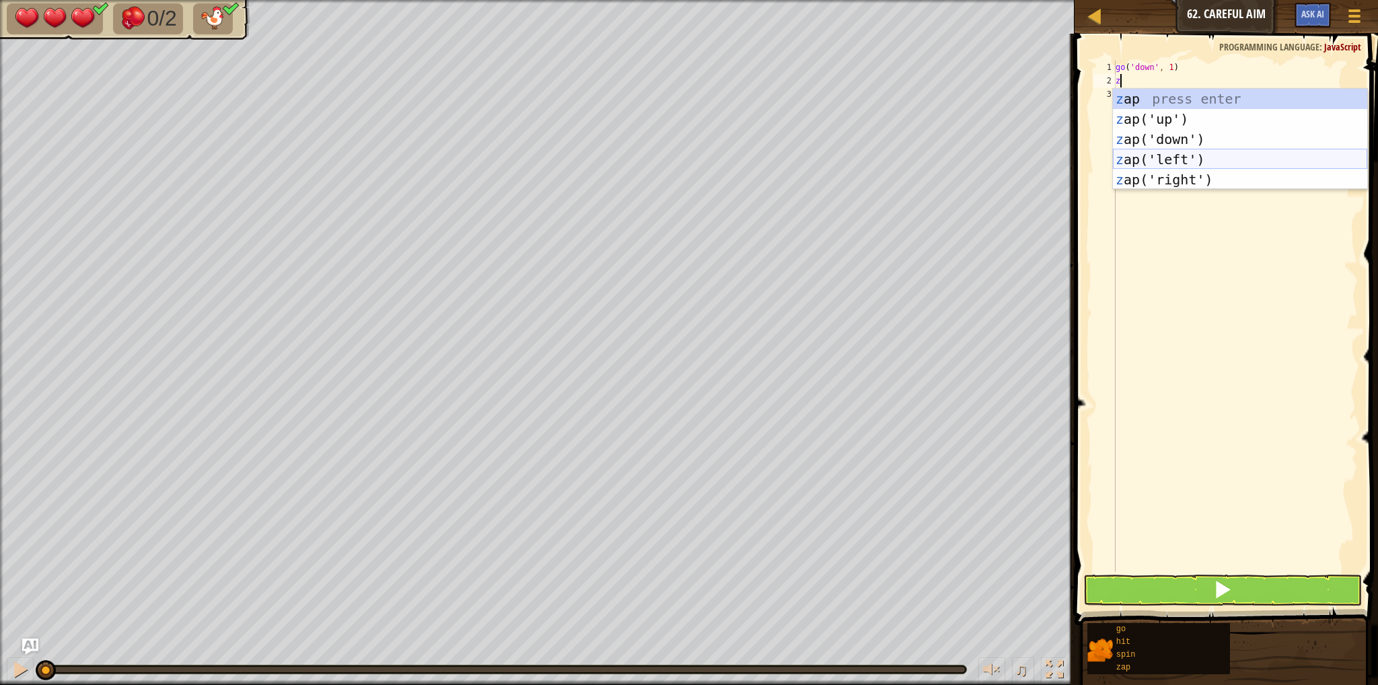
click at [1203, 157] on div "z ap press enter z ap('up') press enter z ap('down') press enter z ap('left') p…" at bounding box center [1240, 159] width 254 height 141
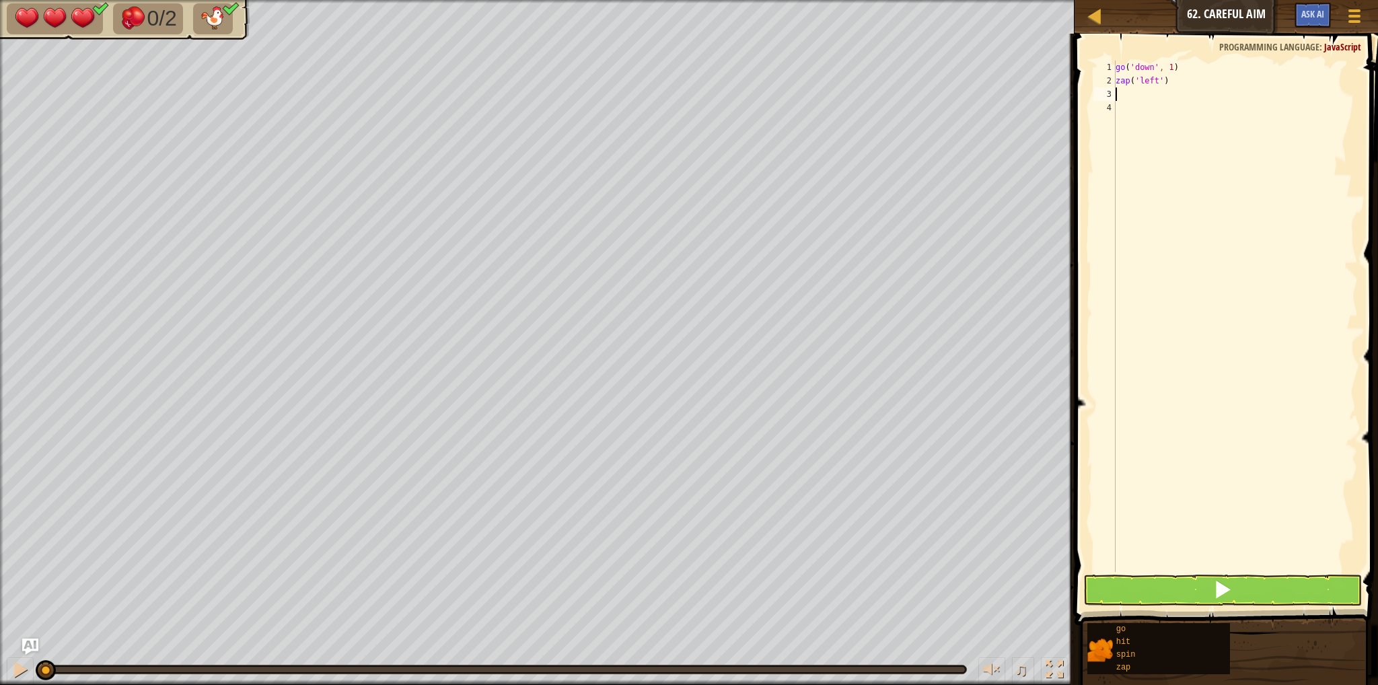
type textarea "g"
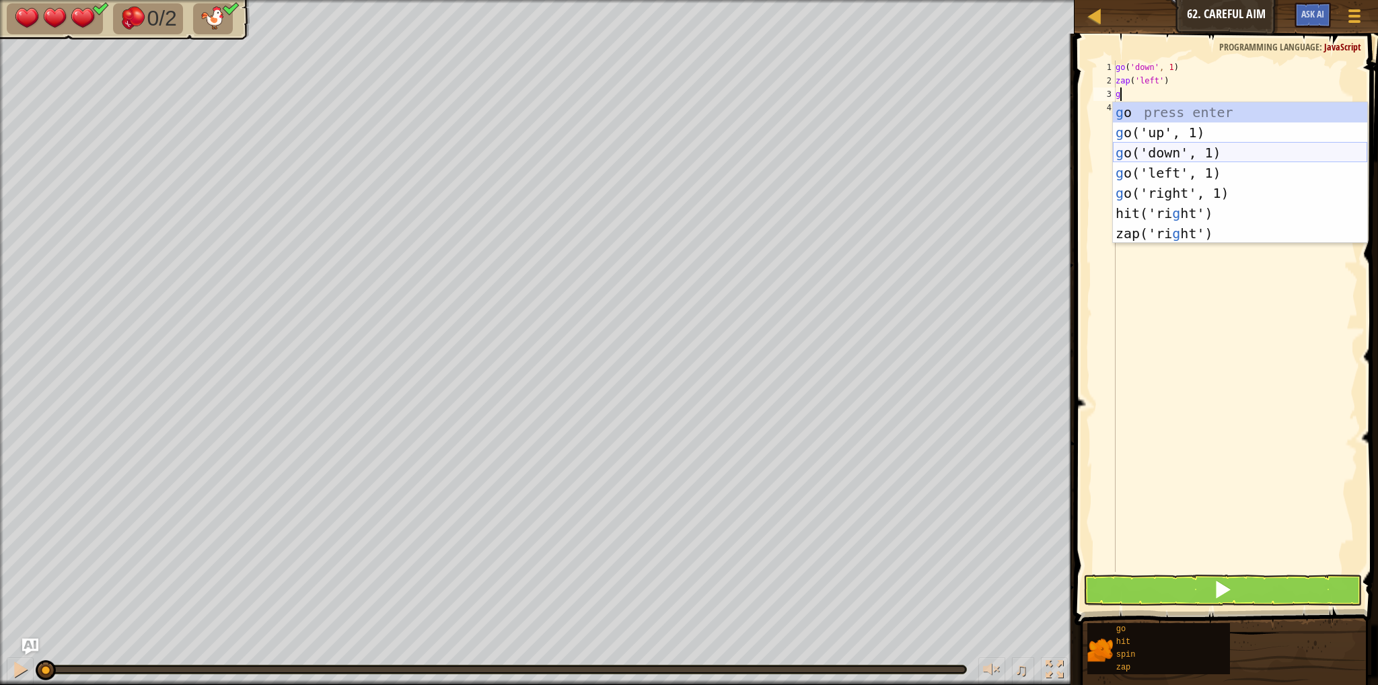
click at [1182, 157] on div "g o press enter g o('up', 1) press enter g o('down', 1) press enter g o('left',…" at bounding box center [1240, 193] width 254 height 182
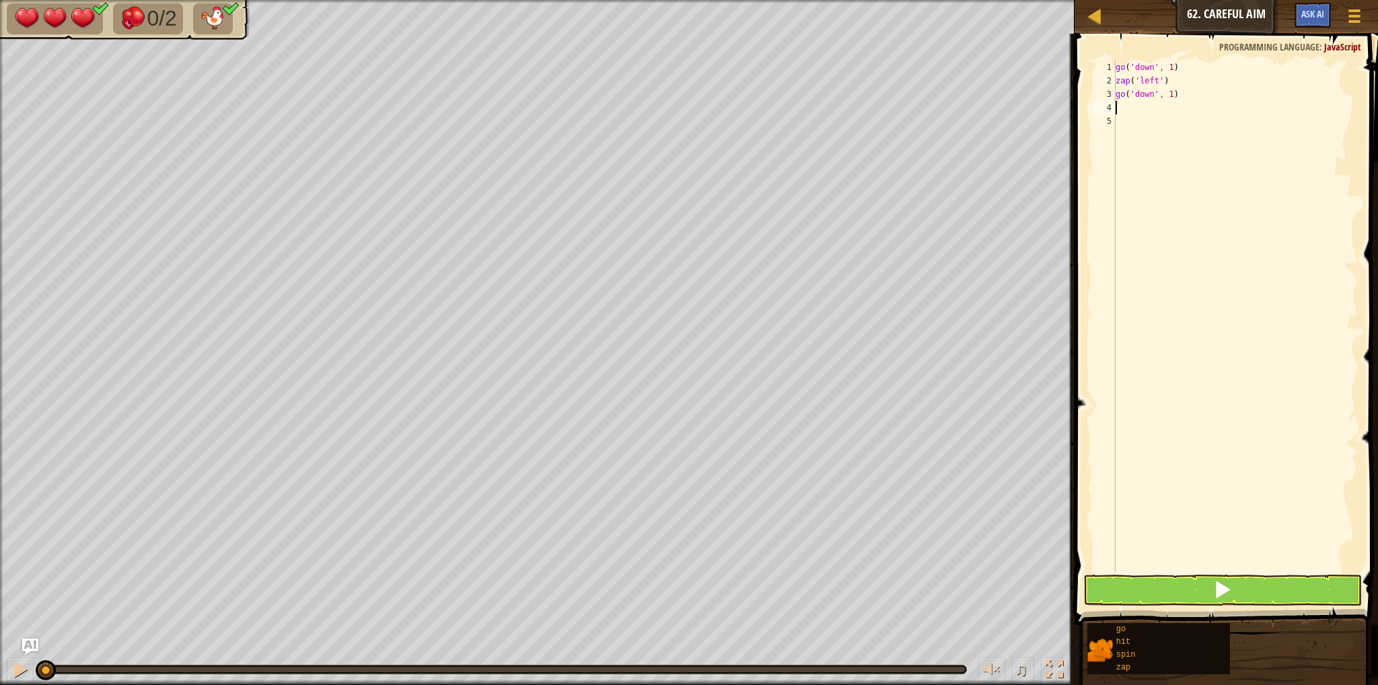
type textarea "z"
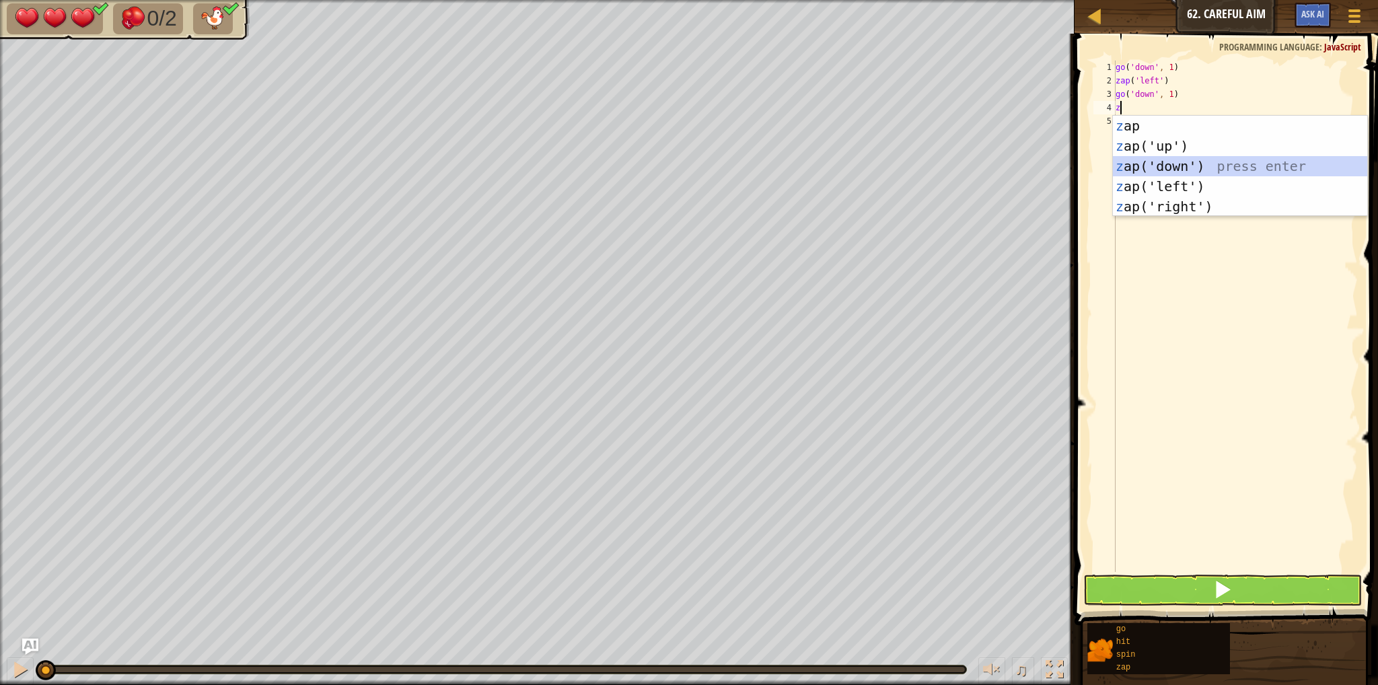
click at [1168, 176] on div "z ap press enter z ap('up') press enter z ap('down') press enter z ap('left') p…" at bounding box center [1240, 186] width 254 height 141
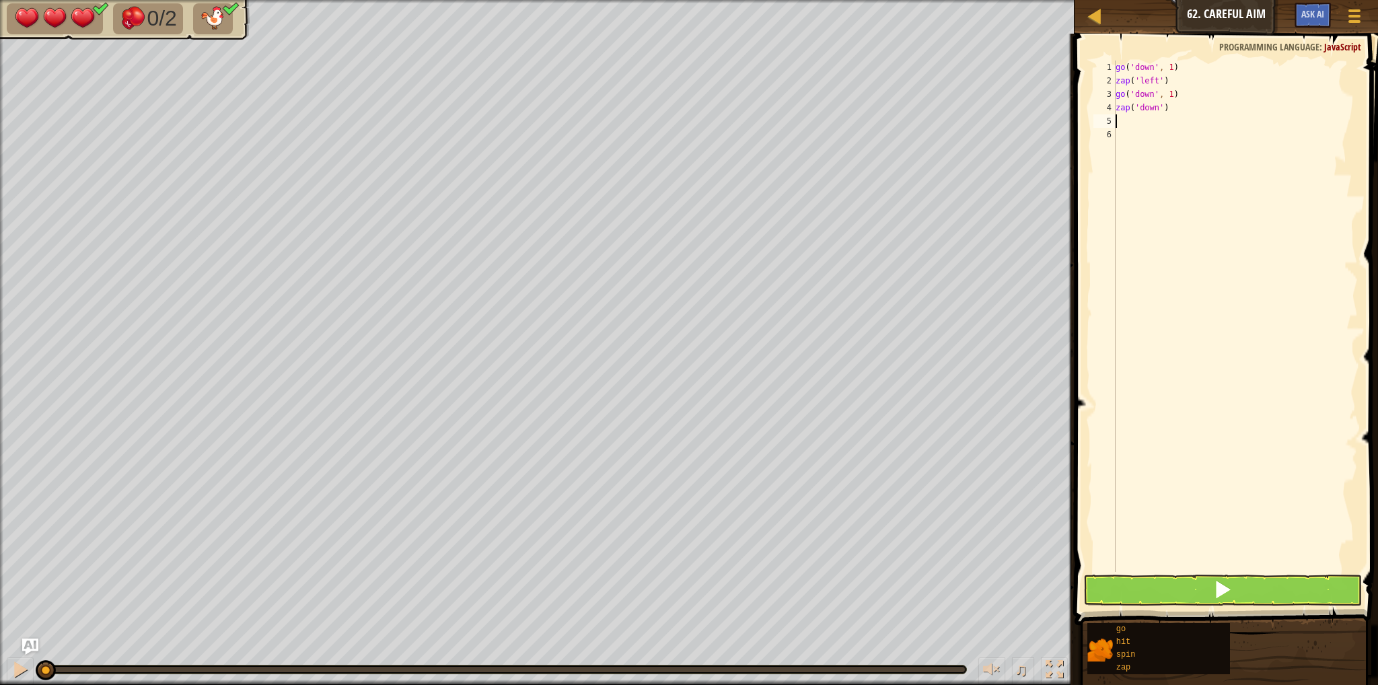
click at [1154, 106] on div "go ( 'down' , 1 ) zap ( 'left' ) go ( 'down' , 1 ) zap ( 'down' )" at bounding box center [1235, 330] width 245 height 538
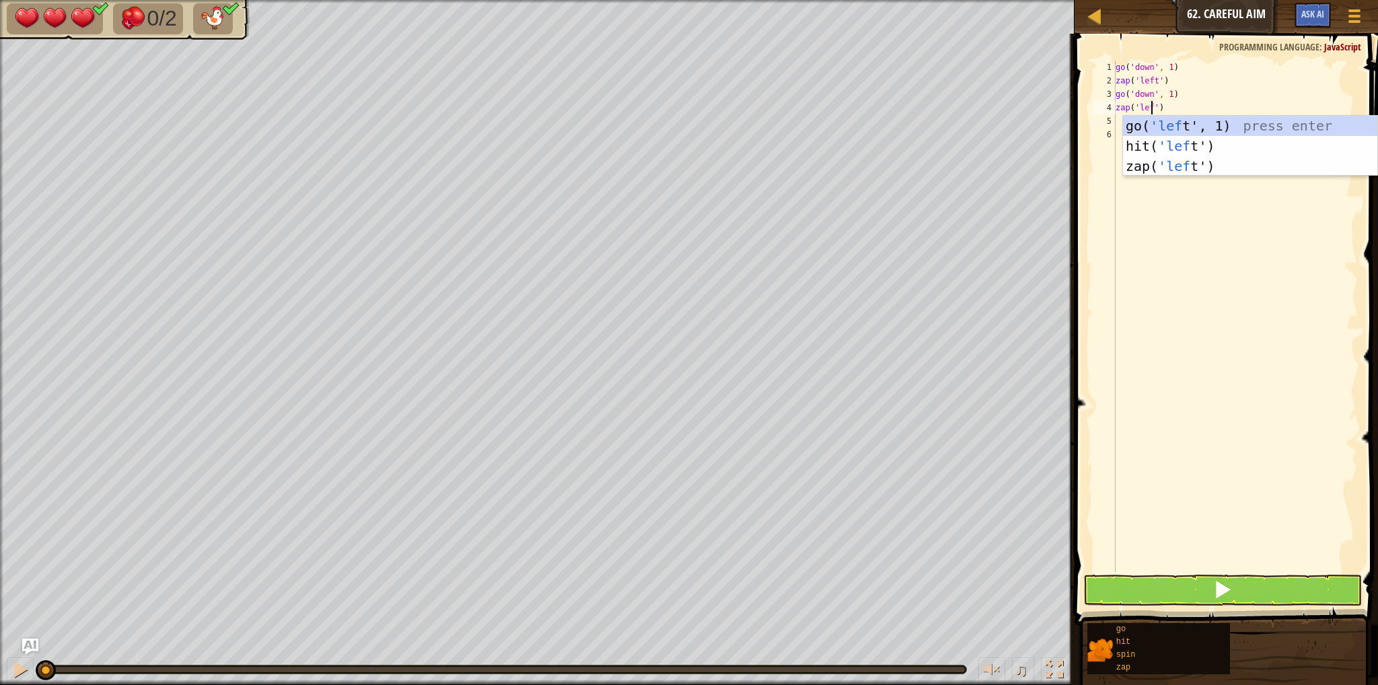
type textarea "zap('left')"
click at [1171, 240] on div "go ( 'down' , 1 ) zap ( 'left' ) go ( 'down' , 1 ) zap ( 'left' )" at bounding box center [1235, 330] width 245 height 538
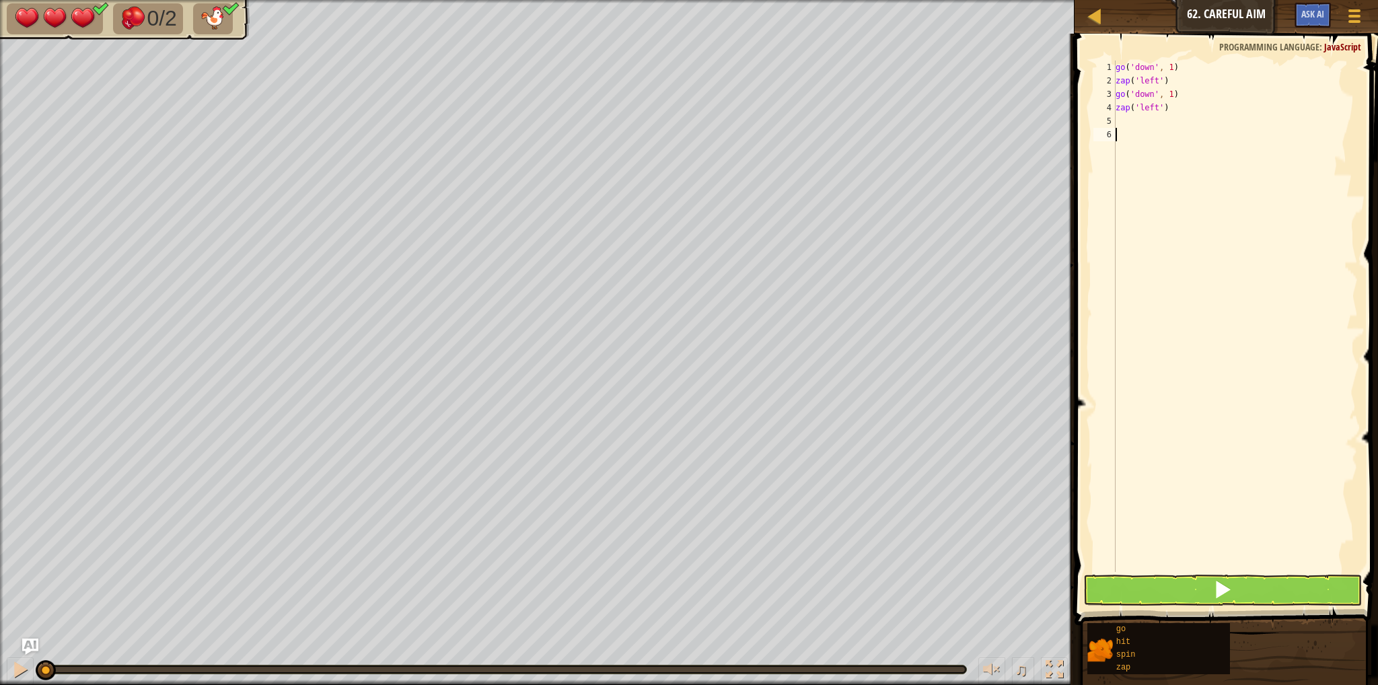
type textarea "g"
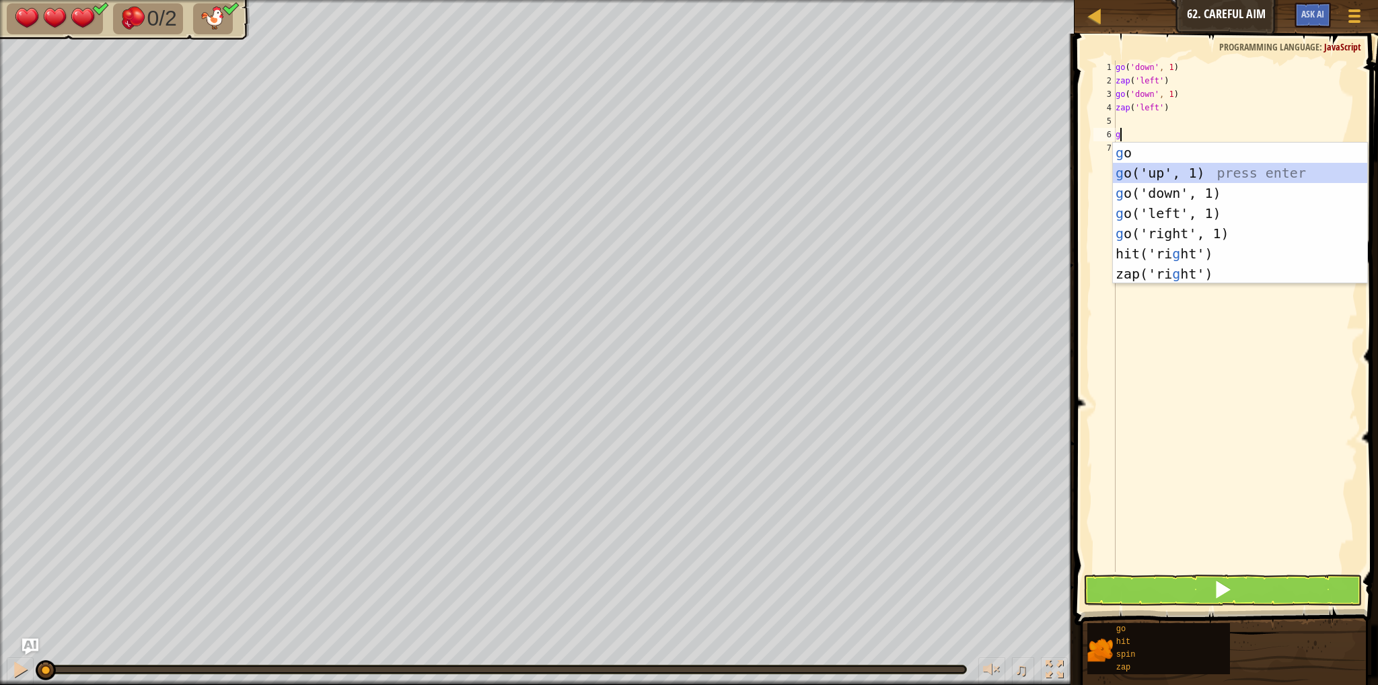
click at [1275, 172] on div "g o press enter g o('up', 1) press enter g o('down', 1) press enter g o('left',…" at bounding box center [1240, 234] width 254 height 182
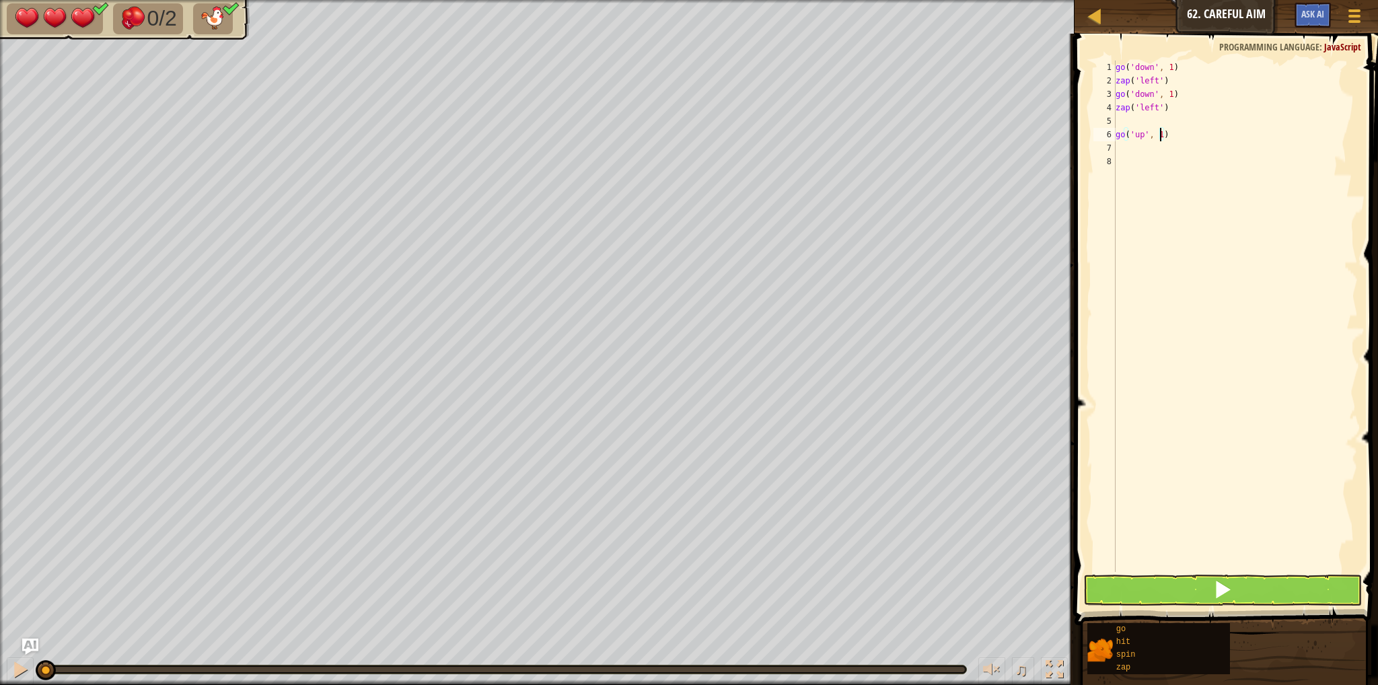
click at [1160, 131] on div "go ( 'down' , 1 ) zap ( 'left' ) go ( 'down' , 1 ) zap ( 'left' ) go ( 'up' , 1…" at bounding box center [1235, 330] width 245 height 538
type textarea "go('up', 3)"
click at [1134, 159] on div "go ( 'down' , 1 ) zap ( 'left' ) go ( 'down' , 1 ) zap ( 'left' ) go ( 'up' , 3…" at bounding box center [1235, 330] width 245 height 538
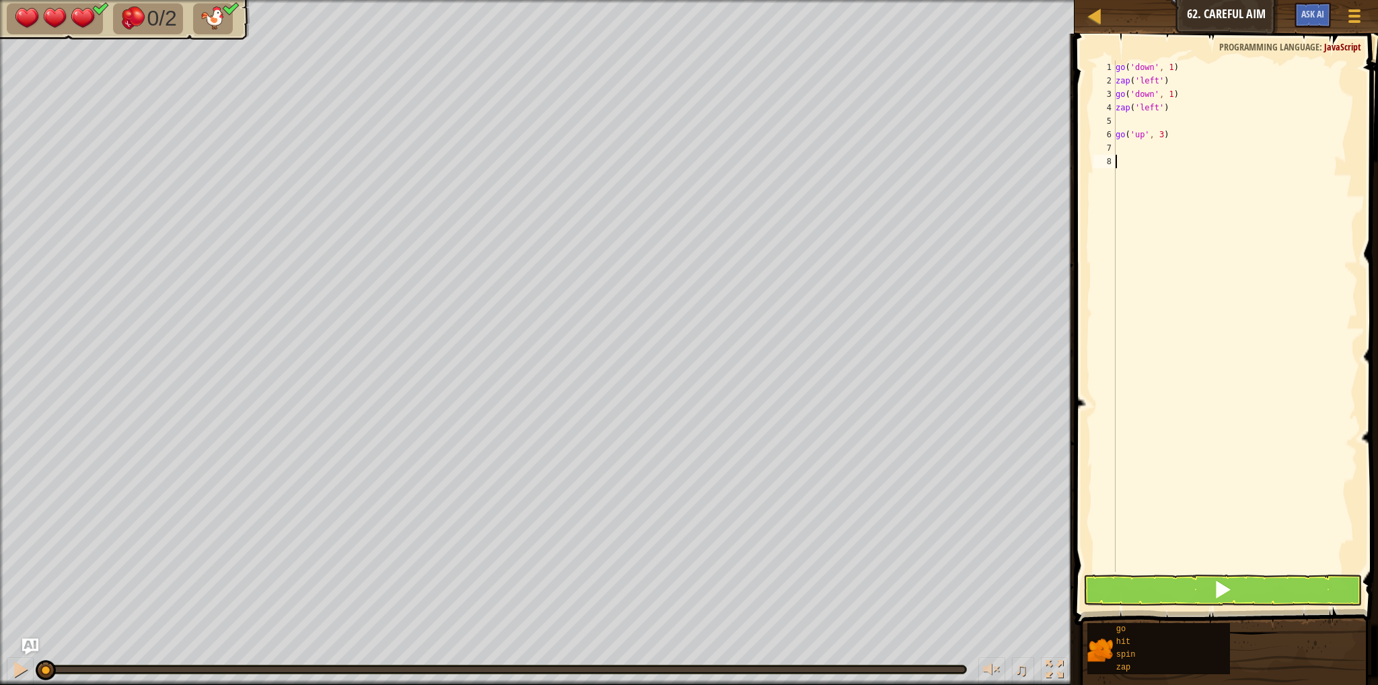
type textarea "z"
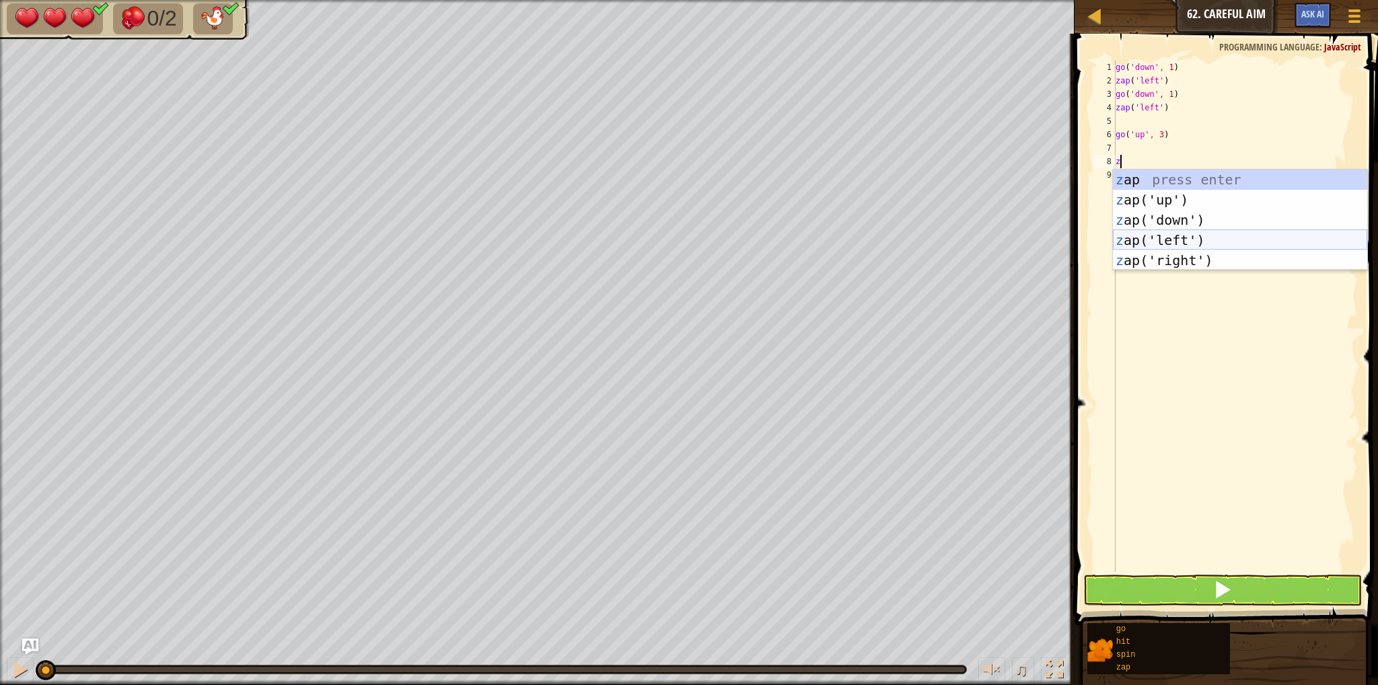
click at [1200, 243] on div "z ap press enter z ap('up') press enter z ap('down') press enter z ap('left') p…" at bounding box center [1240, 240] width 254 height 141
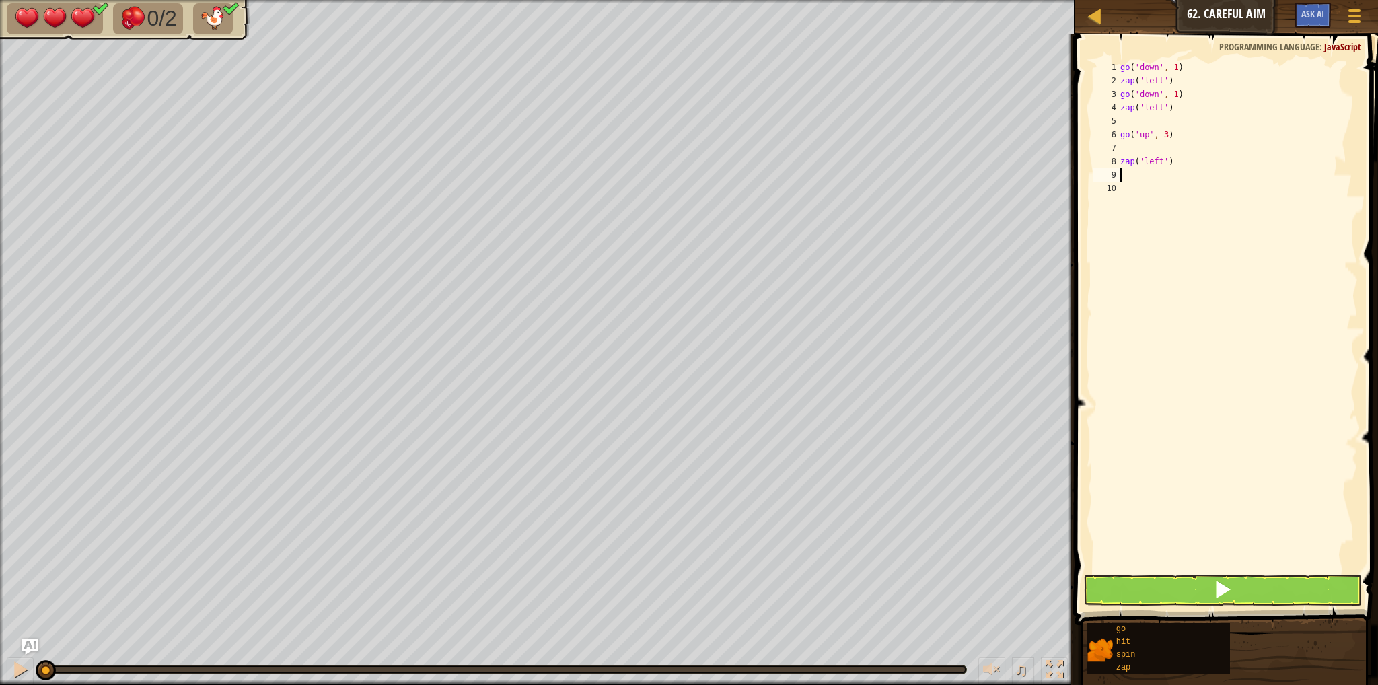
type textarea "g"
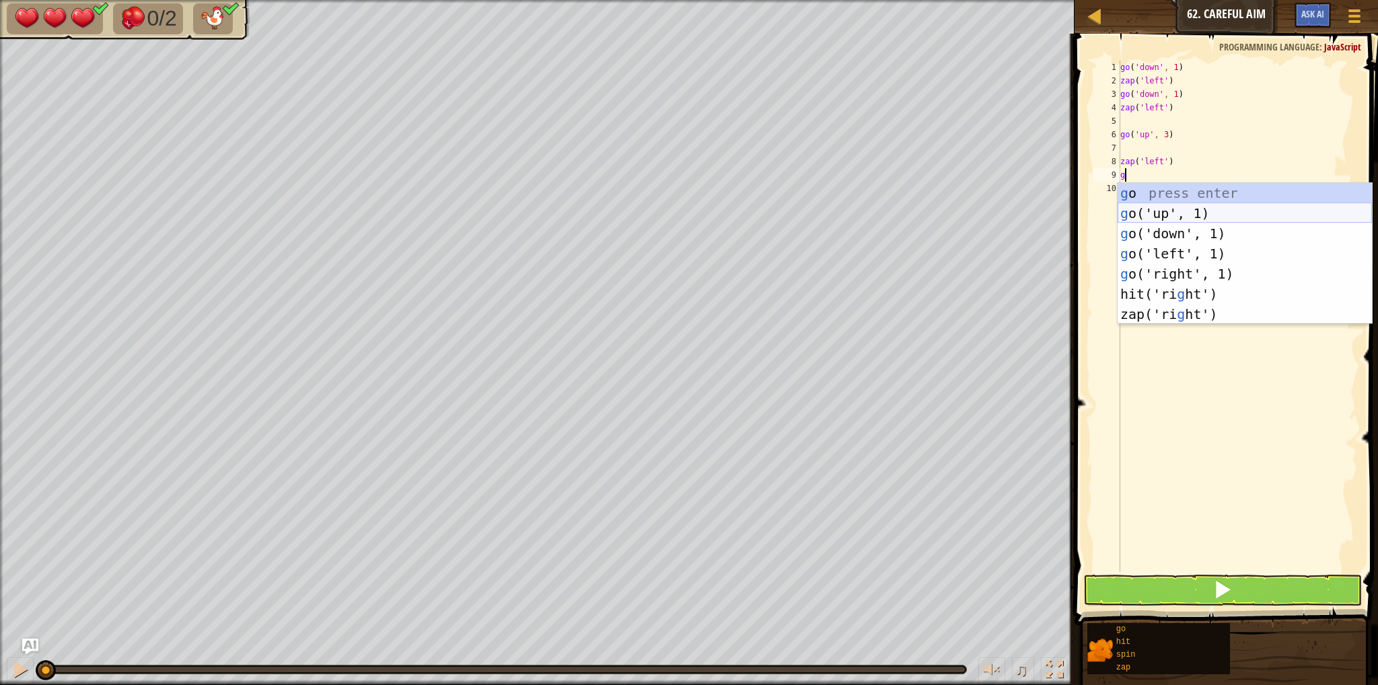
click at [1184, 213] on div "g o press enter g o('up', 1) press enter g o('down', 1) press enter g o('left',…" at bounding box center [1245, 274] width 254 height 182
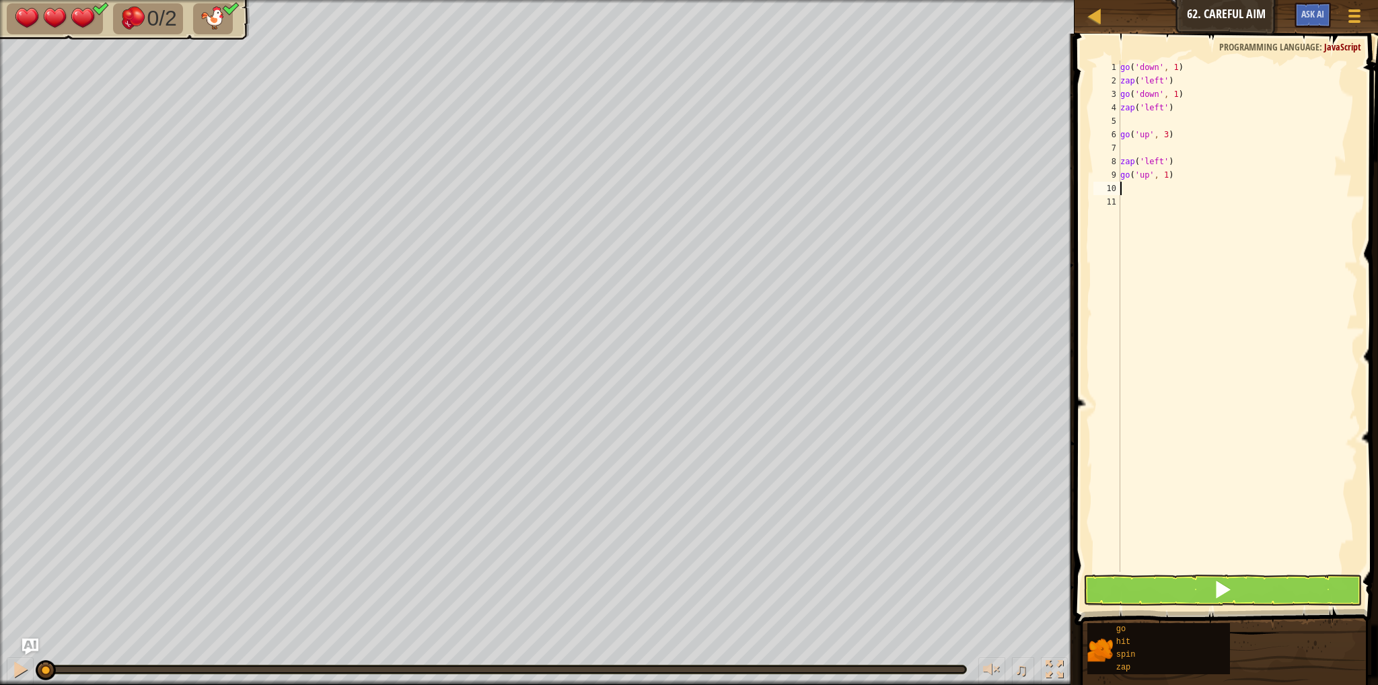
type textarea "z"
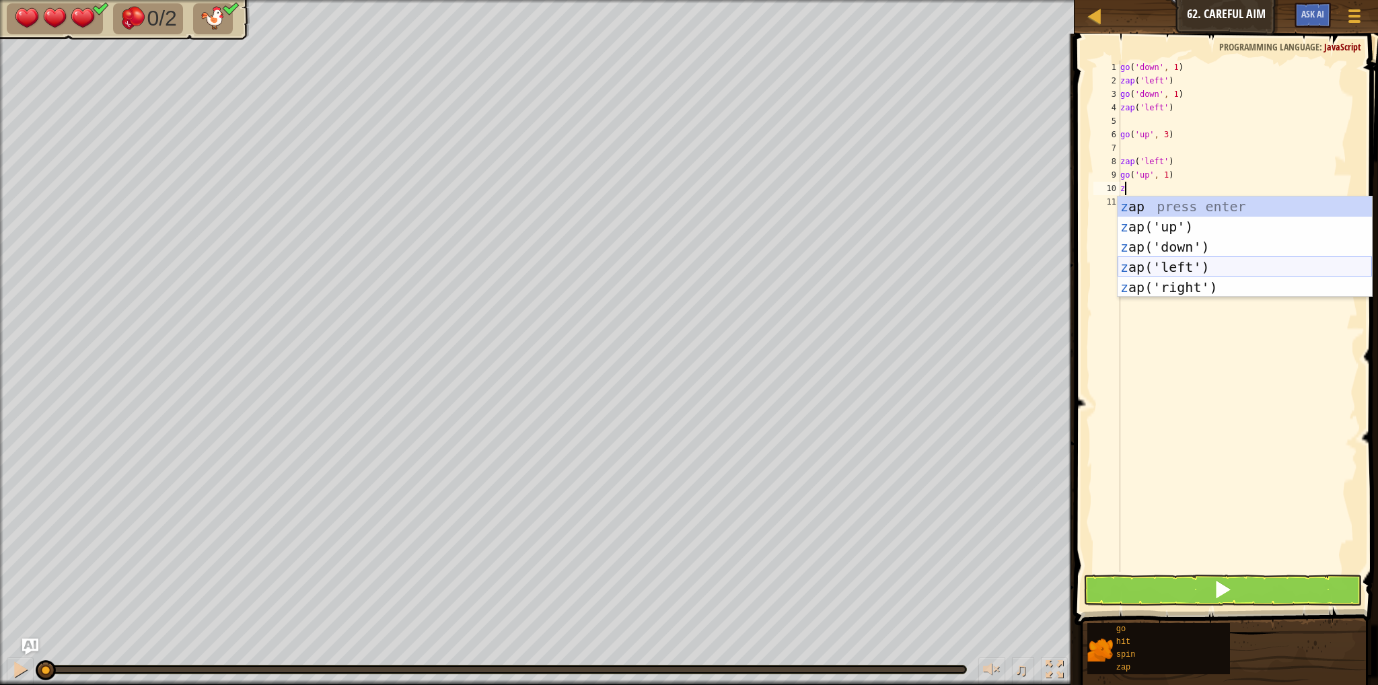
click at [1182, 269] on div "z ap press enter z ap('up') press enter z ap('down') press enter z ap('left') p…" at bounding box center [1245, 267] width 254 height 141
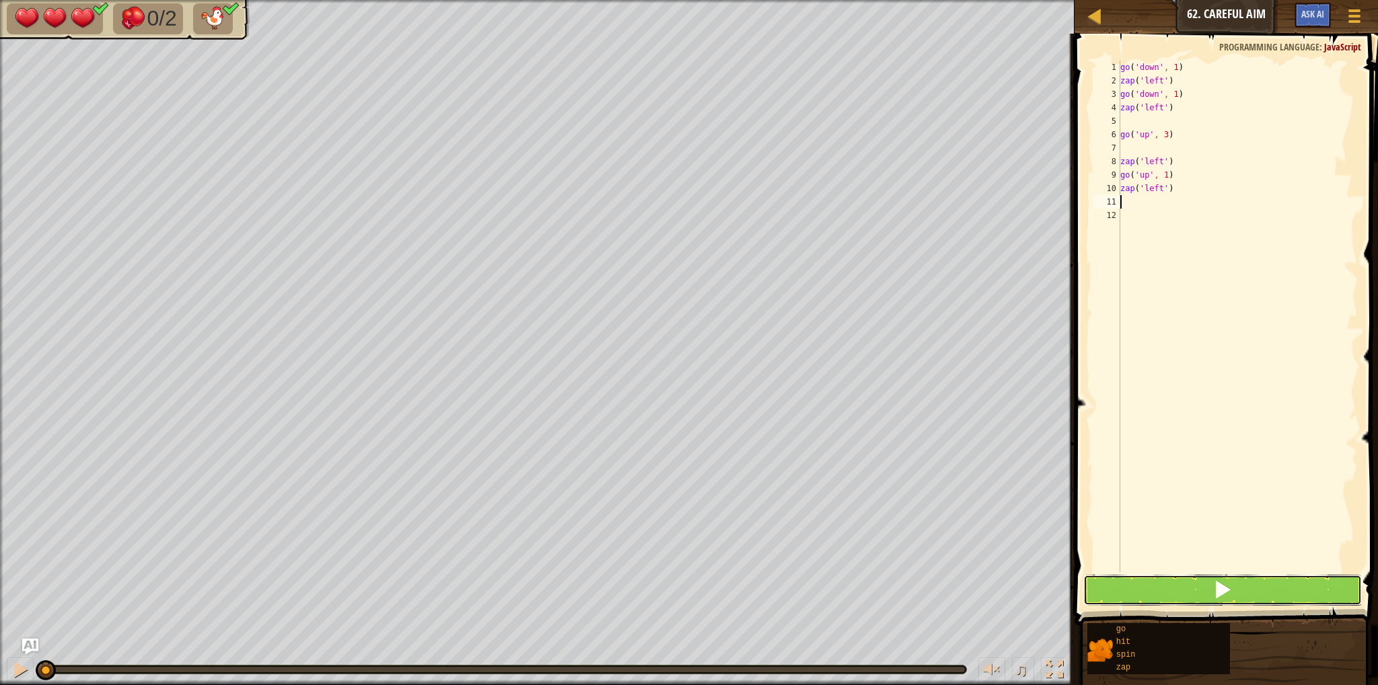
click at [1174, 575] on button at bounding box center [1222, 590] width 279 height 31
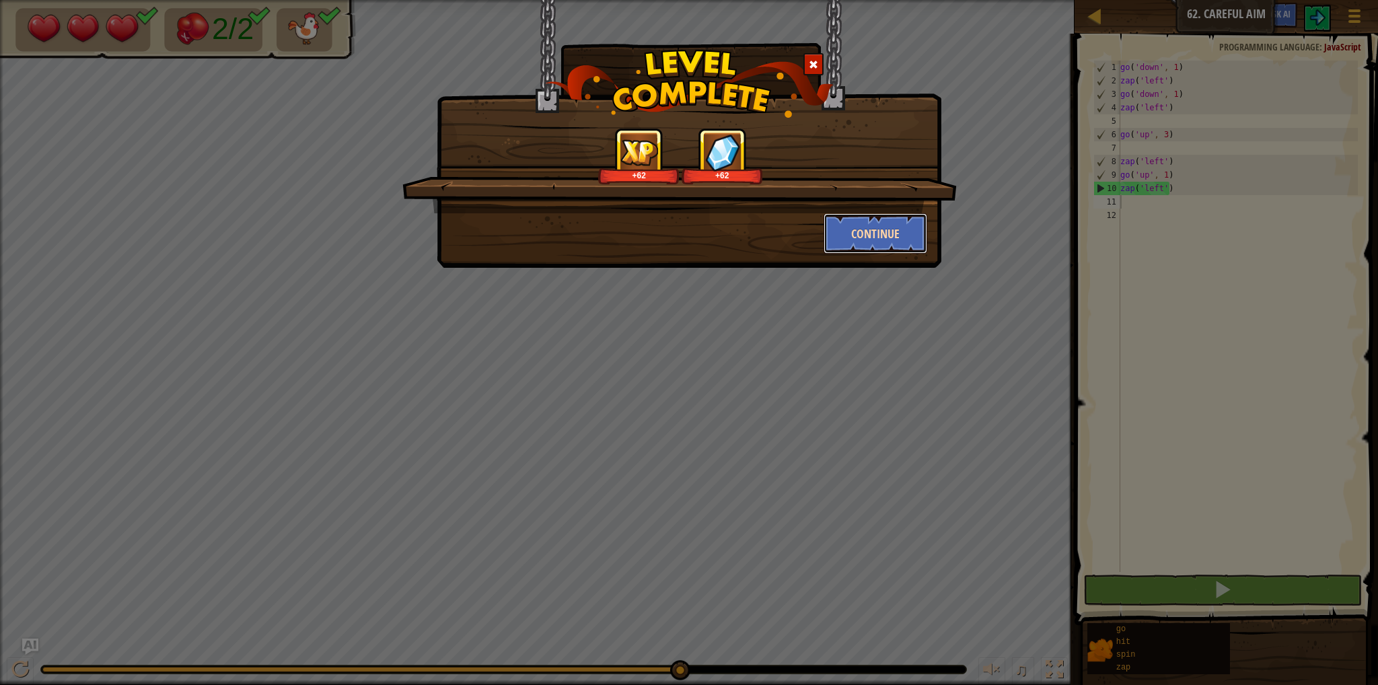
click at [883, 245] on button "Continue" at bounding box center [876, 233] width 104 height 40
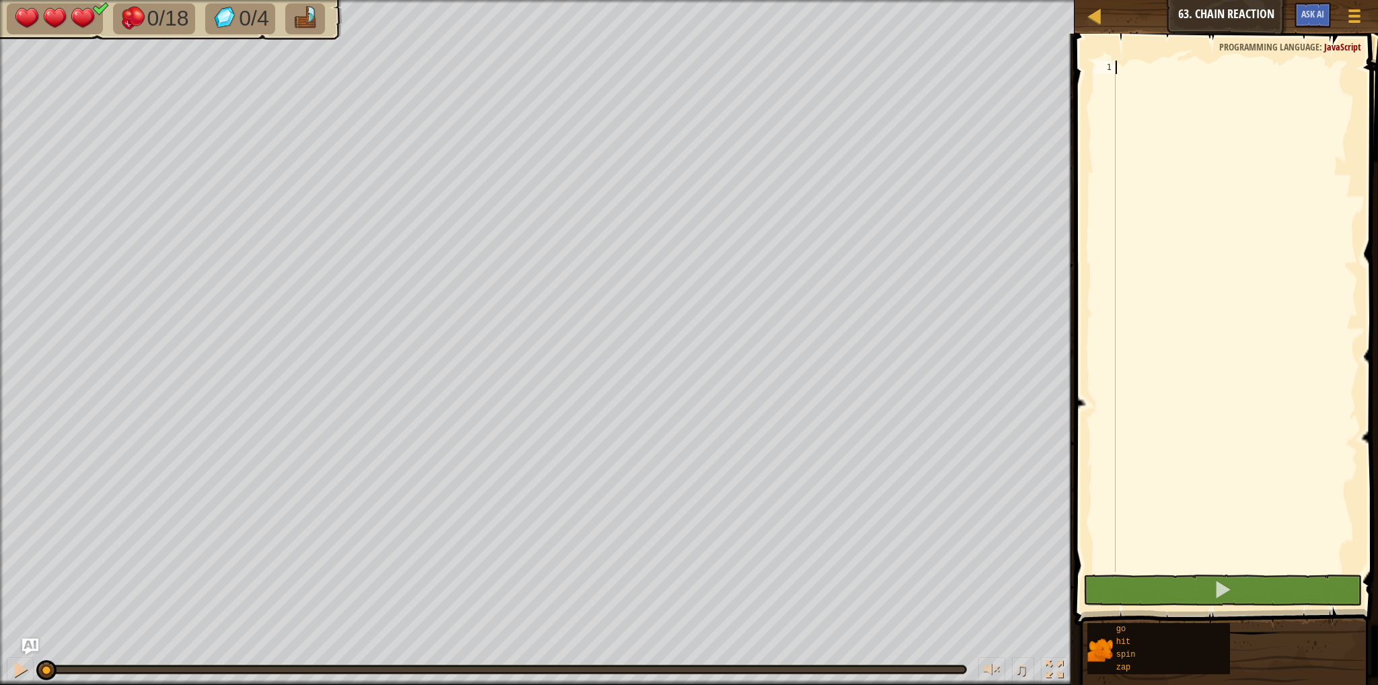
click at [1178, 219] on div at bounding box center [1235, 330] width 245 height 538
type textarea "z"
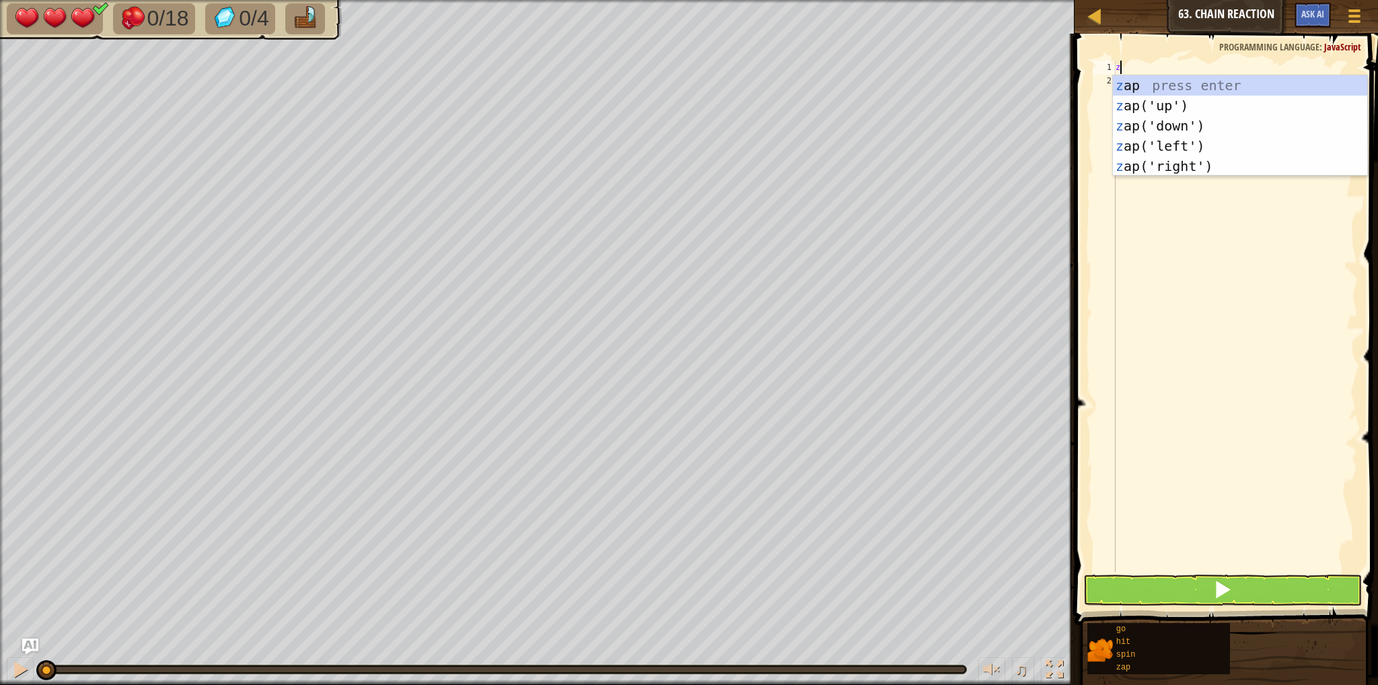
scroll to position [6, 0]
click at [1170, 158] on div "z ap press enter z ap('up') press enter z ap('down') press enter z ap('left') p…" at bounding box center [1240, 145] width 254 height 141
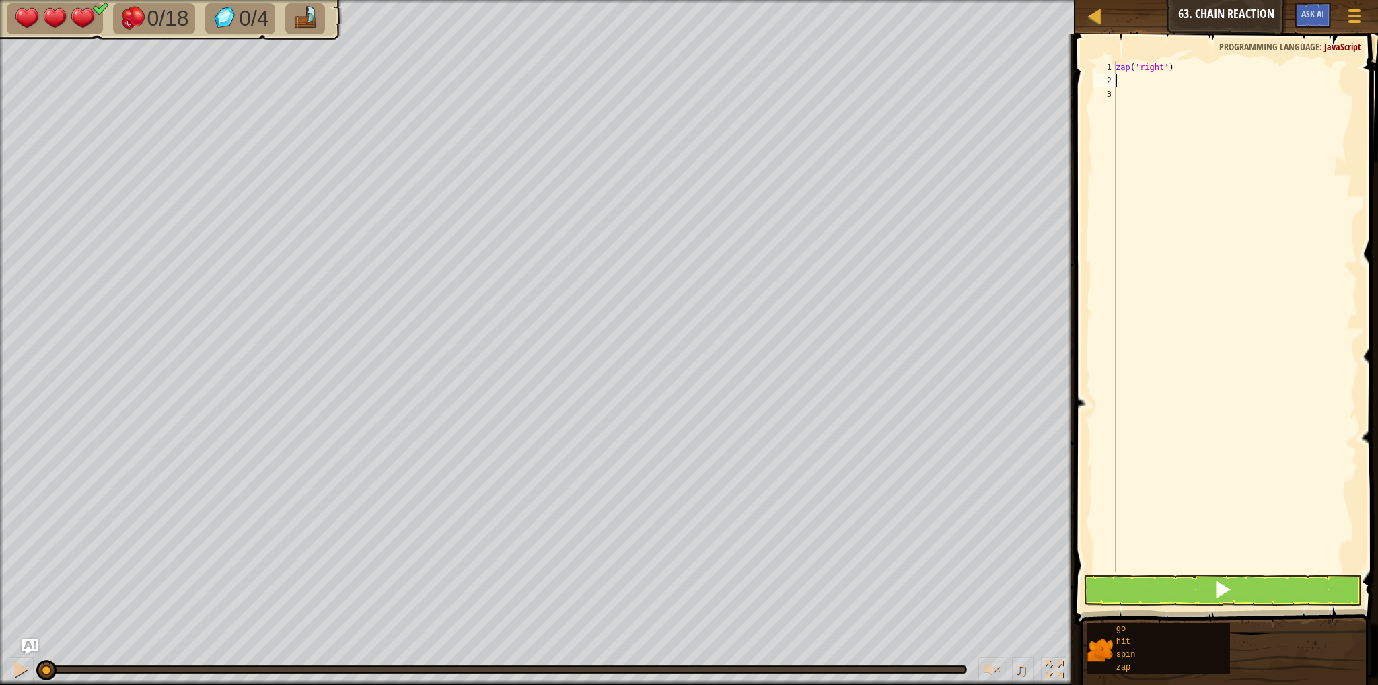
type textarea "z"
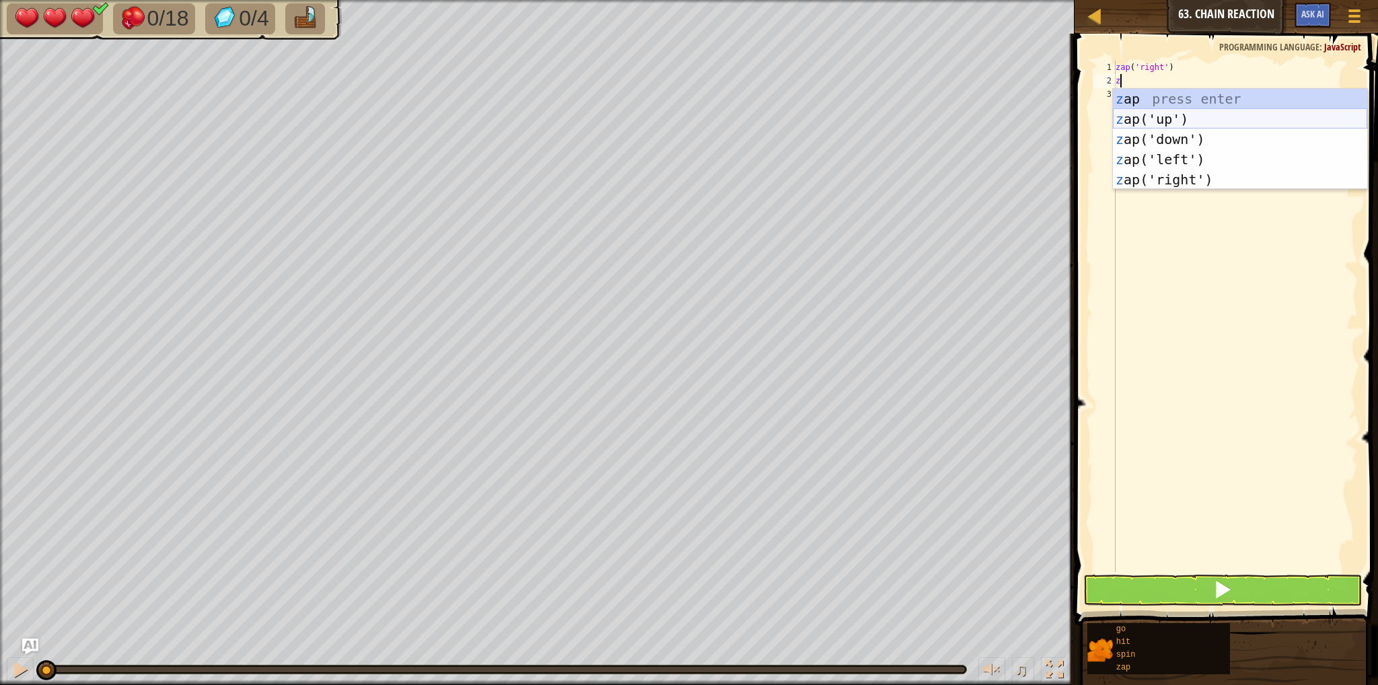
click at [1141, 116] on div "z ap press enter z ap('up') press enter z ap('down') press enter z ap('left') p…" at bounding box center [1240, 159] width 254 height 141
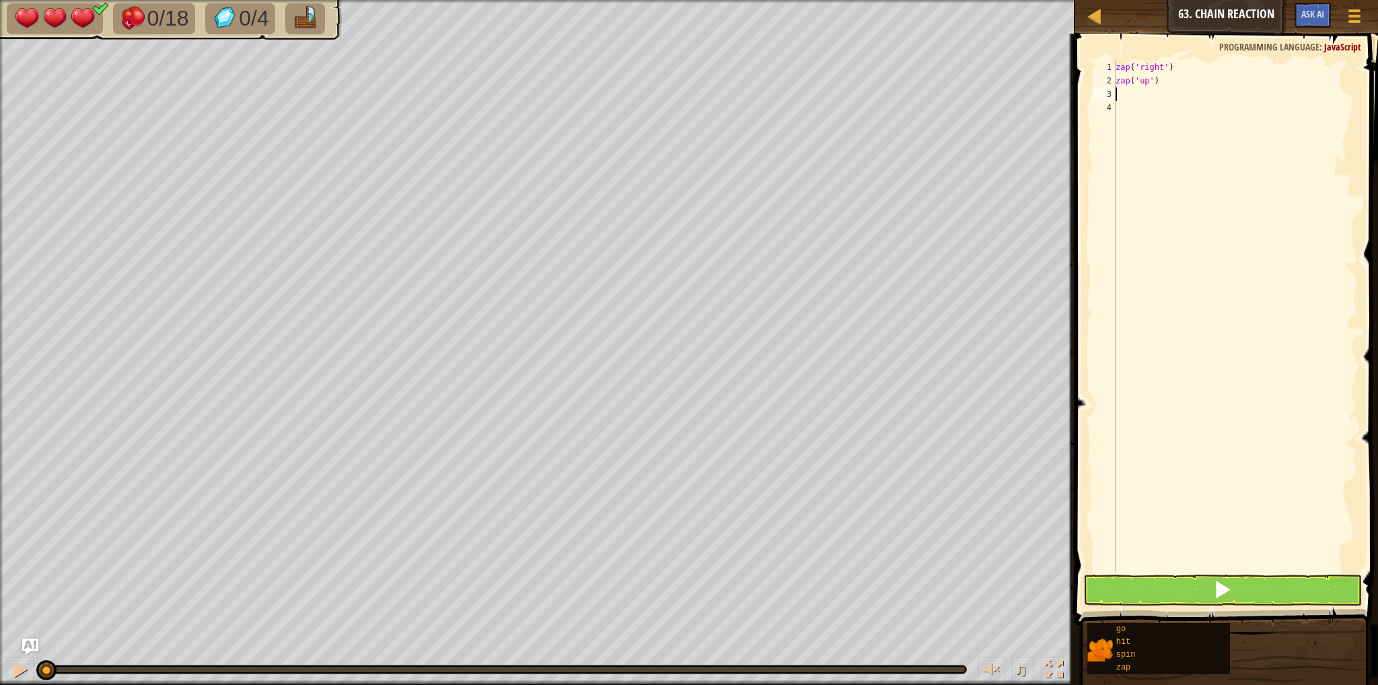
type textarea "z"
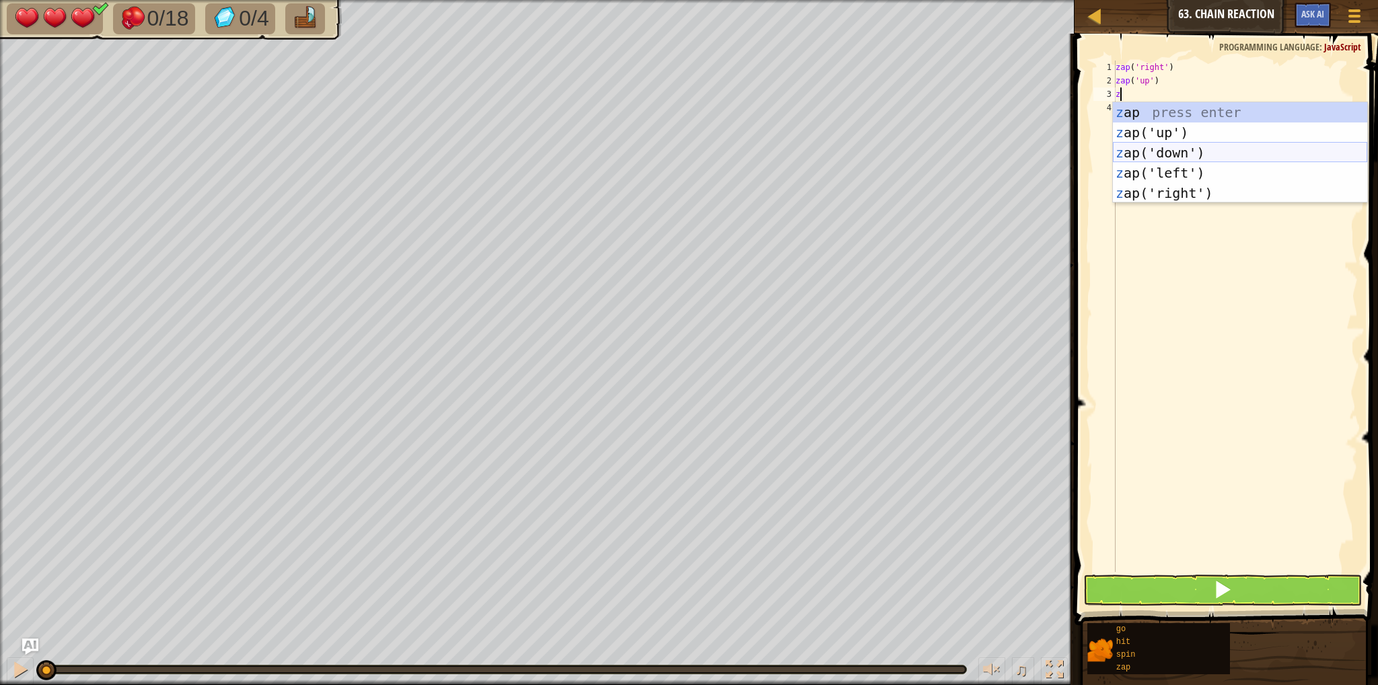
click at [1166, 159] on div "z ap press enter z ap('up') press enter z ap('down') press enter z ap('left') p…" at bounding box center [1240, 172] width 254 height 141
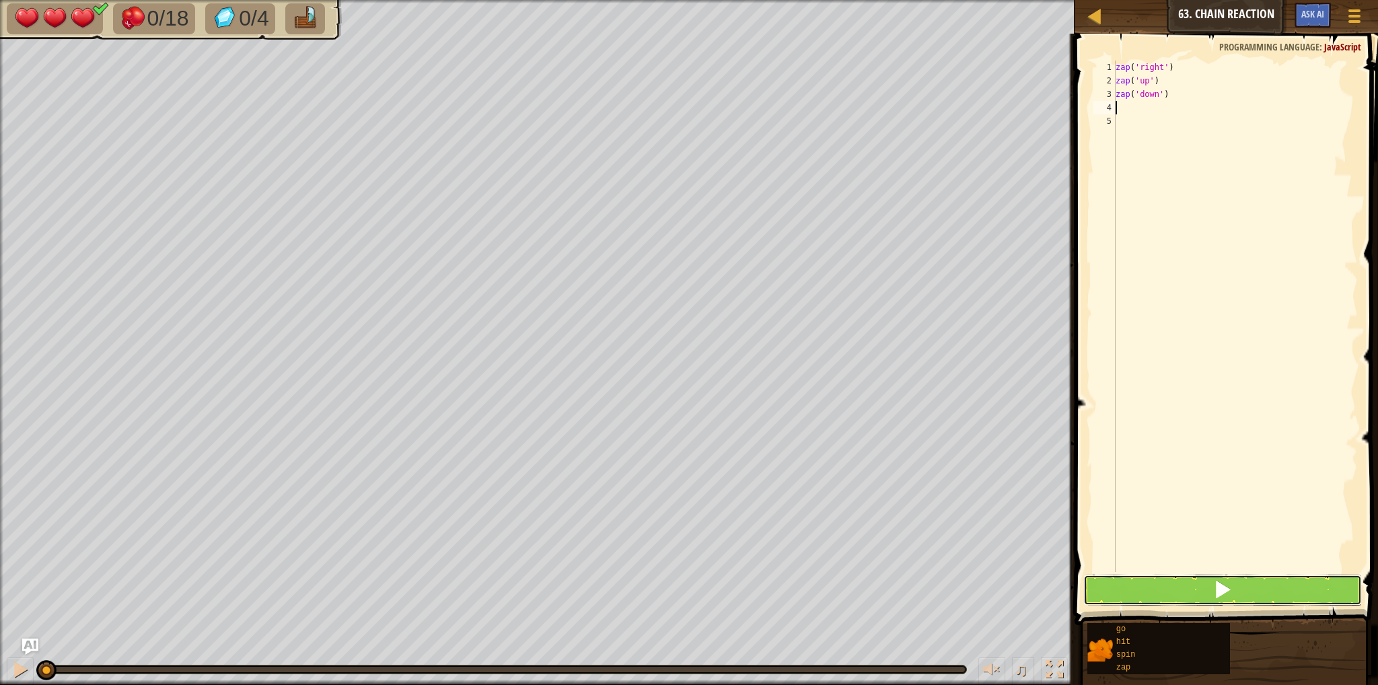
click at [1172, 593] on button at bounding box center [1222, 590] width 279 height 31
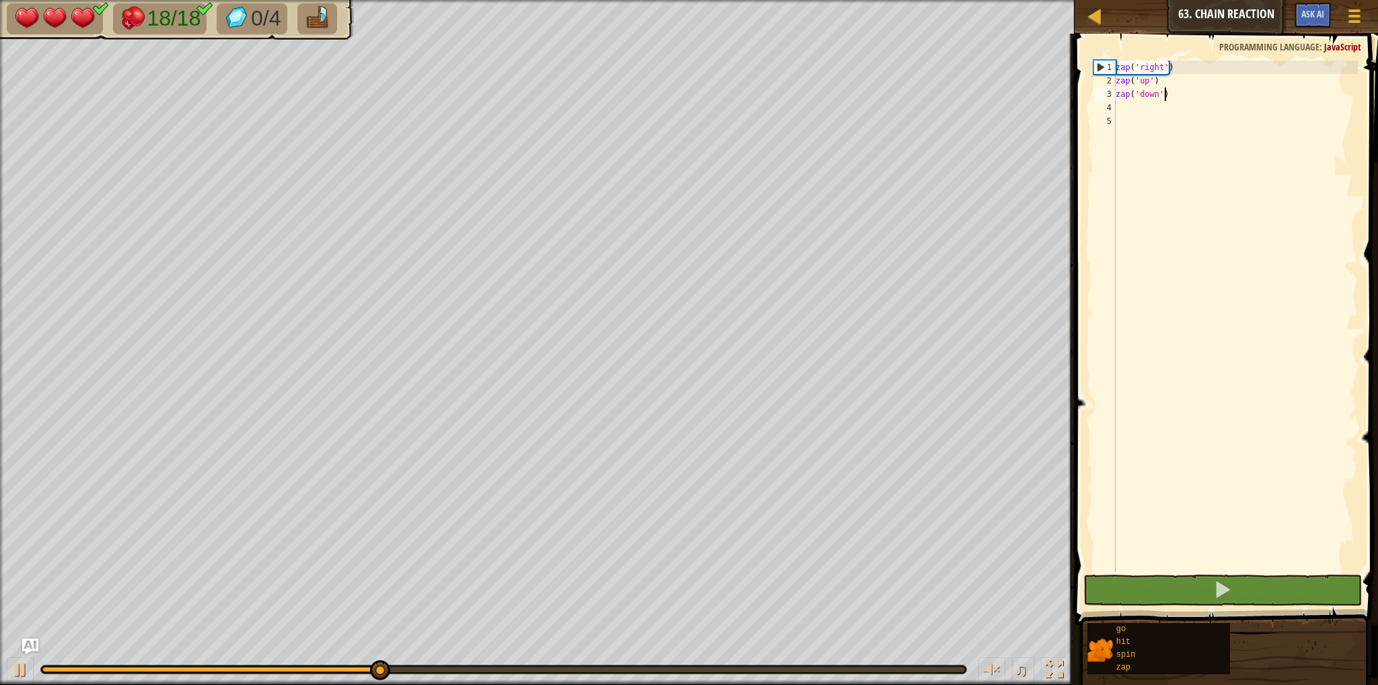
click at [1165, 87] on div "zap ( 'right' ) zap ( 'up' ) zap ( 'down' )" at bounding box center [1235, 330] width 245 height 538
click at [1174, 91] on div "zap ( 'right' ) zap ( 'up' ) zap ( 'down' )" at bounding box center [1235, 330] width 245 height 538
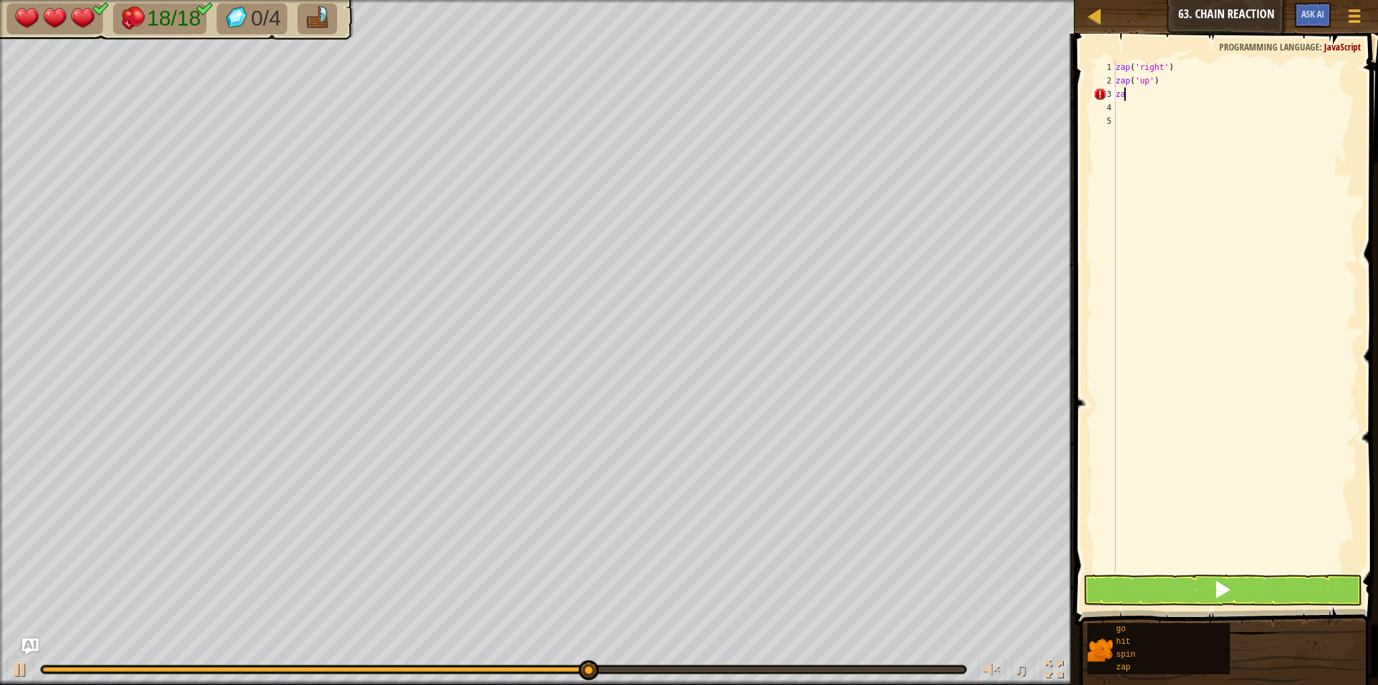
type textarea "z"
type textarea "g"
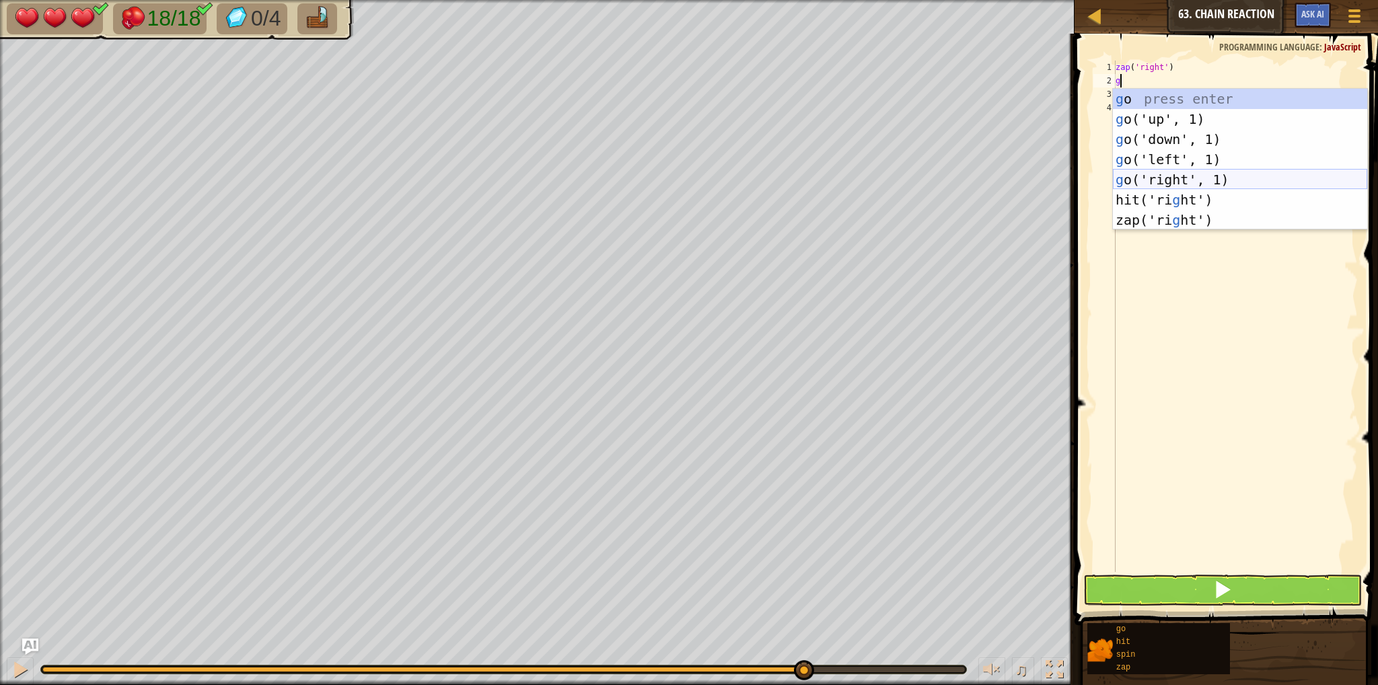
click at [1199, 176] on div "g o press enter g o('up', 1) press enter g o('down', 1) press enter g o('left',…" at bounding box center [1240, 180] width 254 height 182
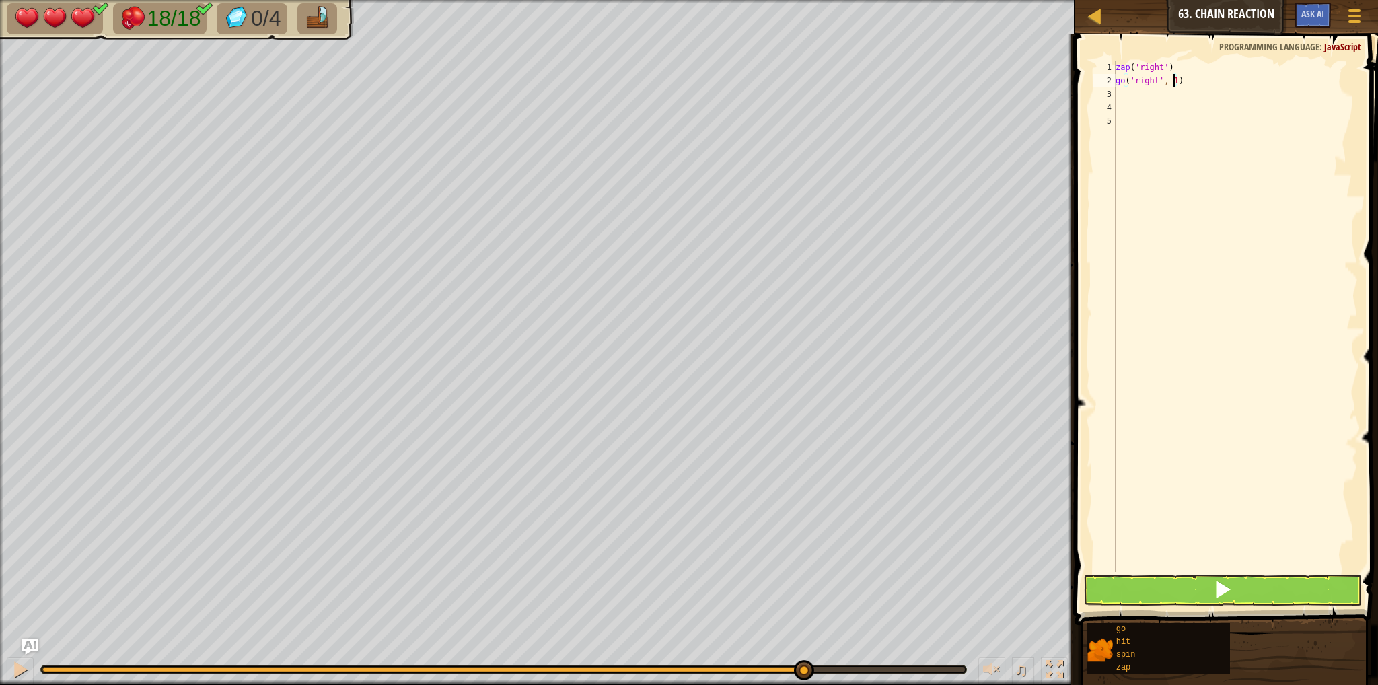
click at [1174, 85] on div "zap ( 'right' ) go ( 'right' , 1 )" at bounding box center [1235, 330] width 245 height 538
click at [1260, 590] on button at bounding box center [1222, 590] width 279 height 31
type textarea "go('right', 6)"
click at [1233, 590] on button at bounding box center [1222, 590] width 279 height 31
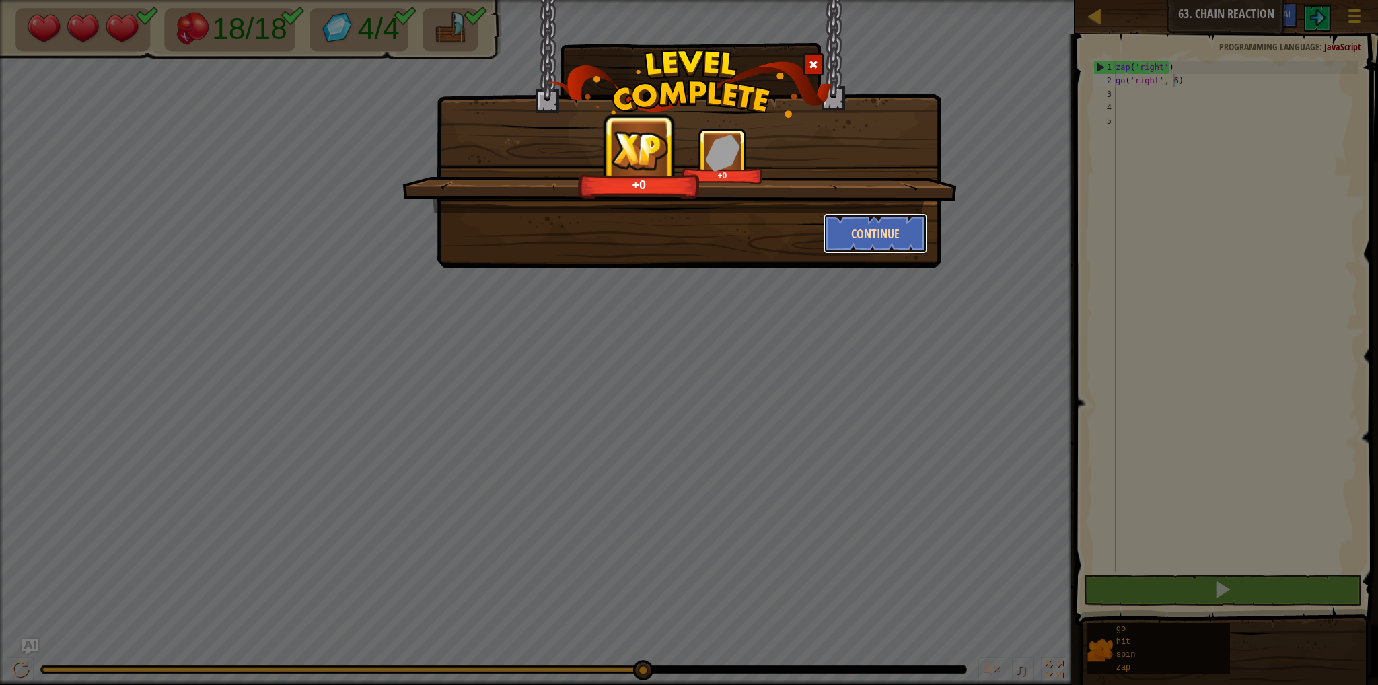
click at [866, 221] on button "Continue" at bounding box center [876, 233] width 104 height 40
